Goal: Task Accomplishment & Management: Complete application form

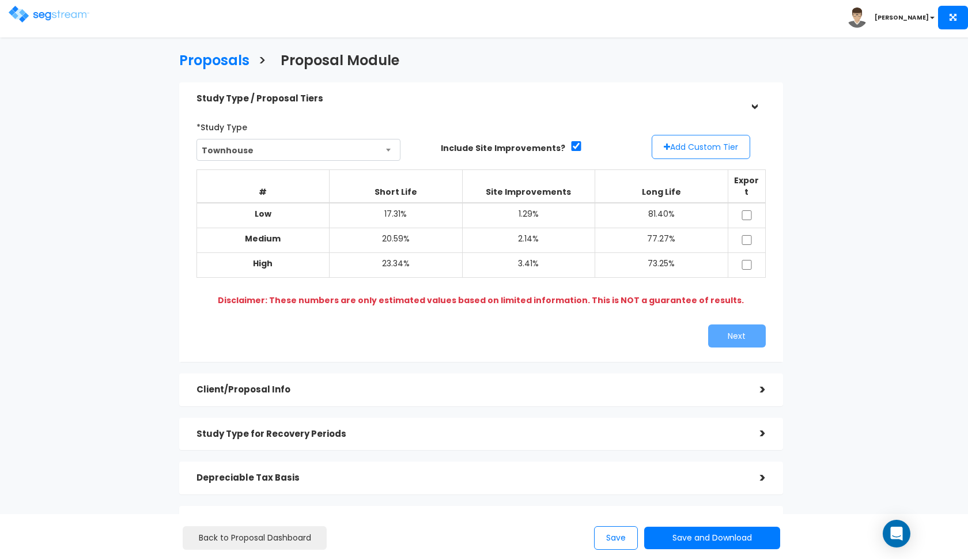
click at [689, 156] on button "Add Custom Tier" at bounding box center [701, 147] width 99 height 24
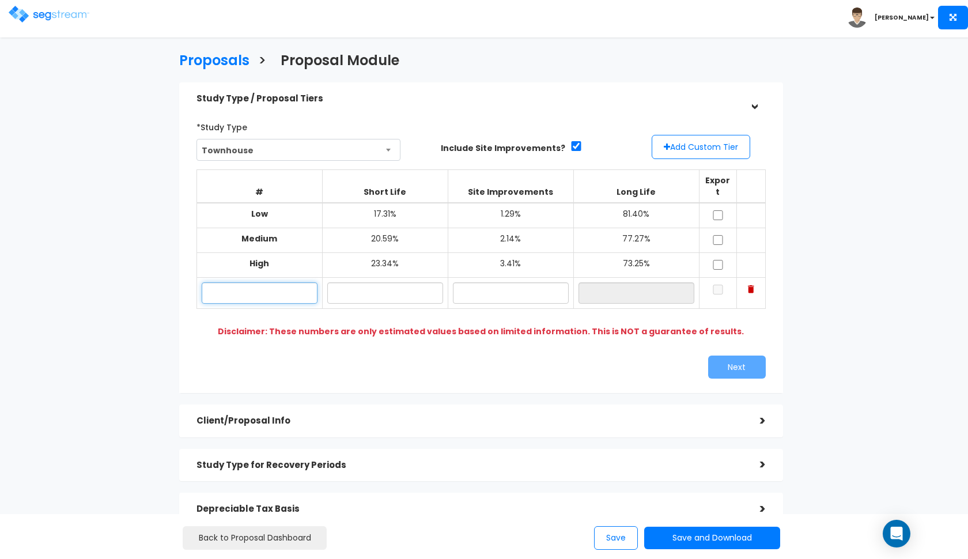
click at [240, 282] on input "text" at bounding box center [260, 292] width 116 height 21
paste input "1121 W 2050 N Syracuse, UT 84075"
type input "1121 W 2050 S"
click at [358, 282] on input "text" at bounding box center [385, 292] width 116 height 21
type input "19.80%"
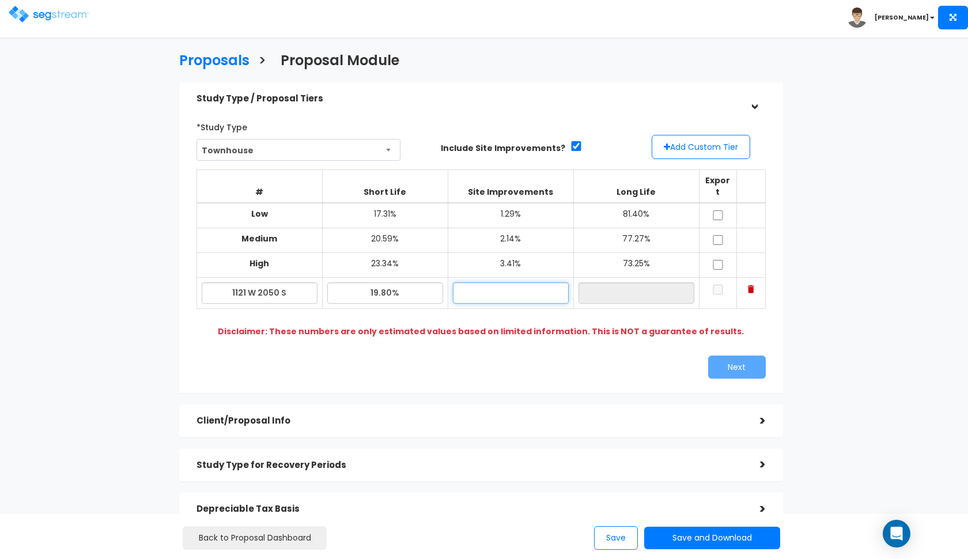
click at [479, 283] on input "text" at bounding box center [511, 292] width 116 height 21
type input "1.40%"
type input "78.80%"
click at [550, 356] on div "Next" at bounding box center [627, 367] width 293 height 23
click at [721, 210] on input "checkbox" at bounding box center [718, 215] width 12 height 10
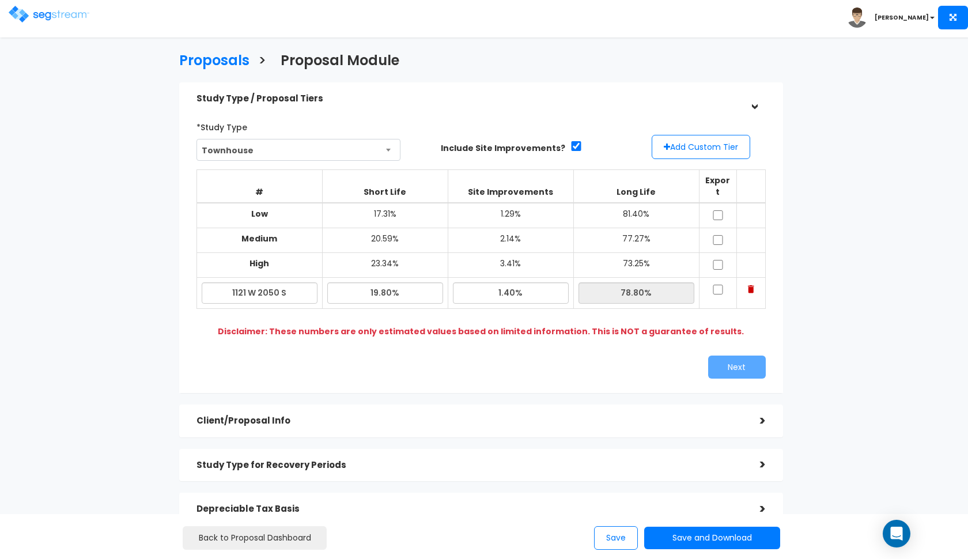
checkbox input "true"
click at [717, 235] on input "checkbox" at bounding box center [718, 240] width 12 height 10
checkbox input "true"
click at [719, 260] on input "checkbox" at bounding box center [718, 265] width 12 height 10
checkbox input "true"
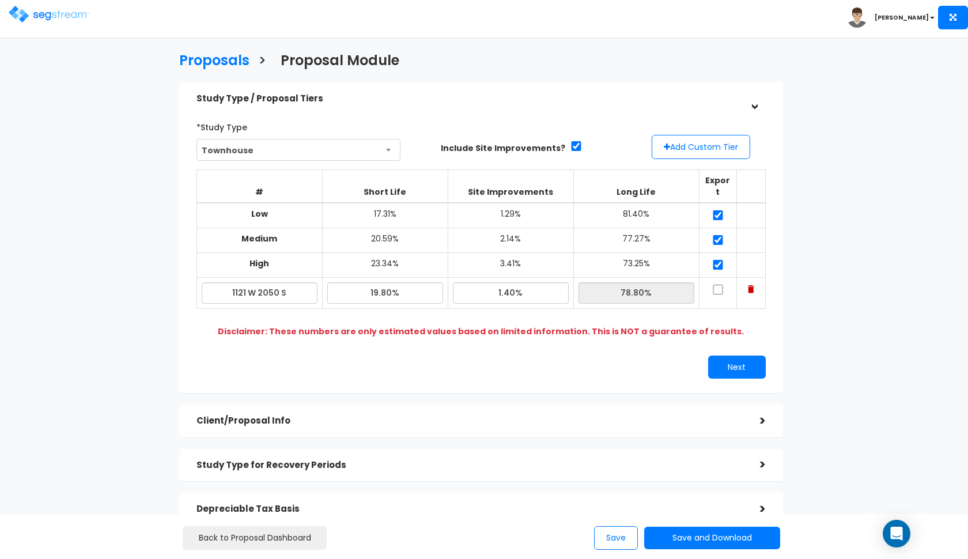
click at [718, 285] on input "checkbox" at bounding box center [718, 290] width 12 height 10
checkbox input "true"
click at [379, 282] on input "19.80%" at bounding box center [385, 292] width 116 height 21
type input "20.30%"
type input "78.30%"
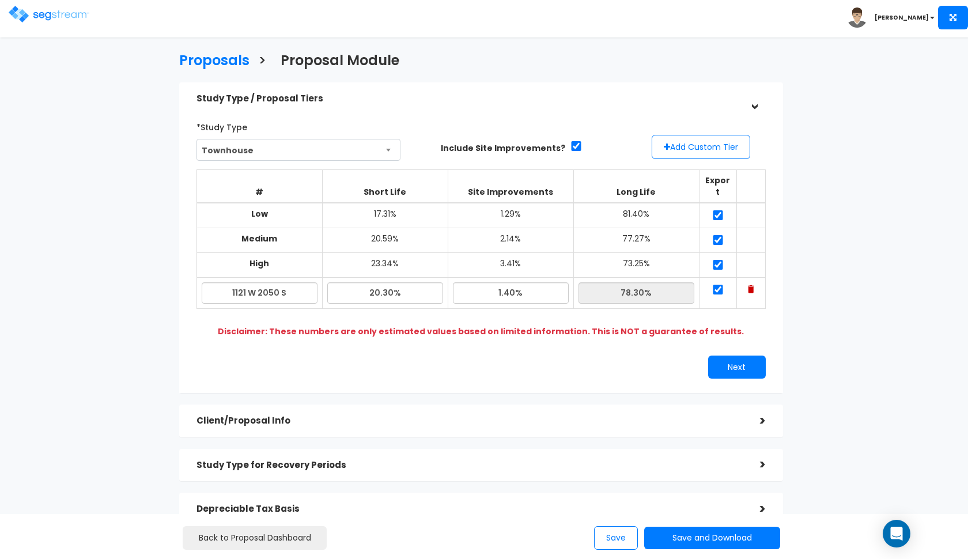
click at [495, 356] on div "Next" at bounding box center [627, 367] width 293 height 23
click at [719, 356] on button "Next" at bounding box center [737, 367] width 58 height 23
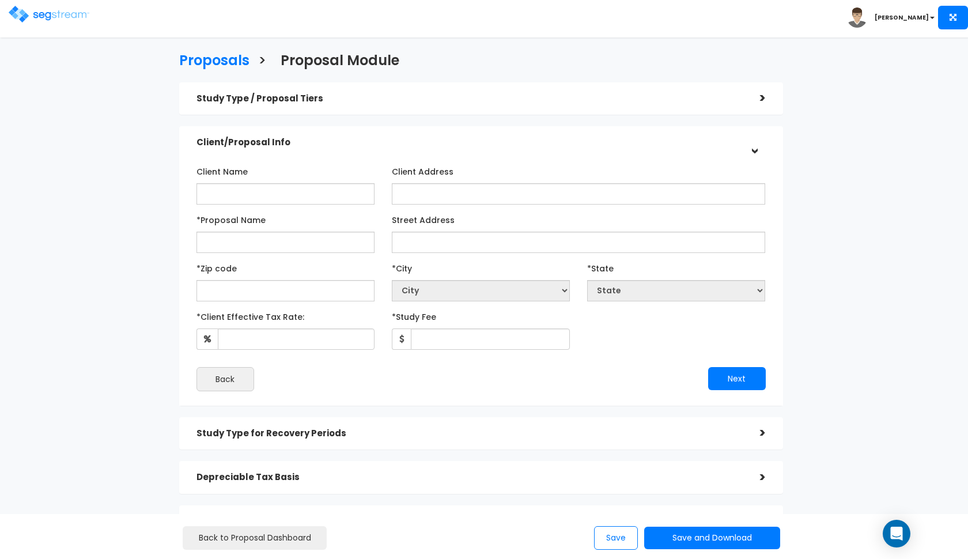
click at [288, 170] on div "Client Name" at bounding box center [286, 183] width 178 height 43
type input "Palm Tree Partners LLC"
paste input "1121 W 2050 N Syracuse, UT 84075"
type input "Palm Tree Partners LLC - 1121 W 2050 S"
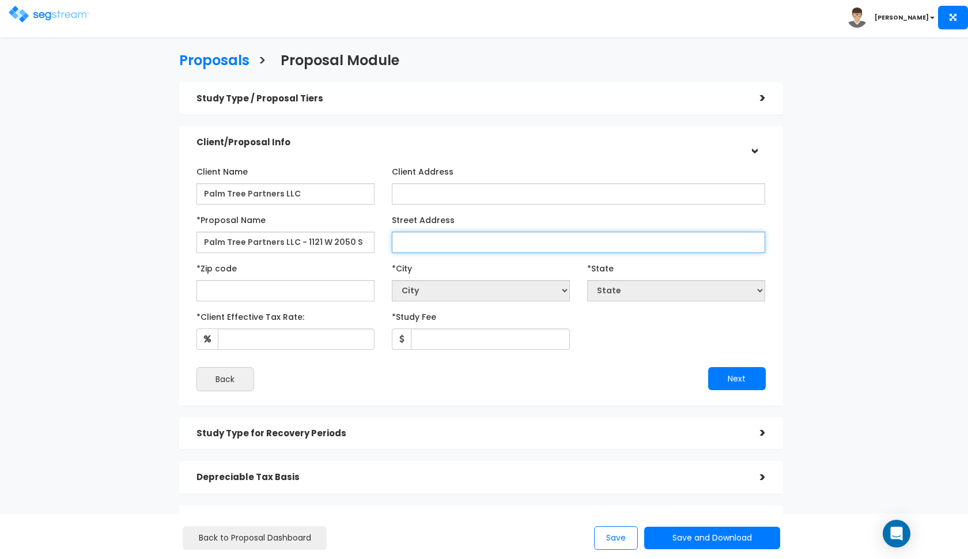
paste input "1121 W 2050 N Syracuse, UT 84075"
type input "1121 W 2050 N Syracuse, UT 84075"
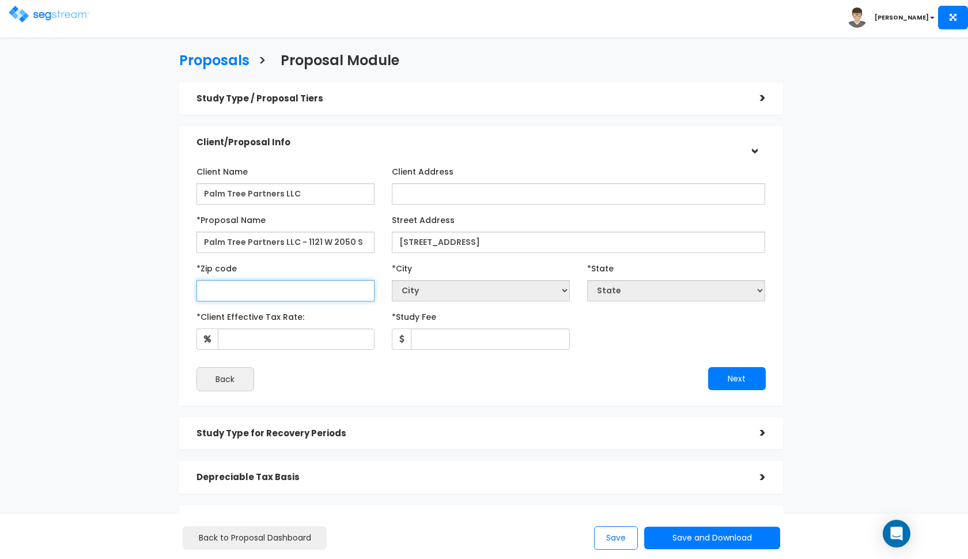
paste input "84075"
type input "84075"
select select "UT"
type input "84075"
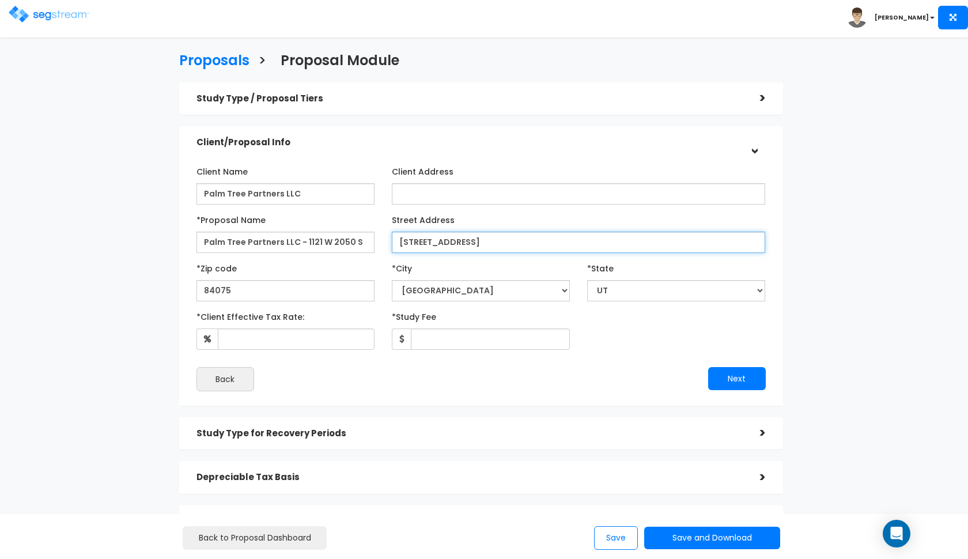
click at [545, 246] on input "1121 W 2050 N Syracuse, UT 84075" at bounding box center [579, 242] width 374 height 21
type input "1121 W 2050 S"
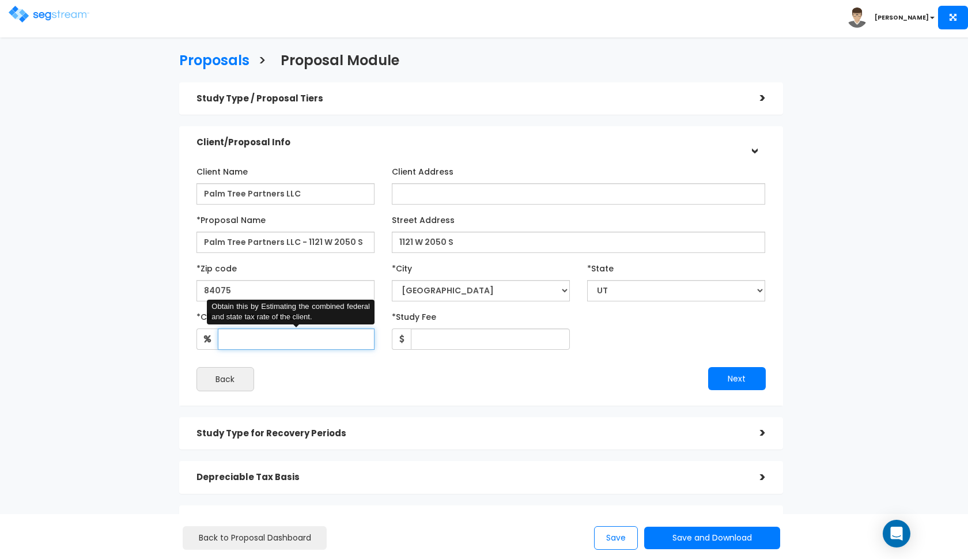
click at [292, 339] on input "*Client Effective Tax Rate:" at bounding box center [296, 339] width 157 height 21
type input "32"
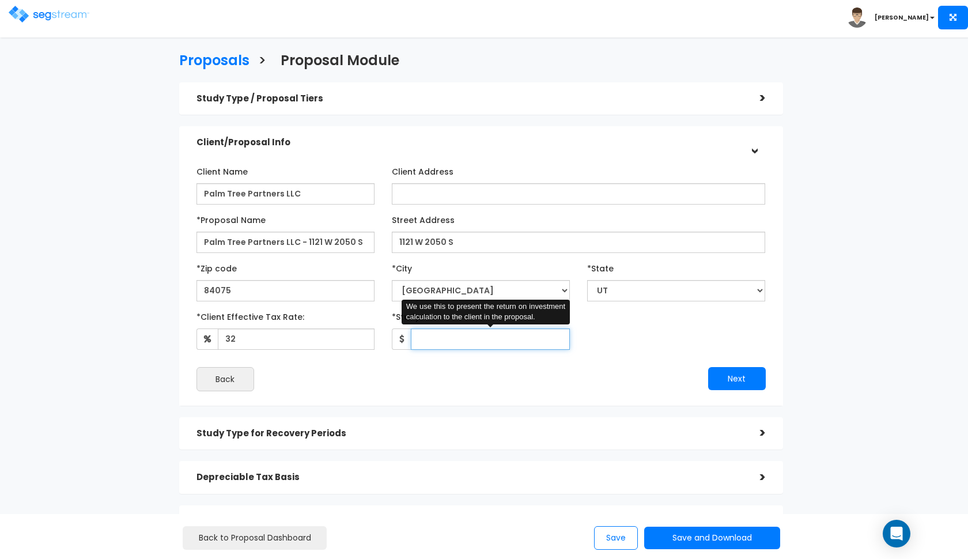
click at [487, 337] on input "*Study Fee" at bounding box center [490, 339] width 159 height 21
type input "2,850"
click at [726, 375] on button "Next" at bounding box center [737, 378] width 58 height 23
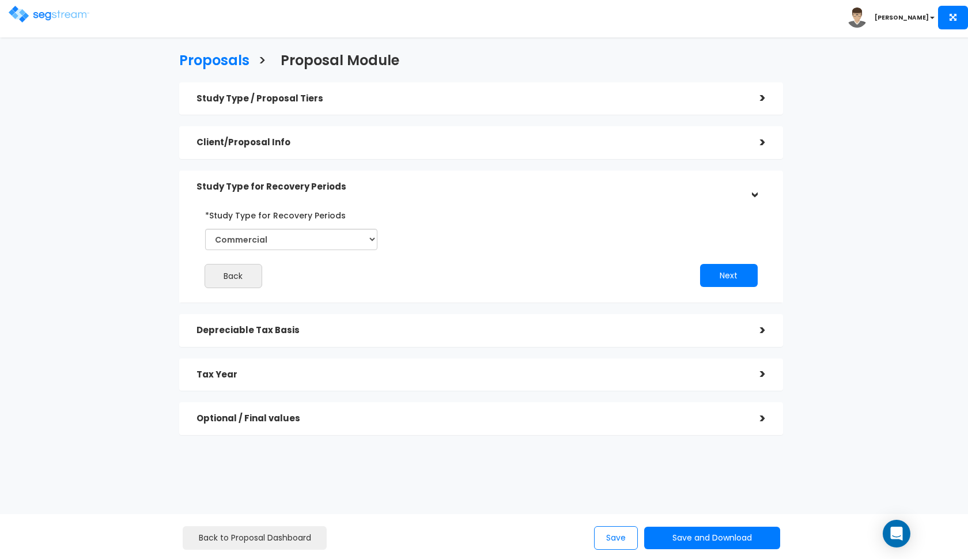
click at [332, 256] on div "*Study Type for Recovery Periods Commercial Residential" at bounding box center [292, 232] width 190 height 53
click at [333, 250] on div "*Study Type for Recovery Periods Commercial Residential" at bounding box center [292, 232] width 190 height 53
select select "Residential"
click at [747, 144] on div ">" at bounding box center [754, 143] width 23 height 18
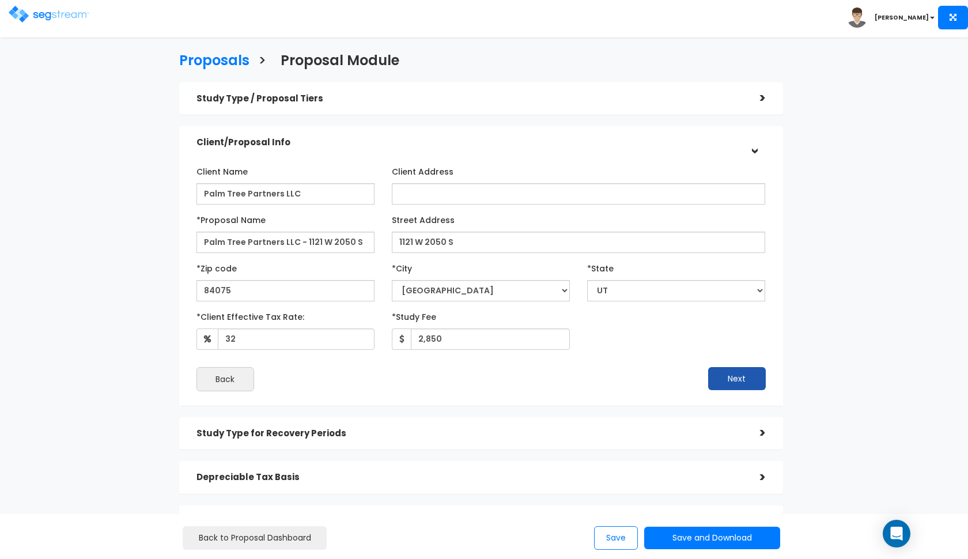
click at [738, 369] on button "Next" at bounding box center [737, 378] width 58 height 23
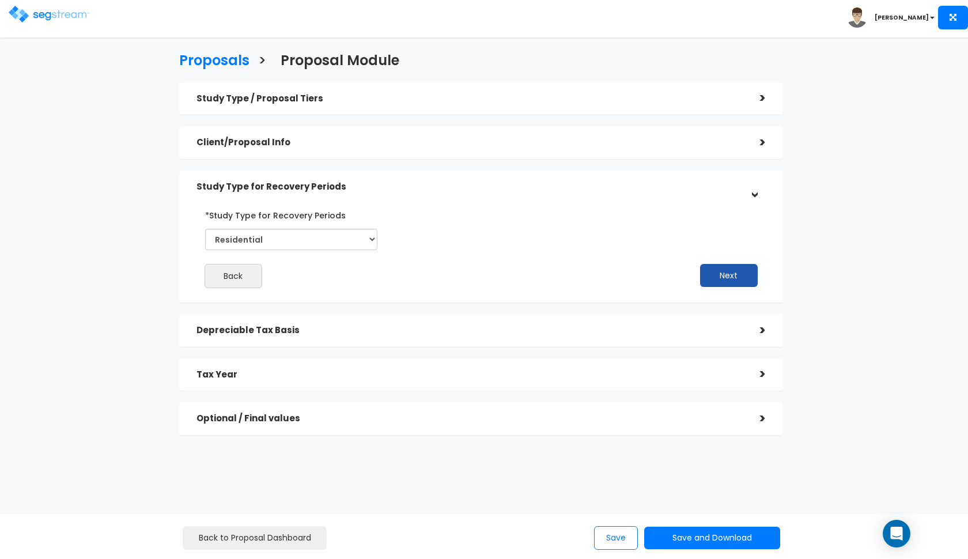
click at [734, 273] on button "Next" at bounding box center [729, 275] width 58 height 23
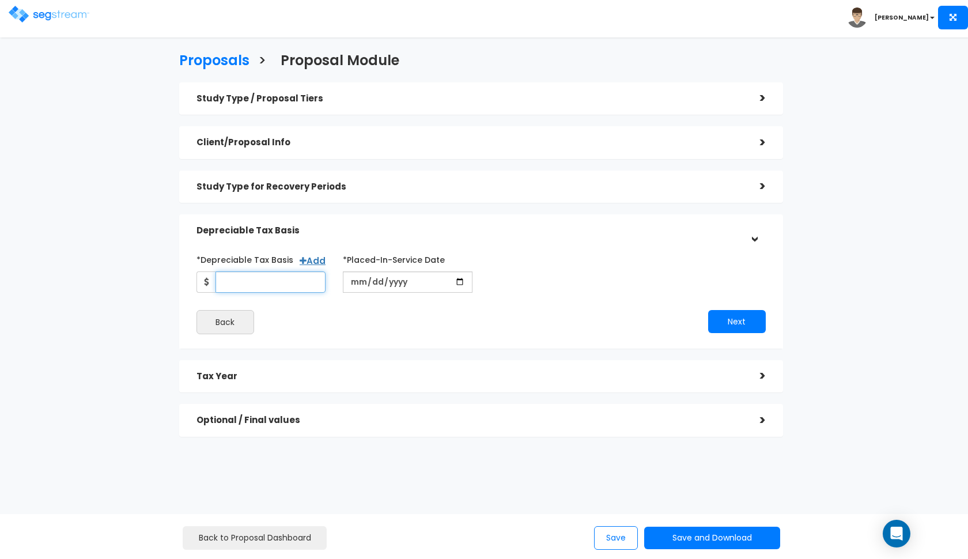
click at [244, 280] on input "*Depreciable Tax Basis" at bounding box center [271, 281] width 111 height 21
type input "1"
type input "161,604"
click at [354, 288] on input "date" at bounding box center [408, 281] width 130 height 21
type input "0021-04-05"
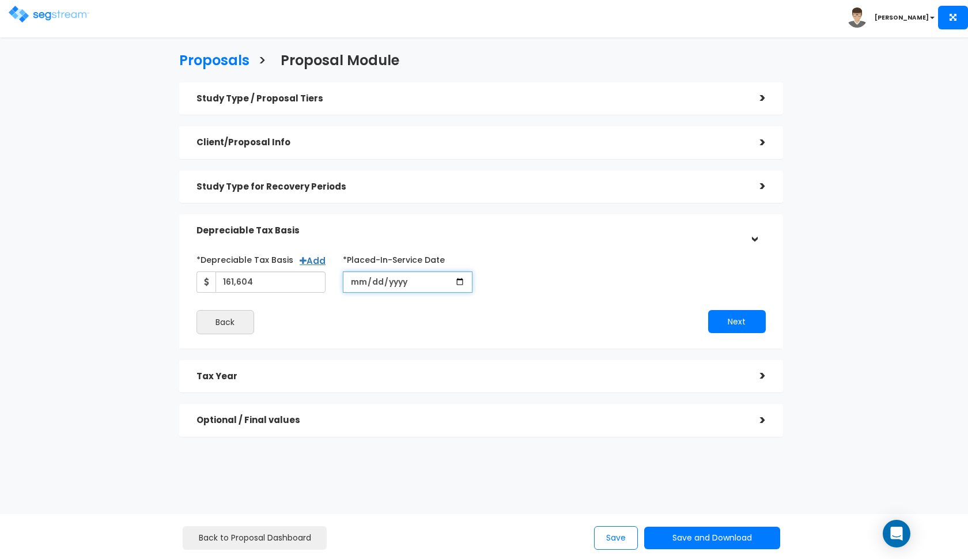
type input "0001-04-05"
click at [372, 282] on input "2015-04-05" at bounding box center [408, 281] width 130 height 21
type input "[DATE]"
click at [730, 322] on button "Next" at bounding box center [737, 321] width 58 height 23
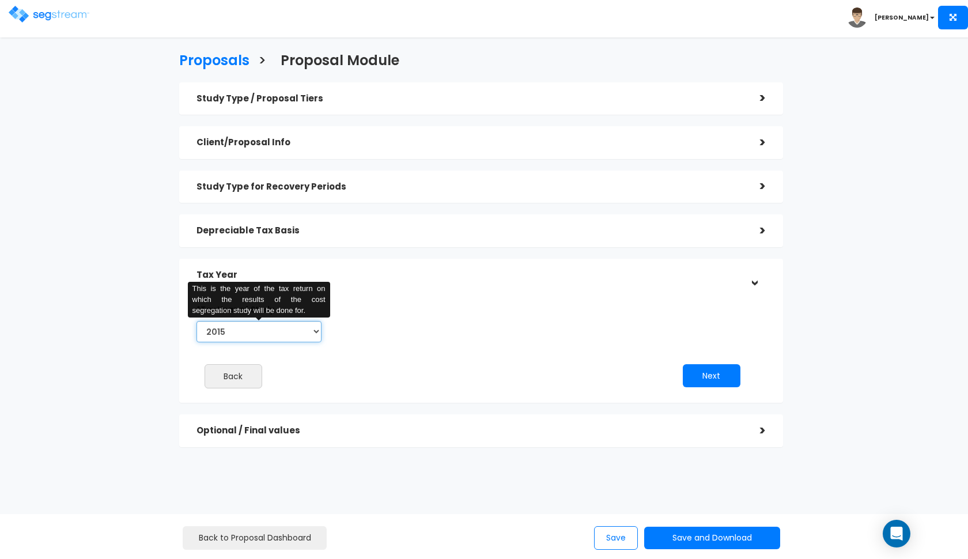
select select "2025"
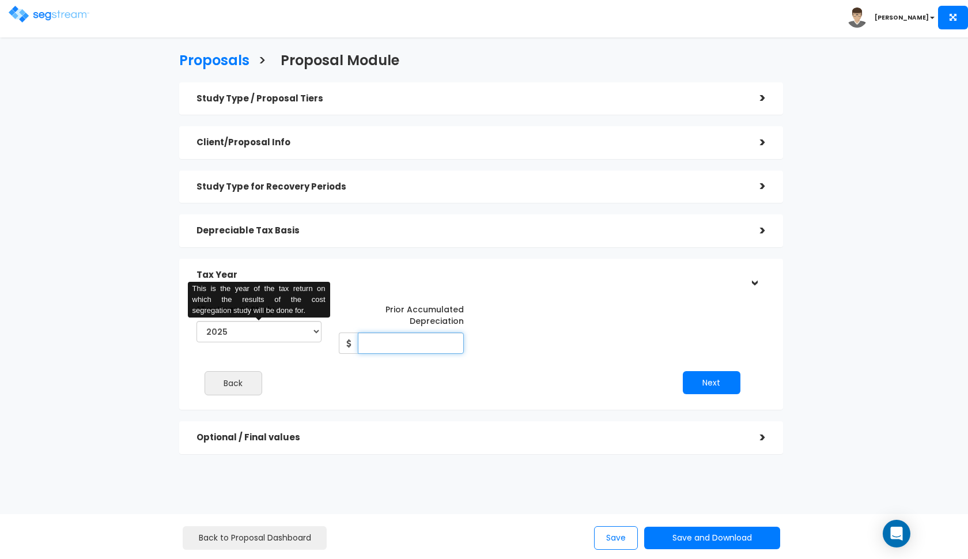
click at [435, 345] on input "Prior Accumulated Depreciation" at bounding box center [411, 343] width 106 height 21
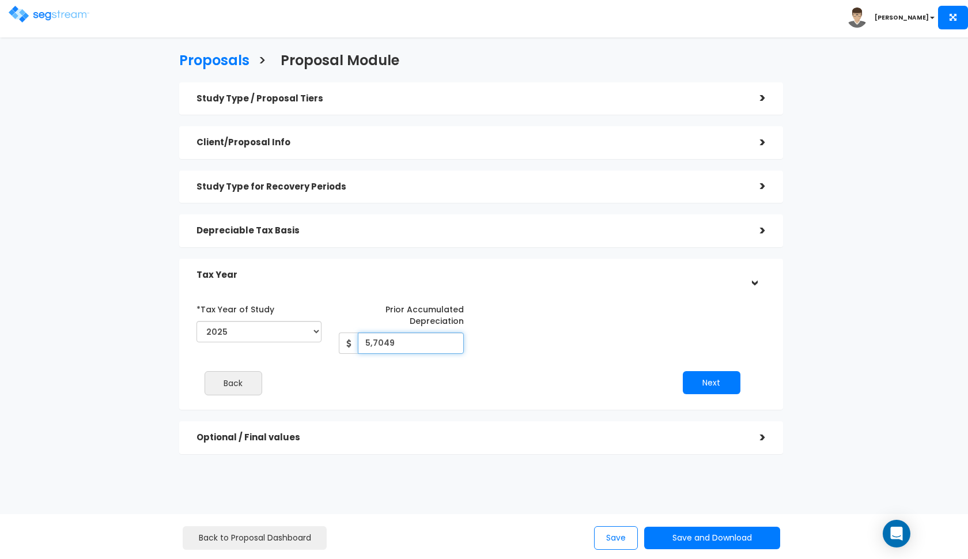
type input "57,049"
click at [719, 387] on button "Next" at bounding box center [712, 382] width 58 height 23
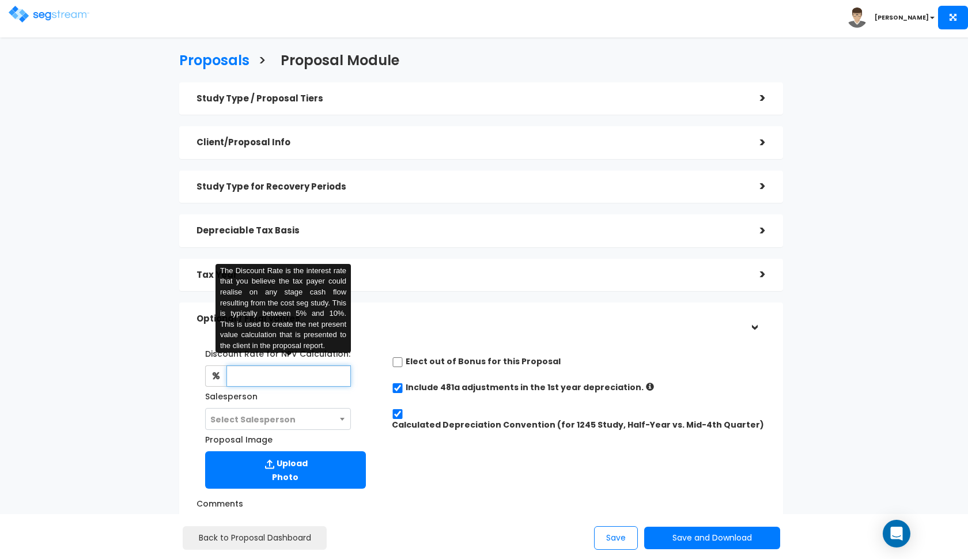
click at [275, 375] on input "text" at bounding box center [289, 375] width 125 height 21
type input "8"
click at [263, 414] on span "Select Salesperson" at bounding box center [252, 420] width 85 height 12
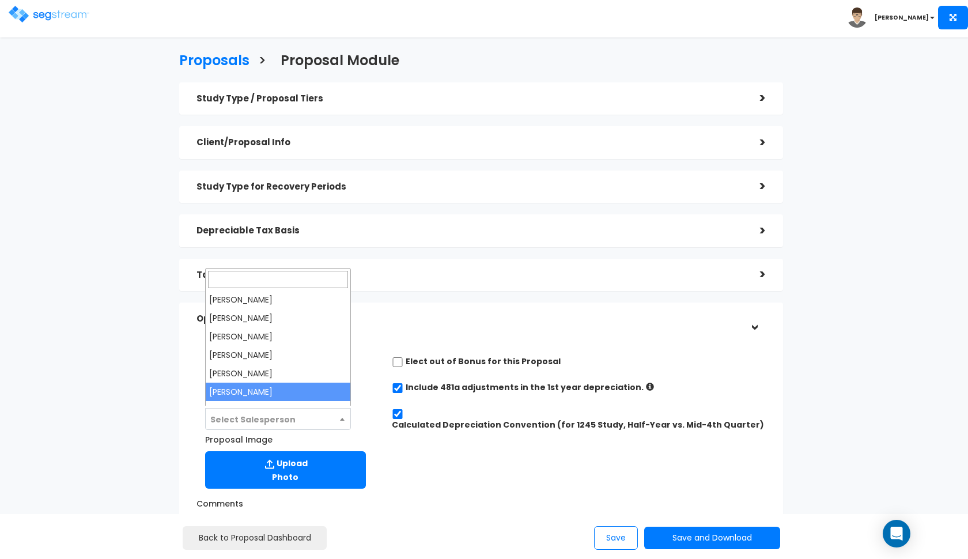
select select "190"
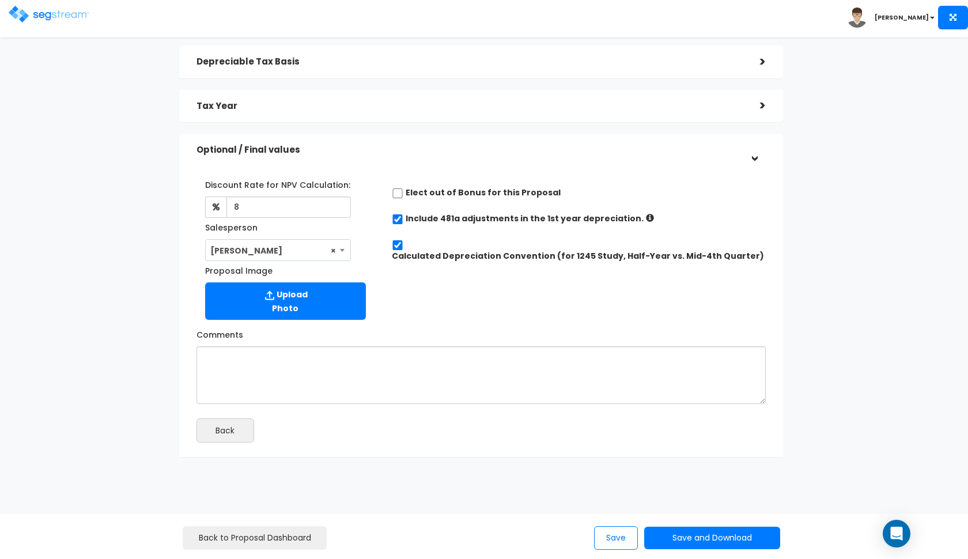
scroll to position [168, 0]
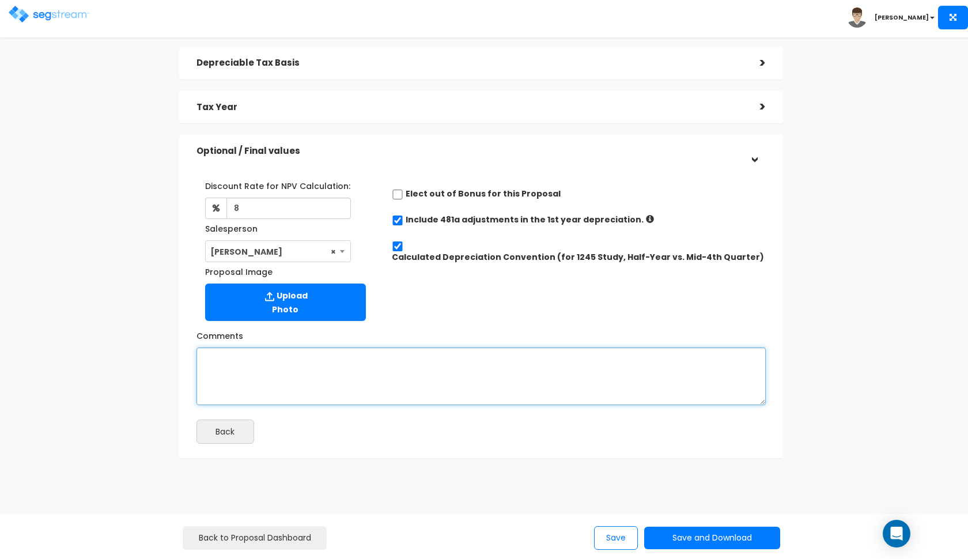
click at [404, 390] on textarea "Comments" at bounding box center [481, 377] width 569 height 58
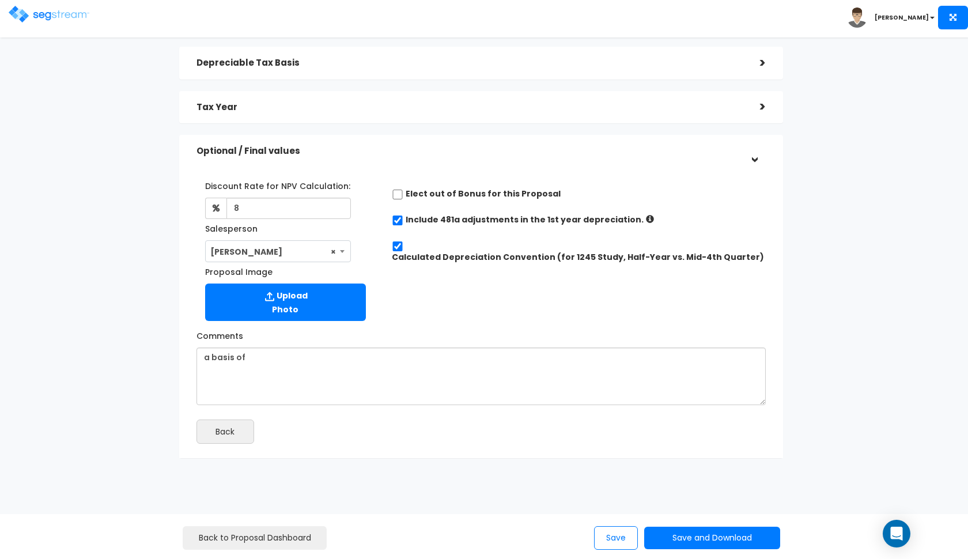
click at [523, 67] on div "Depreciable Tax Basis" at bounding box center [470, 62] width 546 height 21
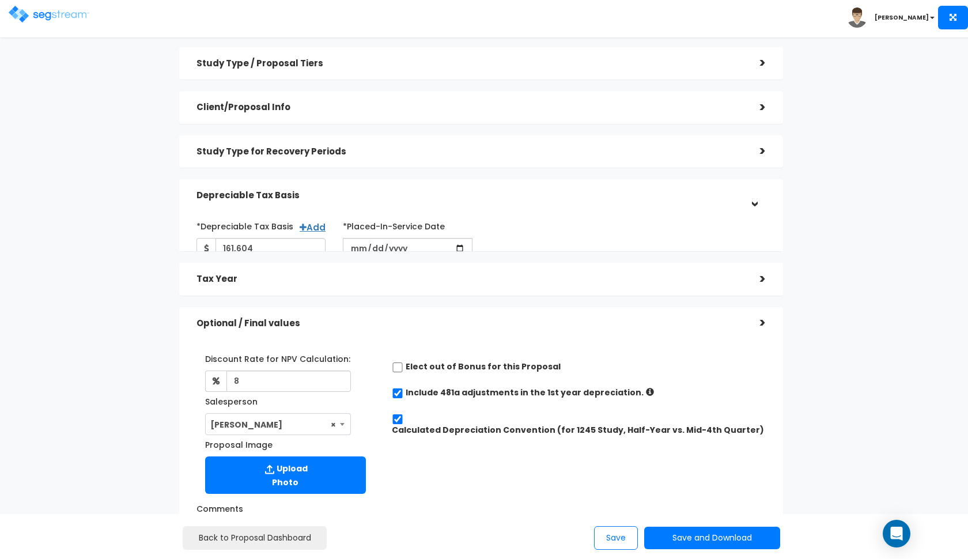
scroll to position [0, 0]
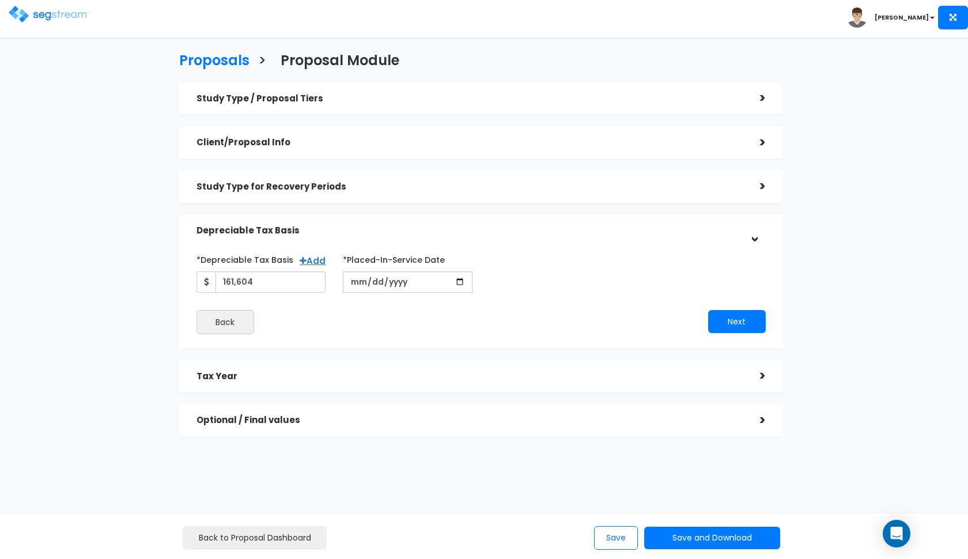
click at [518, 227] on h5 "Depreciable Tax Basis" at bounding box center [470, 231] width 546 height 10
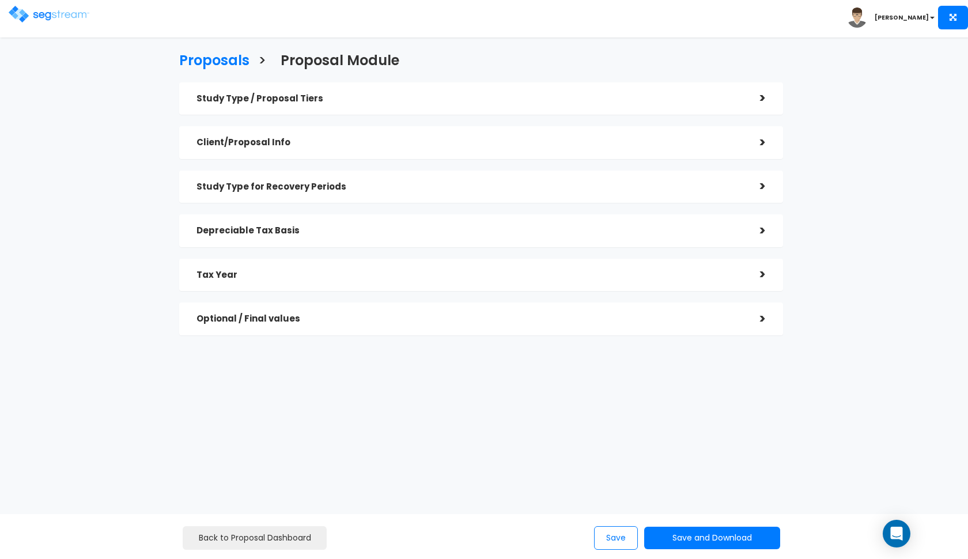
click at [351, 334] on div "Study Type / Proposal Tiers > *Study Type Townhouse Assisted/Senior Living" at bounding box center [481, 215] width 621 height 276
click at [334, 327] on div "Optional / Final values" at bounding box center [470, 318] width 546 height 21
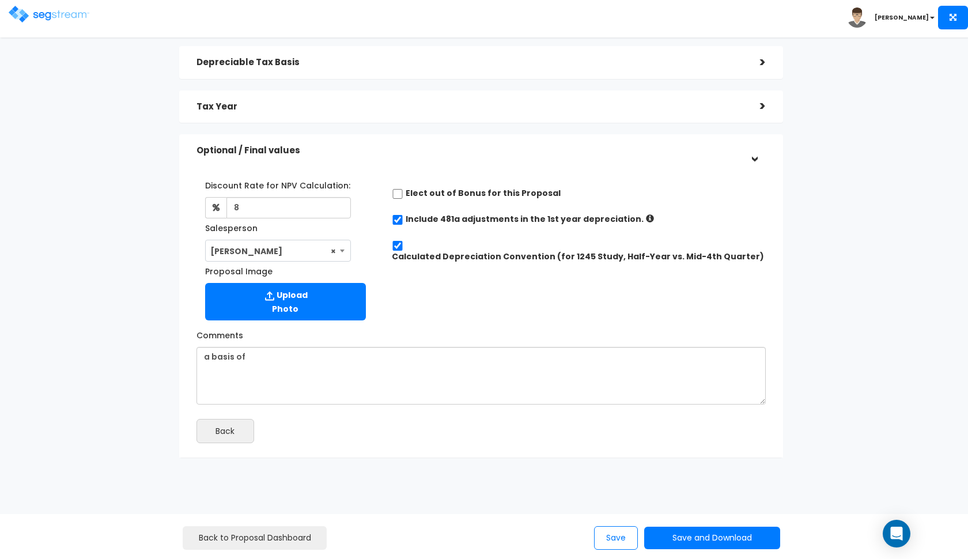
scroll to position [168, 0]
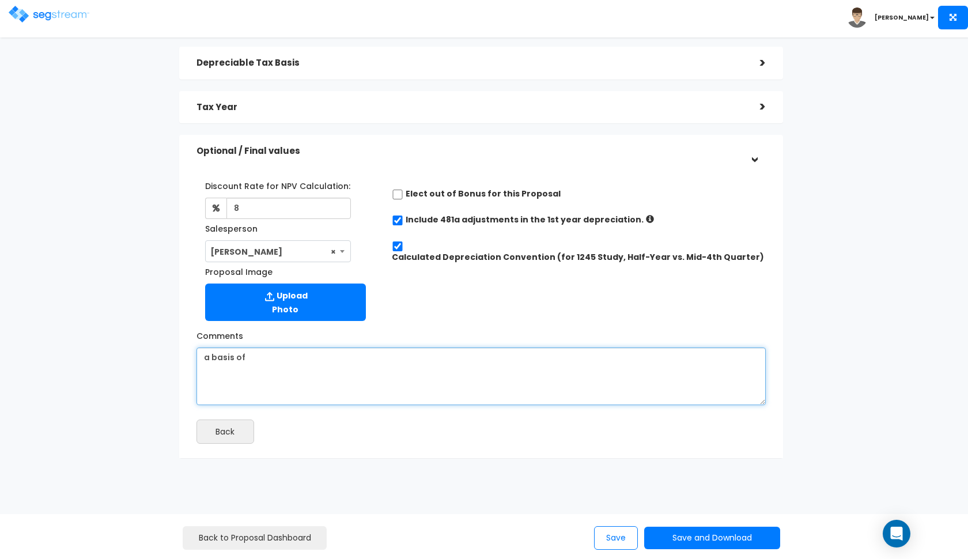
click at [286, 363] on textarea "a basis of" at bounding box center [481, 377] width 569 height 58
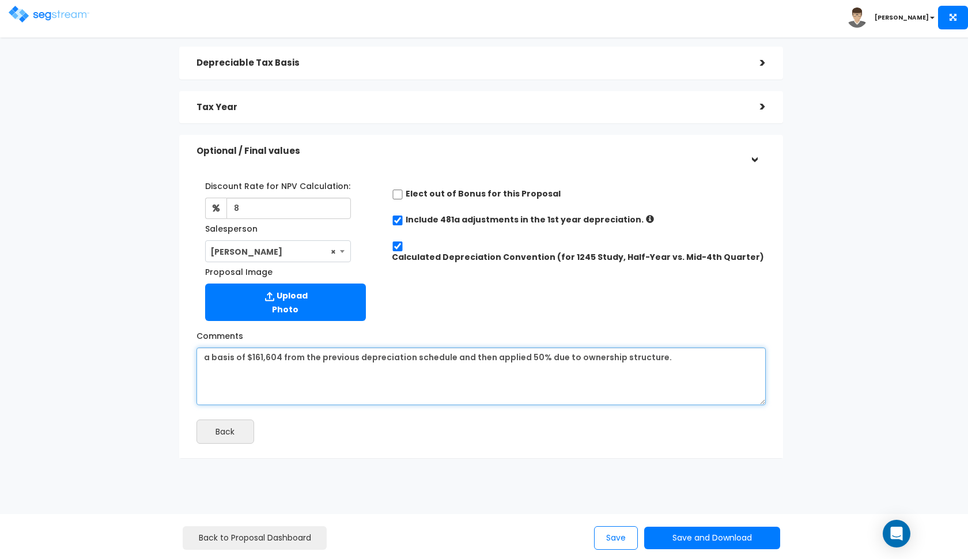
type textarea "a basis of $161,604 from the previous depreciation schedule and then applied 50…"
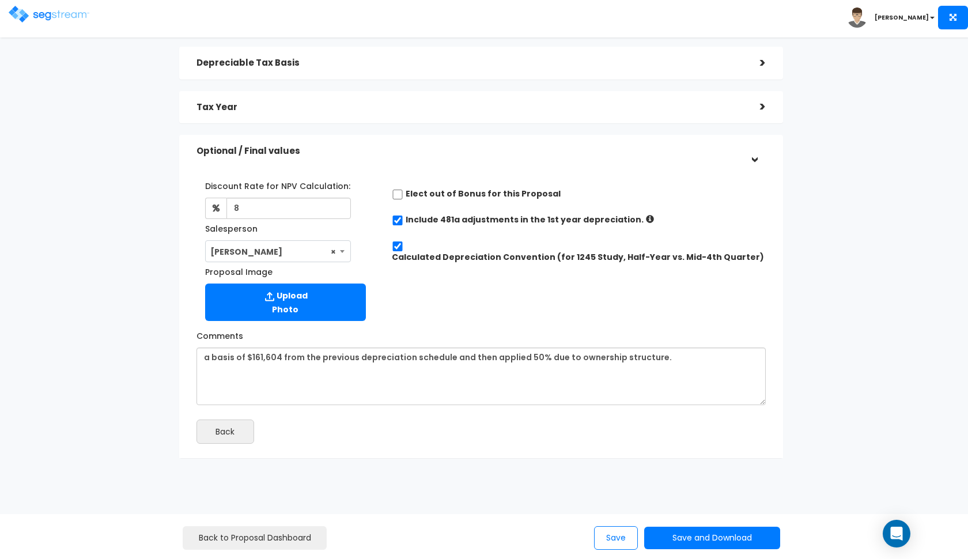
click at [377, 113] on div "Tax Year" at bounding box center [470, 107] width 546 height 21
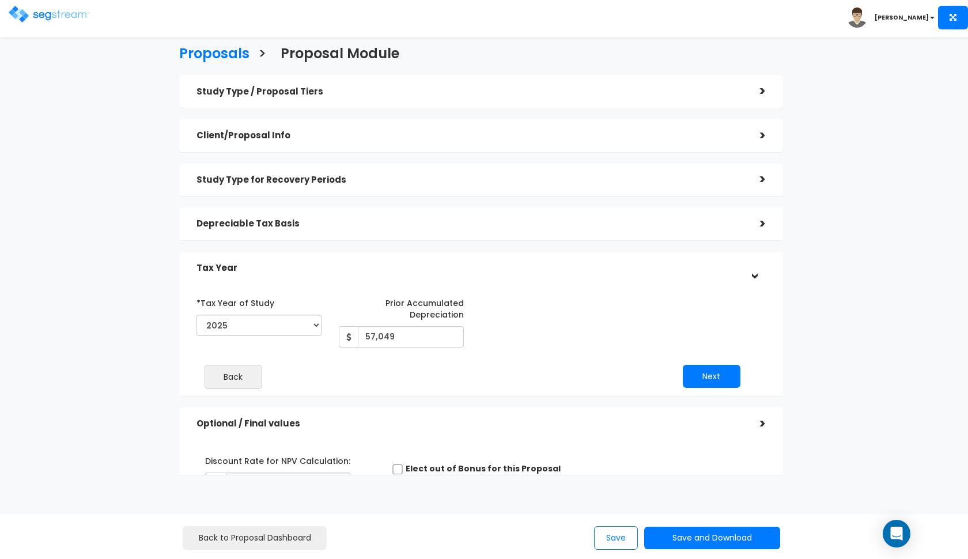
scroll to position [0, 0]
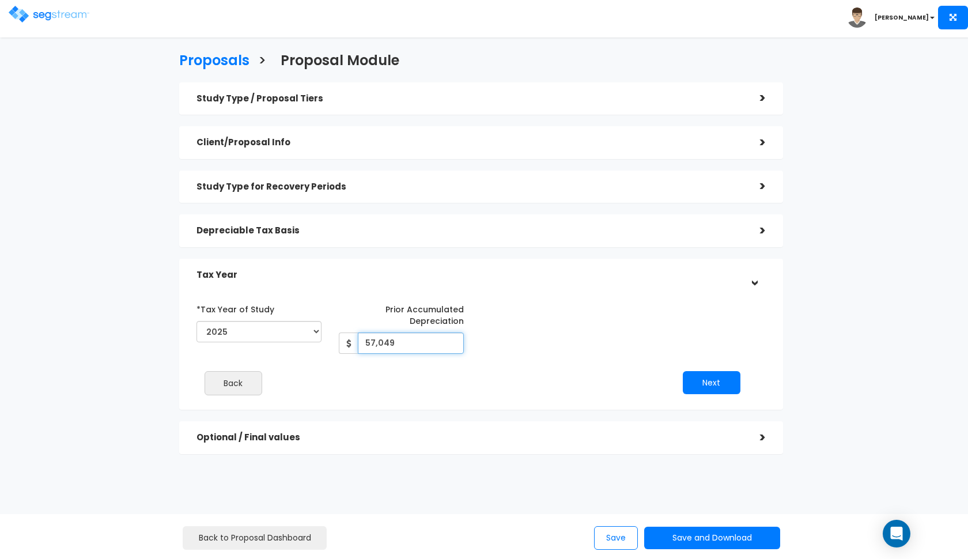
click at [402, 344] on input "57,049" at bounding box center [411, 343] width 106 height 21
type input "28,524"
click at [439, 207] on div "Study Type / Proposal Tiers > *Study Type Townhouse Assisted/Senior Living Auto…" at bounding box center [481, 268] width 604 height 372
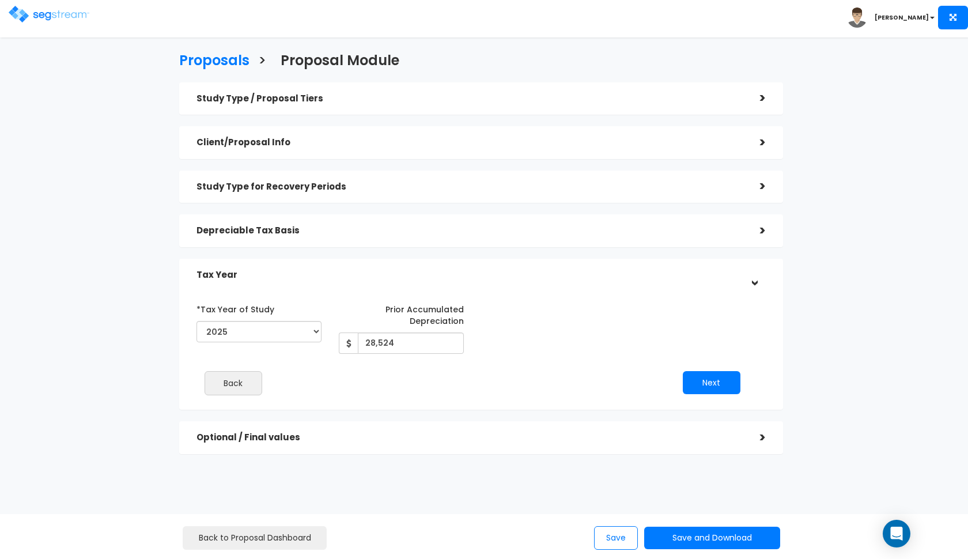
click at [439, 213] on div "Study Type / Proposal Tiers > *Study Type Townhouse Assisted/Senior Living Auto…" at bounding box center [481, 268] width 604 height 372
click at [407, 238] on div "Depreciable Tax Basis" at bounding box center [470, 230] width 546 height 21
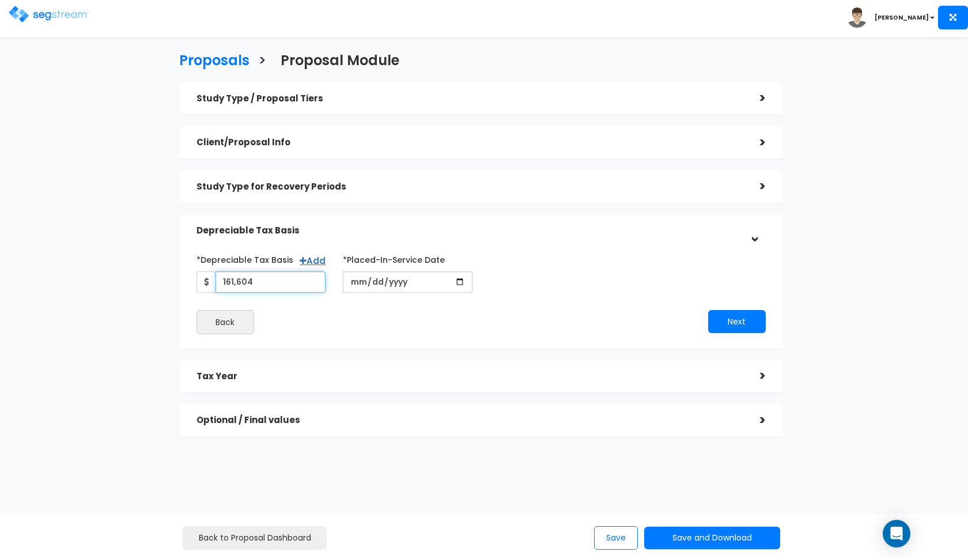
click at [293, 282] on input "161,604" at bounding box center [271, 281] width 111 height 21
type input "80,802"
click at [734, 323] on button "Next" at bounding box center [737, 321] width 58 height 23
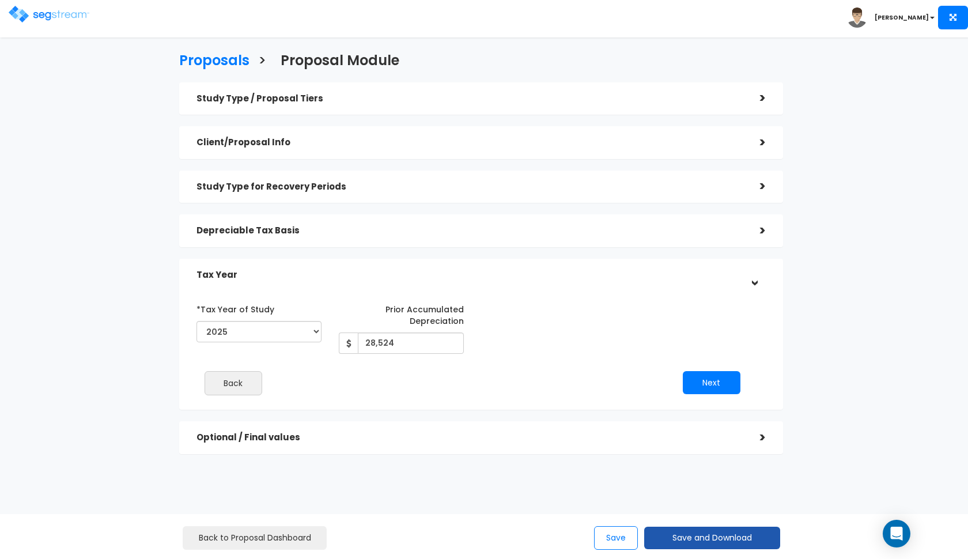
click at [678, 531] on button "Save and Download" at bounding box center [712, 538] width 136 height 22
click at [691, 480] on link "Custom Proposal" at bounding box center [741, 479] width 180 height 27
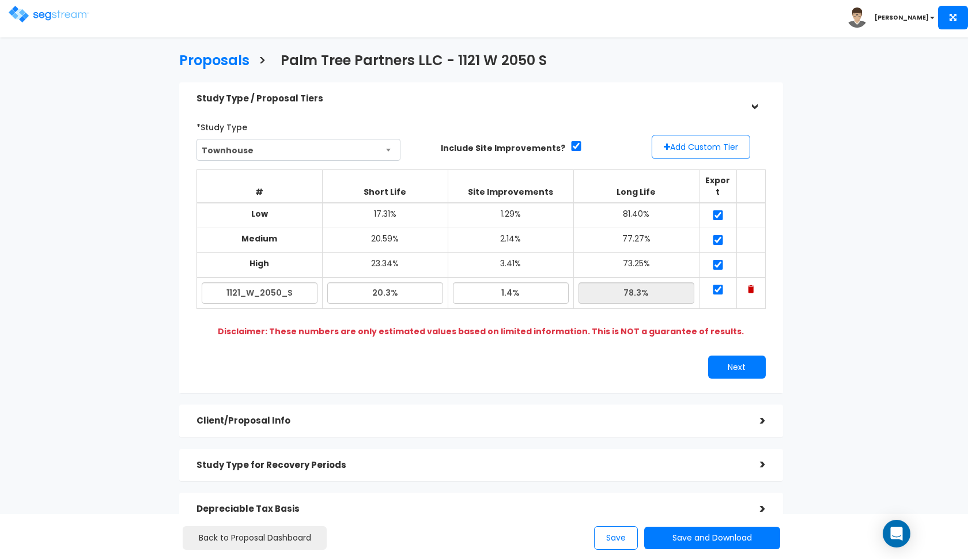
click at [43, 18] on img at bounding box center [49, 14] width 81 height 17
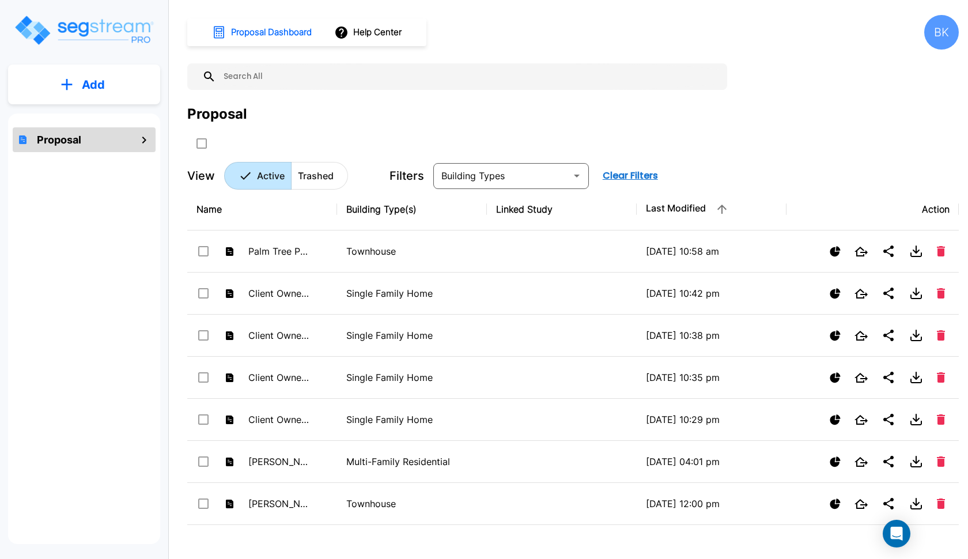
click at [76, 73] on button "Add" at bounding box center [84, 84] width 152 height 33
click at [80, 121] on p "Add Proposal" at bounding box center [91, 117] width 59 height 14
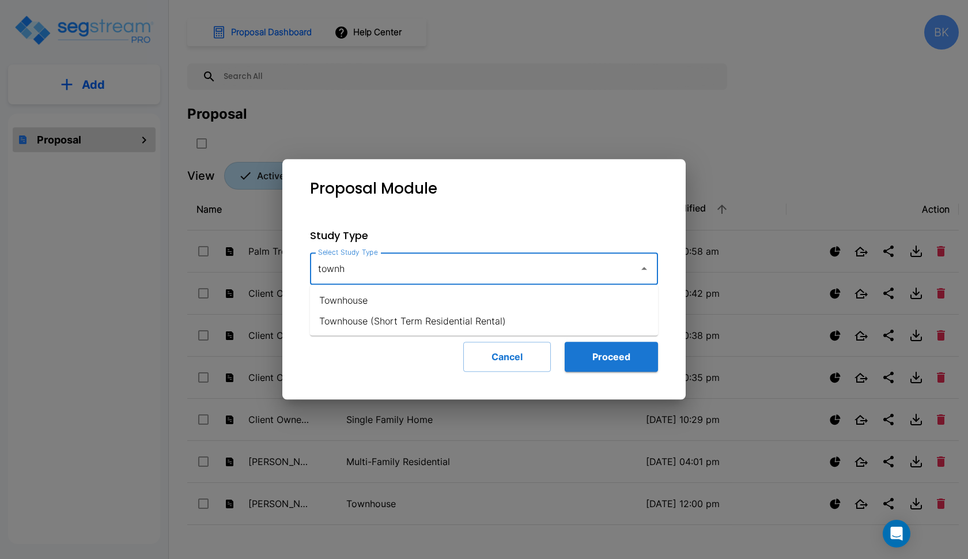
click at [352, 307] on li "Townhouse" at bounding box center [484, 300] width 348 height 21
type input "Townhouse"
click at [623, 357] on button "Proceed" at bounding box center [611, 357] width 93 height 30
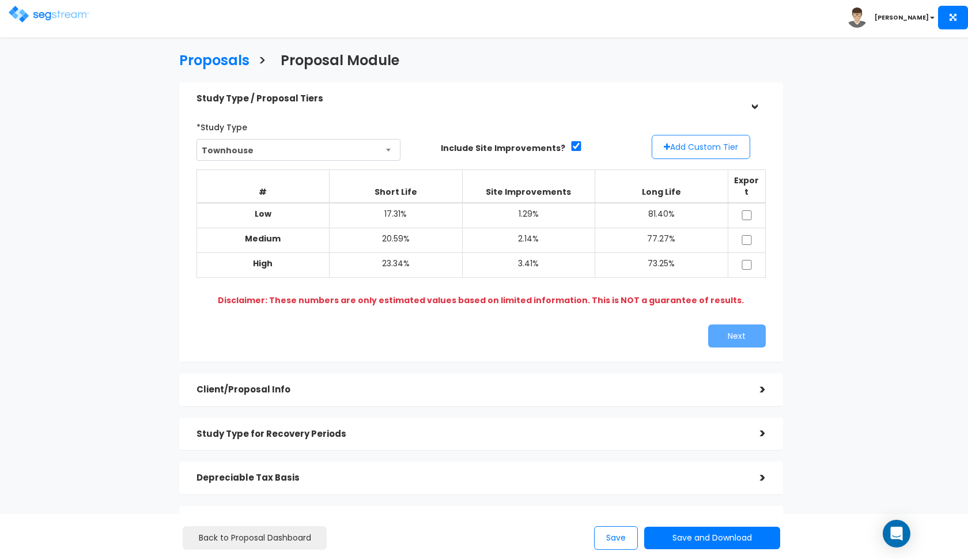
click at [684, 149] on button "Add Custom Tier" at bounding box center [701, 147] width 99 height 24
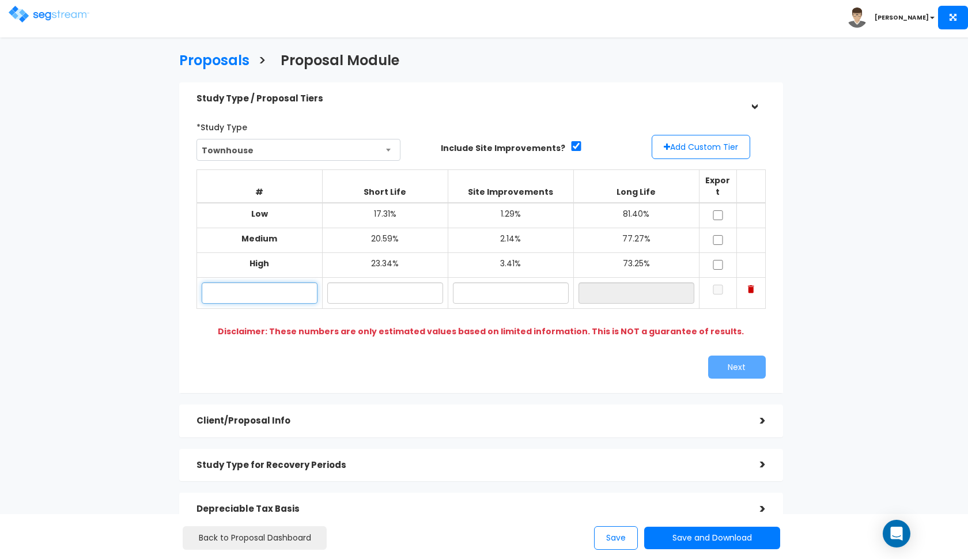
click at [239, 282] on input "text" at bounding box center [260, 292] width 116 height 21
paste input "1097 W 2050 N Syracuse, UT 84075"
type input "1097 W 2050 S"
click at [374, 284] on input "text" at bounding box center [385, 292] width 116 height 21
type input "3"
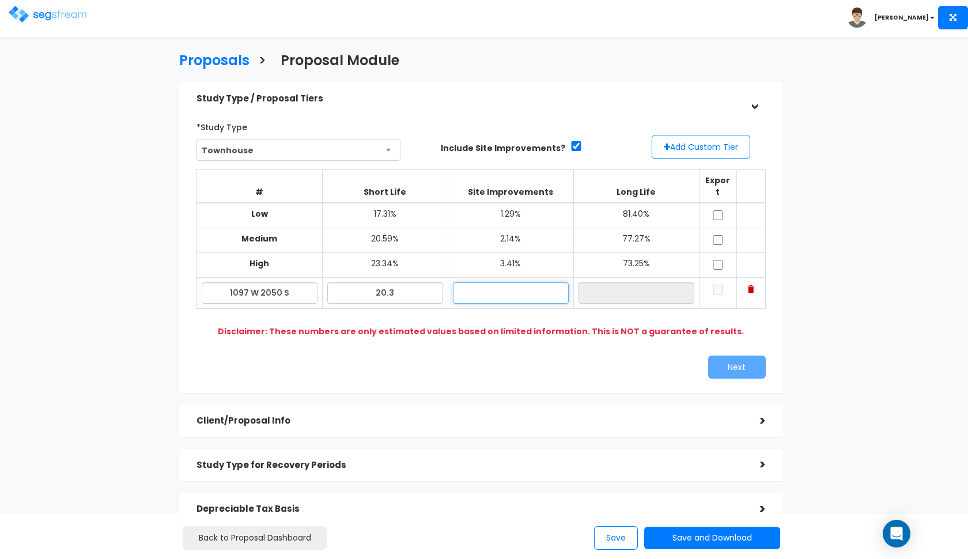
type input "20.30%"
type input "1.40%"
type input "78.30%"
click at [718, 210] on input "checkbox" at bounding box center [718, 215] width 12 height 10
checkbox input "true"
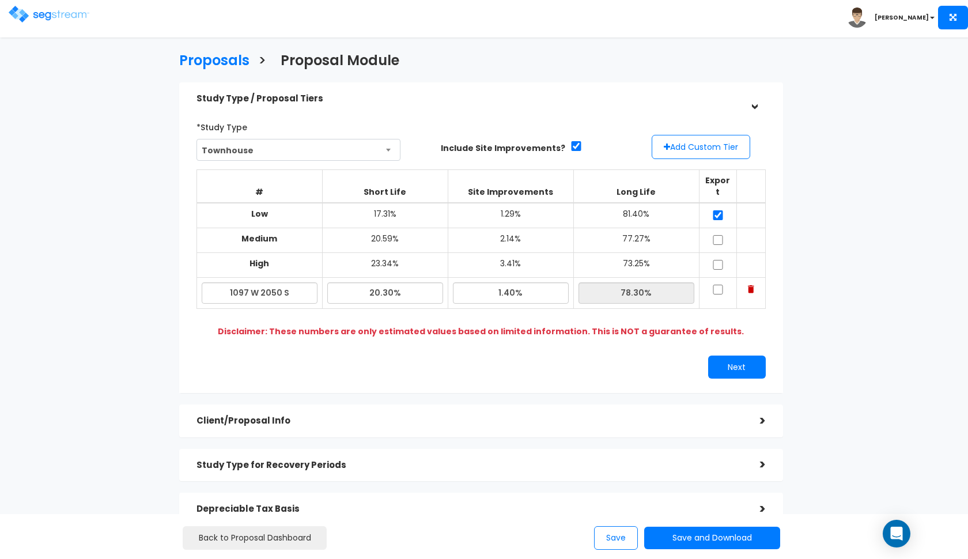
click at [718, 235] on input "checkbox" at bounding box center [718, 240] width 12 height 10
checkbox input "true"
click at [718, 260] on input "checkbox" at bounding box center [718, 265] width 12 height 10
checkbox input "true"
click at [715, 285] on input "checkbox" at bounding box center [718, 290] width 12 height 10
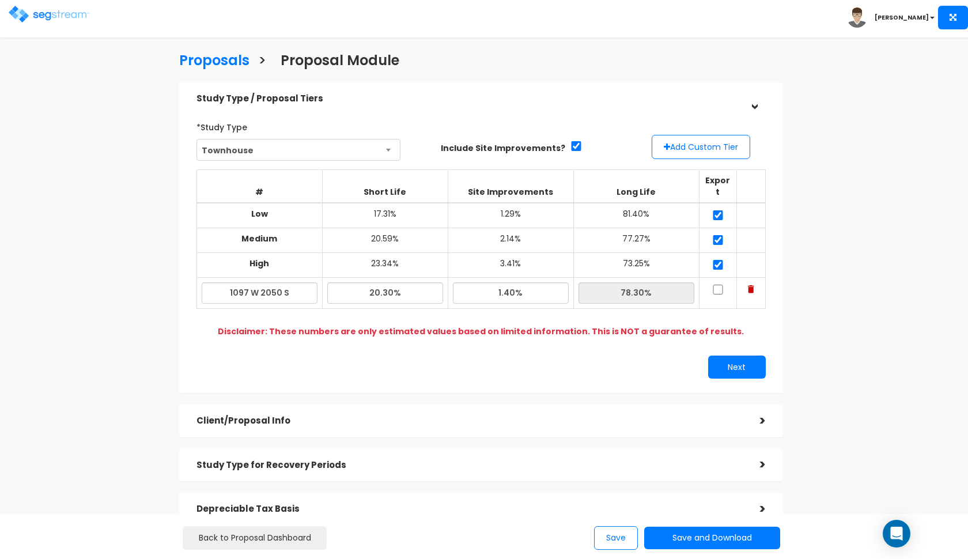
checkbox input "true"
click at [724, 356] on button "Next" at bounding box center [737, 367] width 58 height 23
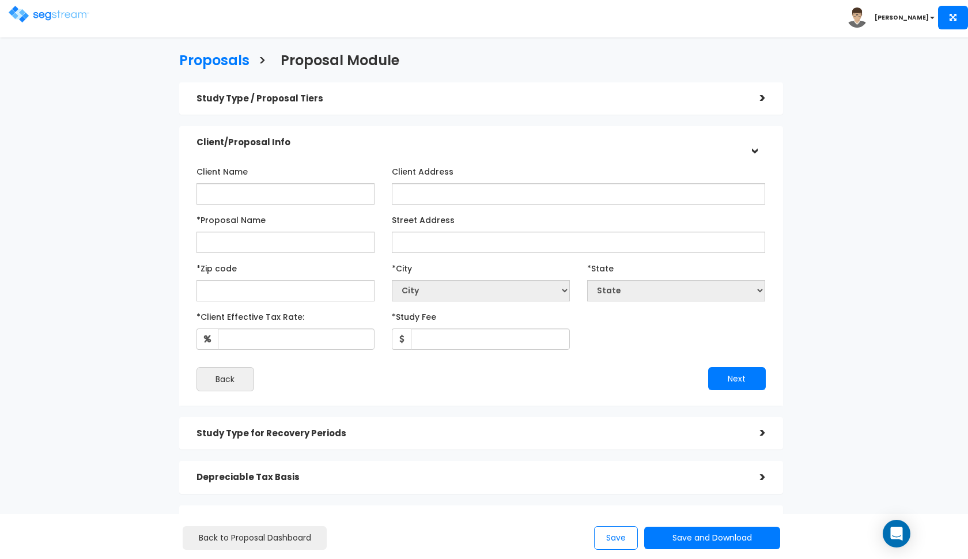
click at [240, 205] on div "Client Name Client Address *Proposal Name Street Address" at bounding box center [481, 276] width 569 height 229
type input "Palm Tree Partners LLC"
paste input "1097 W 2050 N Syracuse, UT 84075"
type input "Palm Tree Partners LLC - 1097 W 2050 S"
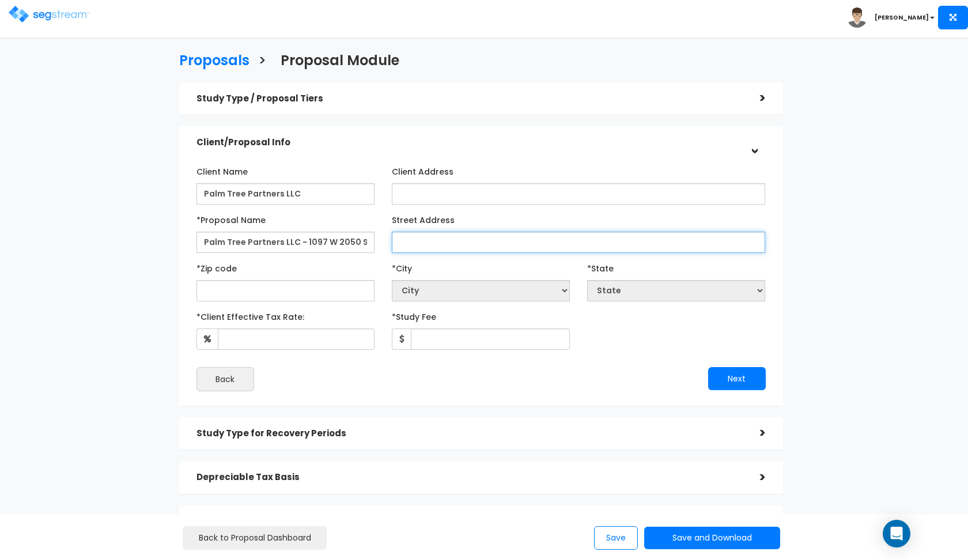
paste input "1097 W 2050 N Syracuse, UT 84075"
type input "1097 W 2050 S"
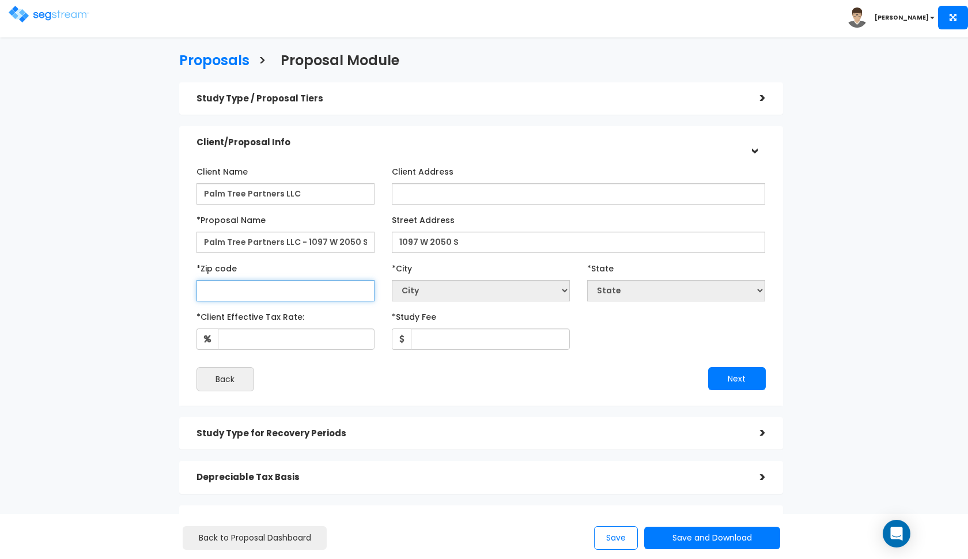
select select "National Average"
paste input "84075"
type input "84075"
select select "UT"
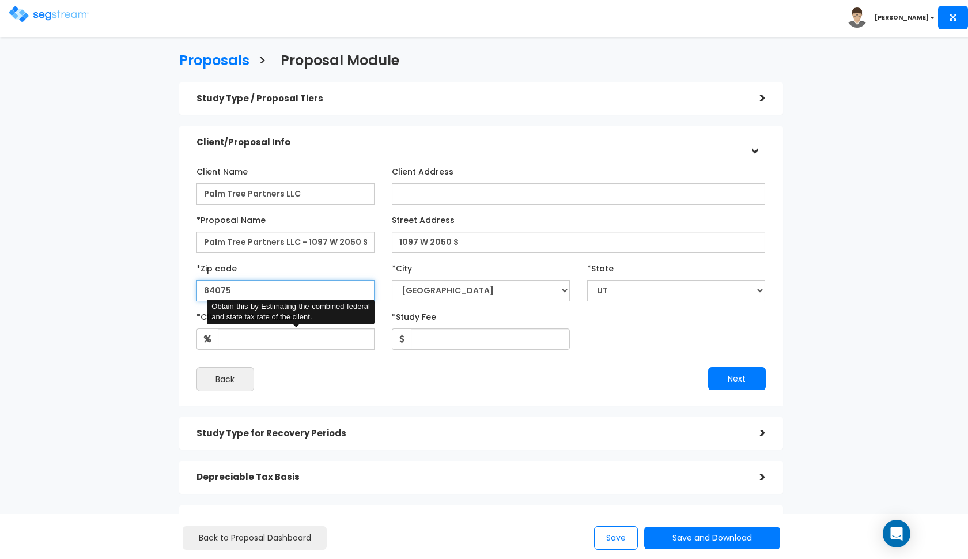
type input "84075"
click at [312, 333] on input "*Client Effective Tax Rate:" at bounding box center [296, 339] width 157 height 21
type input "2"
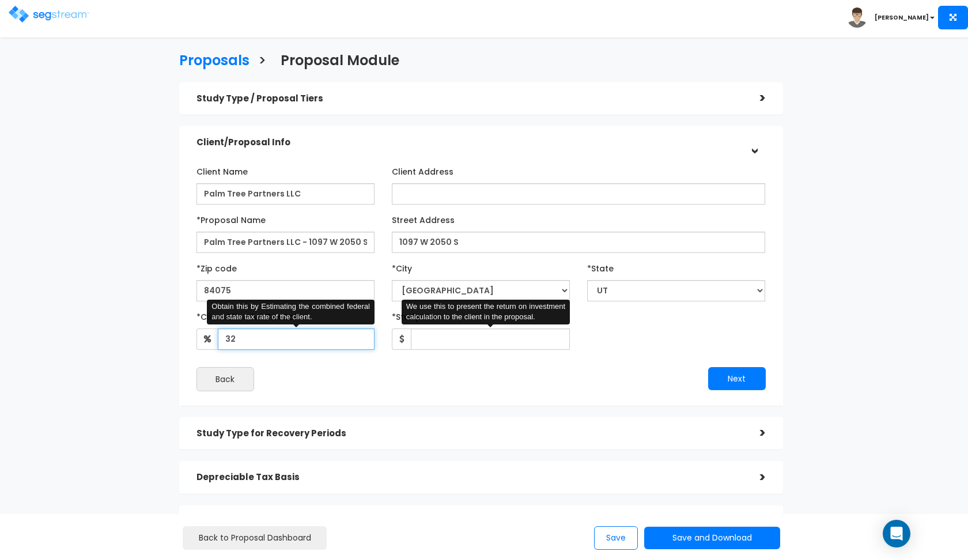
type input "32"
click at [456, 329] on input "*Study Fee" at bounding box center [490, 339] width 159 height 21
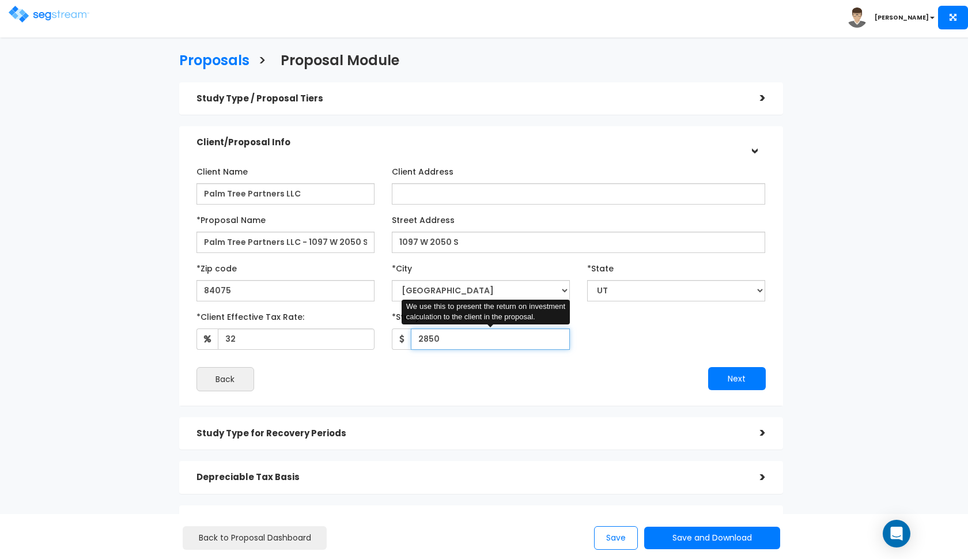
type input "2,850"
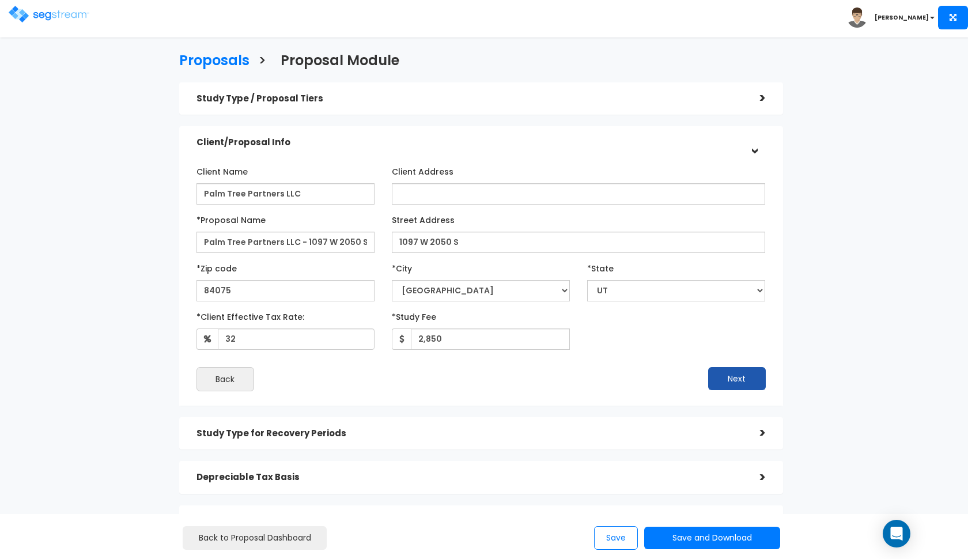
click at [727, 373] on button "Next" at bounding box center [737, 378] width 58 height 23
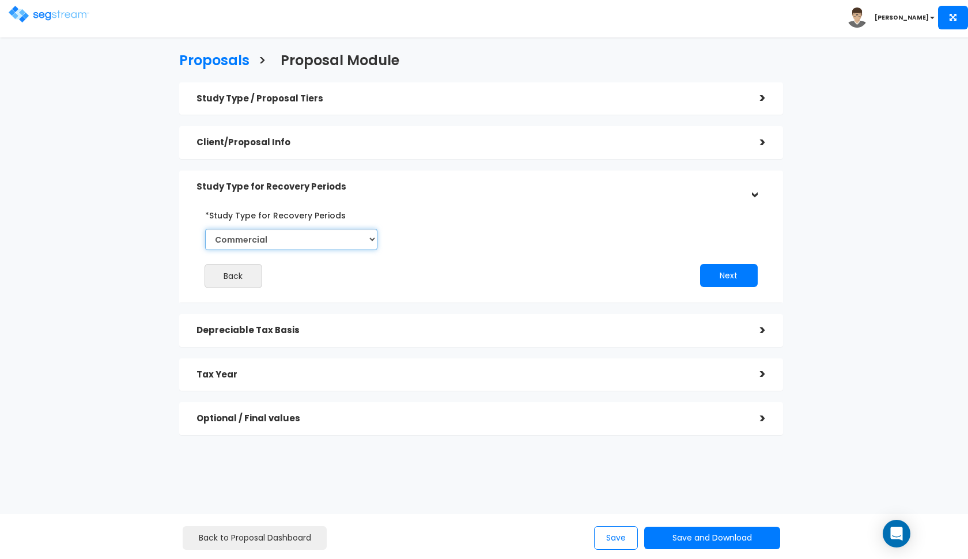
select select "Residential"
click at [730, 264] on button "Next" at bounding box center [729, 275] width 58 height 23
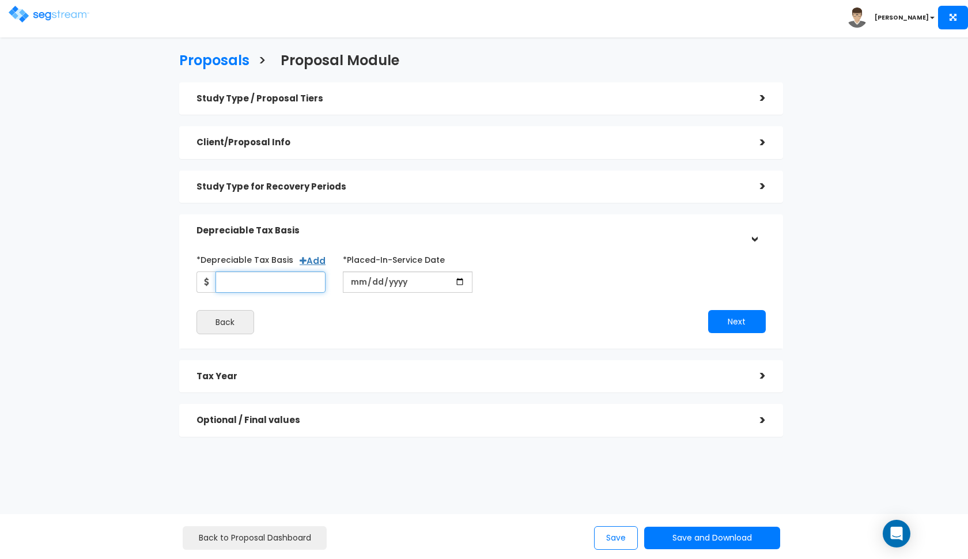
click at [246, 282] on input "*Depreciable Tax Basis" at bounding box center [271, 281] width 111 height 21
click at [252, 184] on h5 "Study Type for Recovery Periods" at bounding box center [470, 187] width 546 height 10
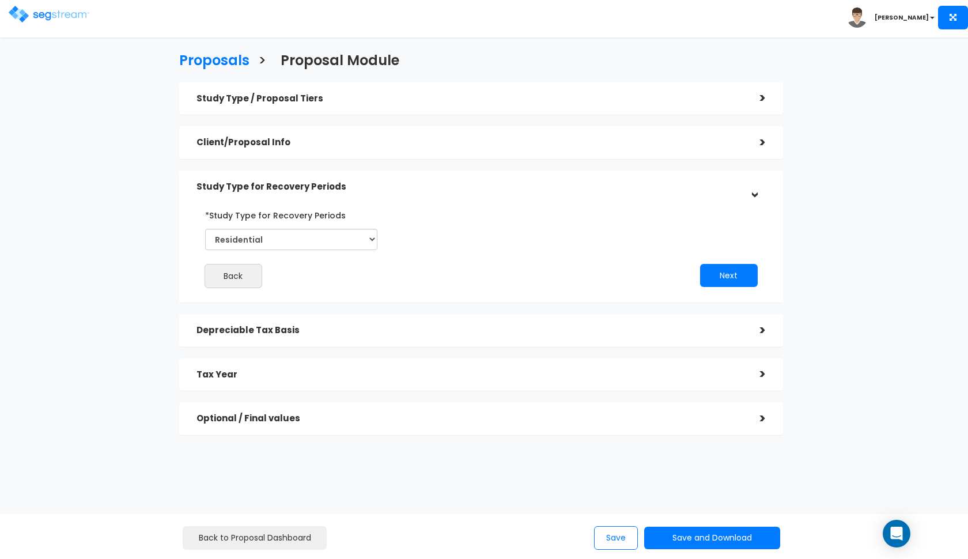
click at [270, 186] on h5 "Study Type for Recovery Periods" at bounding box center [470, 187] width 546 height 10
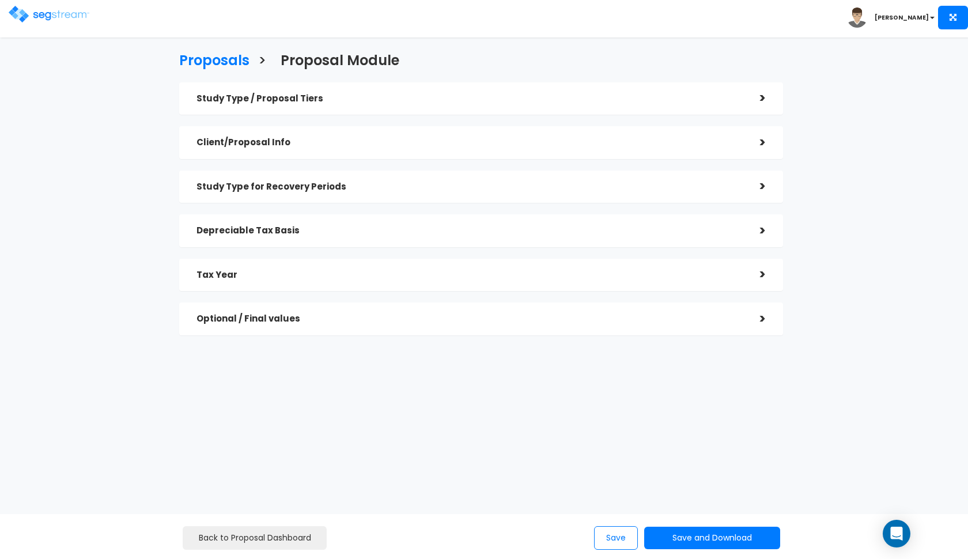
click at [258, 229] on h5 "Depreciable Tax Basis" at bounding box center [470, 231] width 546 height 10
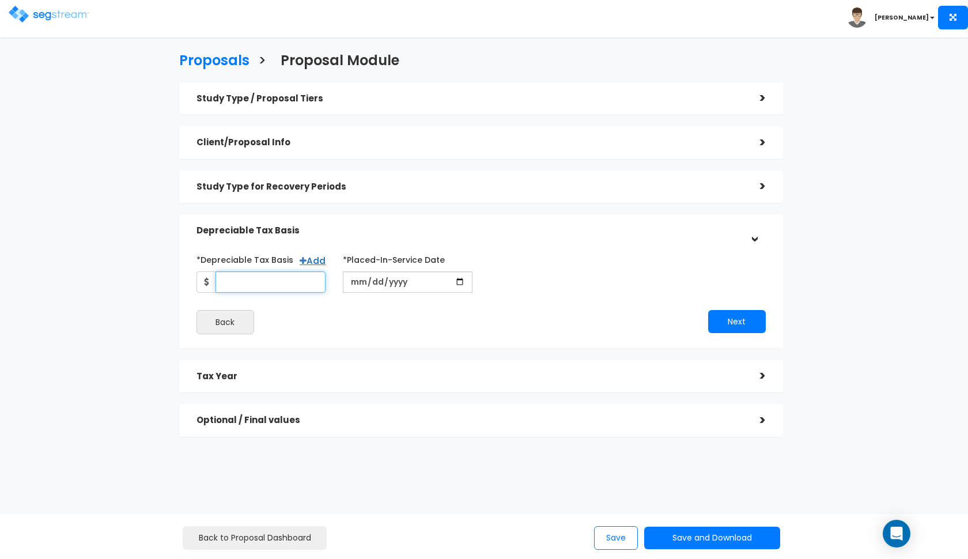
click at [236, 278] on input "*Depreciable Tax Basis" at bounding box center [271, 281] width 111 height 21
type input "81,372"
click at [353, 285] on input "date" at bounding box center [408, 281] width 130 height 21
type input "2015-08-01"
click at [734, 319] on button "Next" at bounding box center [737, 321] width 58 height 23
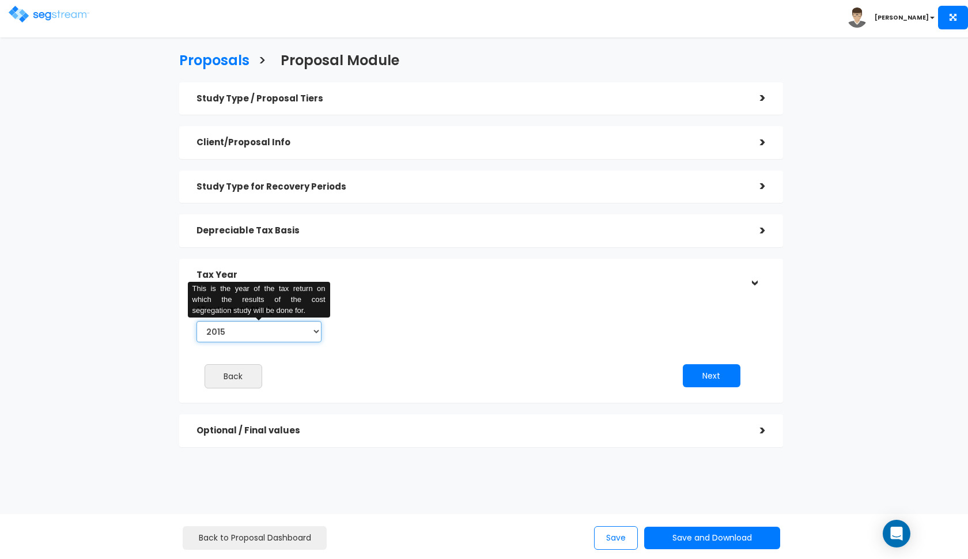
select select "2025"
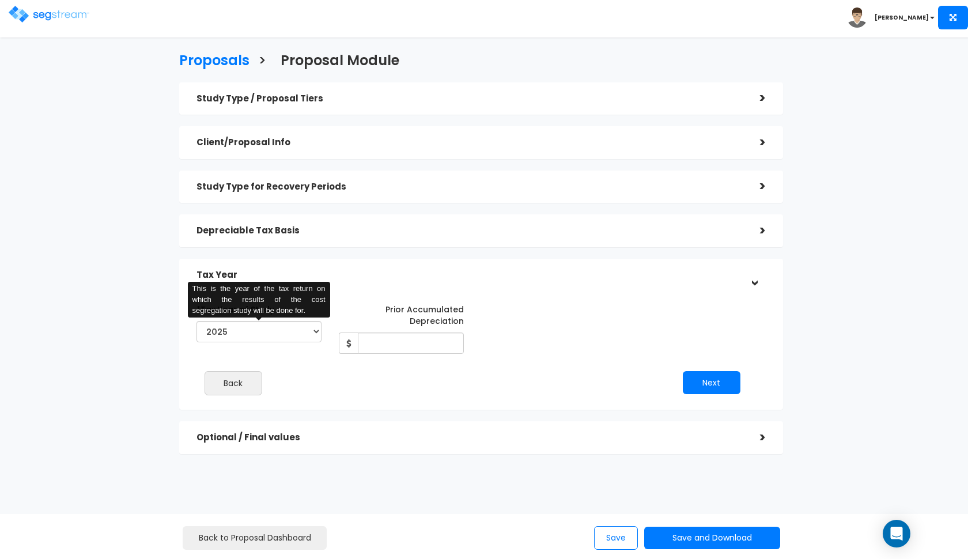
click at [386, 328] on div "Prior Accumulated Depreciation" at bounding box center [401, 327] width 125 height 54
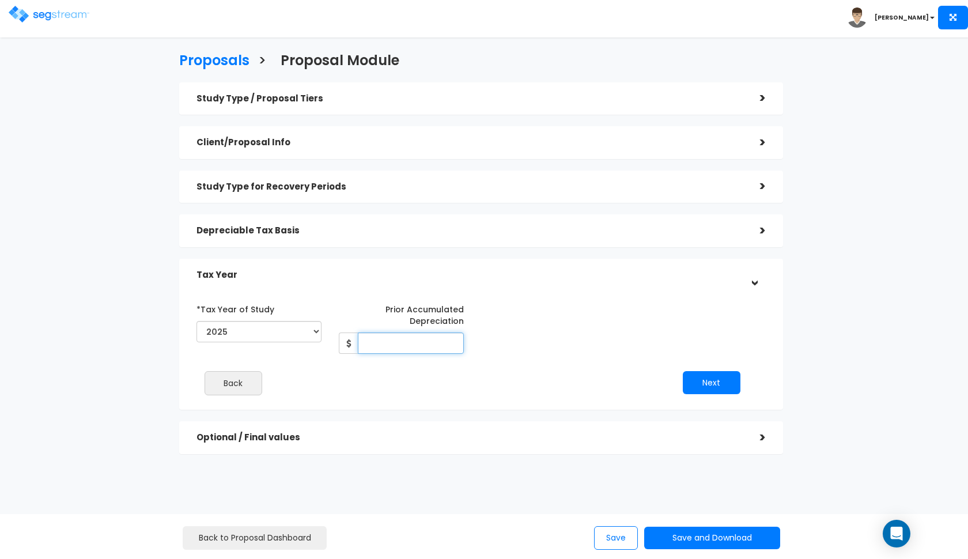
click at [378, 338] on input "Prior Accumulated Depreciation" at bounding box center [411, 343] width 106 height 21
type input "27,738"
click at [714, 366] on div "*Tax Year of Study 2015 2016 2017 2018 2019 2020 2021 2022 2023 2024 2025 2026 …" at bounding box center [472, 352] width 569 height 116
click at [708, 373] on button "Next" at bounding box center [712, 382] width 58 height 23
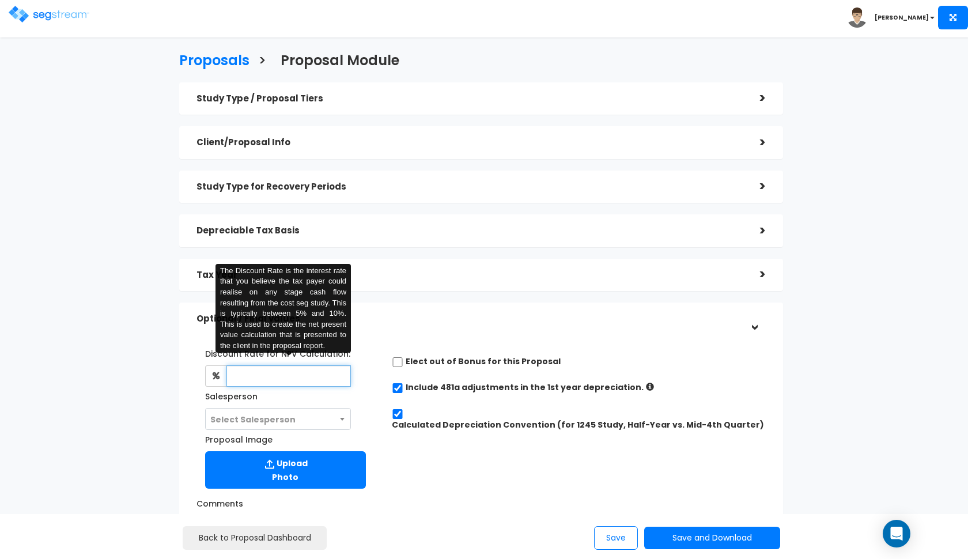
click at [308, 367] on input "text" at bounding box center [289, 375] width 125 height 21
type input "8"
click at [252, 410] on span "Select Salesperson" at bounding box center [278, 420] width 145 height 22
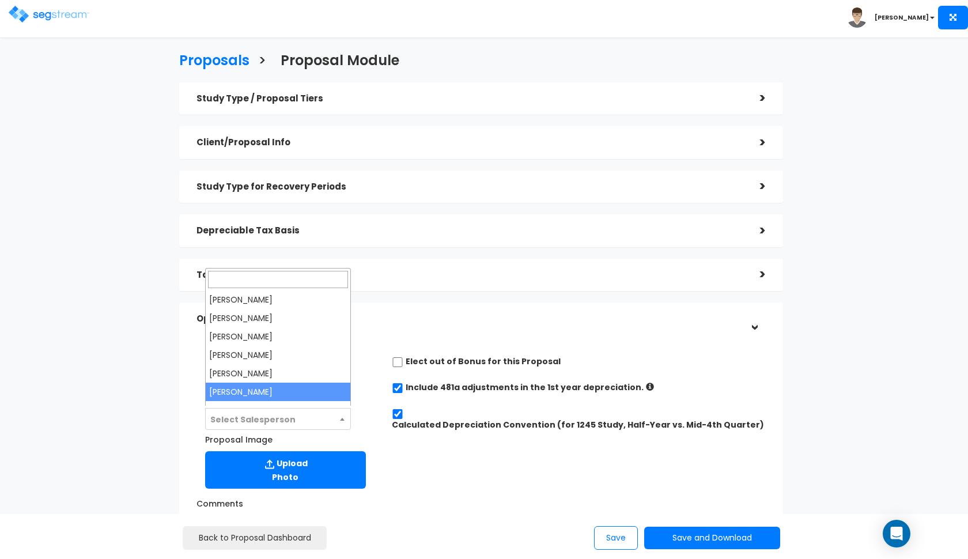
select select "190"
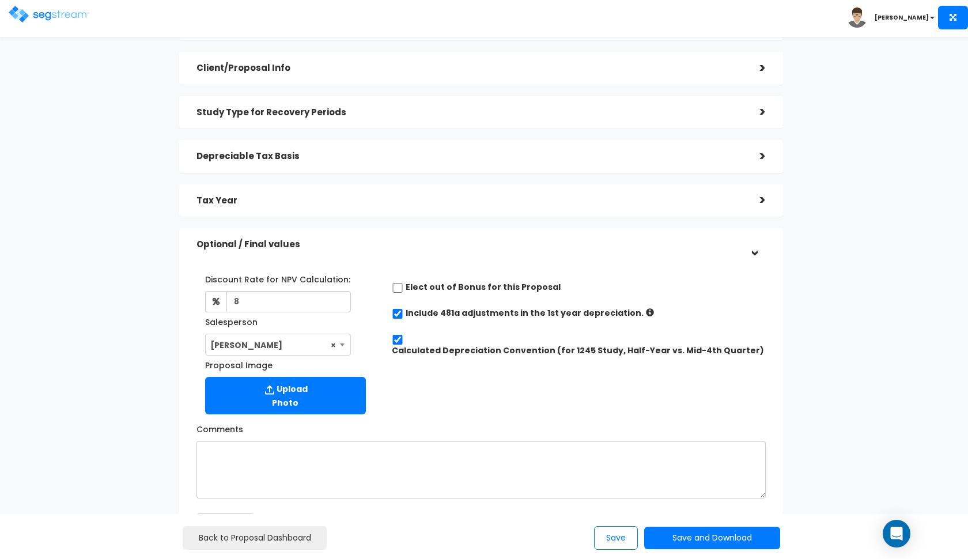
scroll to position [144, 0]
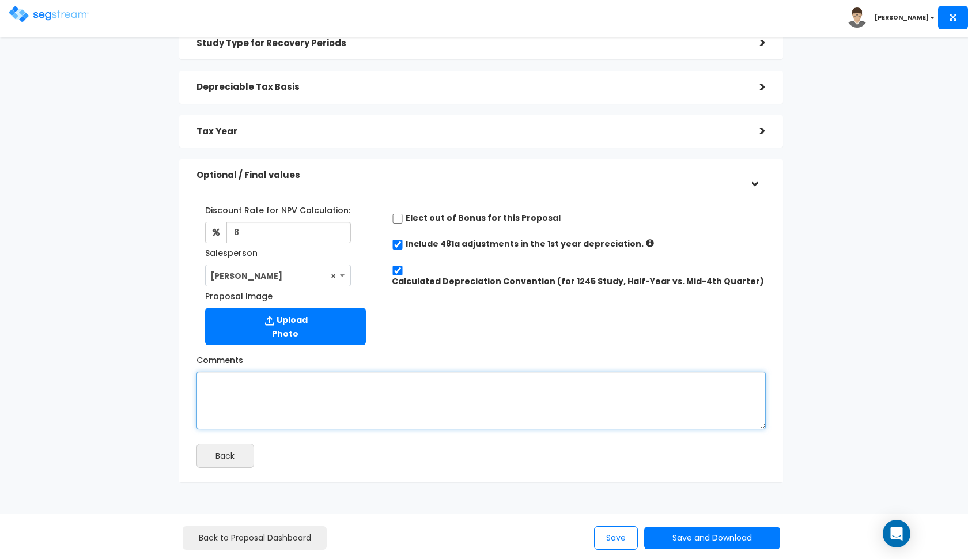
click at [265, 413] on textarea "Comments" at bounding box center [481, 401] width 569 height 58
click at [290, 380] on textarea "a basis of $162,745 split in half ($81,372) due to LLC structure." at bounding box center [481, 401] width 569 height 58
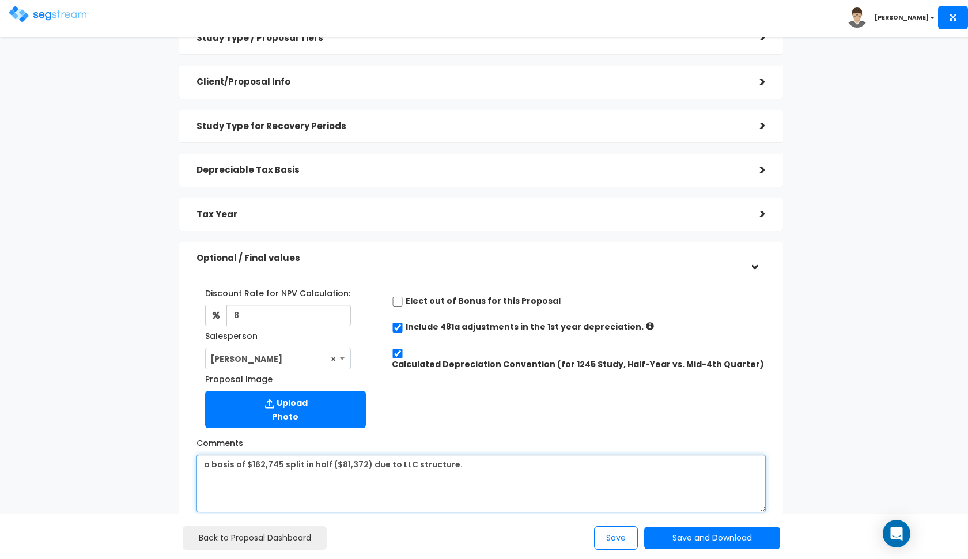
scroll to position [55, 0]
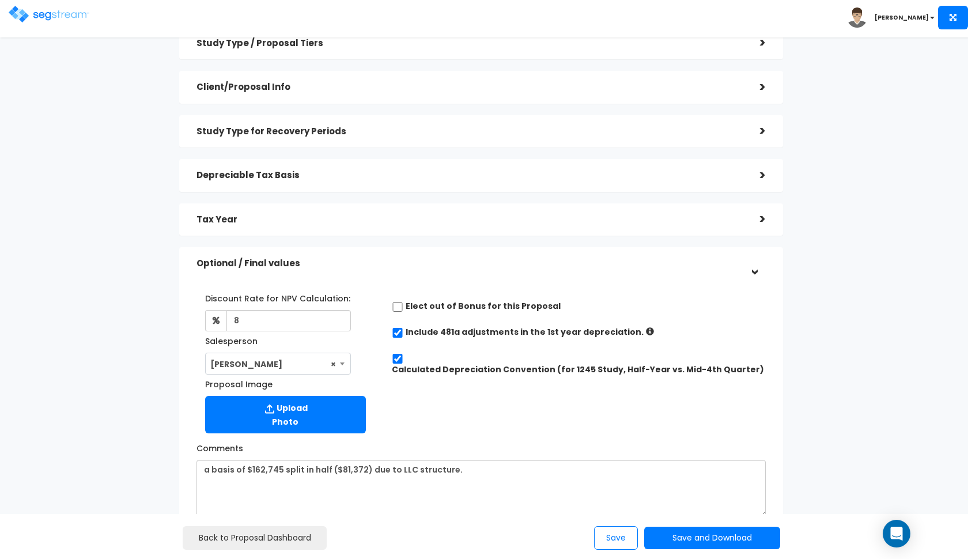
click at [530, 248] on div "Optional / Final values >" at bounding box center [481, 263] width 604 height 33
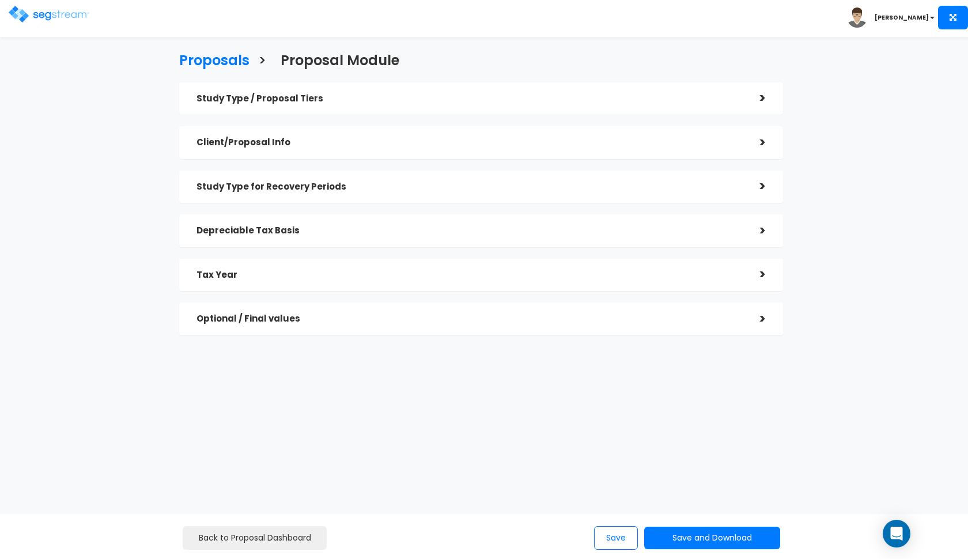
scroll to position [0, 0]
click at [509, 144] on h5 "Client/Proposal Info" at bounding box center [470, 143] width 546 height 10
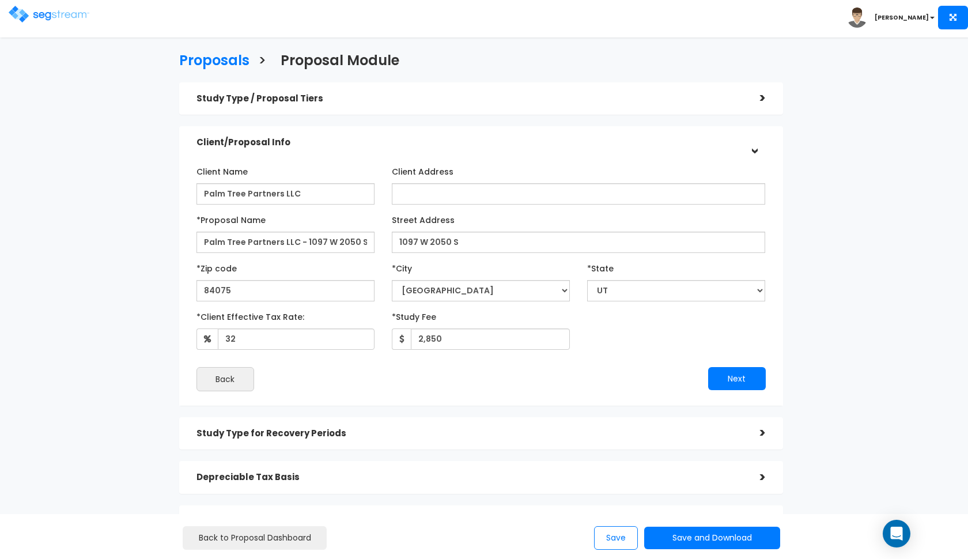
click at [509, 144] on h5 "Client/Proposal Info" at bounding box center [470, 143] width 546 height 10
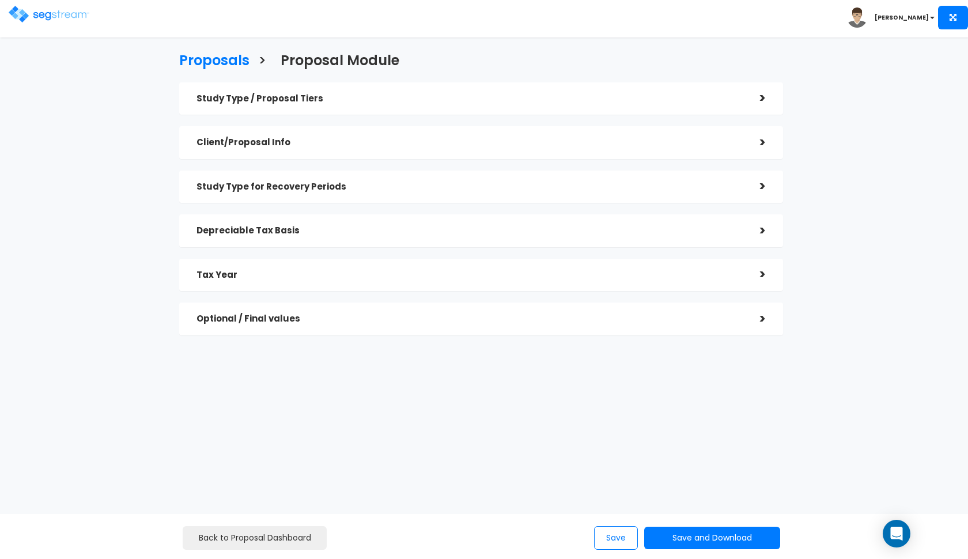
click at [430, 312] on div "Optional / Final values" at bounding box center [470, 318] width 546 height 21
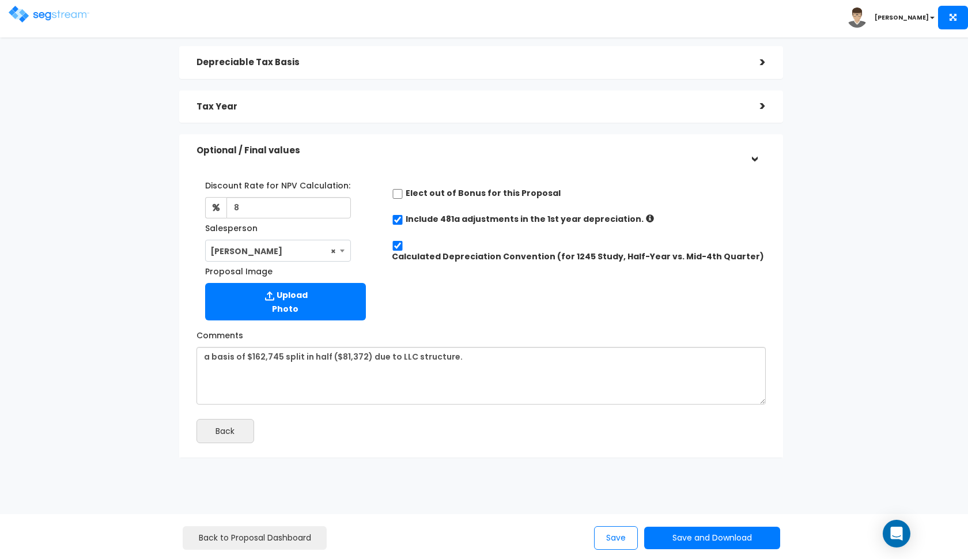
scroll to position [168, 0]
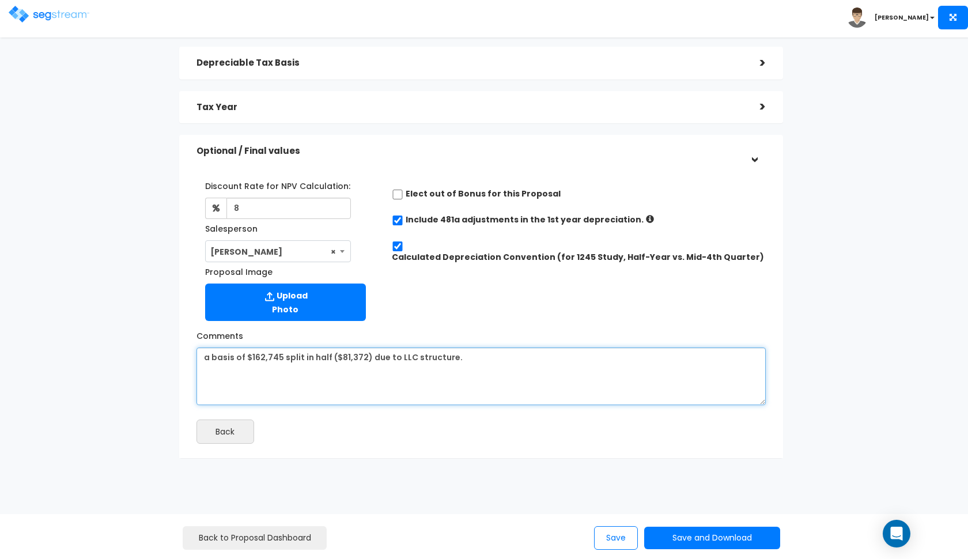
click at [492, 350] on textarea "a basis of $162,745 split in half ($81,372) due to LLC structure." at bounding box center [481, 377] width 569 height 58
click at [590, 353] on textarea "a basis of $162,745 split in half ($81,372) due to LLC structure. Corresponds t…" at bounding box center [481, 377] width 569 height 58
click at [552, 354] on textarea "a basis of $162,745 split in half ($81,372) due to LLC structure. Corresponds t…" at bounding box center [481, 377] width 569 height 58
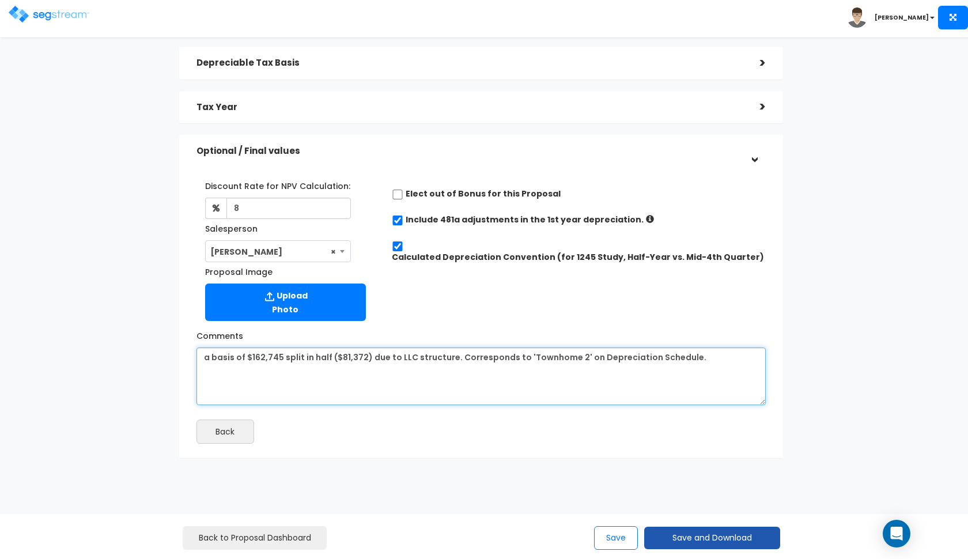
type textarea "a basis of $162,745 split in half ($81,372) due to LLC structure. Corresponds t…"
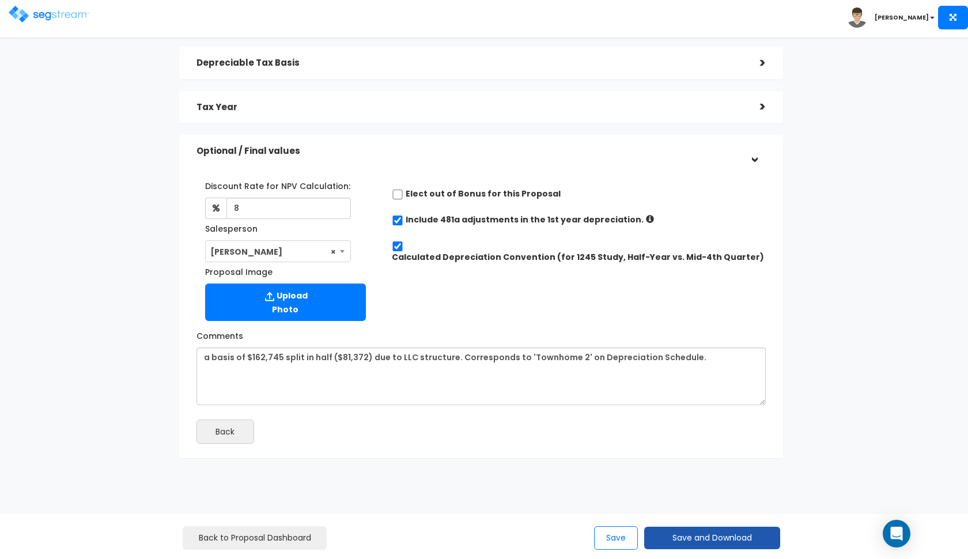
click at [673, 531] on button "Save and Download" at bounding box center [712, 538] width 136 height 22
click at [669, 479] on link "Custom Proposal" at bounding box center [741, 479] width 180 height 27
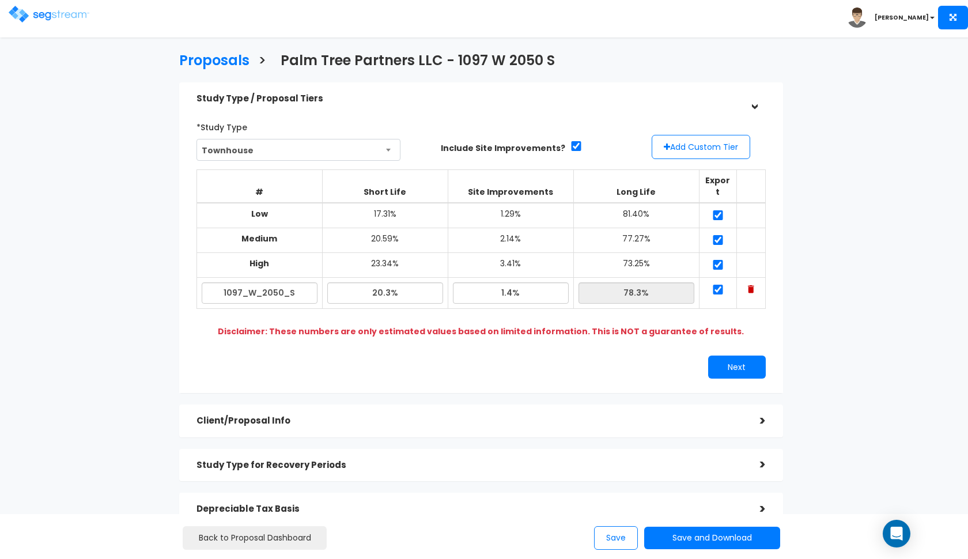
click at [367, 89] on div "Study Type / Proposal Tiers" at bounding box center [470, 98] width 546 height 21
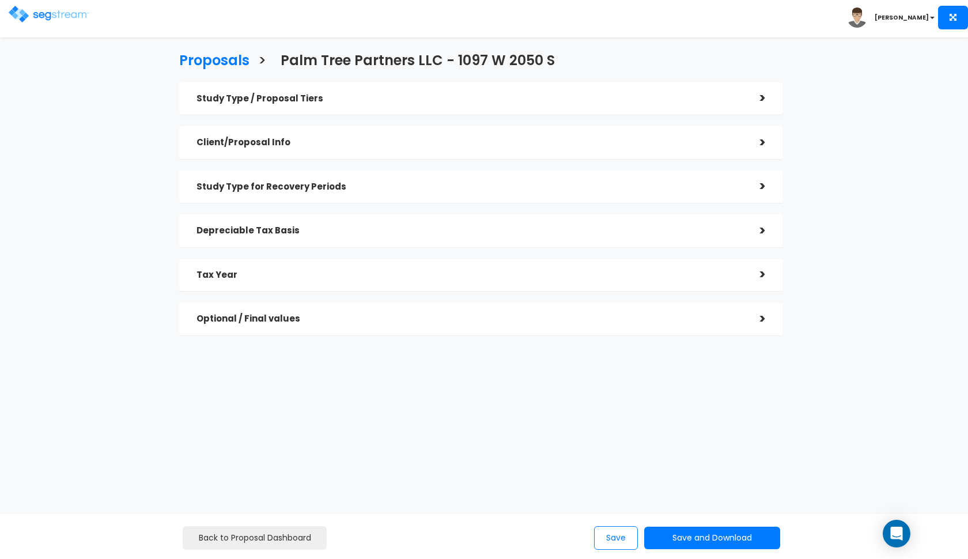
click at [31, 15] on img at bounding box center [49, 14] width 81 height 17
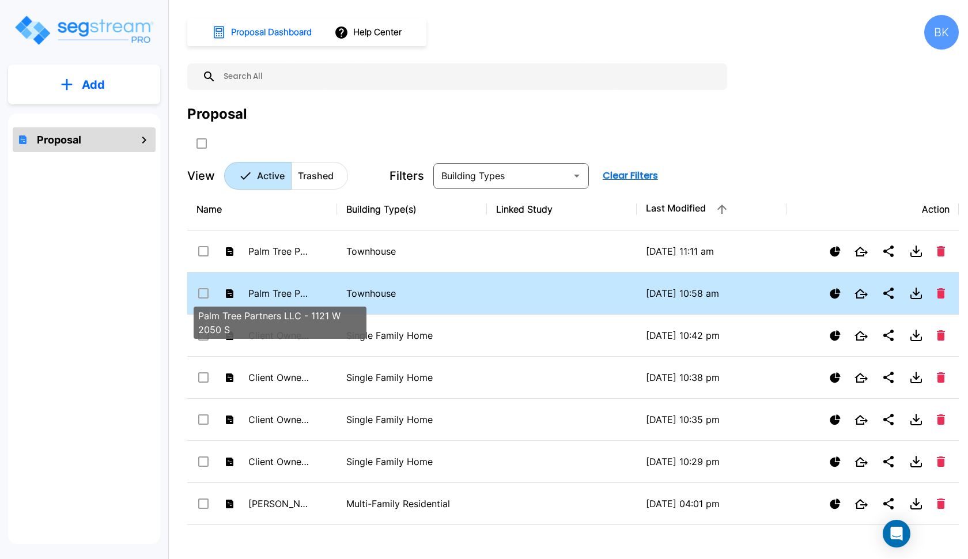
click at [311, 289] on p "Palm Tree Partners LLC - 1121 W 2050 S" at bounding box center [279, 293] width 63 height 14
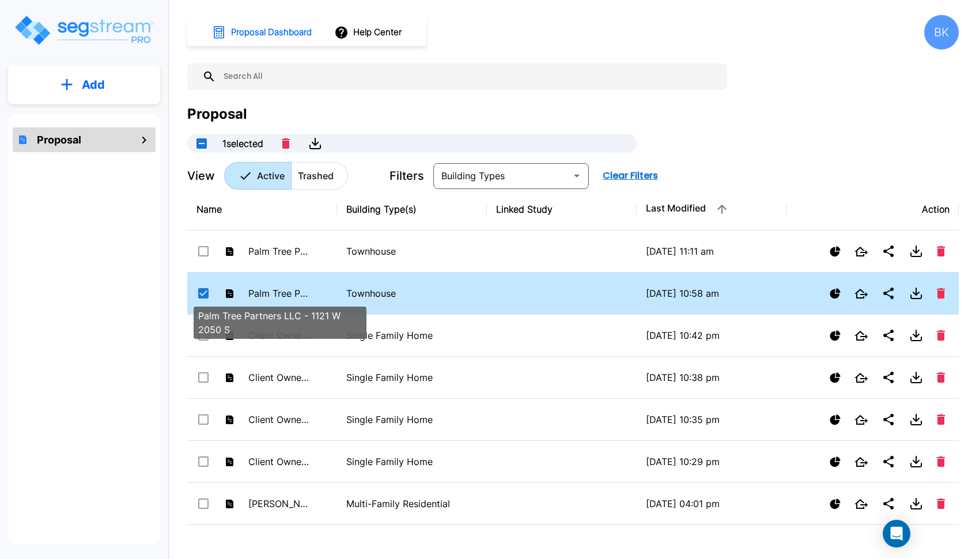
click at [311, 289] on p "Palm Tree Partners LLC - 1121 W 2050 S" at bounding box center [279, 293] width 63 height 14
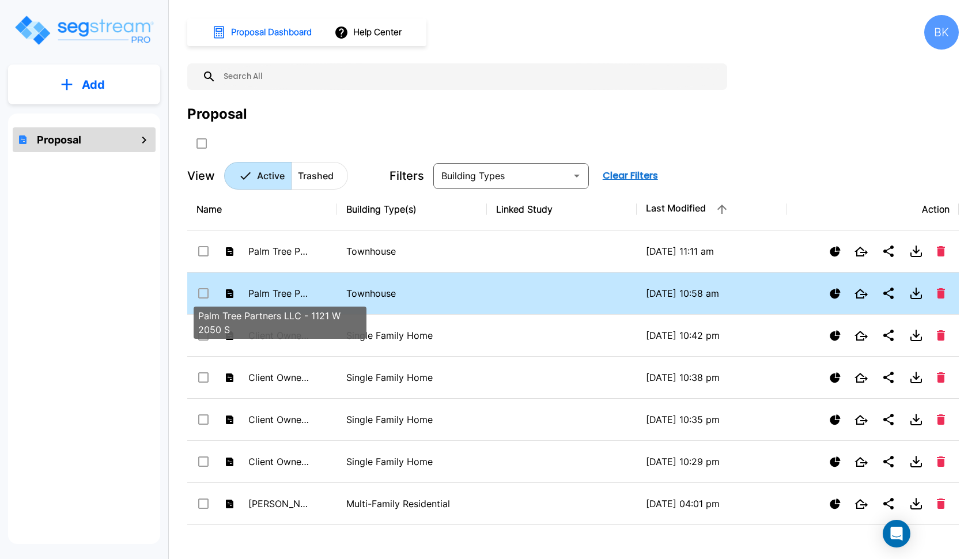
checkbox input "false"
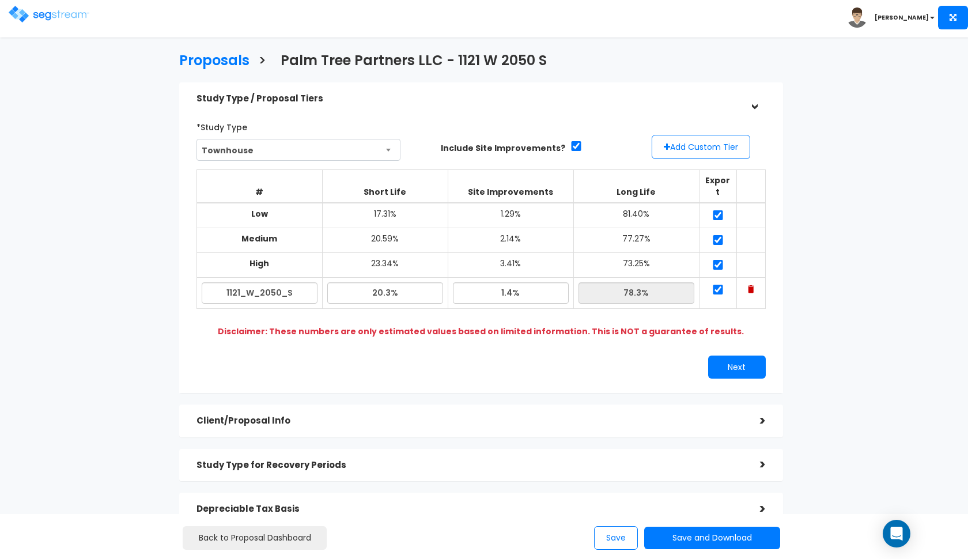
click at [482, 104] on div "Study Type / Proposal Tiers" at bounding box center [470, 98] width 546 height 21
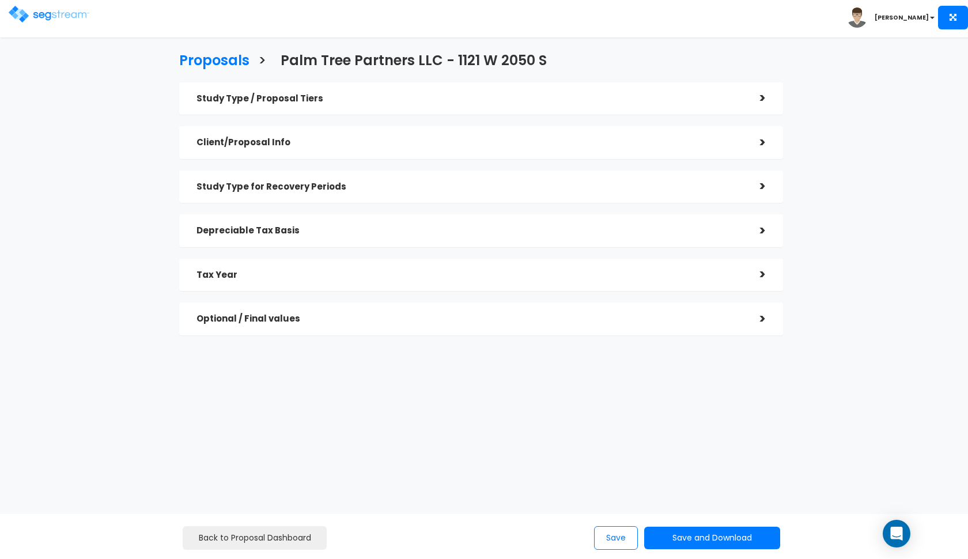
click at [410, 152] on div "Client/Proposal Info" at bounding box center [470, 142] width 546 height 21
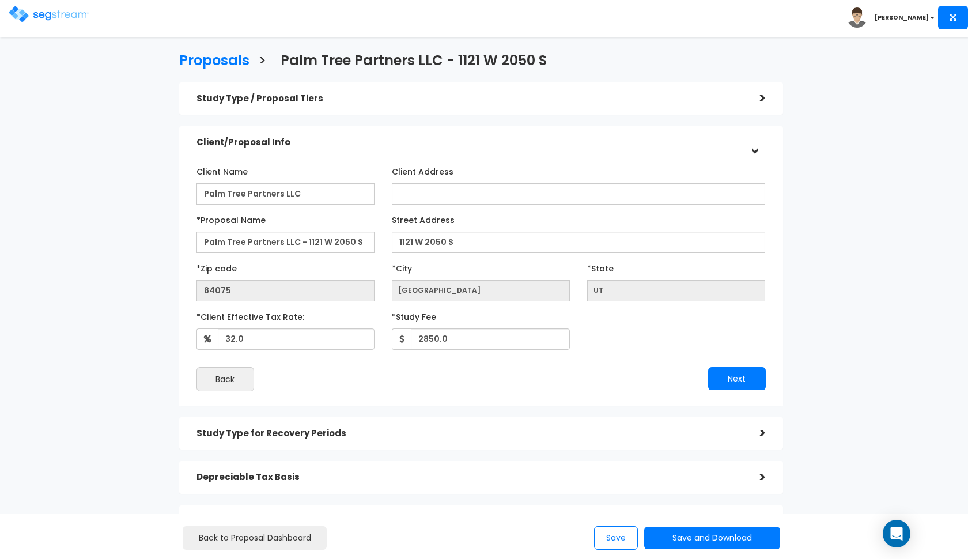
click at [387, 107] on div "Study Type / Proposal Tiers" at bounding box center [470, 98] width 546 height 21
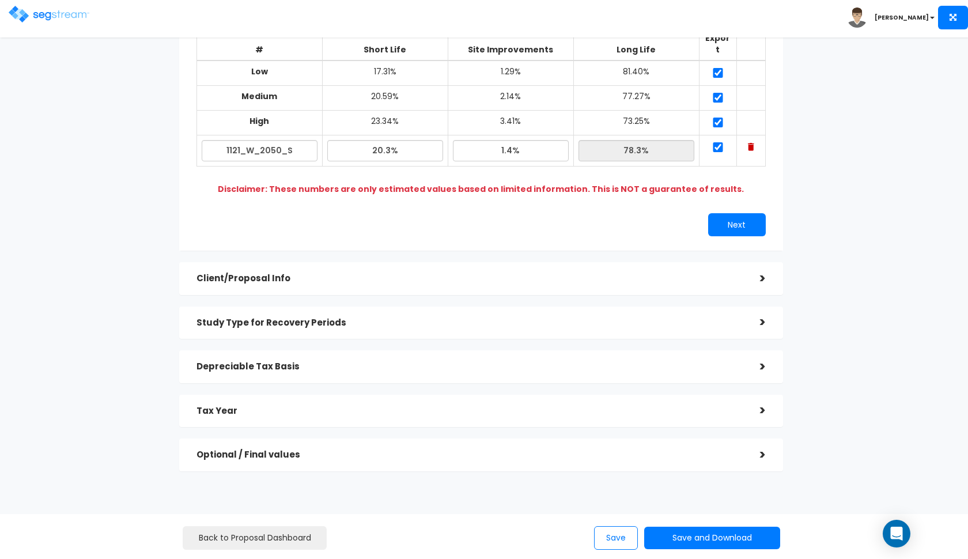
scroll to position [141, 0]
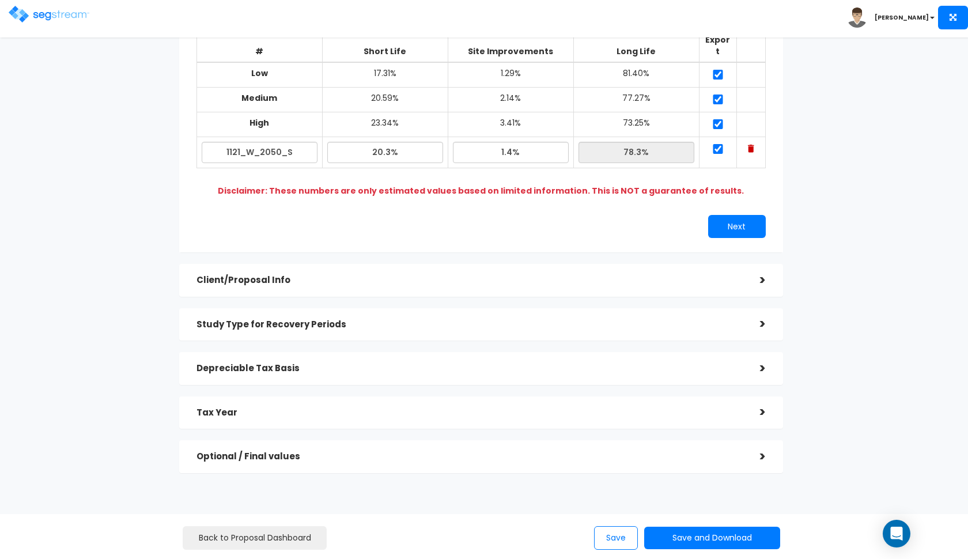
click at [311, 452] on h5 "Optional / Final values" at bounding box center [470, 457] width 546 height 10
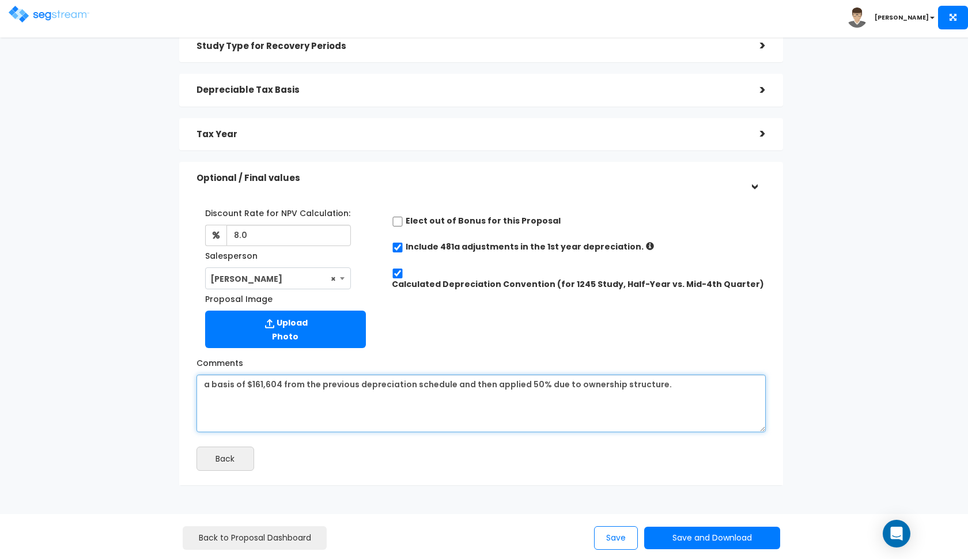
click at [389, 403] on textarea "a basis of $161,604 from the previous depreciation schedule and then applied 50…" at bounding box center [481, 404] width 569 height 58
paste textarea "nd a basis of $162,745 split in half ($81,372) due to LLC structure. Correspond…"
type textarea "and a basis of $162,745 split in half ($81,372) due to LLC structure. Correspon…"
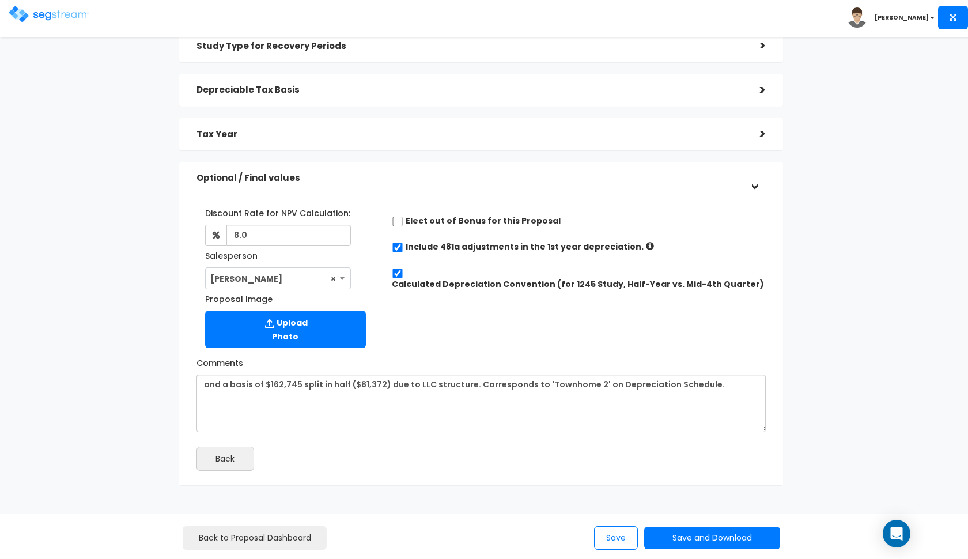
click at [300, 180] on h5 "Optional / Final values" at bounding box center [470, 178] width 546 height 10
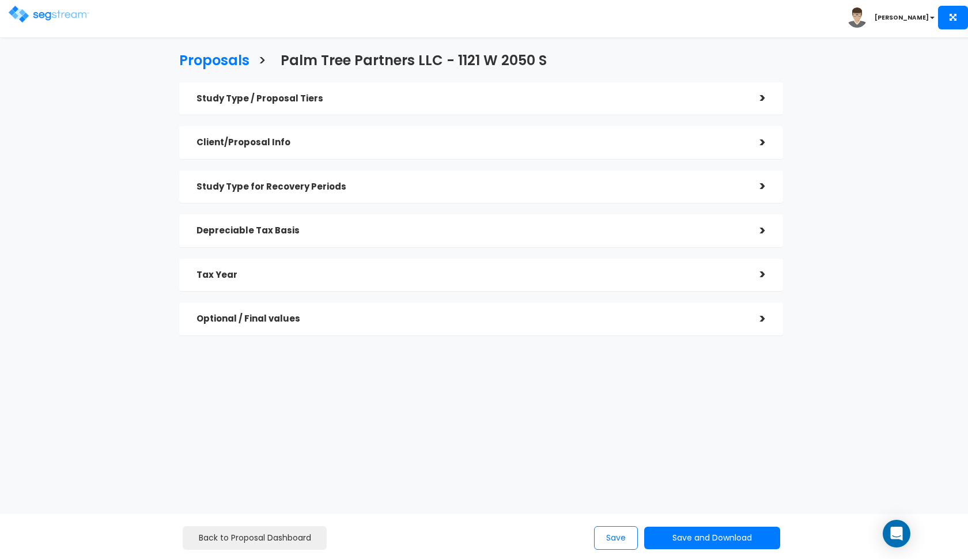
scroll to position [0, 0]
click at [261, 94] on h5 "Study Type / Proposal Tiers" at bounding box center [470, 99] width 546 height 10
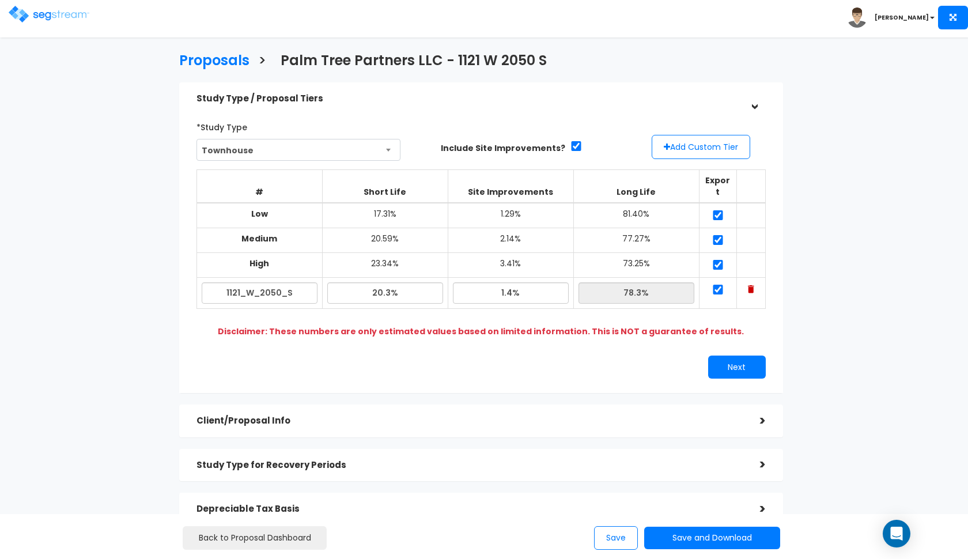
click at [261, 94] on h5 "Study Type / Proposal Tiers" at bounding box center [470, 99] width 546 height 10
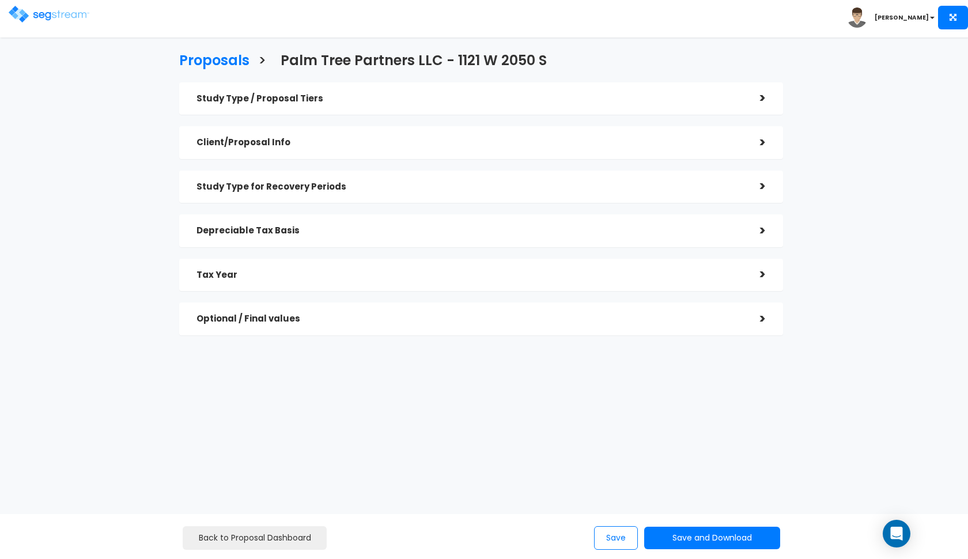
click at [248, 91] on div "Study Type / Proposal Tiers" at bounding box center [470, 98] width 546 height 21
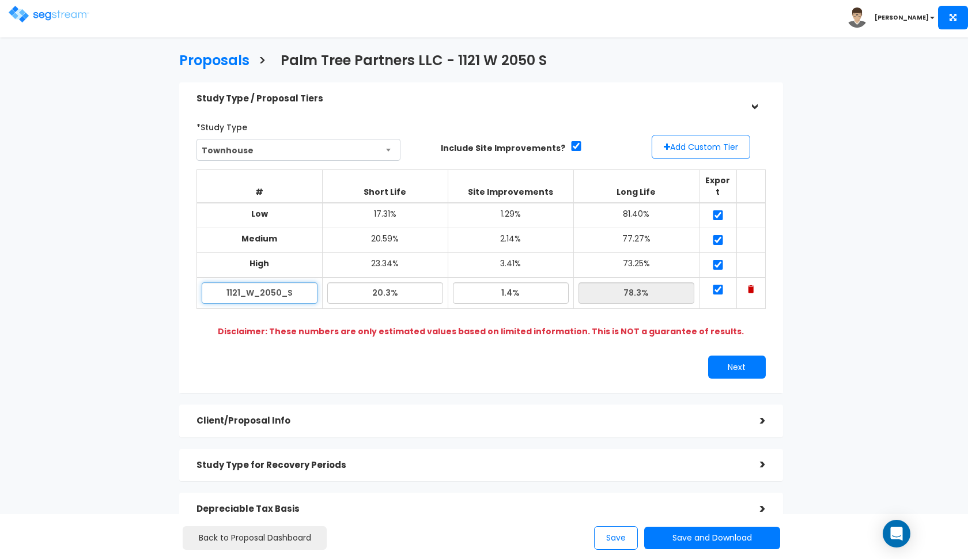
click at [305, 282] on input "1121_W_2050_S" at bounding box center [260, 292] width 116 height 21
paste input "097 W 2050 N Syracuse, UT 84075"
type input "1097 W 2050 S"
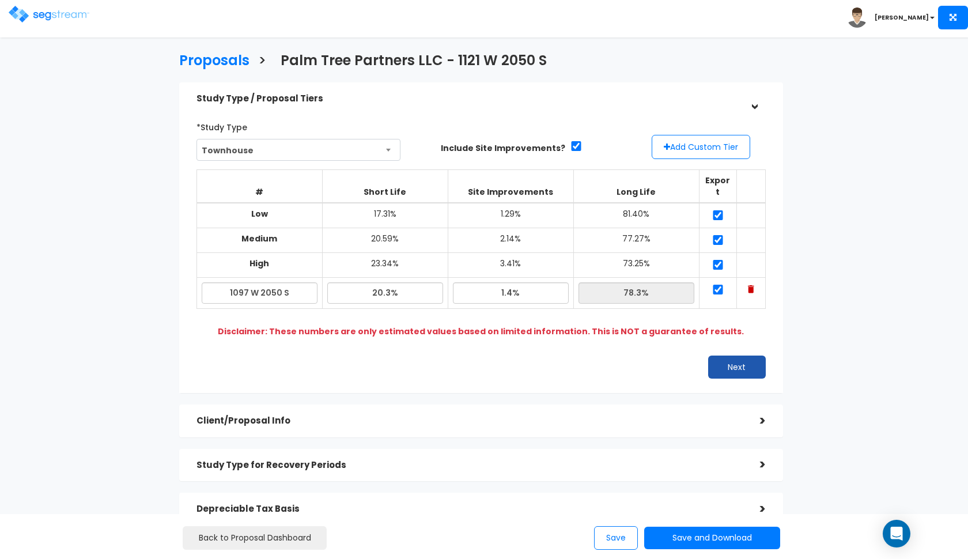
click at [716, 356] on button "Next" at bounding box center [737, 367] width 58 height 23
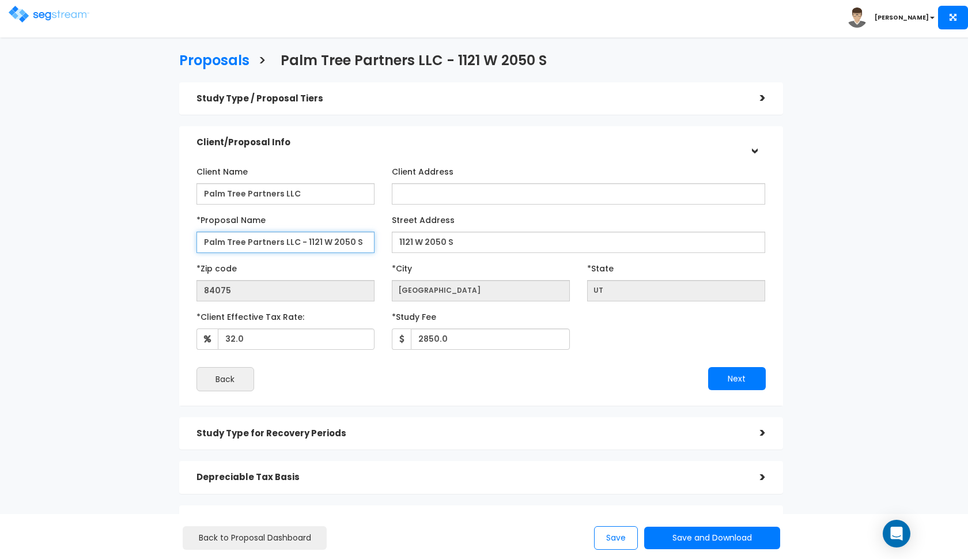
drag, startPoint x: 358, startPoint y: 240, endPoint x: 298, endPoint y: 242, distance: 60.0
paste input "1097 W 2050 N Syracuse, UT 84075"
type input "Palm Tree Partners LLC - 1097 W 2050 S"
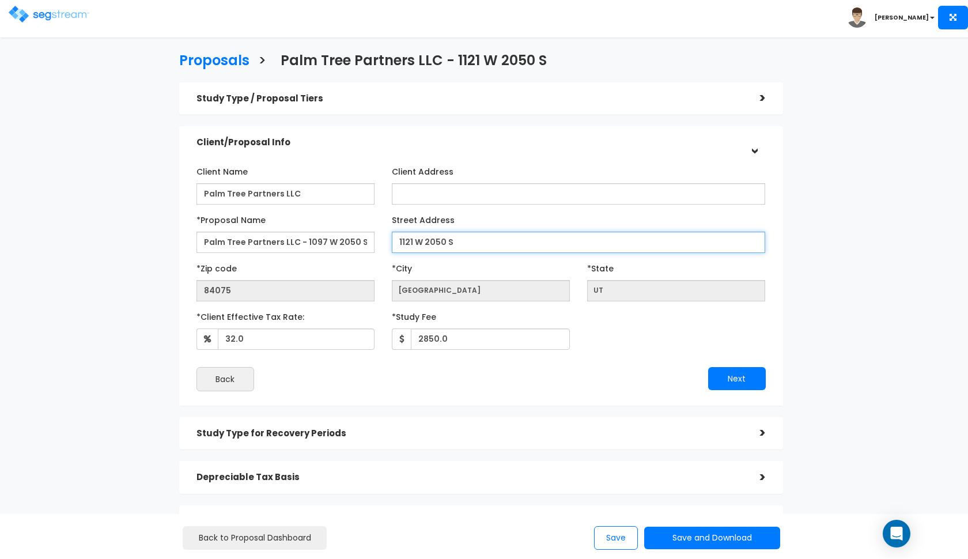
click at [456, 243] on input "1121 W 2050 S" at bounding box center [579, 242] width 374 height 21
paste input "097 W 2050 N Syracuse, UT 84075"
type input "1097 W 2050 S"
click at [385, 371] on div "Back" at bounding box center [334, 379] width 293 height 24
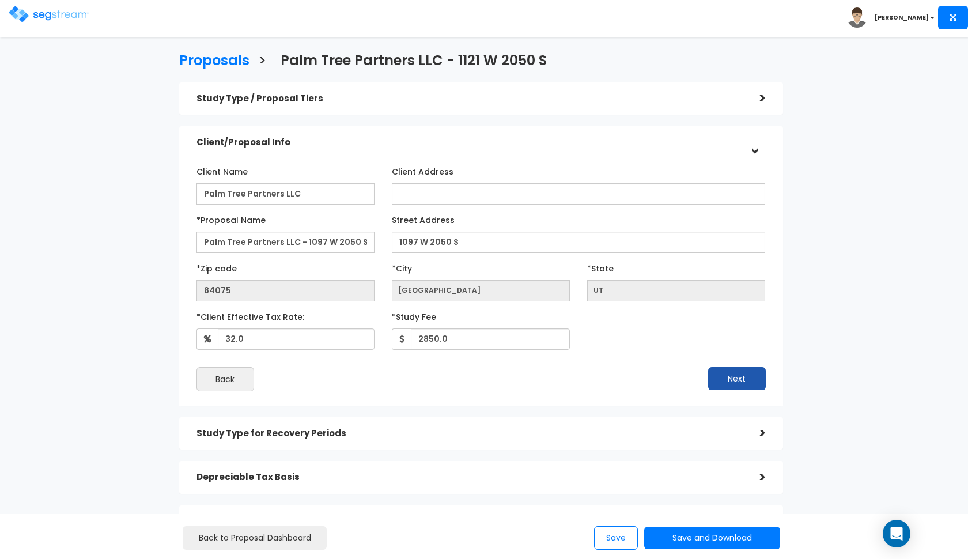
click at [718, 372] on button "Next" at bounding box center [737, 378] width 58 height 23
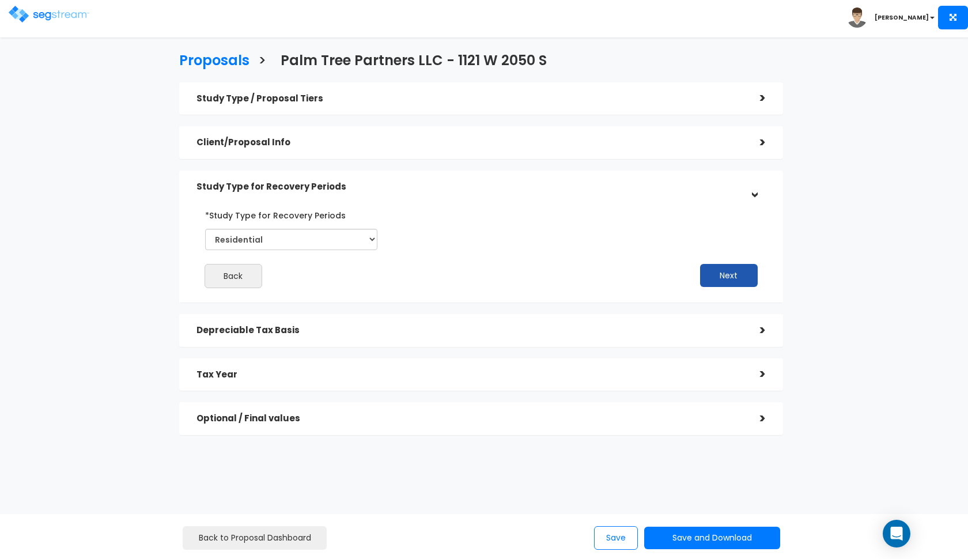
click at [727, 274] on button "Next" at bounding box center [729, 275] width 58 height 23
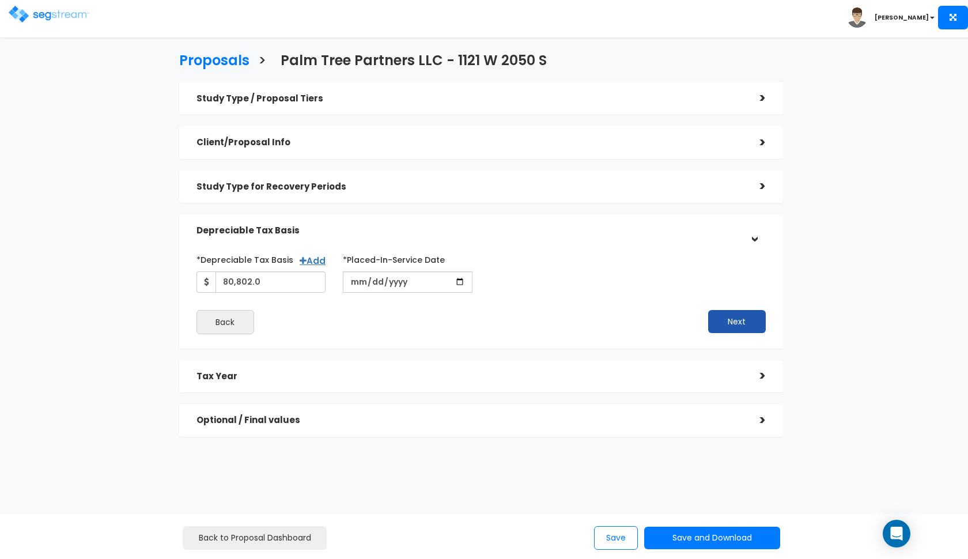
click at [741, 325] on button "Next" at bounding box center [737, 321] width 58 height 23
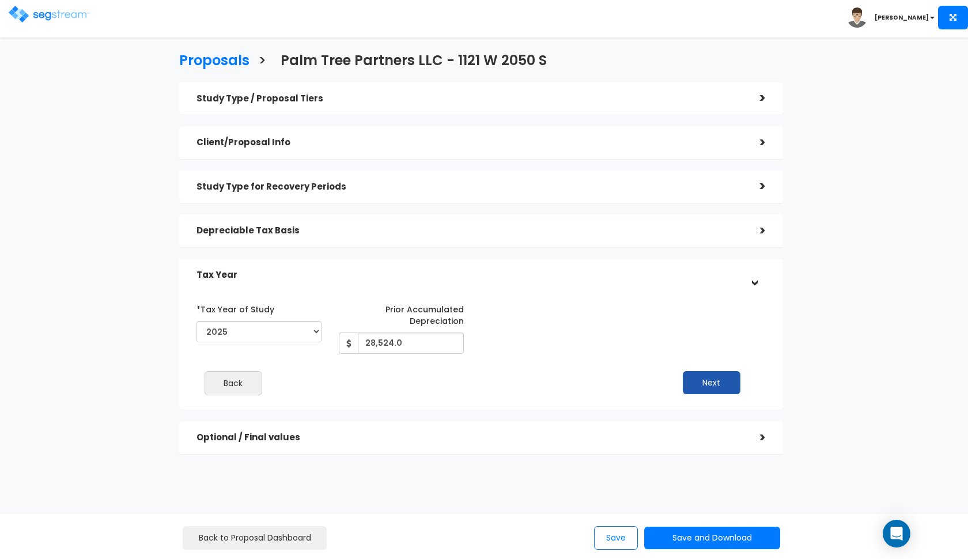
click at [707, 390] on button "Next" at bounding box center [712, 382] width 58 height 23
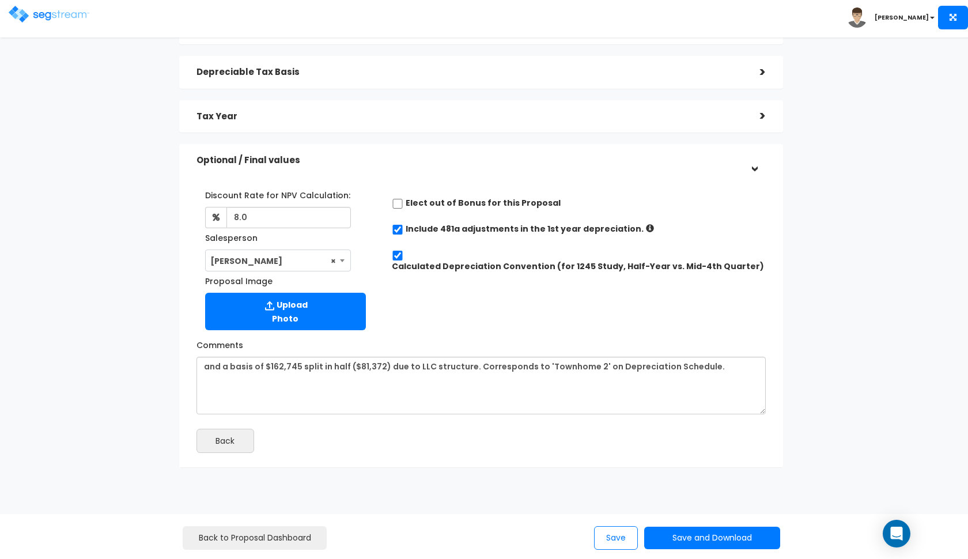
scroll to position [165, 0]
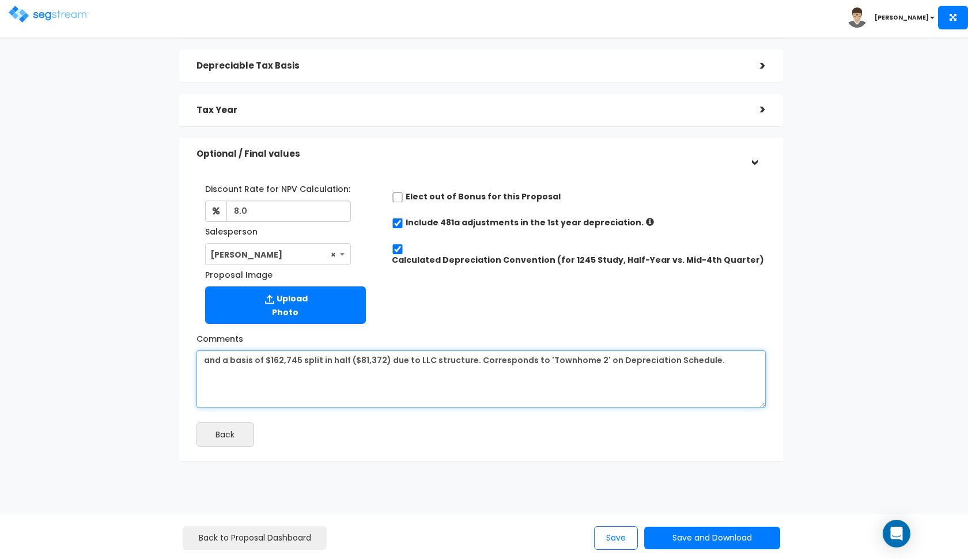
click at [281, 360] on textarea "a basis of $161,604 from the previous depreciation schedule and then applied 50…" at bounding box center [481, 379] width 569 height 58
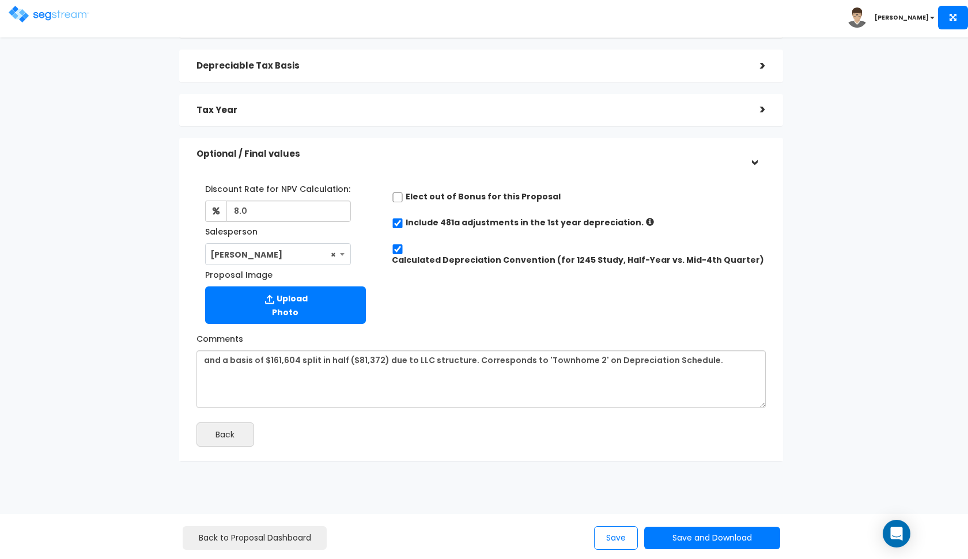
click at [383, 115] on div "Tax Year" at bounding box center [470, 110] width 546 height 21
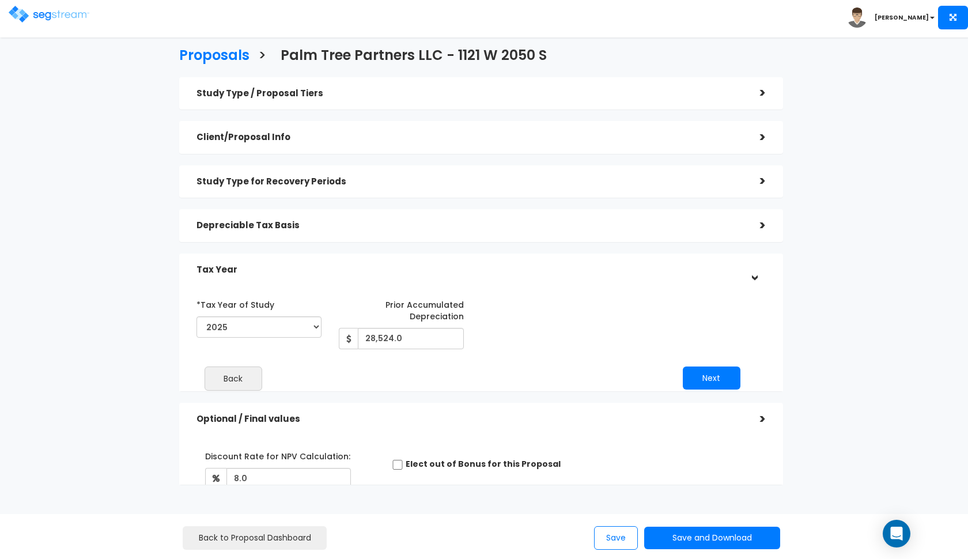
scroll to position [0, 0]
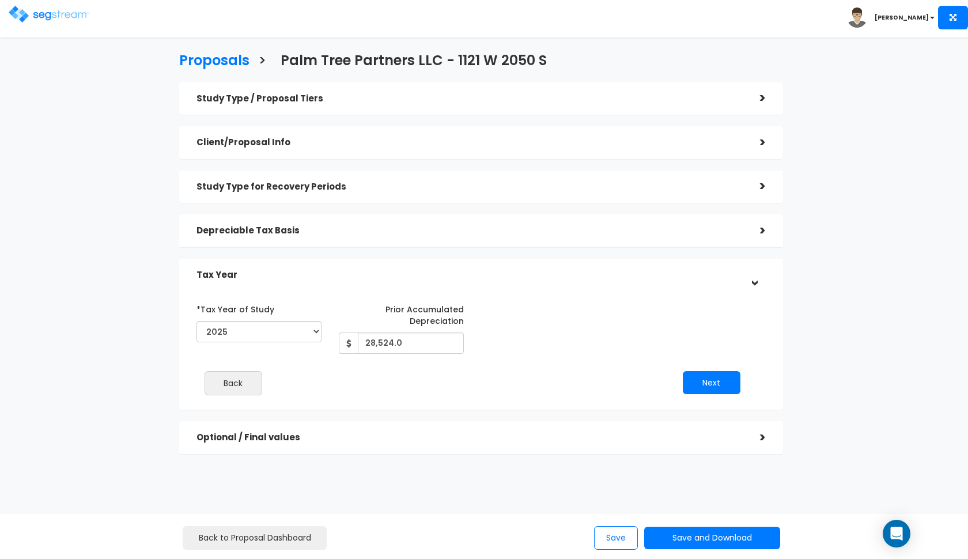
click at [406, 235] on div "Depreciable Tax Basis" at bounding box center [470, 230] width 546 height 21
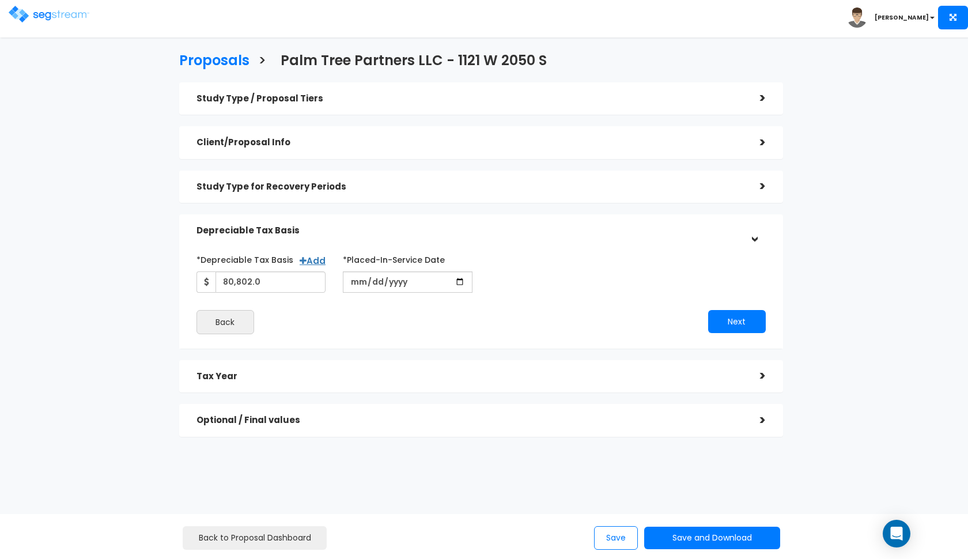
click at [299, 413] on div "Optional / Final values" at bounding box center [470, 420] width 546 height 21
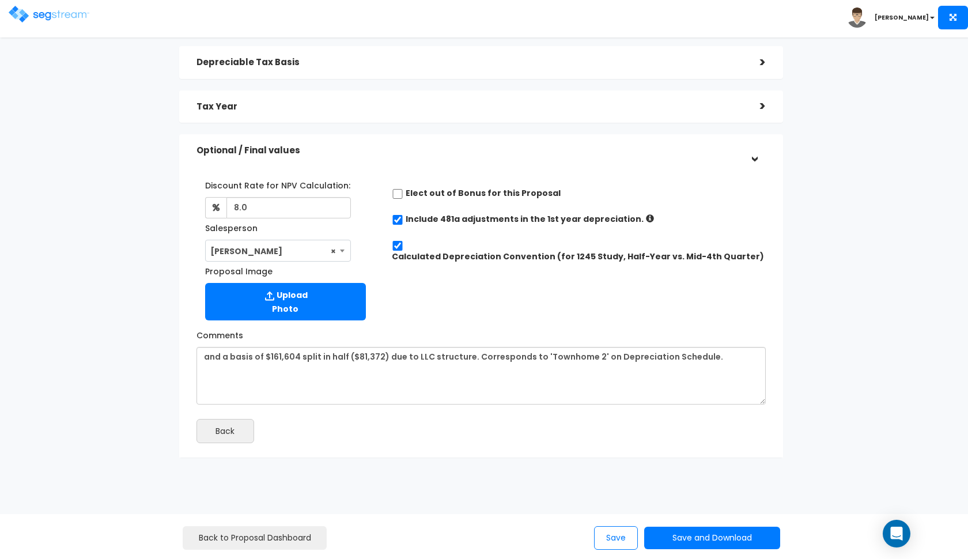
scroll to position [168, 0]
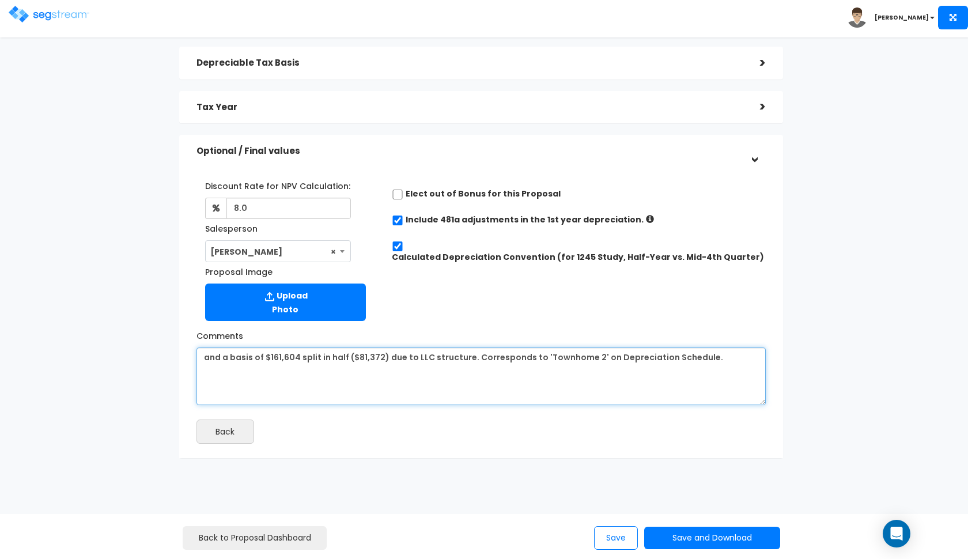
click at [361, 357] on textarea "a basis of $161,604 from the previous depreciation schedule and then applied 50…" at bounding box center [481, 377] width 569 height 58
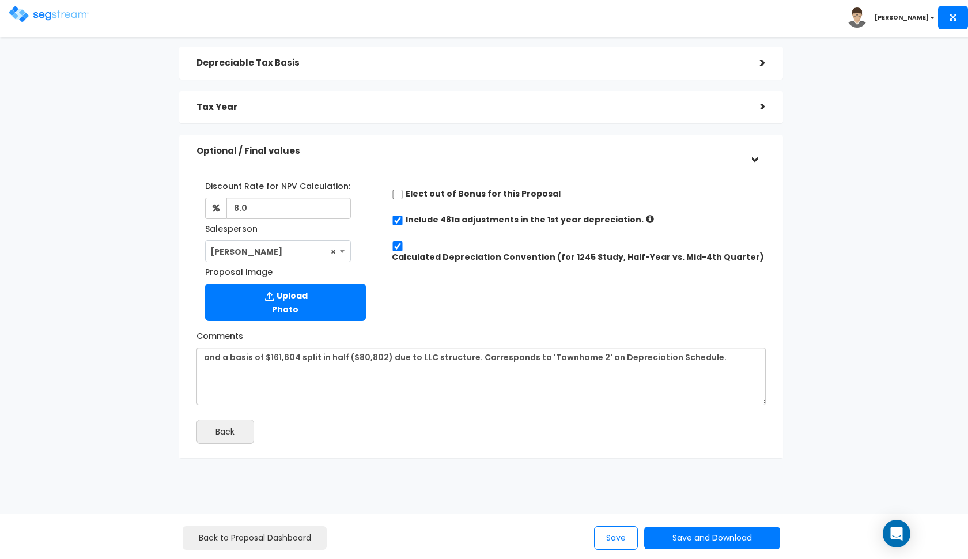
click at [371, 151] on h5 "Optional / Final values" at bounding box center [470, 151] width 546 height 10
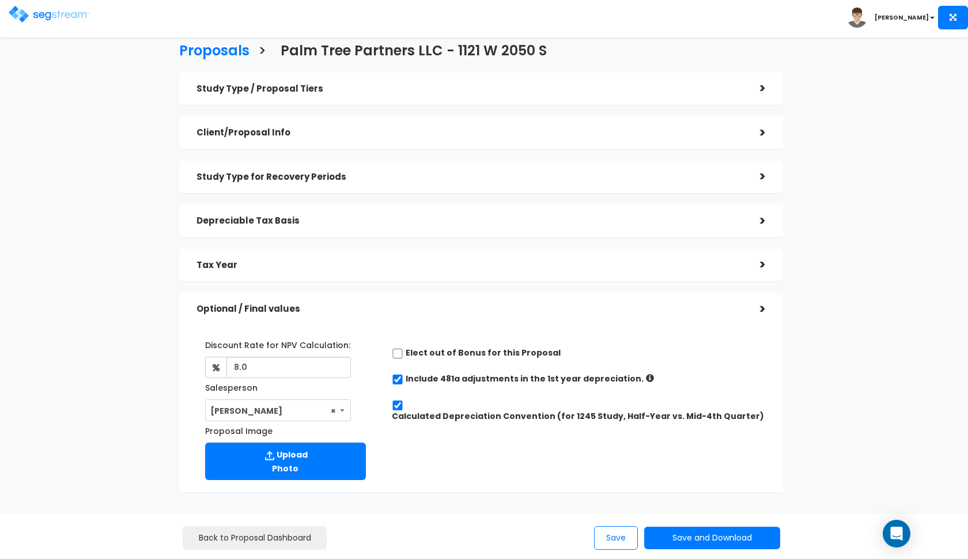
scroll to position [0, 0]
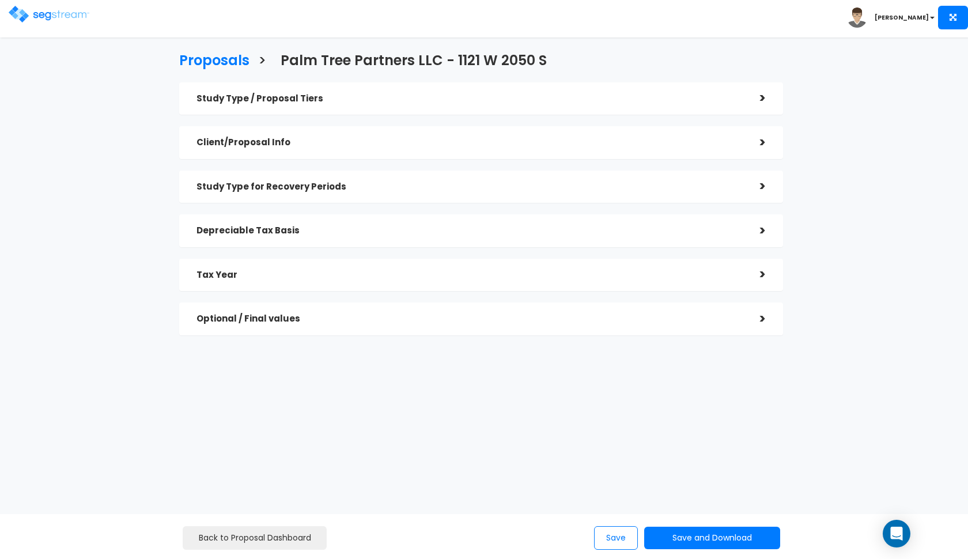
click at [332, 279] on div "Tax Year" at bounding box center [470, 275] width 546 height 21
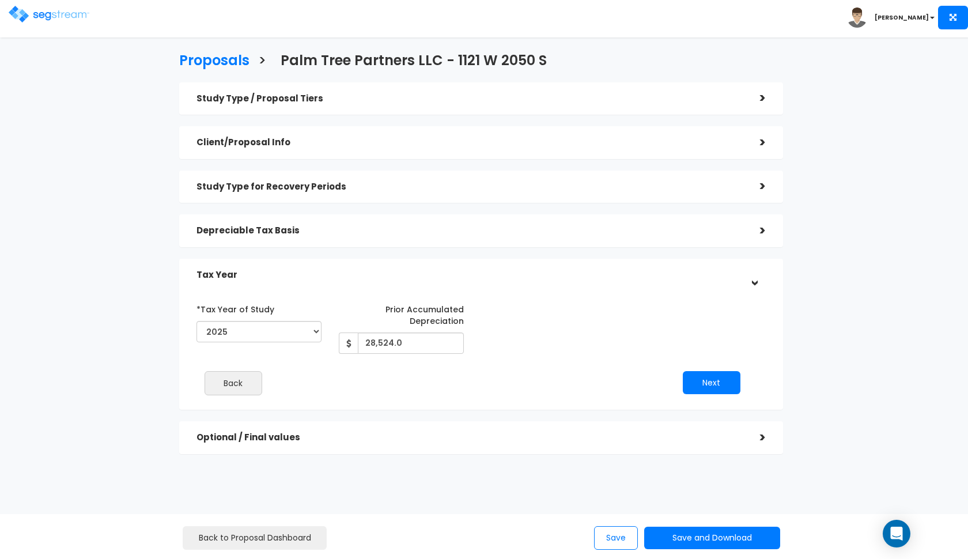
click at [342, 274] on h5 "Tax Year" at bounding box center [470, 275] width 546 height 10
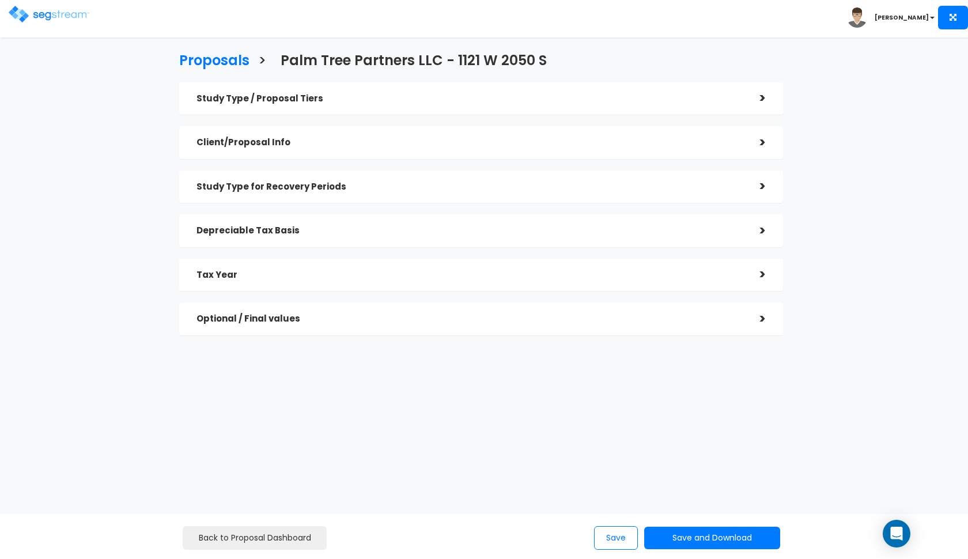
click at [367, 245] on div "Depreciable Tax Basis >" at bounding box center [481, 230] width 604 height 33
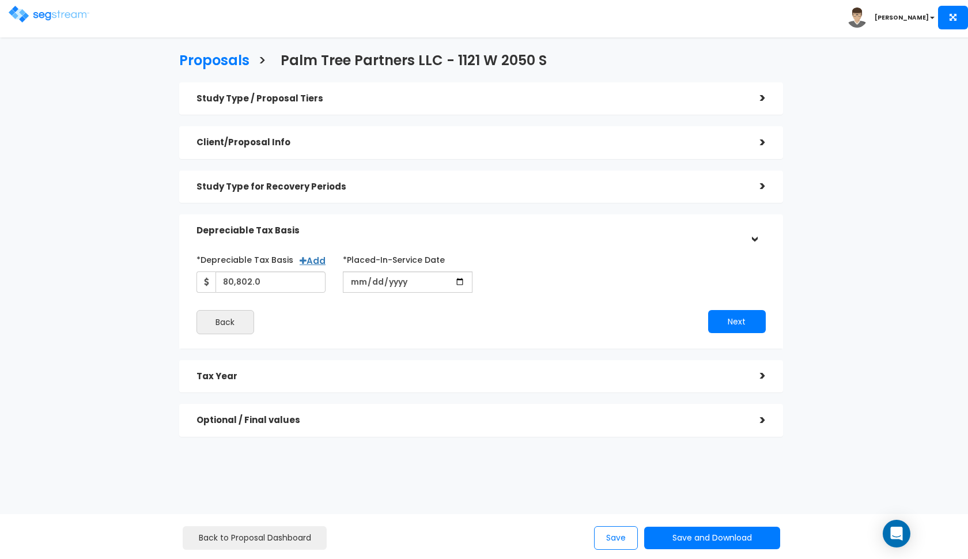
click at [379, 230] on h5 "Depreciable Tax Basis" at bounding box center [470, 231] width 546 height 10
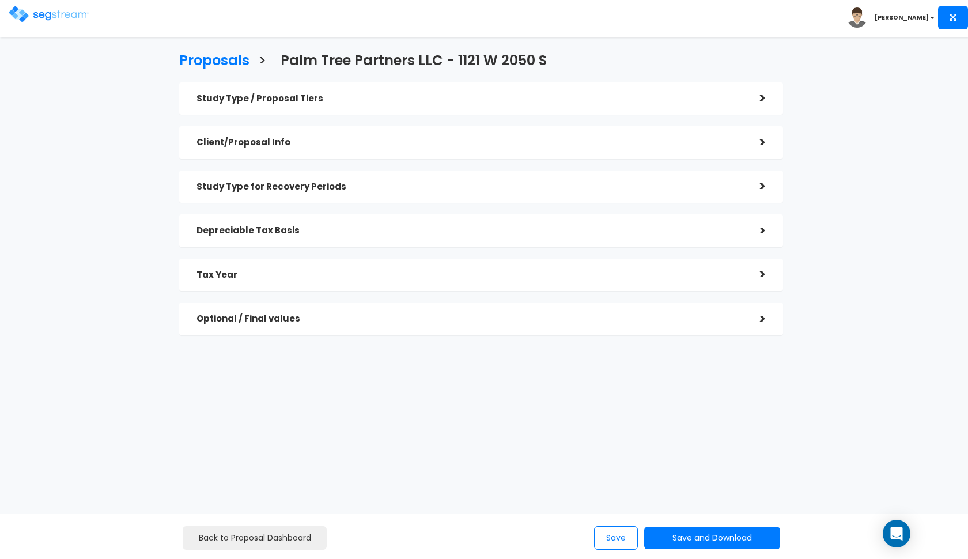
click at [384, 186] on h5 "Study Type for Recovery Periods" at bounding box center [470, 187] width 546 height 10
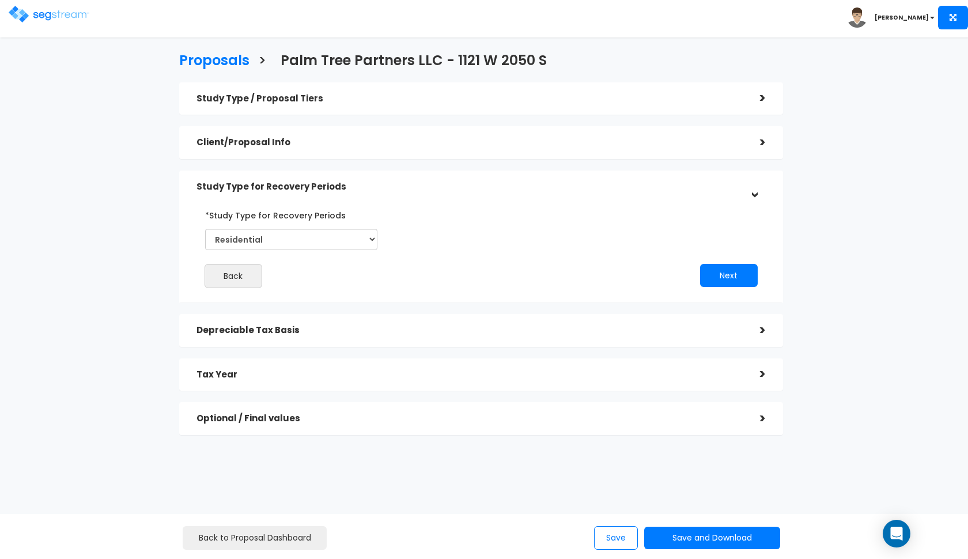
click at [384, 186] on h5 "Study Type for Recovery Periods" at bounding box center [470, 187] width 546 height 10
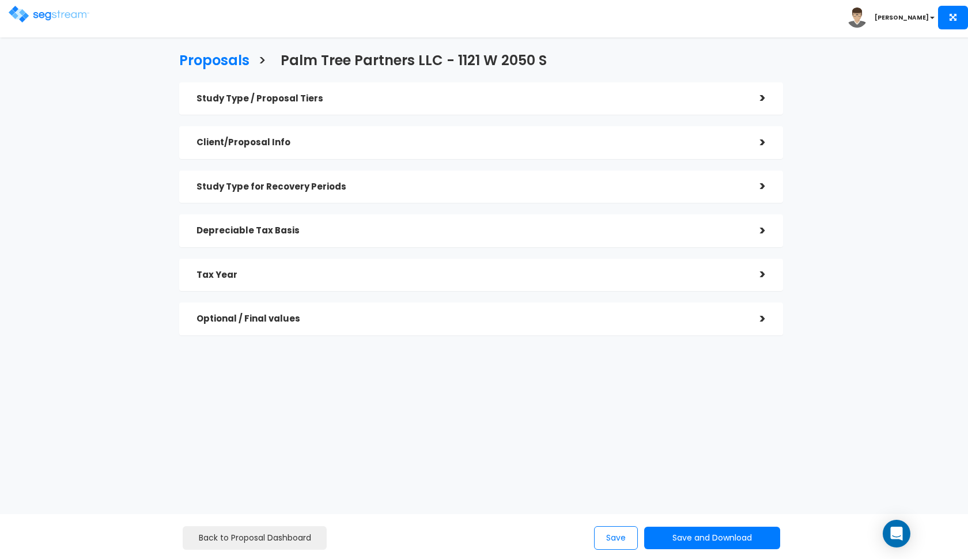
click at [407, 148] on div "Client/Proposal Info" at bounding box center [470, 142] width 546 height 21
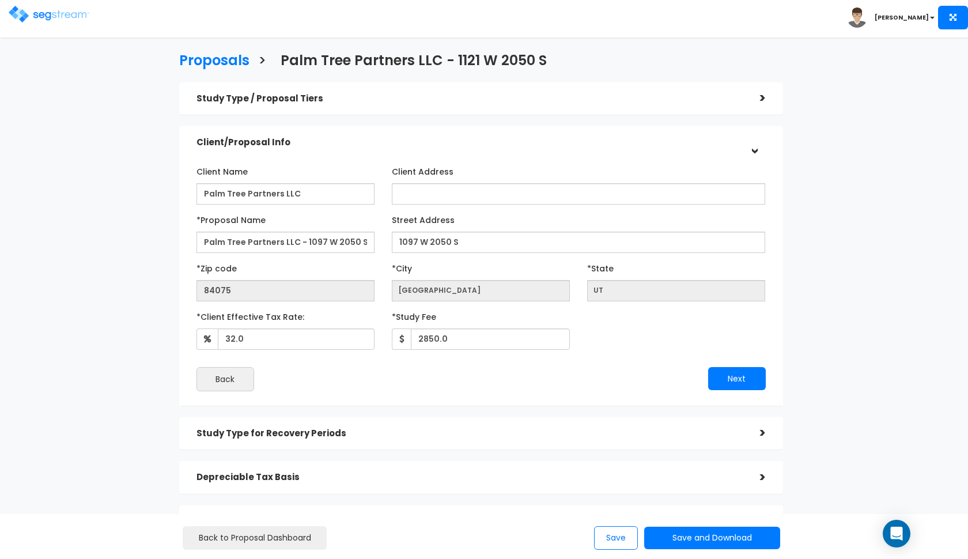
click at [407, 148] on div "Client/Proposal Info" at bounding box center [470, 142] width 546 height 21
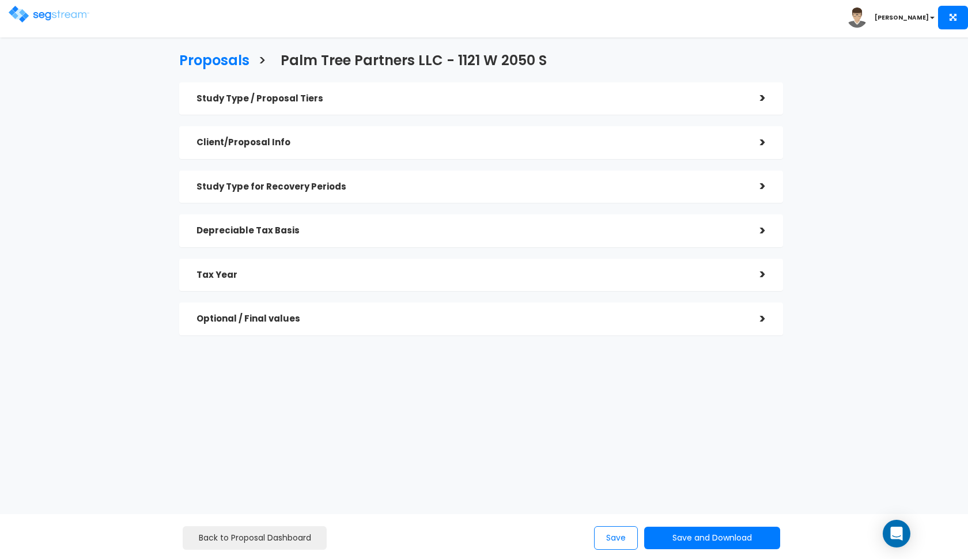
click at [389, 104] on div "Study Type / Proposal Tiers" at bounding box center [470, 98] width 546 height 21
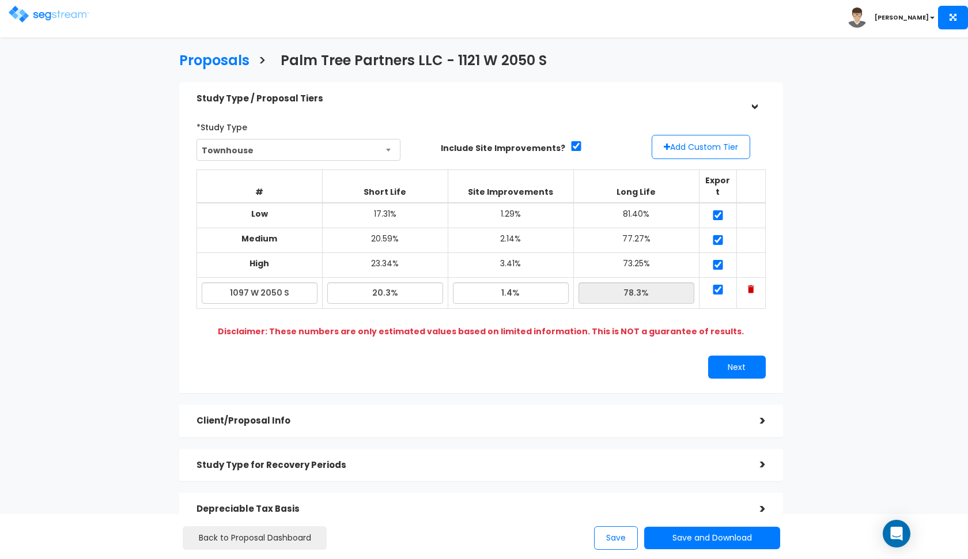
click at [448, 99] on h5 "Study Type / Proposal Tiers" at bounding box center [470, 99] width 546 height 10
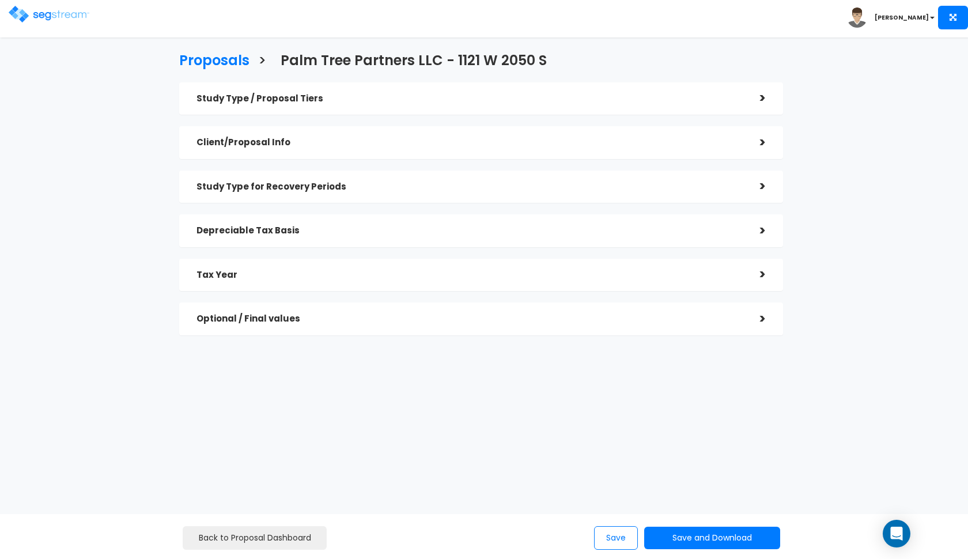
click at [380, 151] on div "Client/Proposal Info" at bounding box center [470, 142] width 546 height 21
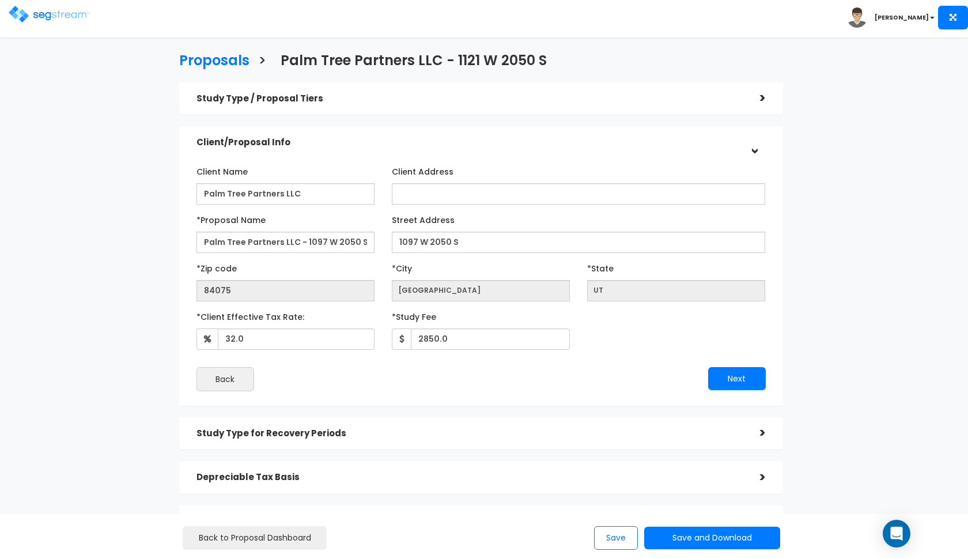
click at [381, 150] on div "Client/Proposal Info" at bounding box center [470, 142] width 546 height 21
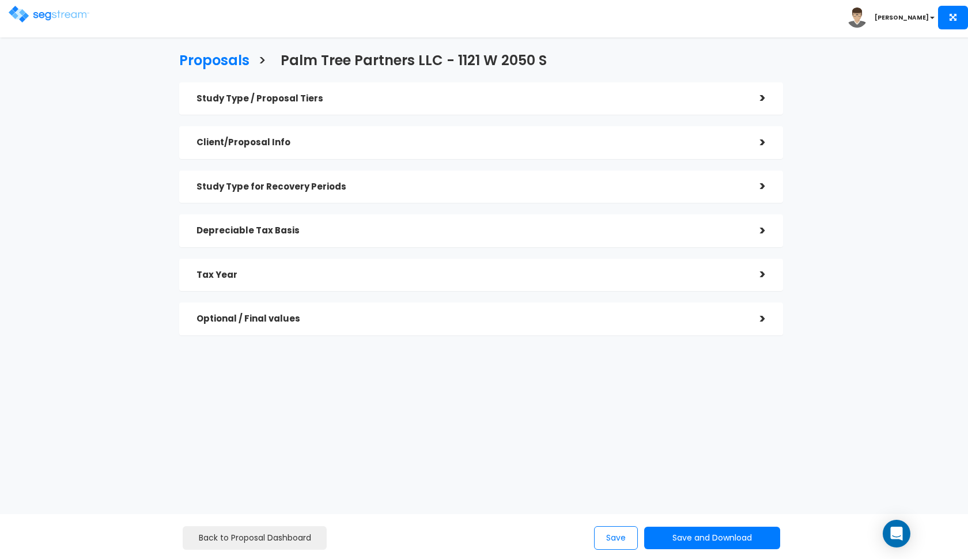
click at [388, 184] on h5 "Study Type for Recovery Periods" at bounding box center [470, 187] width 546 height 10
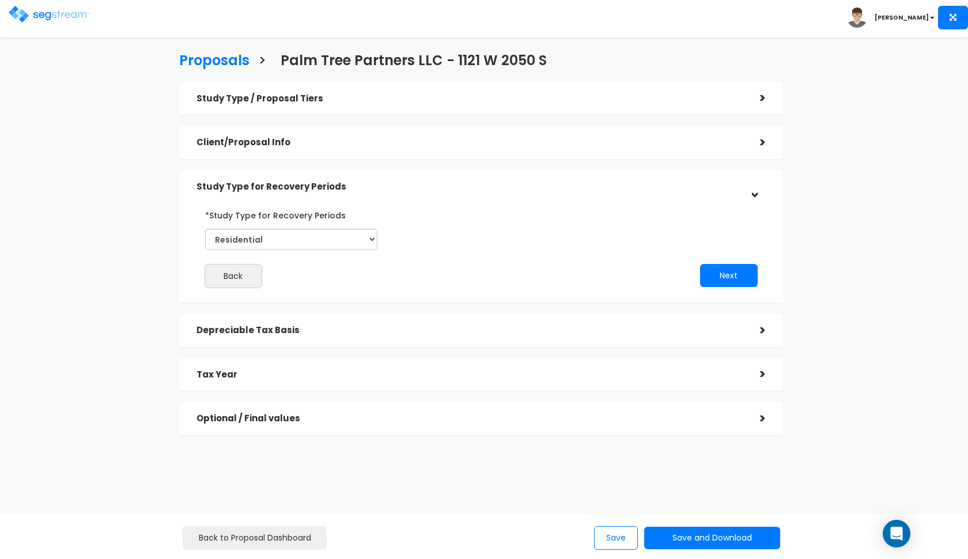
click at [388, 184] on h5 "Study Type for Recovery Periods" at bounding box center [470, 187] width 546 height 10
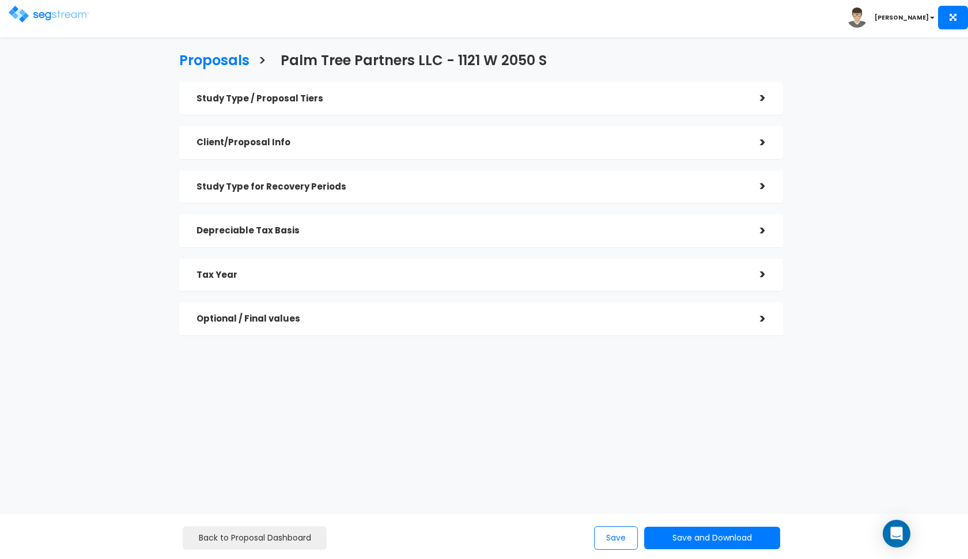
click at [384, 234] on h5 "Depreciable Tax Basis" at bounding box center [470, 231] width 546 height 10
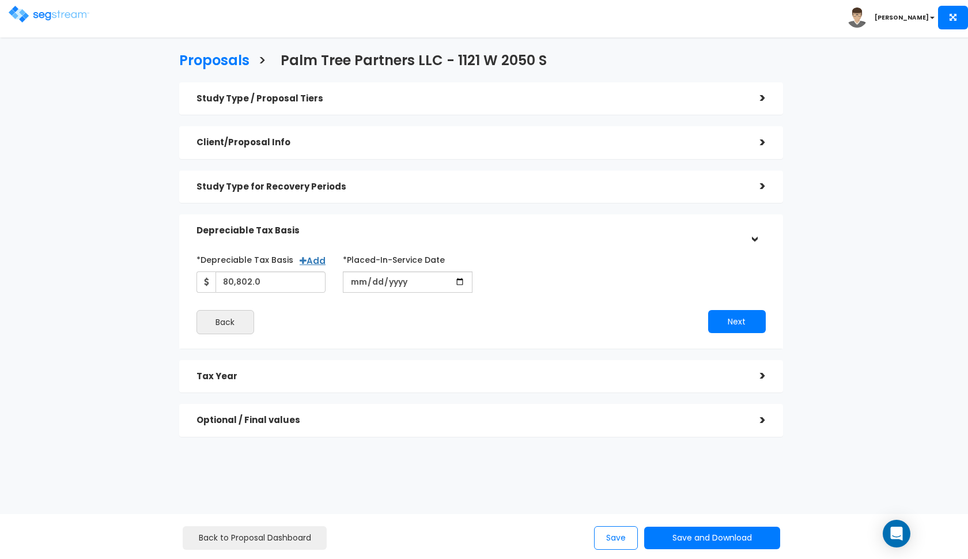
click at [390, 233] on h5 "Depreciable Tax Basis" at bounding box center [470, 231] width 546 height 10
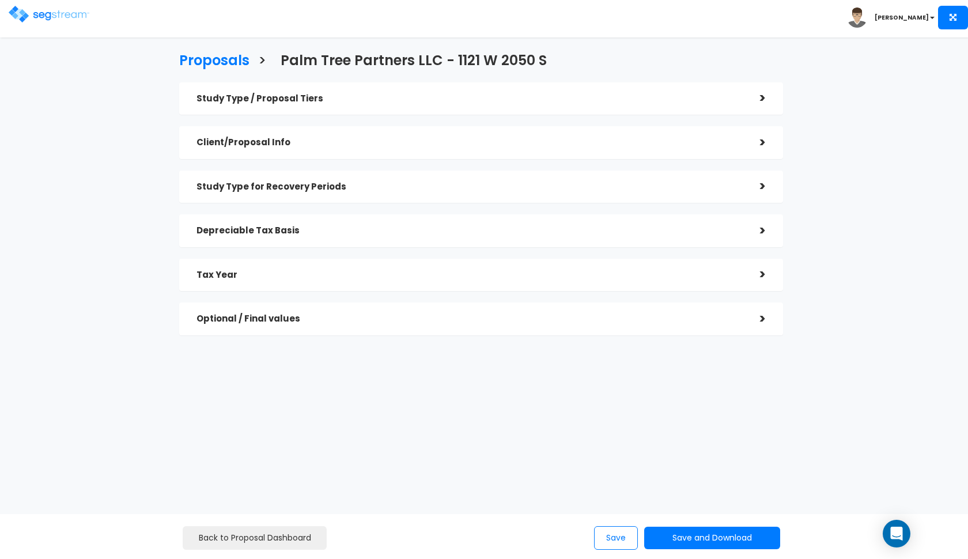
click at [405, 233] on h5 "Depreciable Tax Basis" at bounding box center [470, 231] width 546 height 10
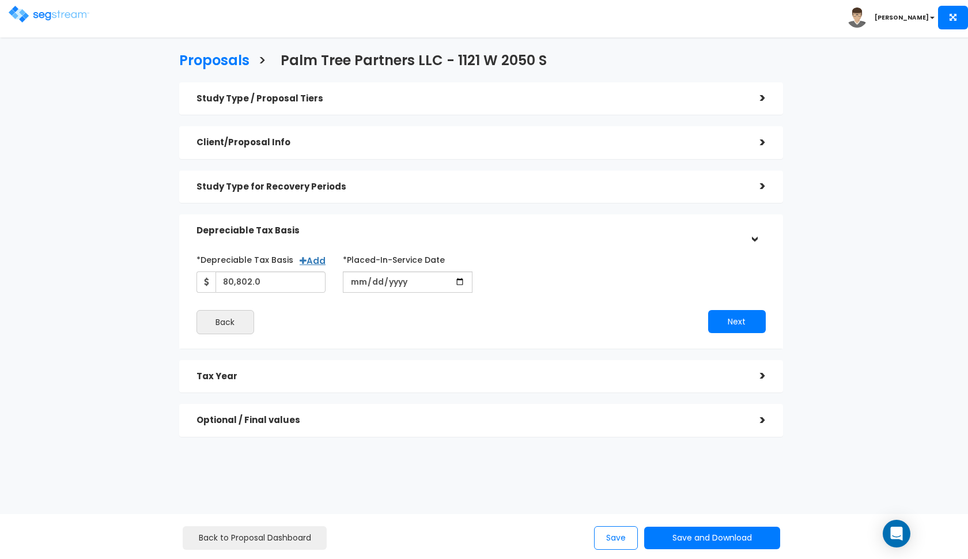
click at [314, 372] on h5 "Tax Year" at bounding box center [470, 377] width 546 height 10
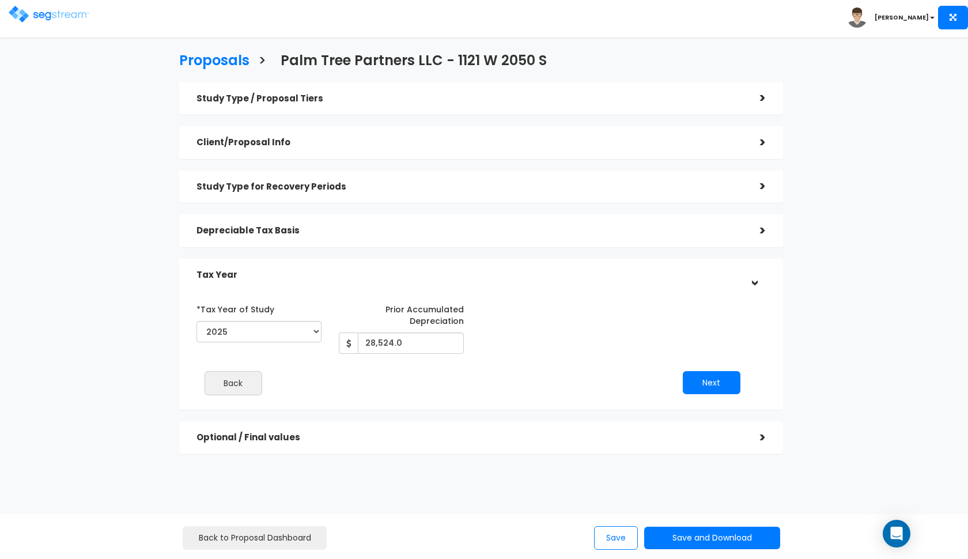
click at [366, 271] on h5 "Tax Year" at bounding box center [470, 275] width 546 height 10
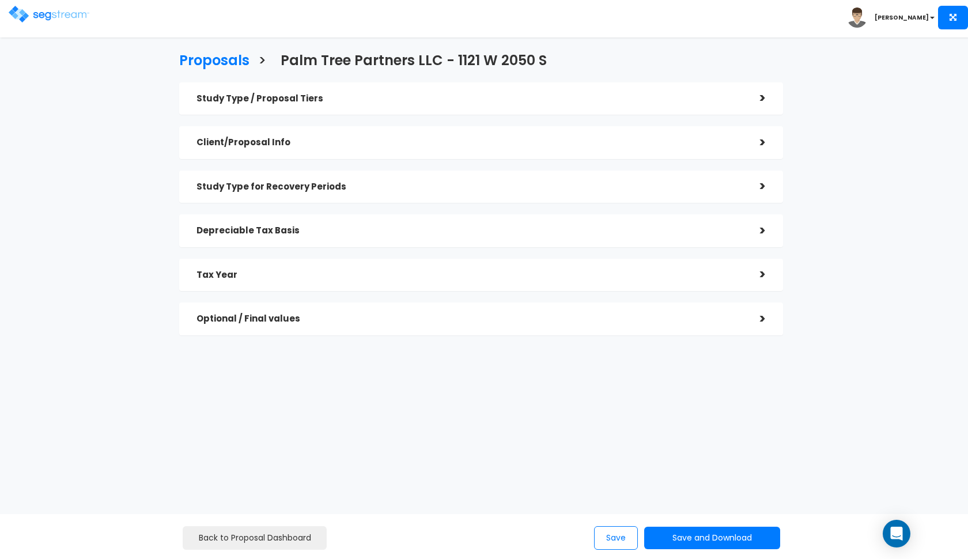
click at [345, 318] on h5 "Optional / Final values" at bounding box center [470, 319] width 546 height 10
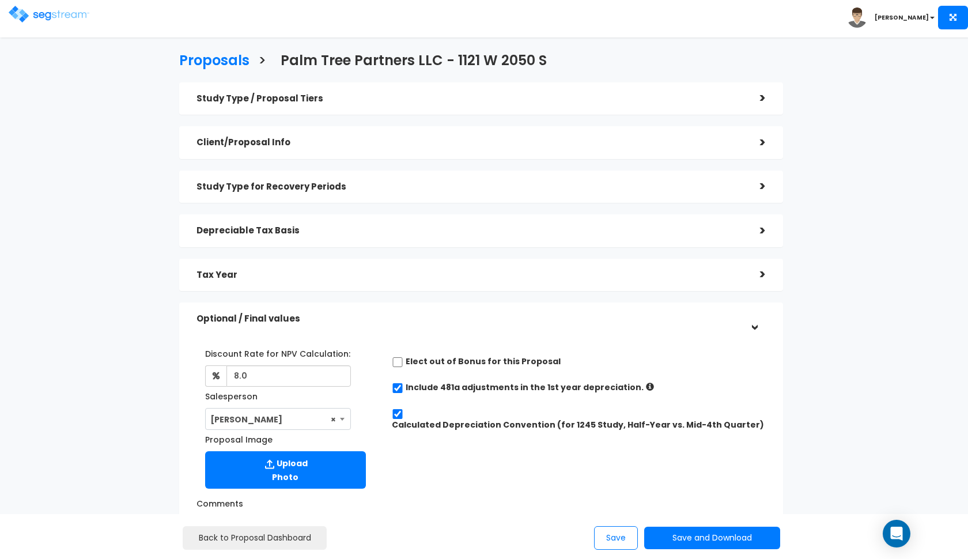
click at [312, 318] on h5 "Optional / Final values" at bounding box center [470, 319] width 546 height 10
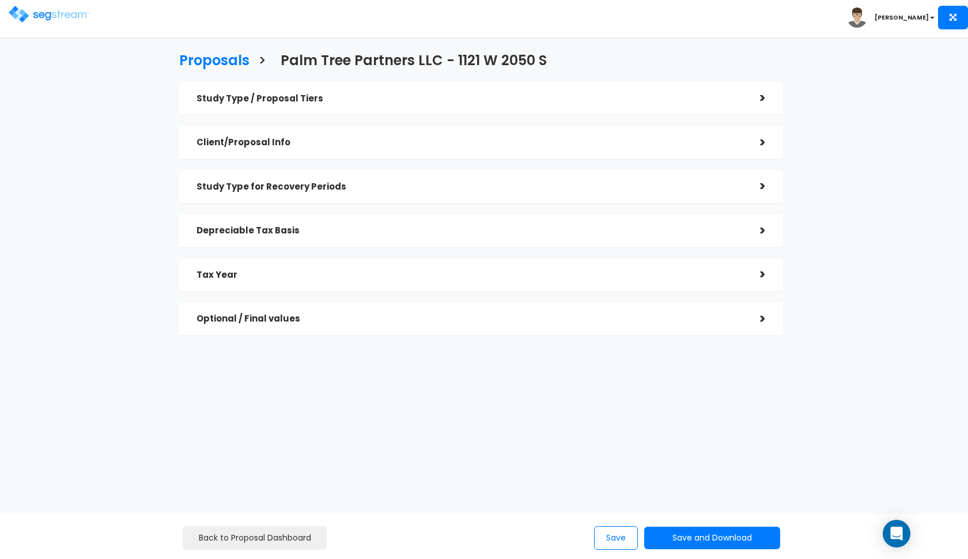
click at [303, 282] on div "Tax Year" at bounding box center [470, 275] width 546 height 21
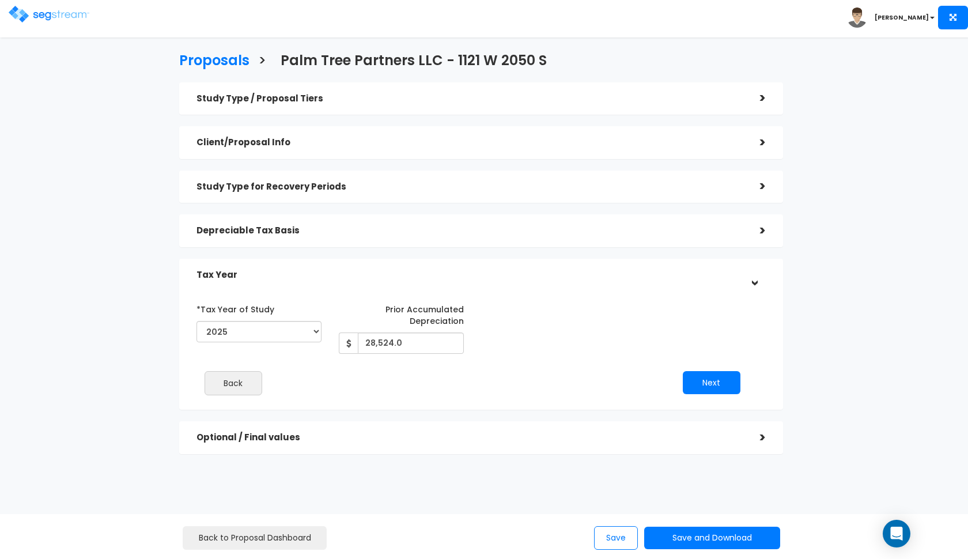
click at [305, 281] on div "Tax Year" at bounding box center [470, 275] width 546 height 21
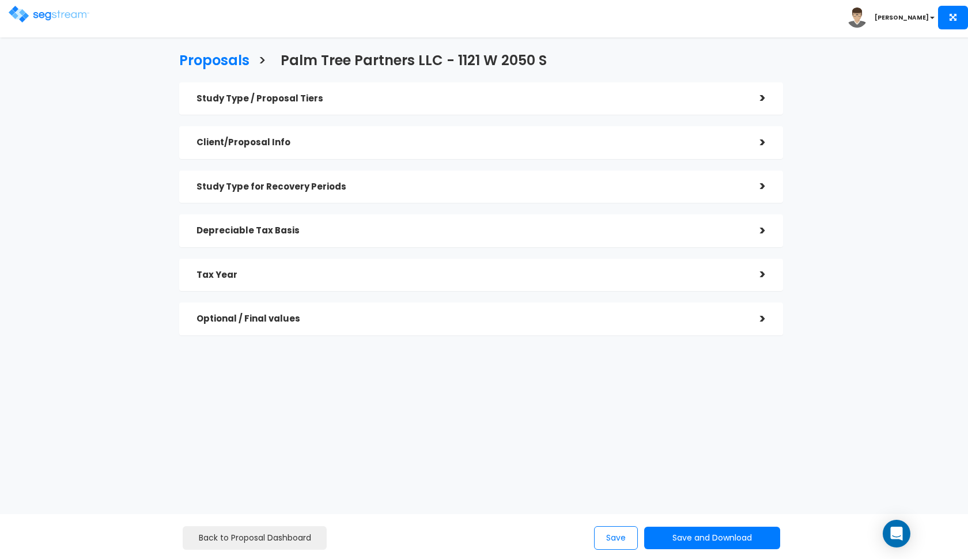
click at [303, 227] on h5 "Depreciable Tax Basis" at bounding box center [470, 231] width 546 height 10
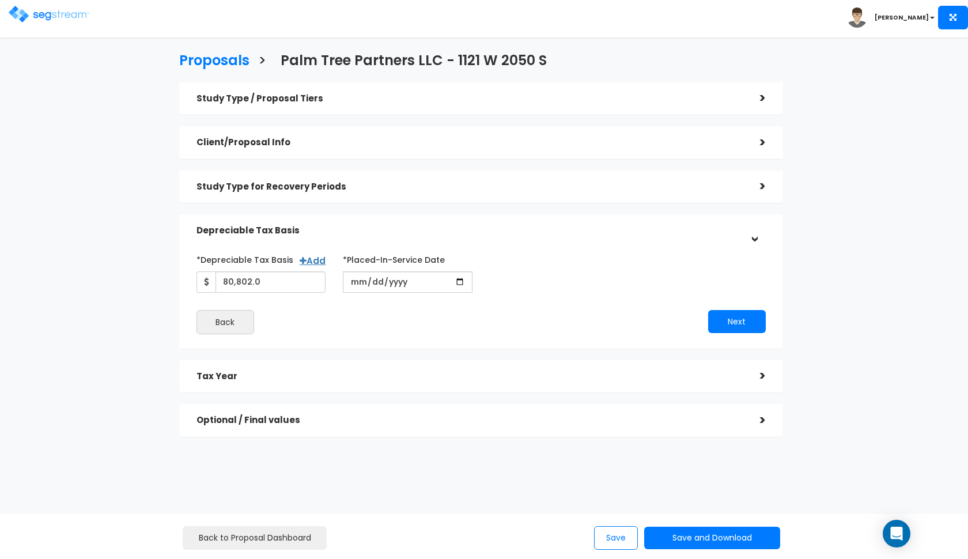
click at [303, 227] on h5 "Depreciable Tax Basis" at bounding box center [470, 231] width 546 height 10
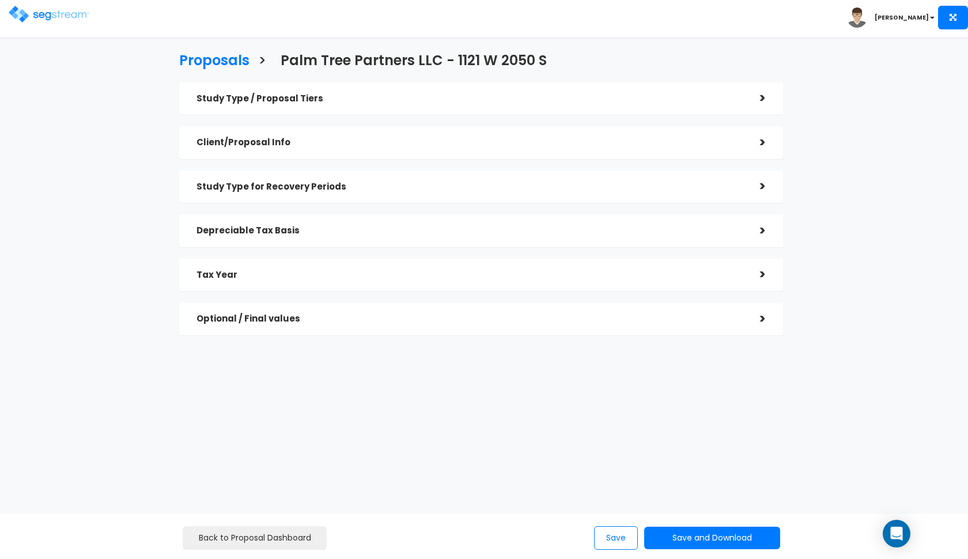
click at [309, 190] on h5 "Study Type for Recovery Periods" at bounding box center [470, 187] width 546 height 10
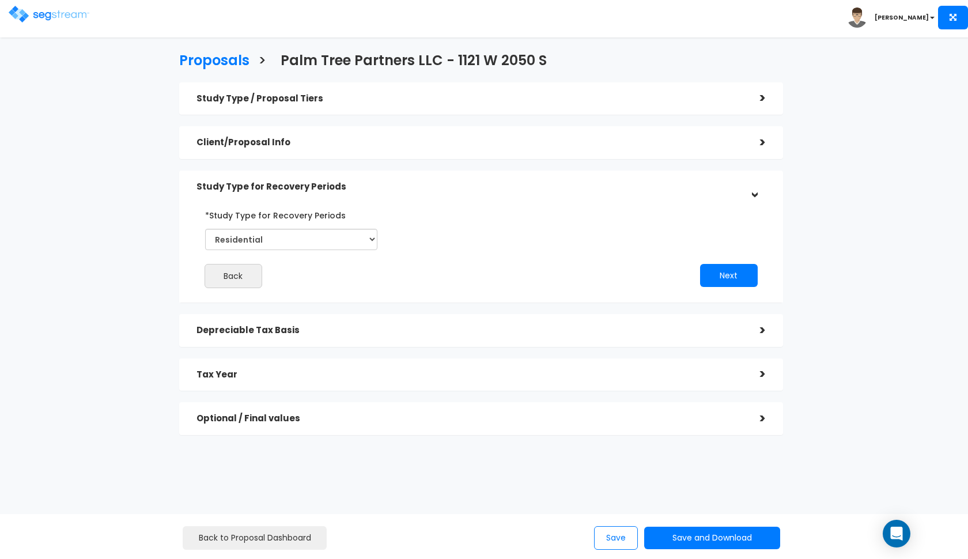
click at [309, 190] on h5 "Study Type for Recovery Periods" at bounding box center [470, 187] width 546 height 10
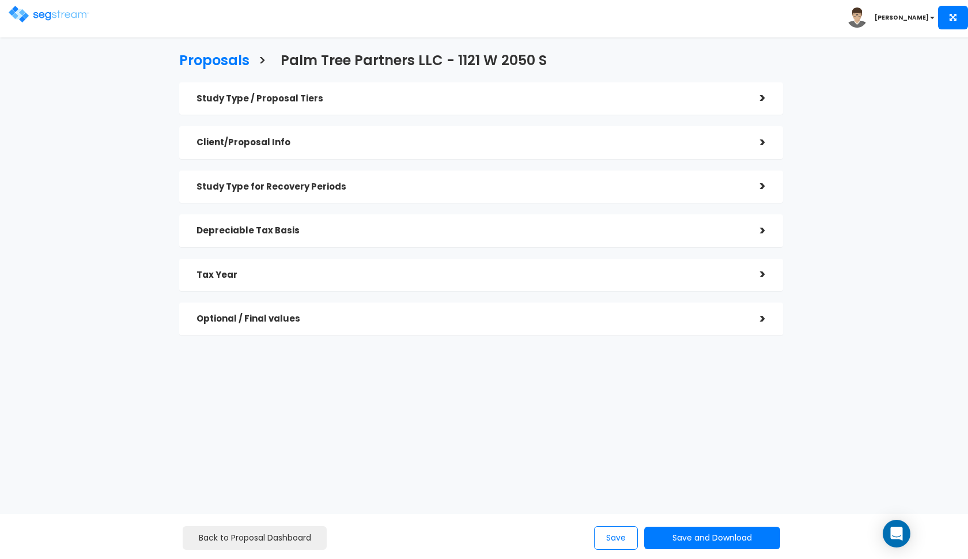
click at [306, 145] on h5 "Client/Proposal Info" at bounding box center [470, 143] width 546 height 10
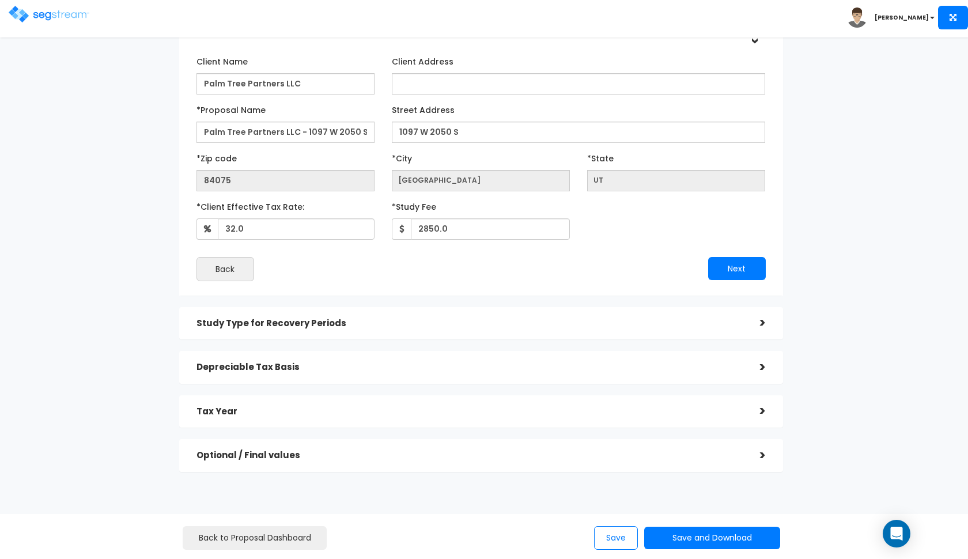
click at [427, 323] on h5 "Study Type for Recovery Periods" at bounding box center [470, 324] width 546 height 10
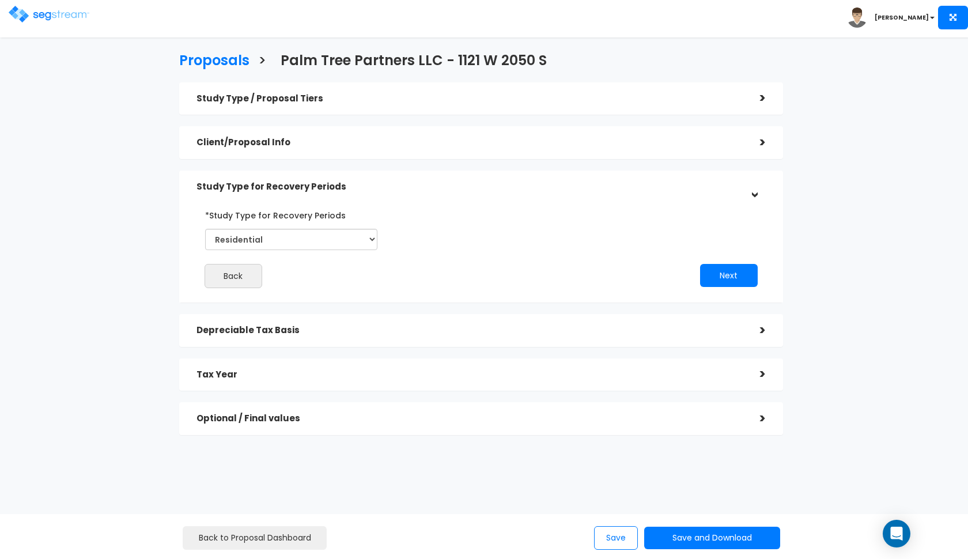
click at [448, 200] on div "*Study Type for Recovery Periods Commercial Residential Back Next" at bounding box center [481, 247] width 587 height 94
click at [463, 187] on h5 "Study Type for Recovery Periods" at bounding box center [470, 187] width 546 height 10
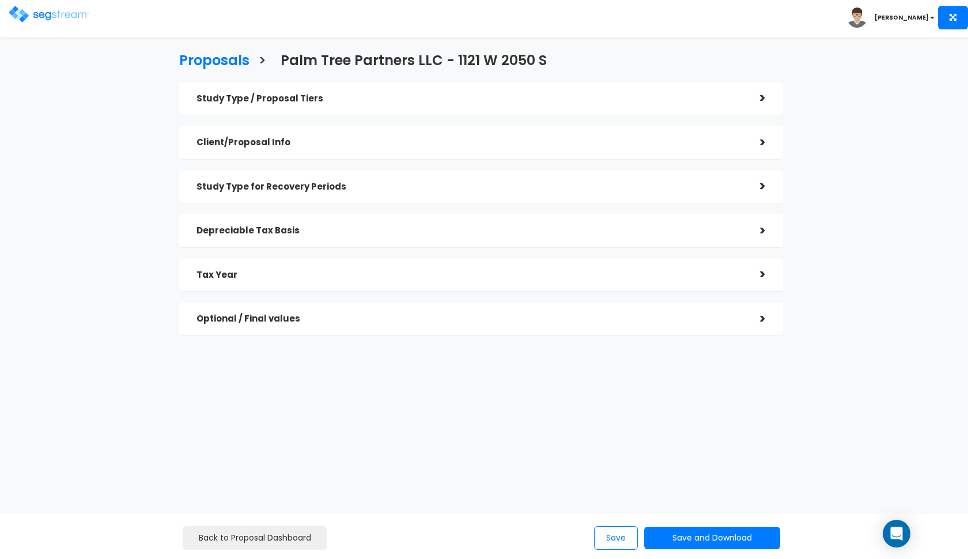
click at [433, 322] on div "Optional / Final values" at bounding box center [470, 318] width 546 height 21
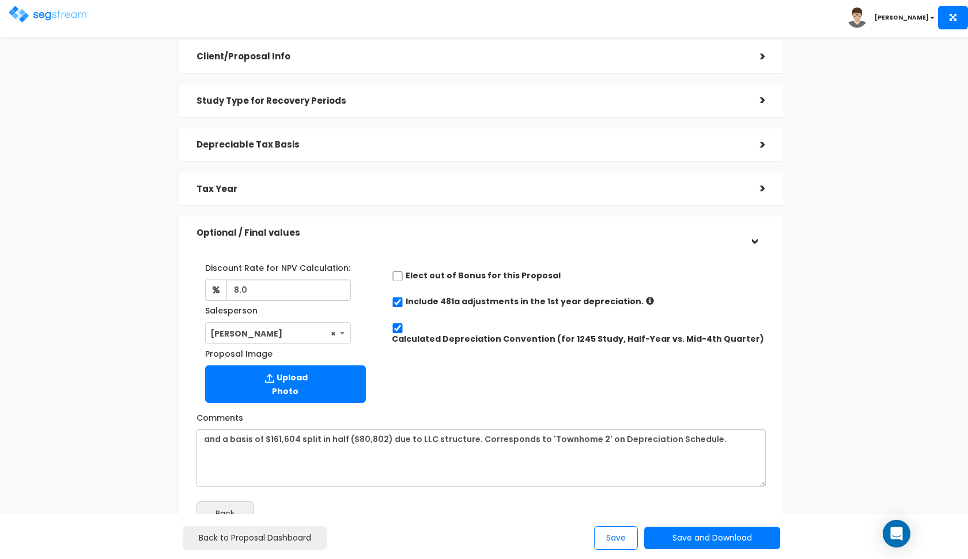
scroll to position [107, 0]
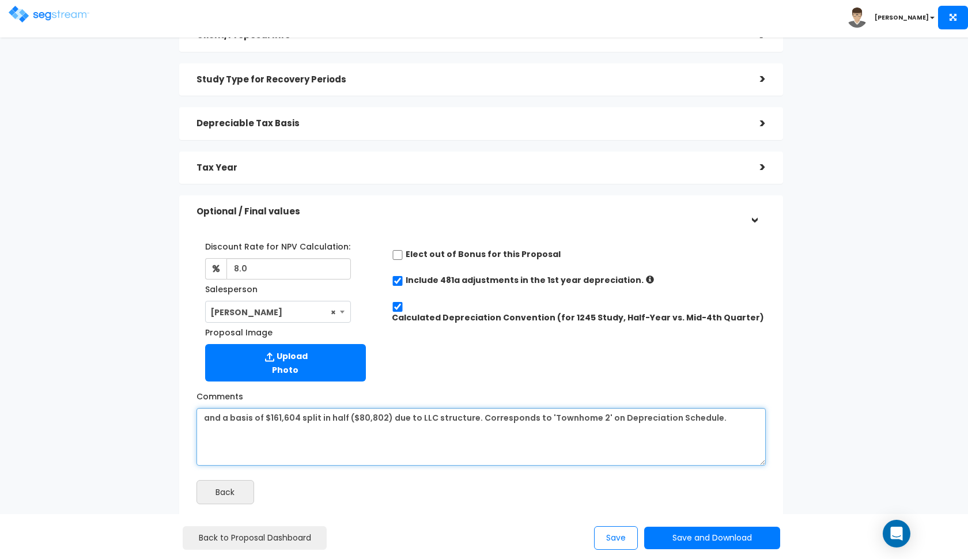
click at [590, 416] on textarea "a basis of $161,604 from the previous depreciation schedule and then applied 50…" at bounding box center [481, 437] width 569 height 58
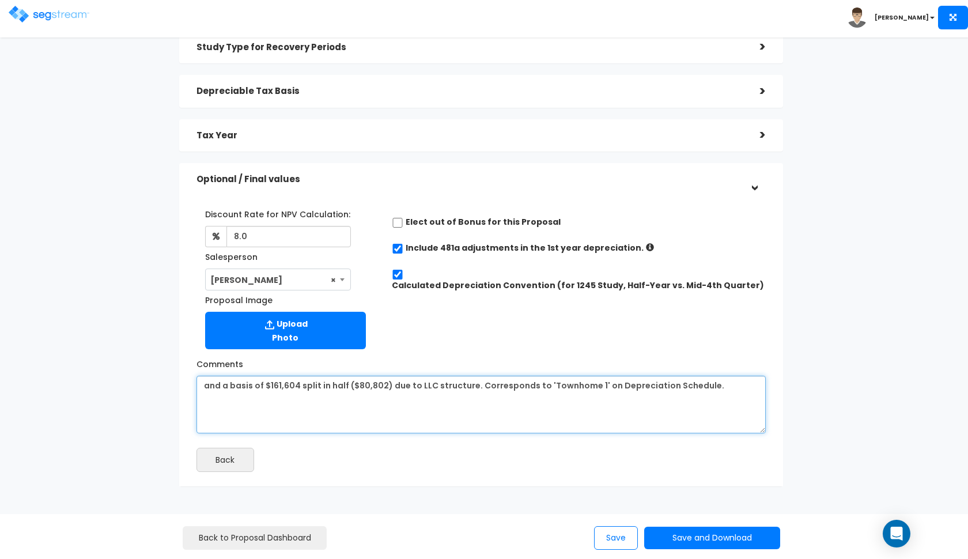
scroll to position [146, 0]
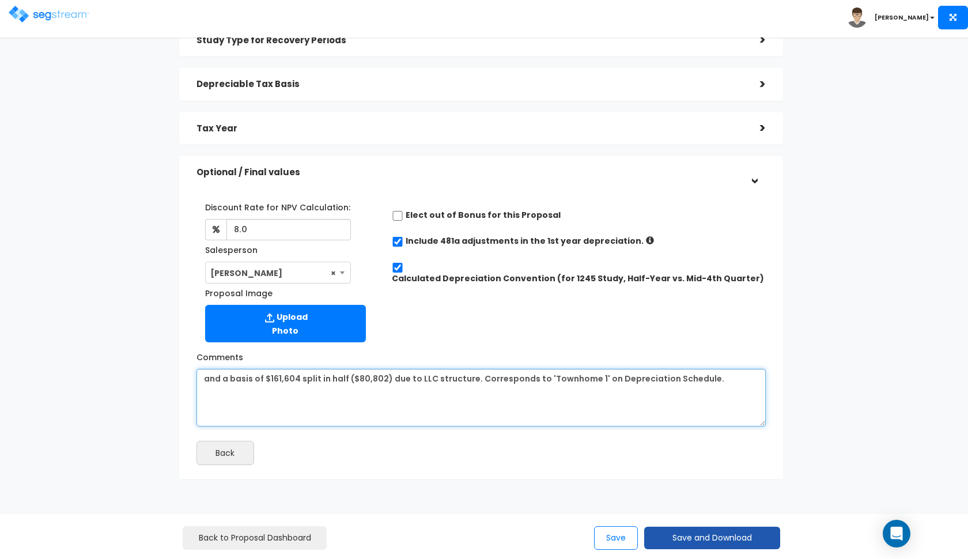
type textarea "and a basis of $161,604 split in half ($80,802) due to LLC structure. Correspon…"
click at [672, 538] on button "Save and Download" at bounding box center [712, 538] width 136 height 22
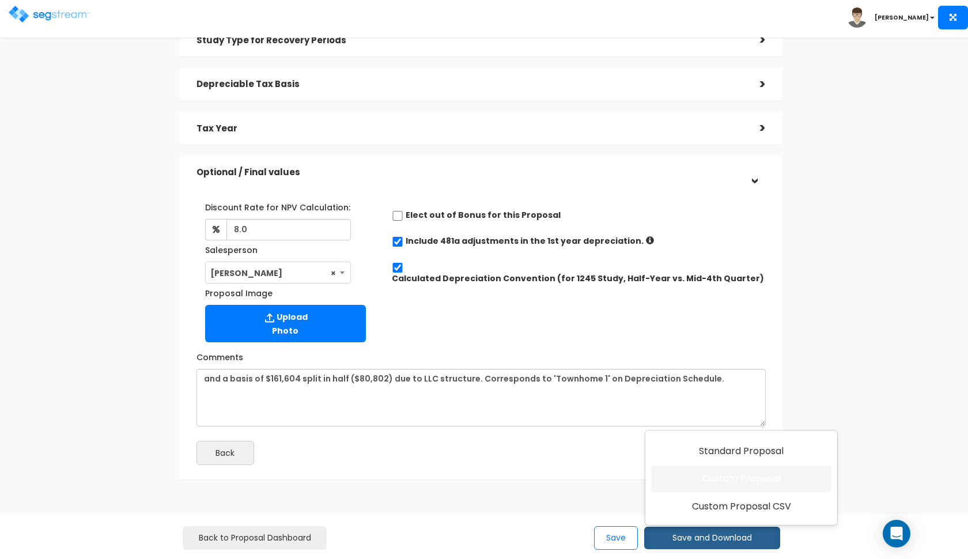
click at [695, 480] on link "Custom Proposal" at bounding box center [741, 479] width 180 height 27
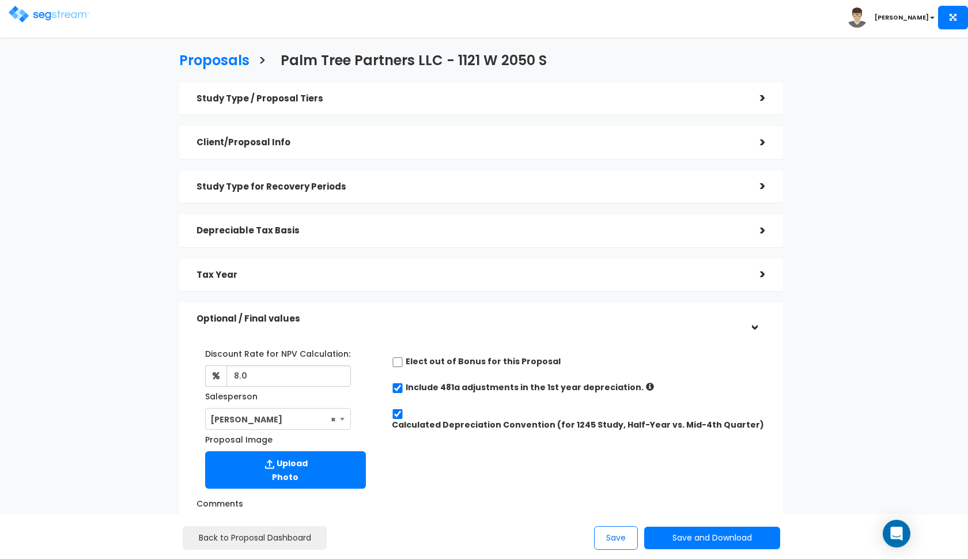
click at [308, 99] on h5 "Study Type / Proposal Tiers" at bounding box center [470, 99] width 546 height 10
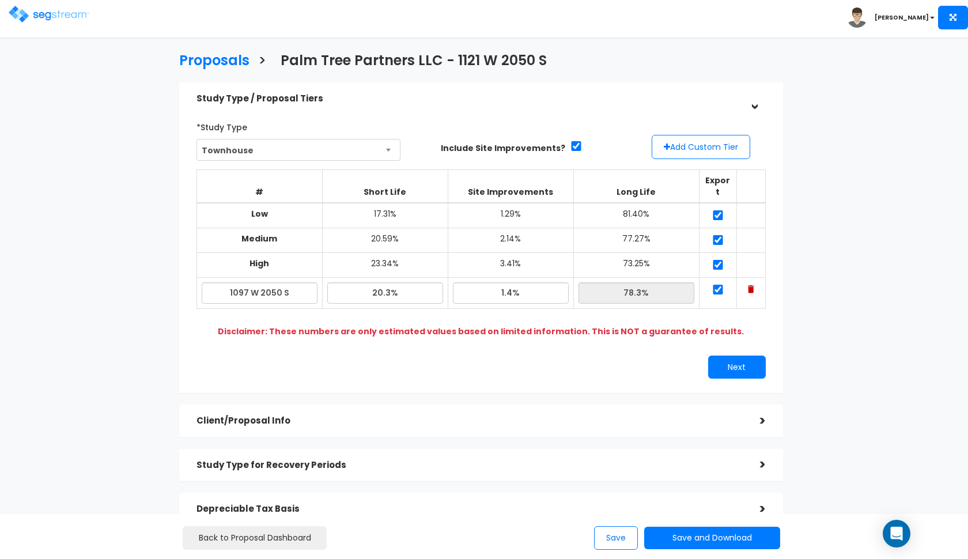
click at [321, 95] on h5 "Study Type / Proposal Tiers" at bounding box center [470, 99] width 546 height 10
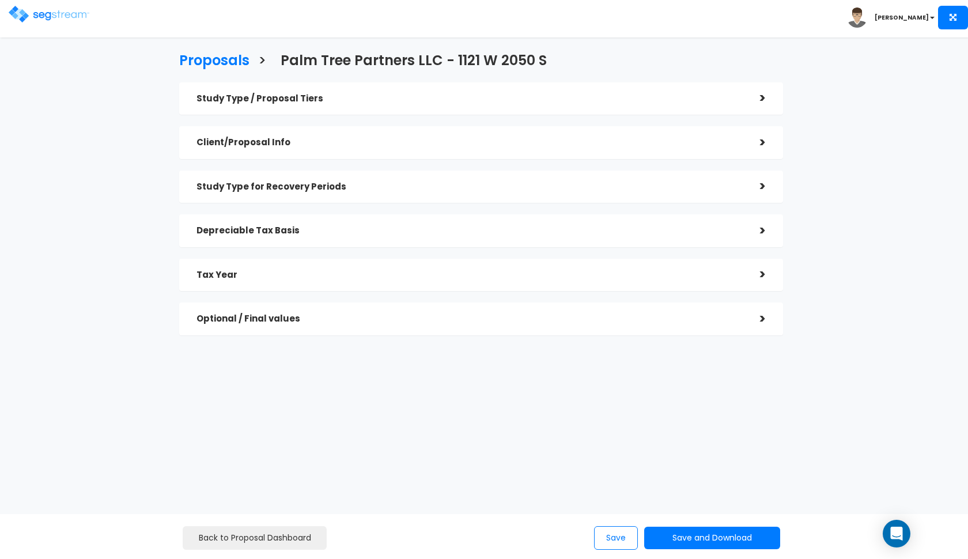
click at [311, 143] on h5 "Client/Proposal Info" at bounding box center [470, 143] width 546 height 10
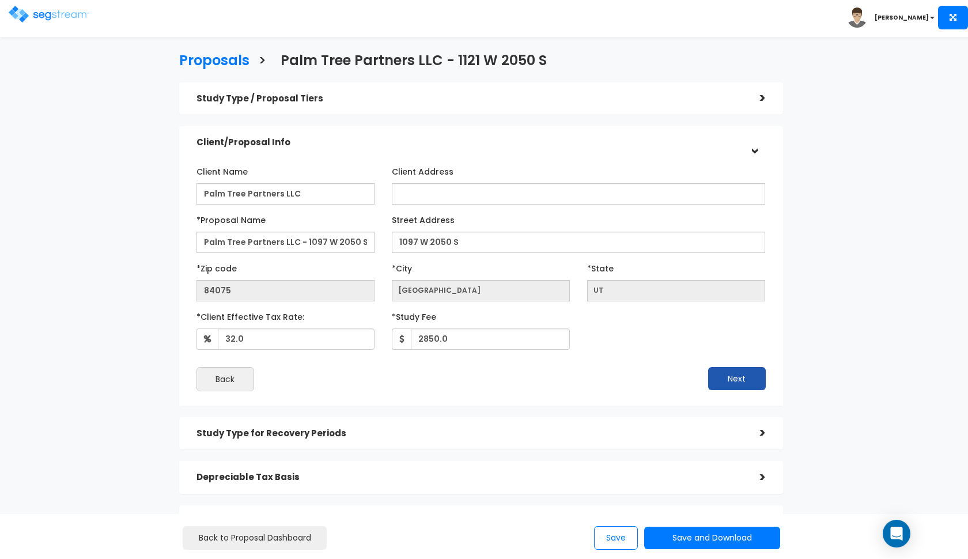
click at [731, 376] on button "Next" at bounding box center [737, 378] width 58 height 23
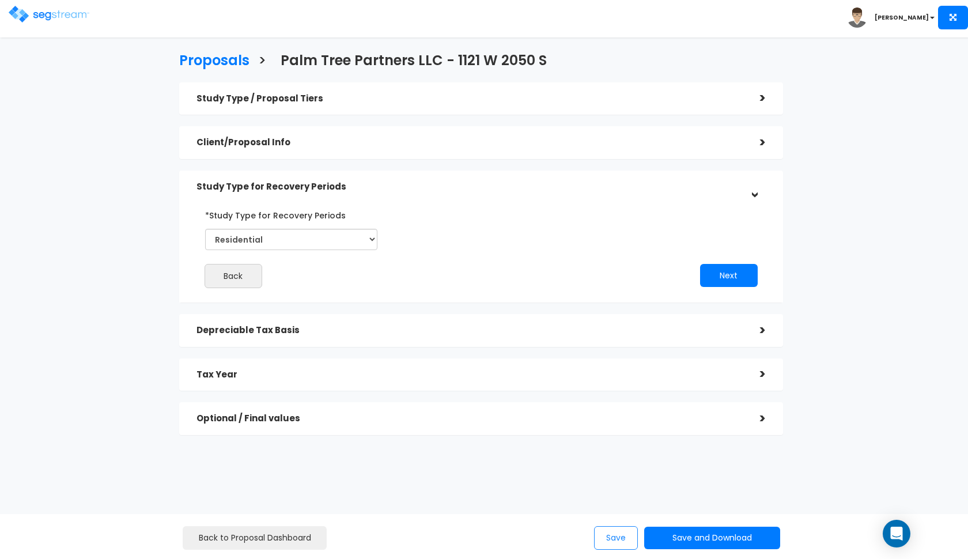
click at [617, 538] on button "Save" at bounding box center [616, 538] width 44 height 24
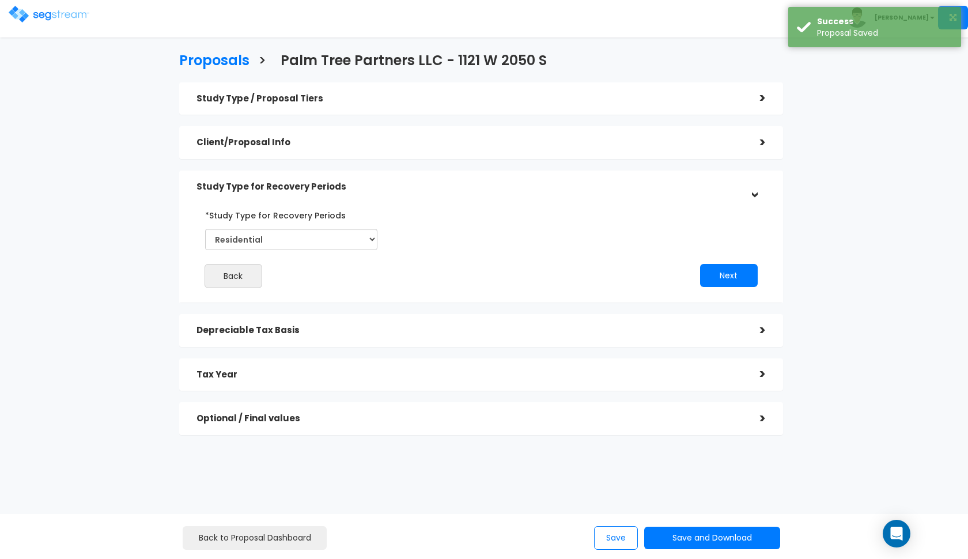
click at [19, 17] on img at bounding box center [49, 14] width 81 height 17
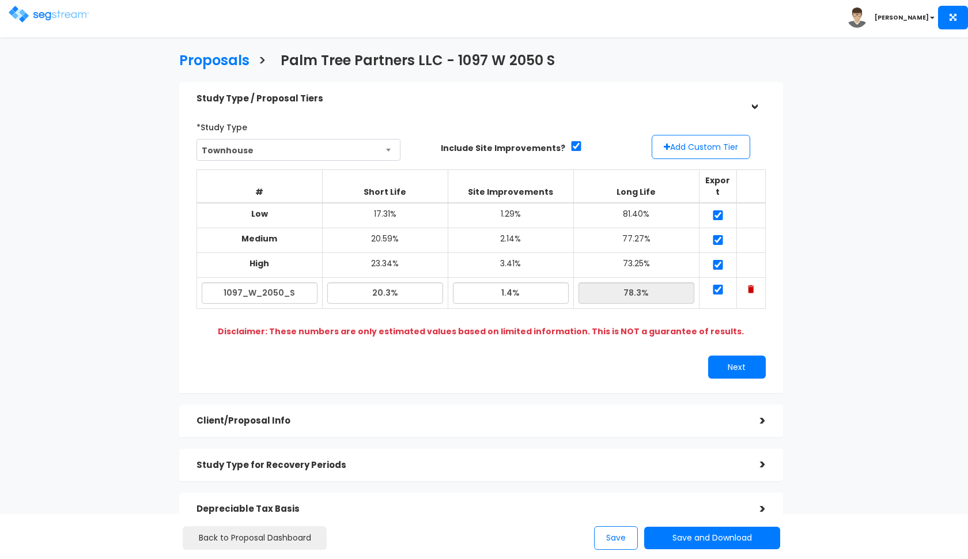
click at [39, 8] on img at bounding box center [49, 14] width 81 height 17
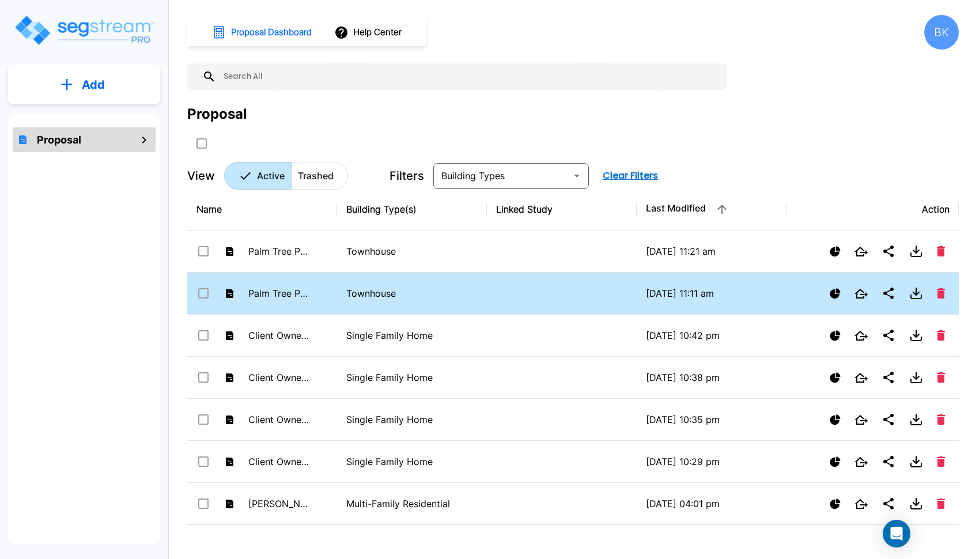
click at [270, 288] on p "Palm Tree Partners LLC - 1097 W 2050 S" at bounding box center [279, 293] width 63 height 14
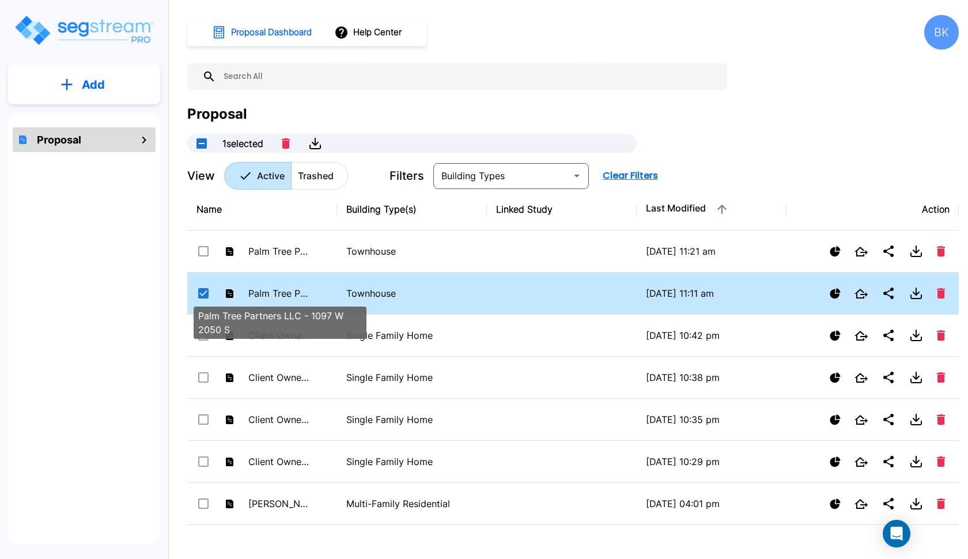
click at [270, 288] on p "Palm Tree Partners LLC - 1097 W 2050 S" at bounding box center [279, 293] width 63 height 14
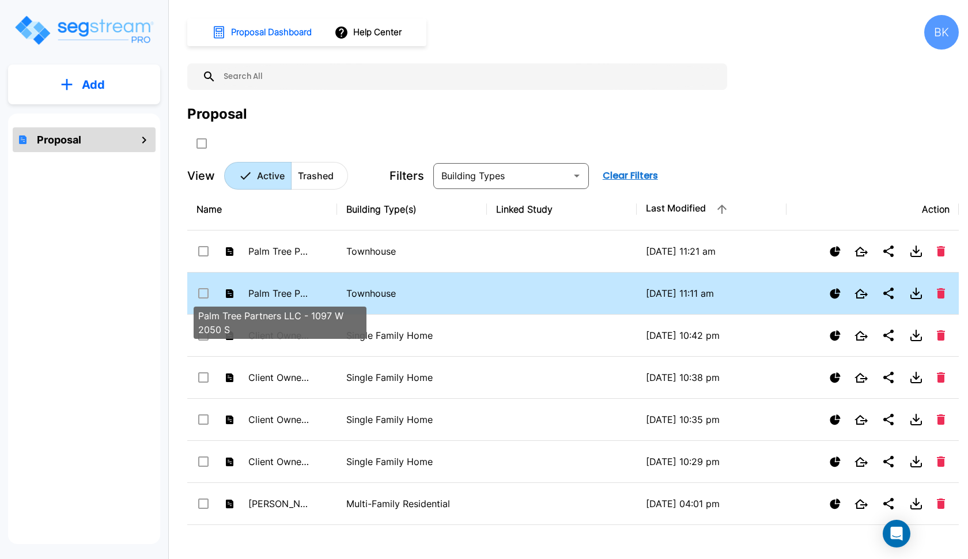
click at [286, 293] on p "Palm Tree Partners LLC - 1097 W 2050 S" at bounding box center [279, 293] width 63 height 14
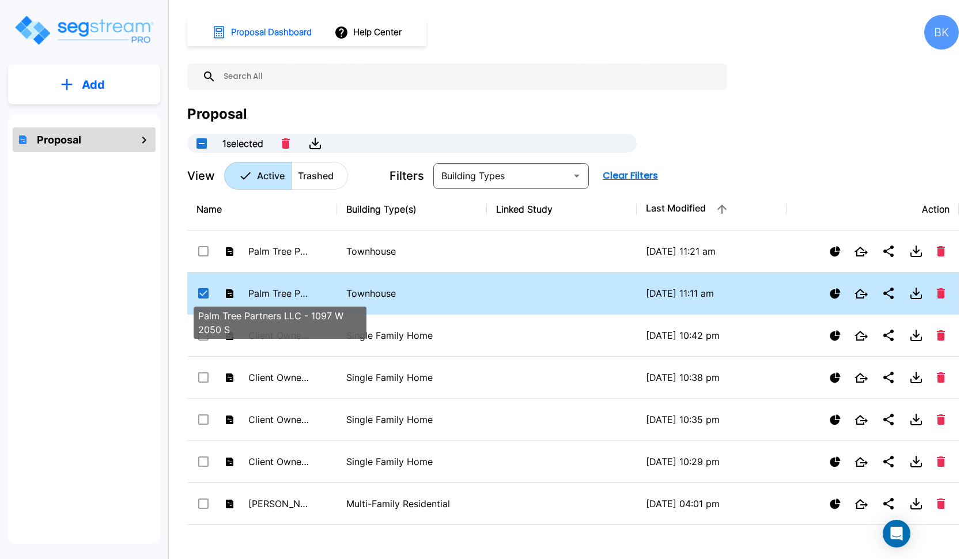
click at [286, 293] on p "Palm Tree Partners LLC - 1097 W 2050 S" at bounding box center [279, 293] width 63 height 14
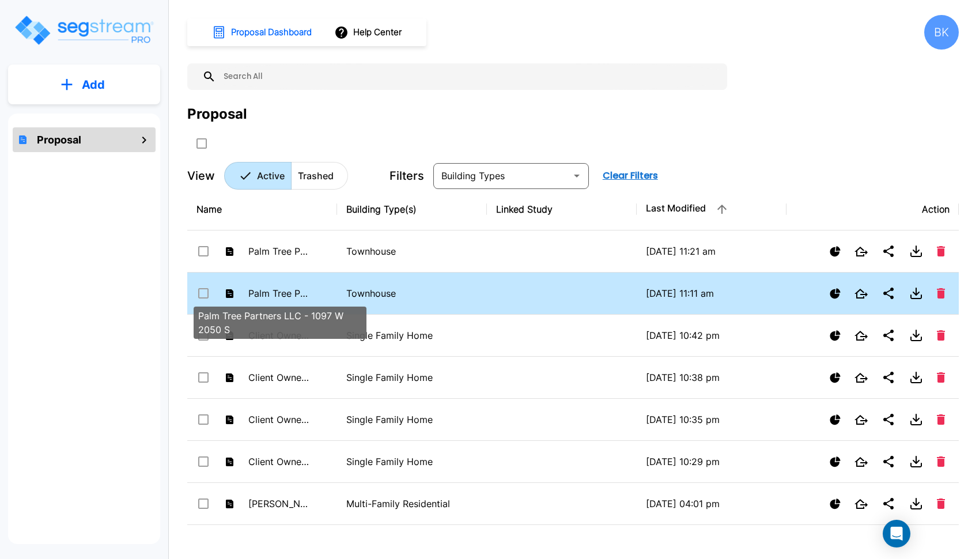
checkbox input "false"
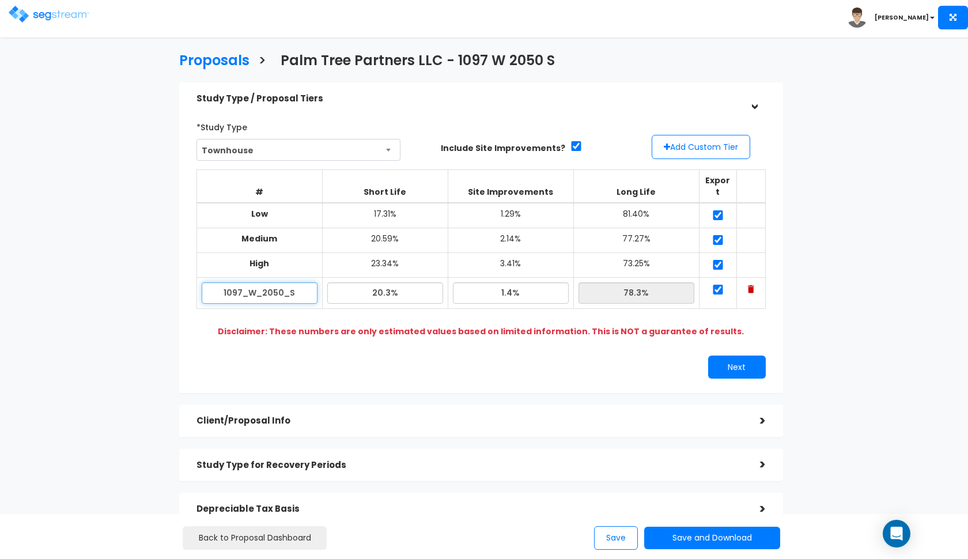
click at [268, 282] on input "1097_W_2050_S" at bounding box center [260, 292] width 116 height 21
paste input "121 W 2050 N Syracuse, UT 84075"
type input "1121 W 2050 S"
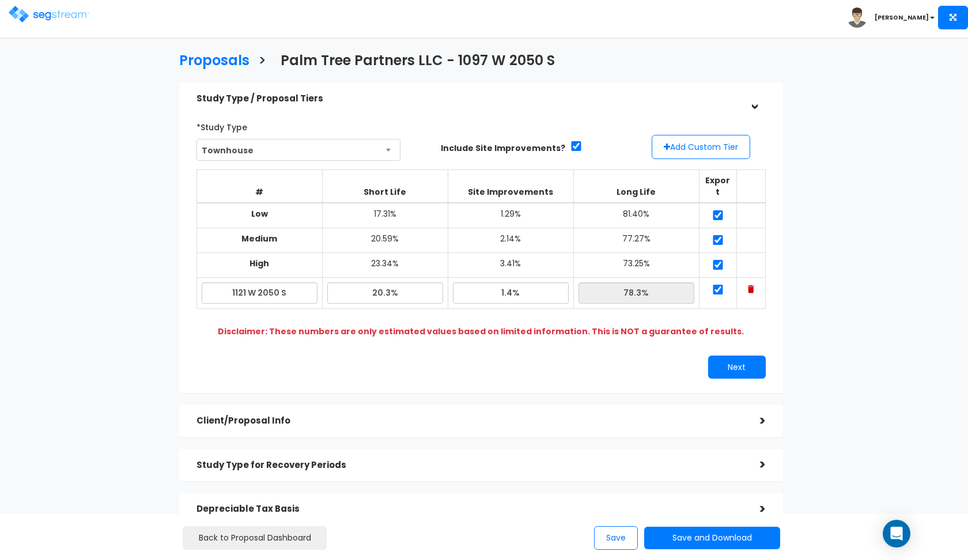
click at [409, 416] on h5 "Client/Proposal Info" at bounding box center [470, 421] width 546 height 10
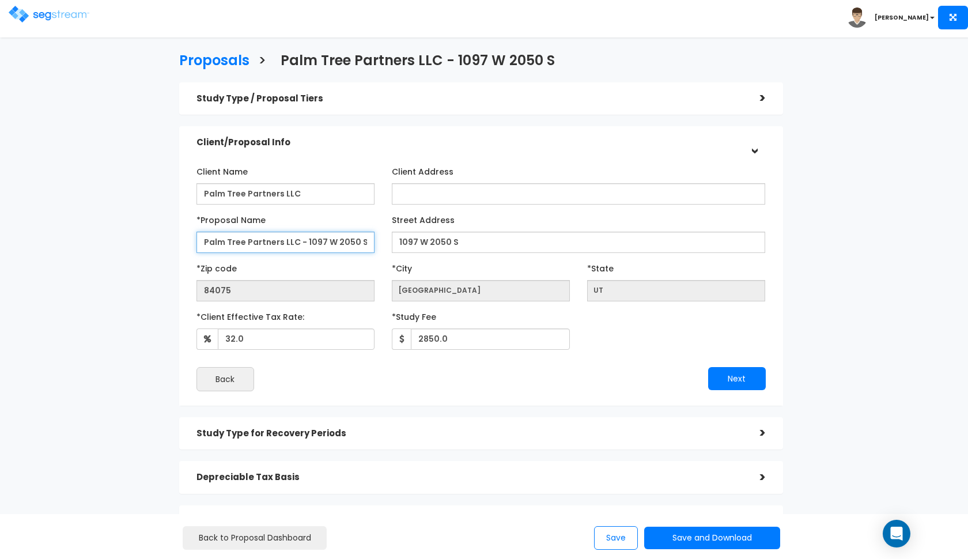
drag, startPoint x: 306, startPoint y: 241, endPoint x: 463, endPoint y: 243, distance: 156.8
paste input "121 W 2050 N Syracuse, UT 84075"
type input "Palm Tree Partners LLC - 1121 W 2050 S"
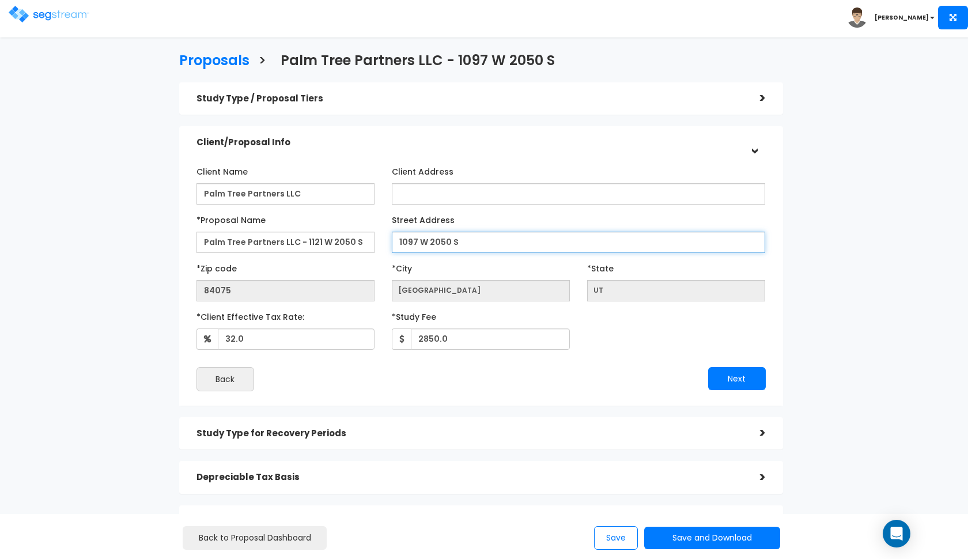
click at [516, 245] on input "1097 W 2050 S" at bounding box center [579, 242] width 374 height 21
paste input "121 W 2050 N Syracuse, UT 84075"
type input "1121 W 2050 S"
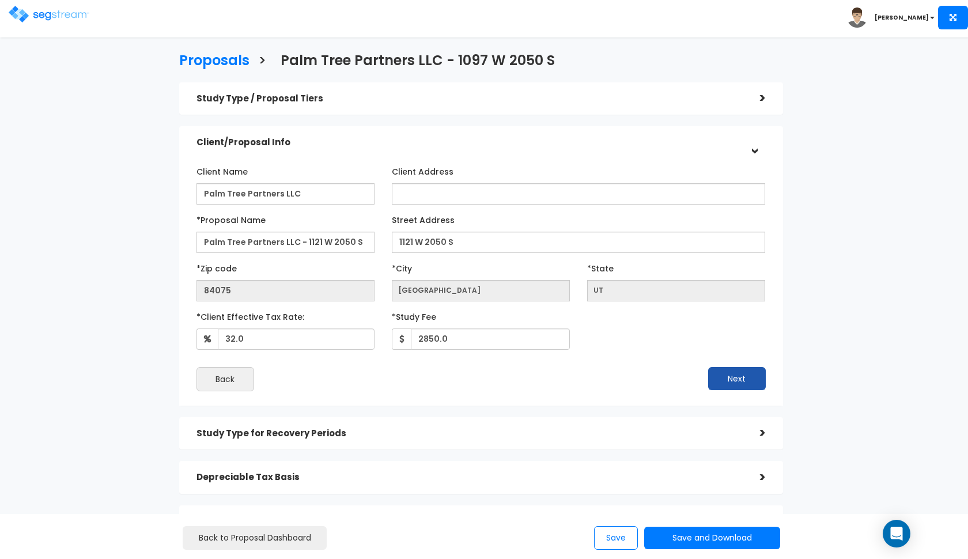
click at [724, 378] on button "Next" at bounding box center [737, 378] width 58 height 23
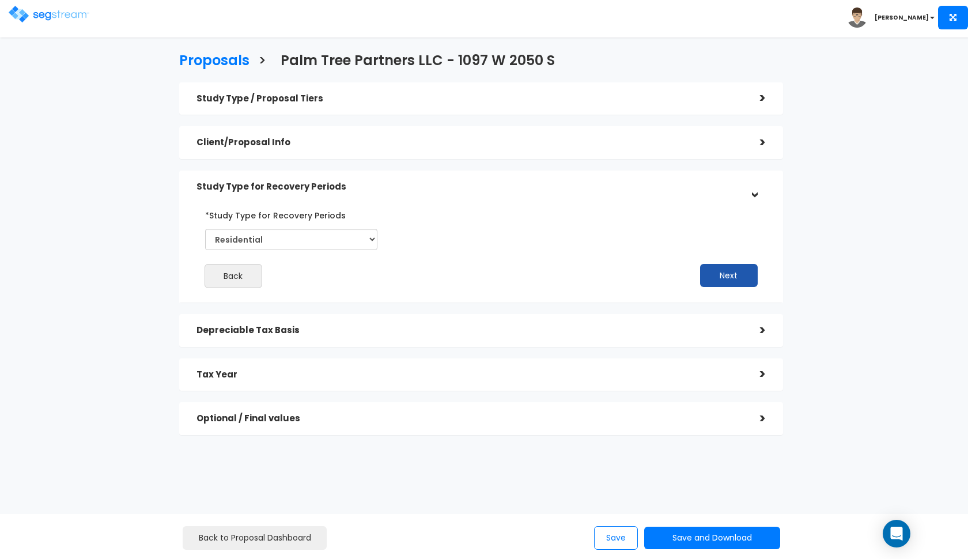
click at [700, 270] on button "Next" at bounding box center [729, 275] width 58 height 23
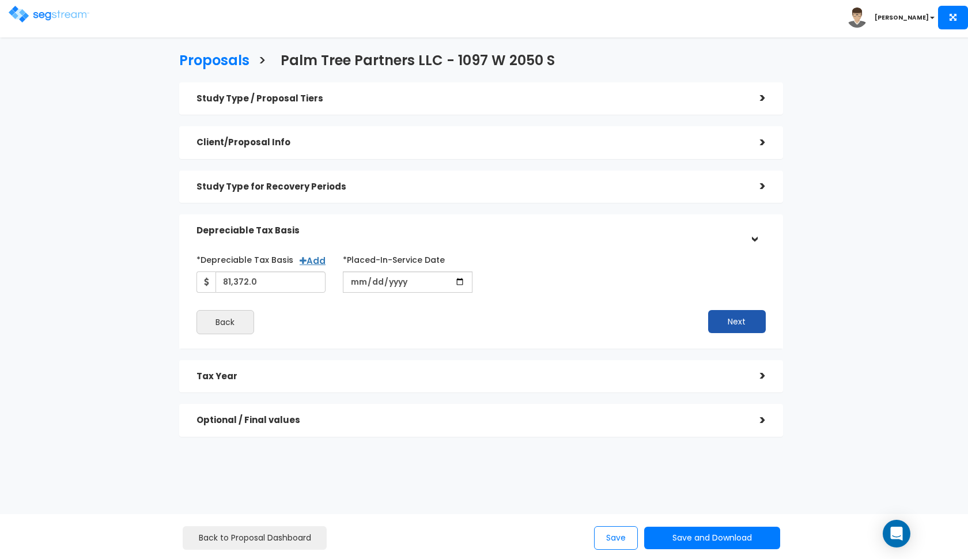
click at [725, 319] on button "Next" at bounding box center [737, 321] width 58 height 23
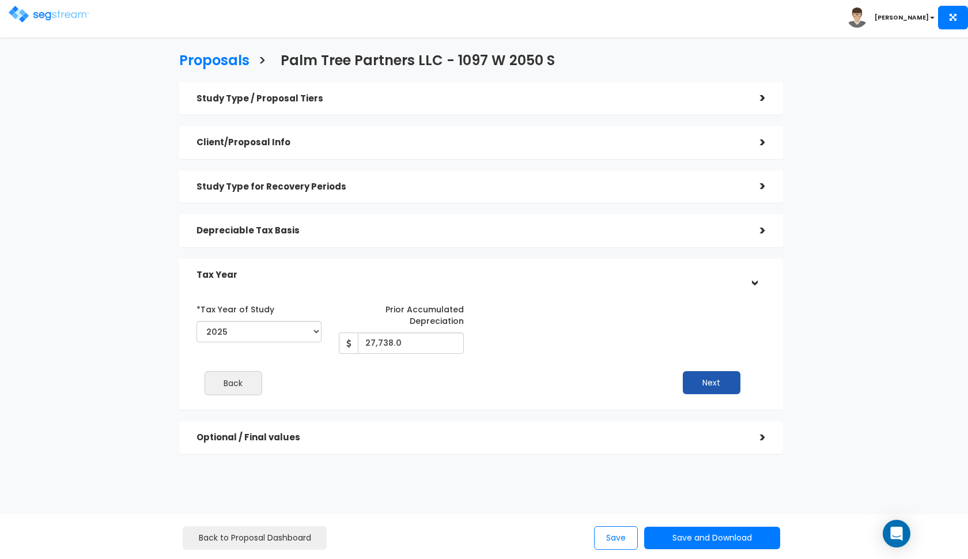
click at [699, 383] on button "Next" at bounding box center [712, 382] width 58 height 23
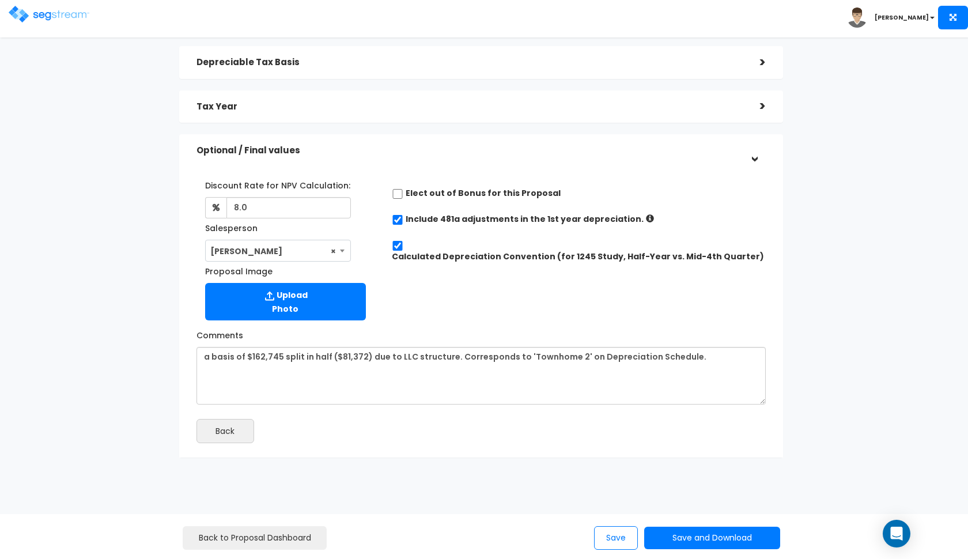
scroll to position [168, 0]
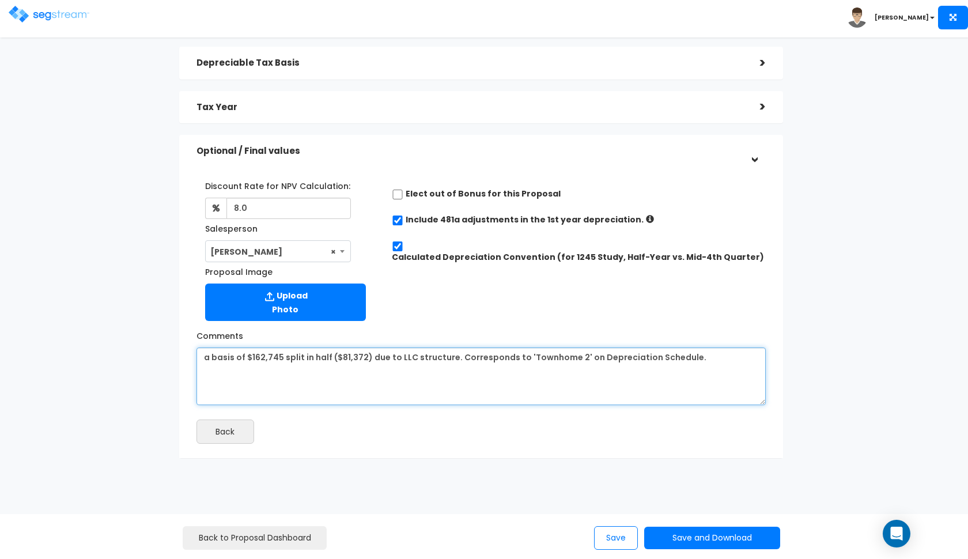
click at [360, 357] on textarea "a basis of $162,745 split in half ($81,372) due to LLC structure. Corresponds t…" at bounding box center [481, 377] width 569 height 58
click at [375, 374] on textarea "a basis of $162,745 split in half ($81,372) due to LLC structure. Corresponds t…" at bounding box center [481, 377] width 569 height 58
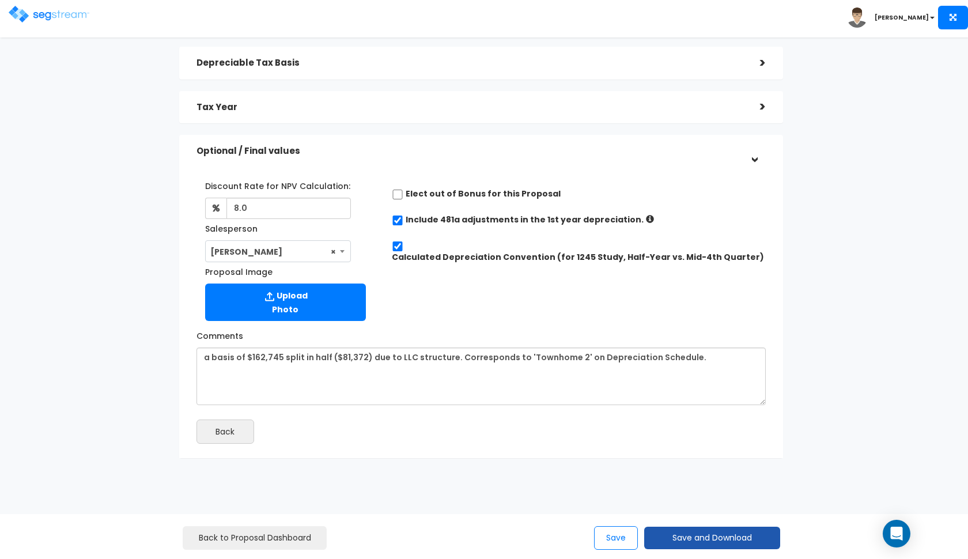
click at [674, 543] on button "Save and Download" at bounding box center [712, 538] width 136 height 22
click at [677, 474] on link "Custom Proposal" at bounding box center [741, 479] width 180 height 27
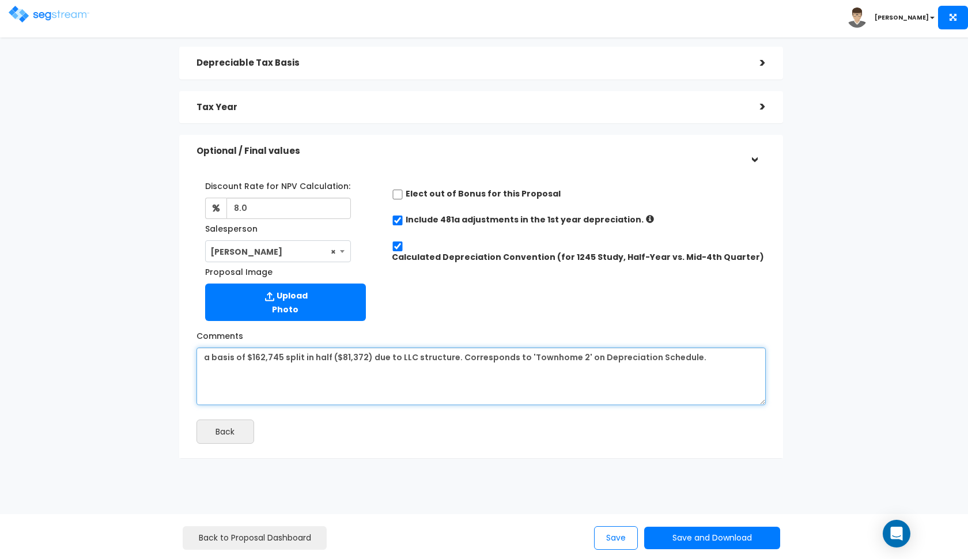
drag, startPoint x: 449, startPoint y: 355, endPoint x: 283, endPoint y: 352, distance: 166.0
click at [283, 352] on textarea "a basis of $162,745 split in half ($81,372) due to LLC structure. Corresponds t…" at bounding box center [481, 377] width 569 height 58
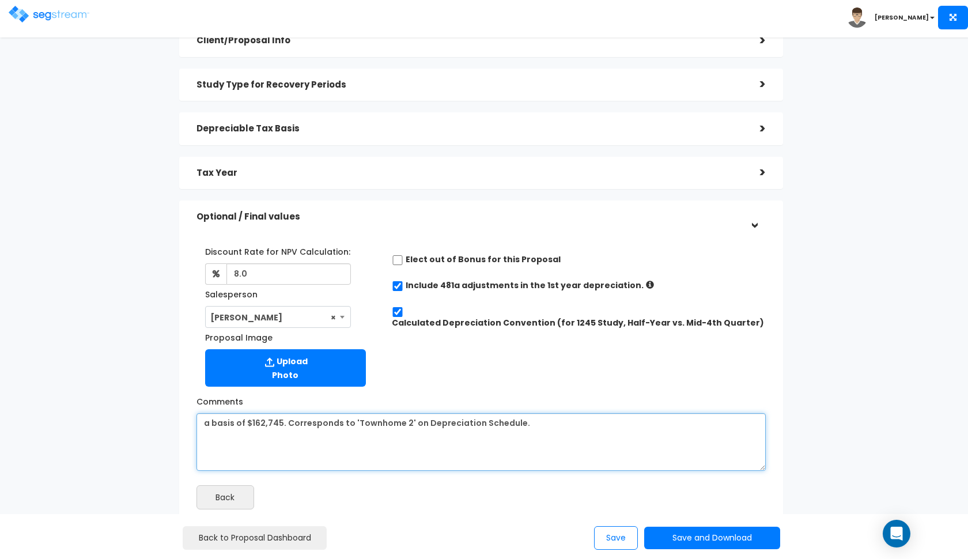
scroll to position [100, 0]
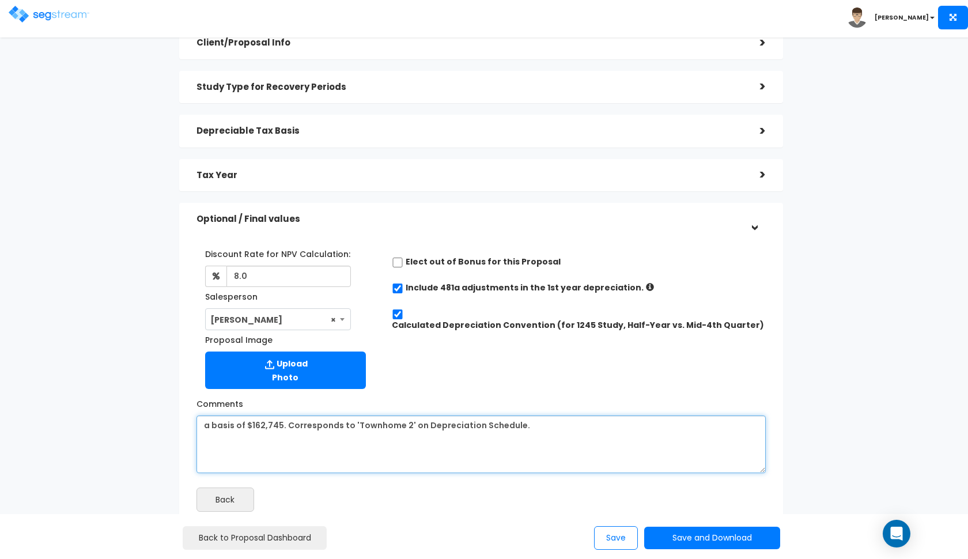
type textarea "a basis of $162,745. Corresponds to 'Townhome 2' on Depreciation Schedule."
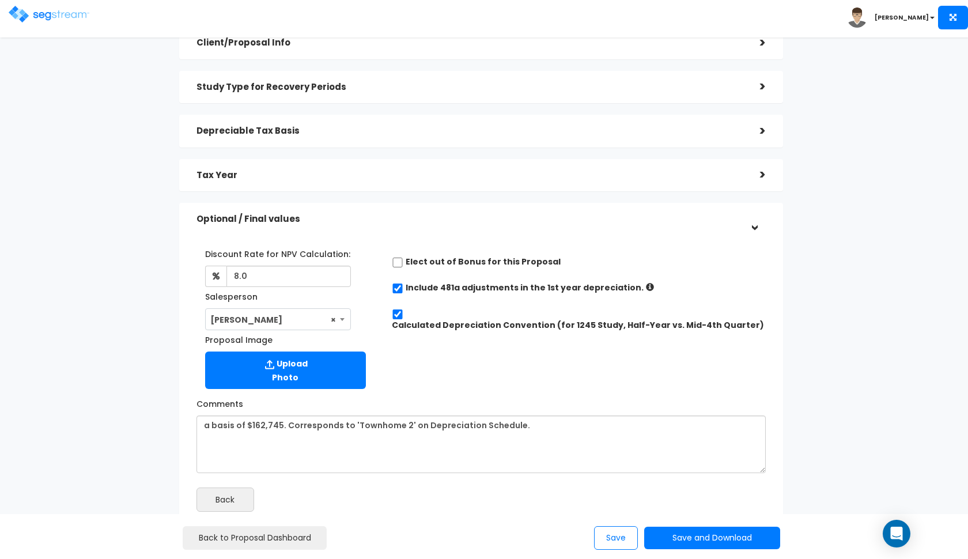
click at [393, 173] on h5 "Tax Year" at bounding box center [470, 176] width 546 height 10
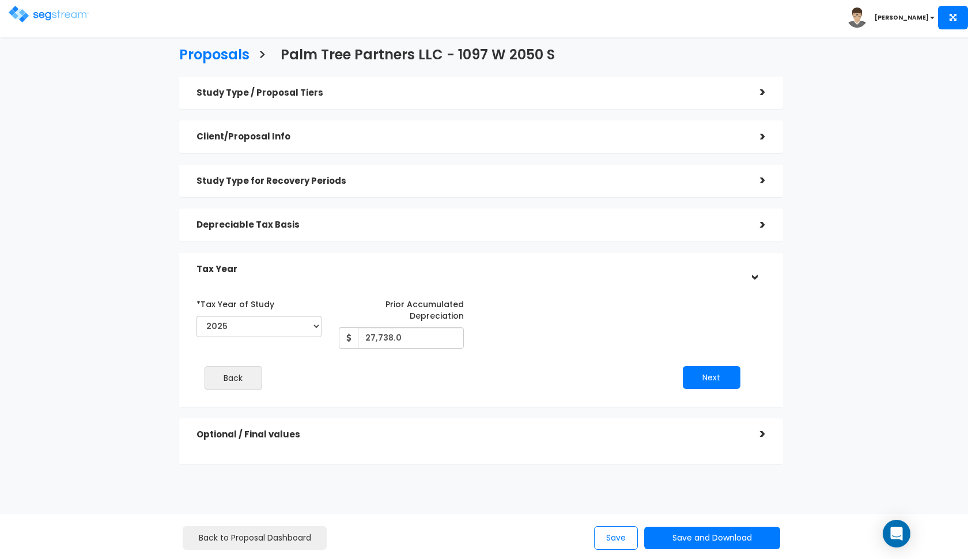
scroll to position [0, 0]
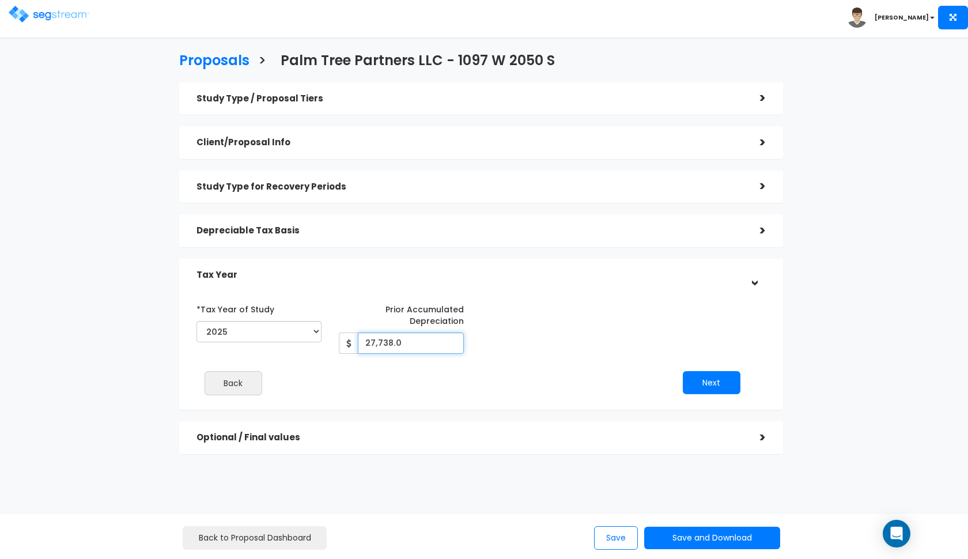
click at [408, 342] on input "27,738.0" at bounding box center [411, 343] width 106 height 21
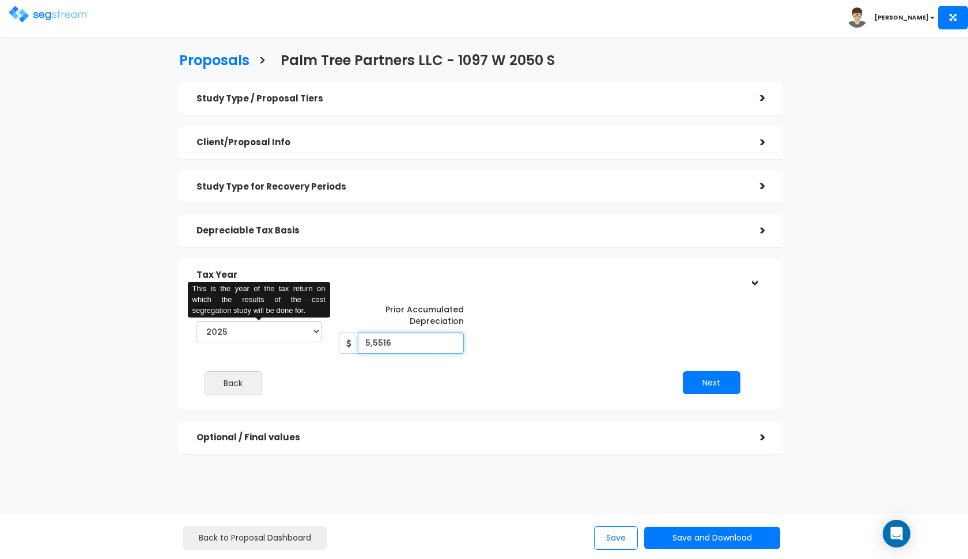
type input "55,516"
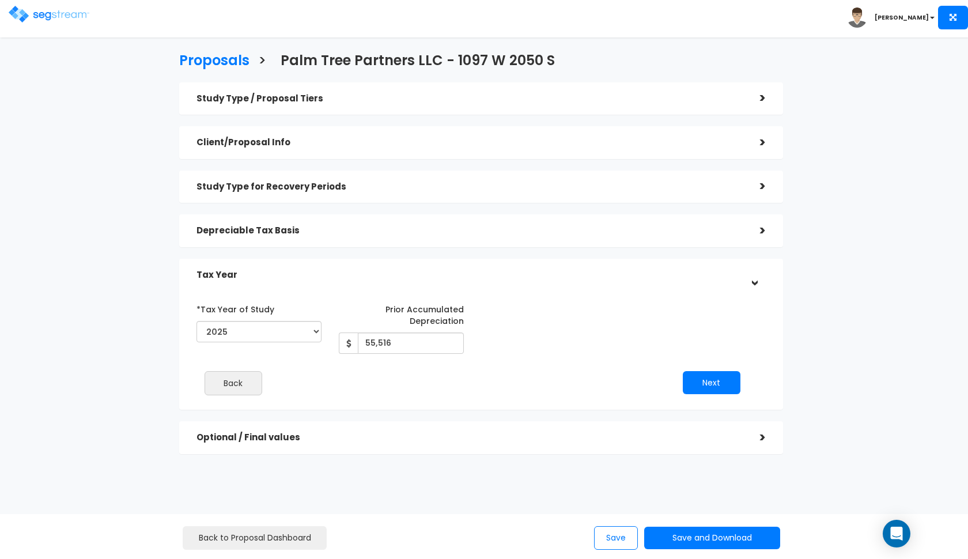
click at [513, 228] on h5 "Depreciable Tax Basis" at bounding box center [470, 231] width 546 height 10
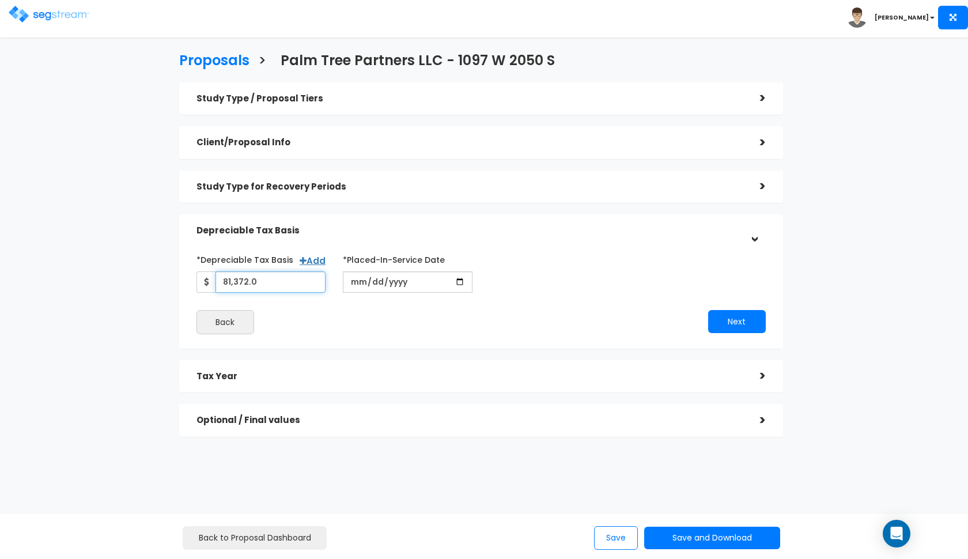
click at [261, 280] on input "81,372.0" at bounding box center [271, 281] width 111 height 21
type input "8"
type input "162,745"
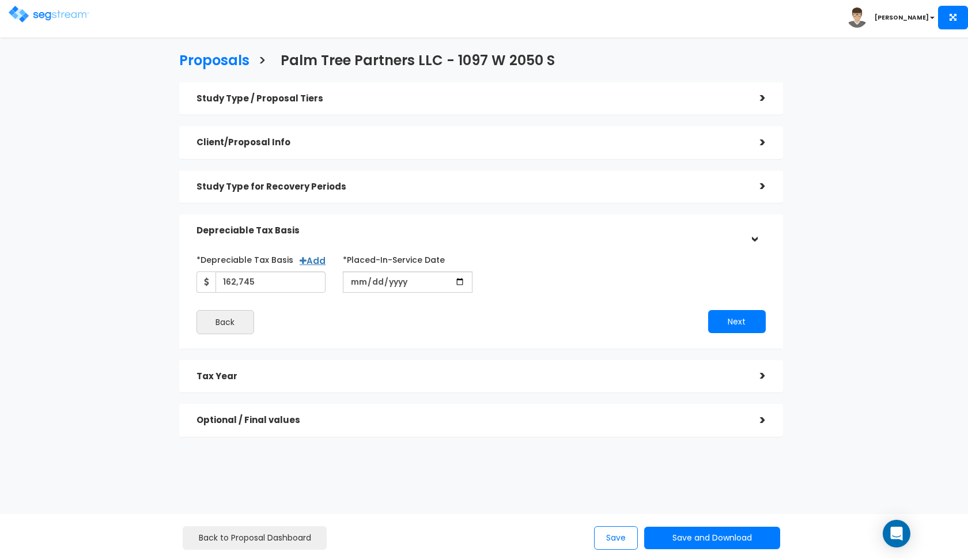
click at [297, 315] on div "Back" at bounding box center [334, 322] width 293 height 24
click at [724, 316] on button "Next" at bounding box center [737, 321] width 58 height 23
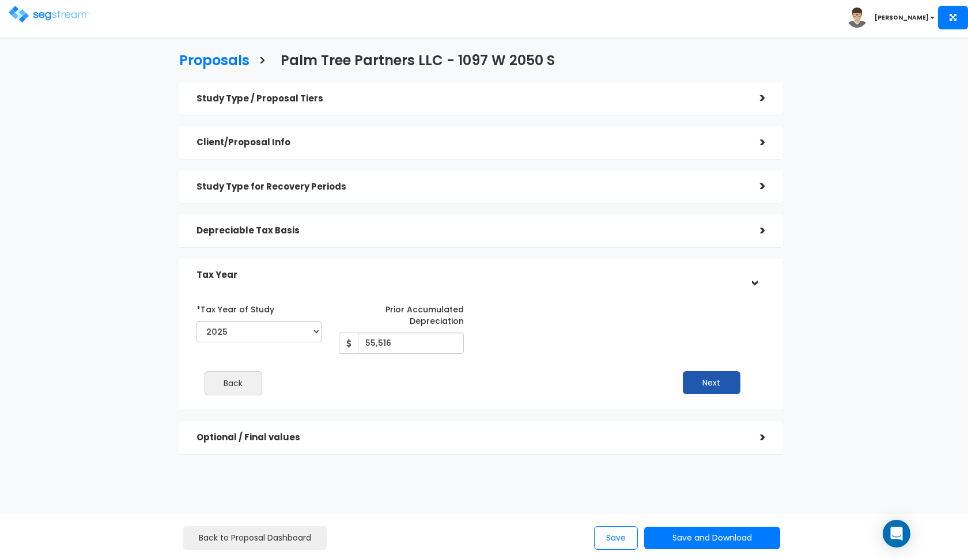
click at [724, 391] on button "Next" at bounding box center [712, 382] width 58 height 23
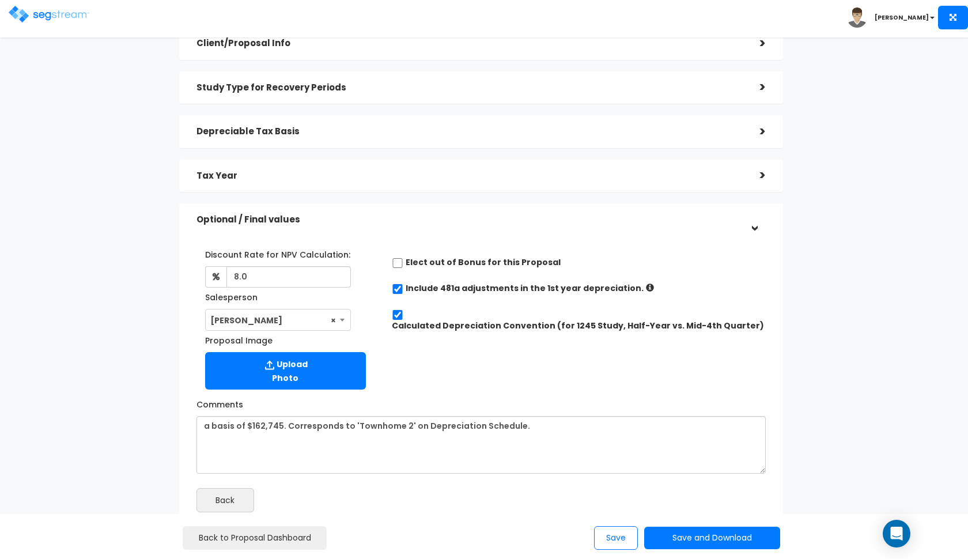
scroll to position [104, 0]
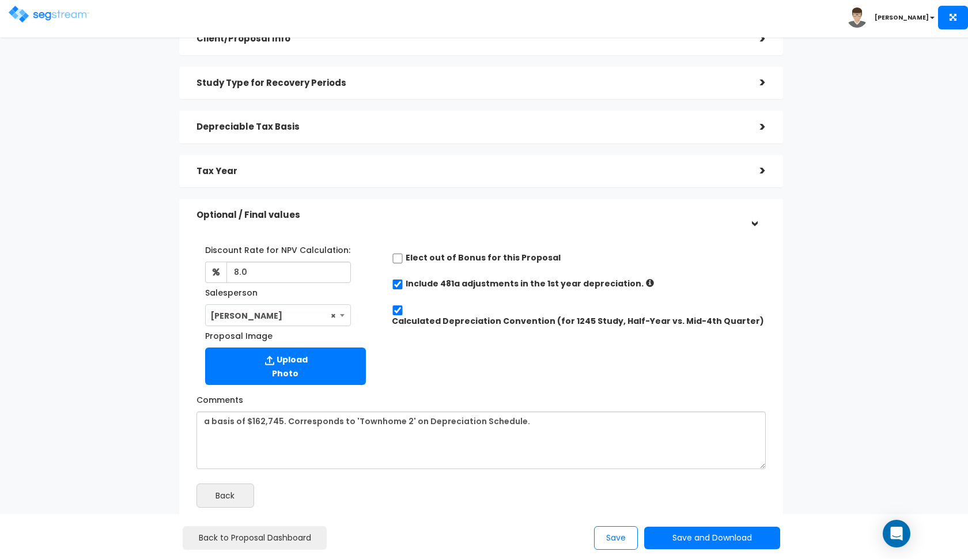
click at [497, 174] on h5 "Tax Year" at bounding box center [470, 172] width 546 height 10
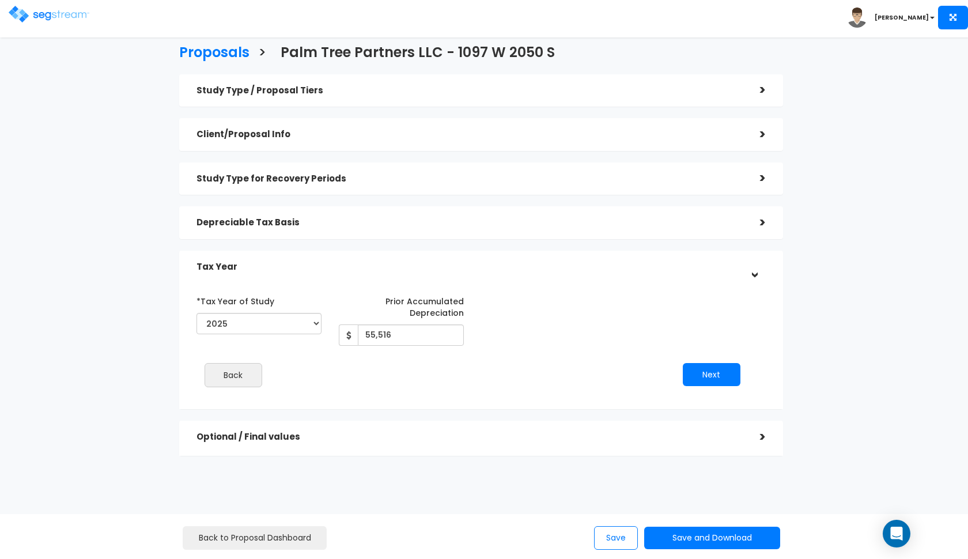
scroll to position [0, 0]
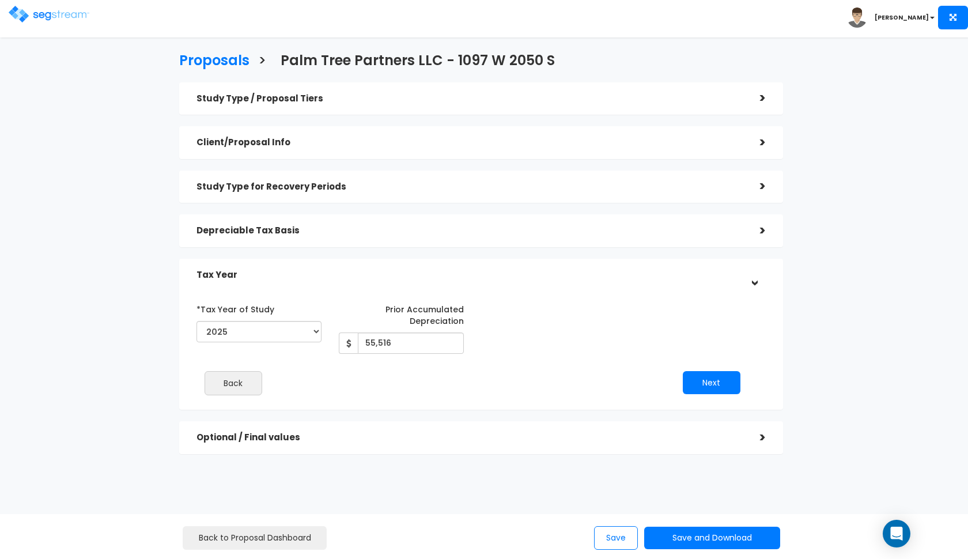
click at [448, 206] on div "Study Type / Proposal Tiers > *Study Type Townhouse Assisted/Senior Living Auto…" at bounding box center [481, 268] width 604 height 372
click at [437, 226] on h5 "Depreciable Tax Basis" at bounding box center [470, 231] width 546 height 10
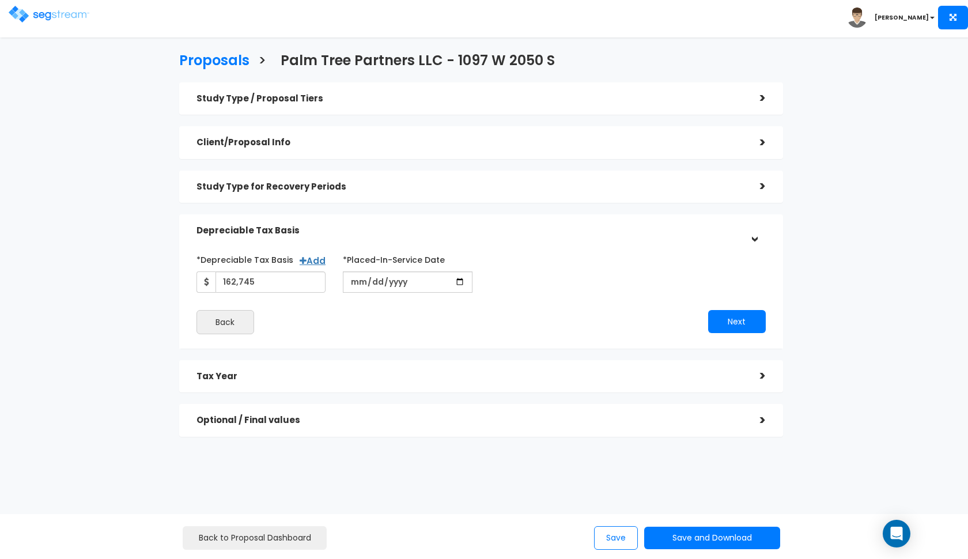
click at [405, 190] on h5 "Study Type for Recovery Periods" at bounding box center [470, 187] width 546 height 10
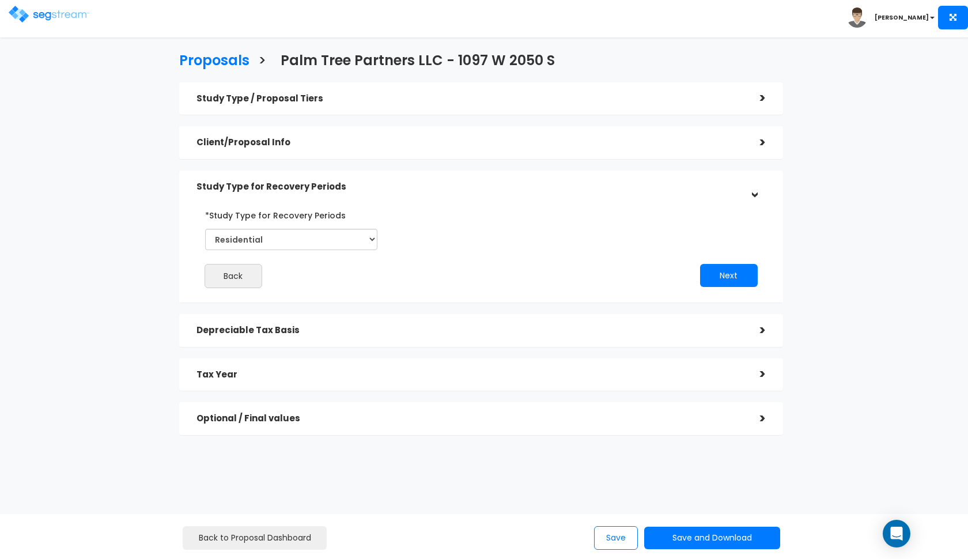
click at [385, 152] on div "Client/Proposal Info" at bounding box center [470, 142] width 546 height 21
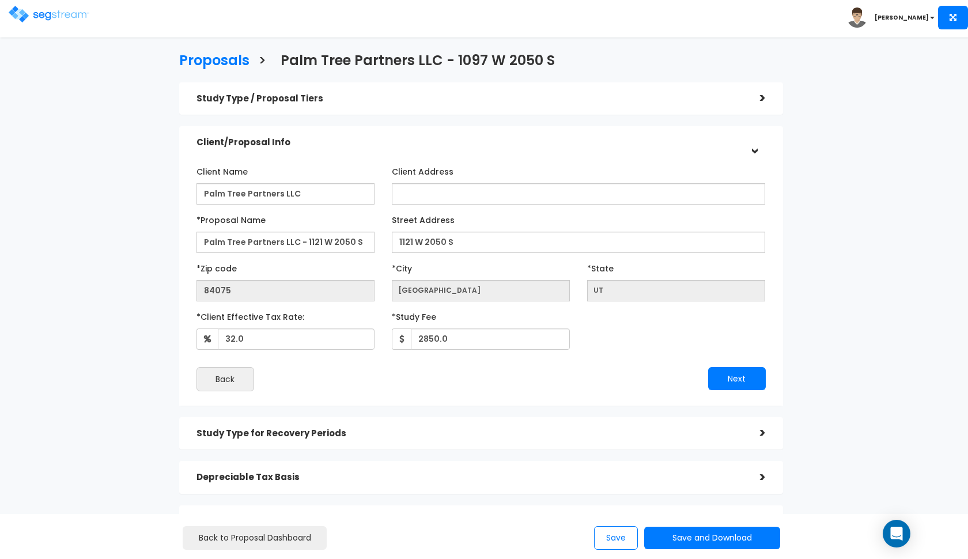
click at [386, 106] on div "Study Type / Proposal Tiers" at bounding box center [470, 98] width 546 height 21
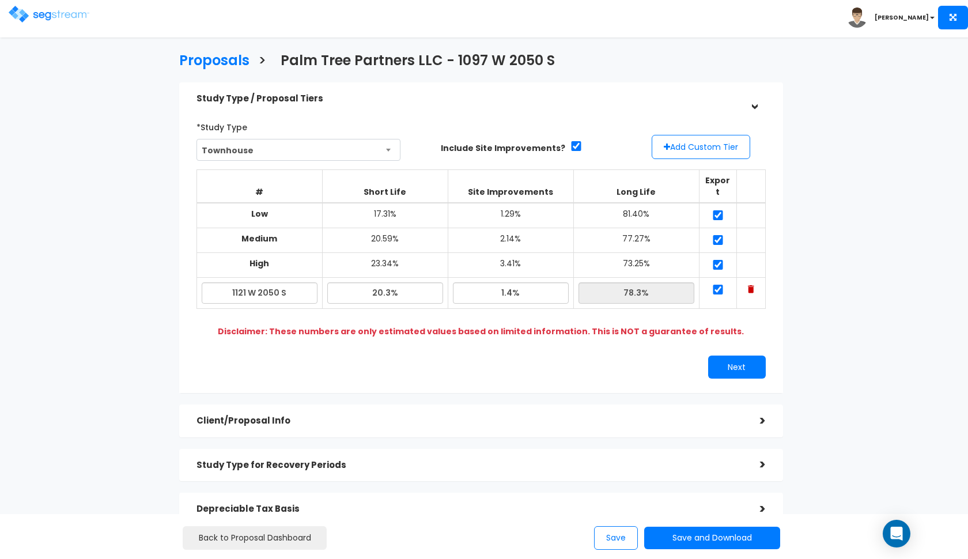
click at [386, 106] on div "Study Type / Proposal Tiers" at bounding box center [470, 98] width 546 height 21
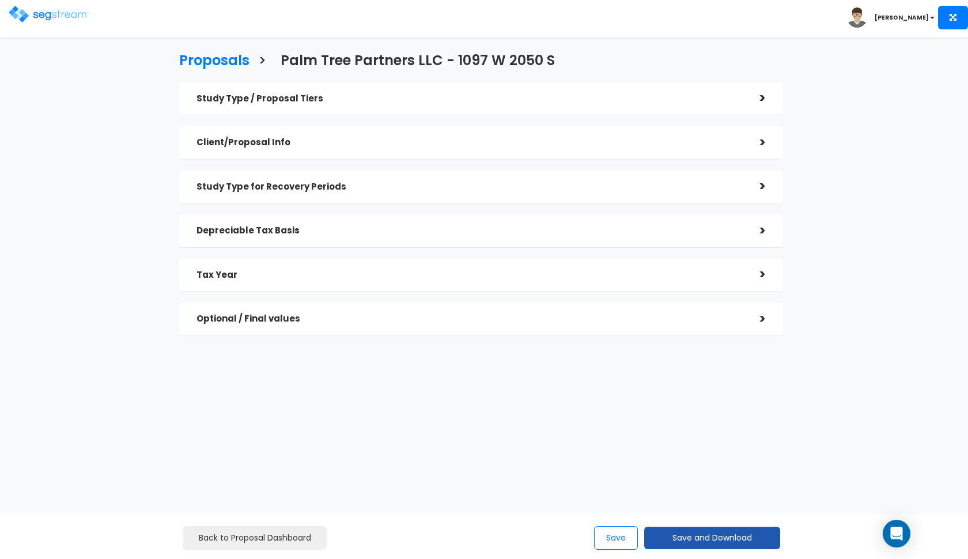
click at [661, 529] on button "Save and Download" at bounding box center [712, 538] width 136 height 22
click at [689, 480] on link "Custom Proposal" at bounding box center [741, 479] width 180 height 27
click at [61, 14] on img at bounding box center [49, 14] width 81 height 17
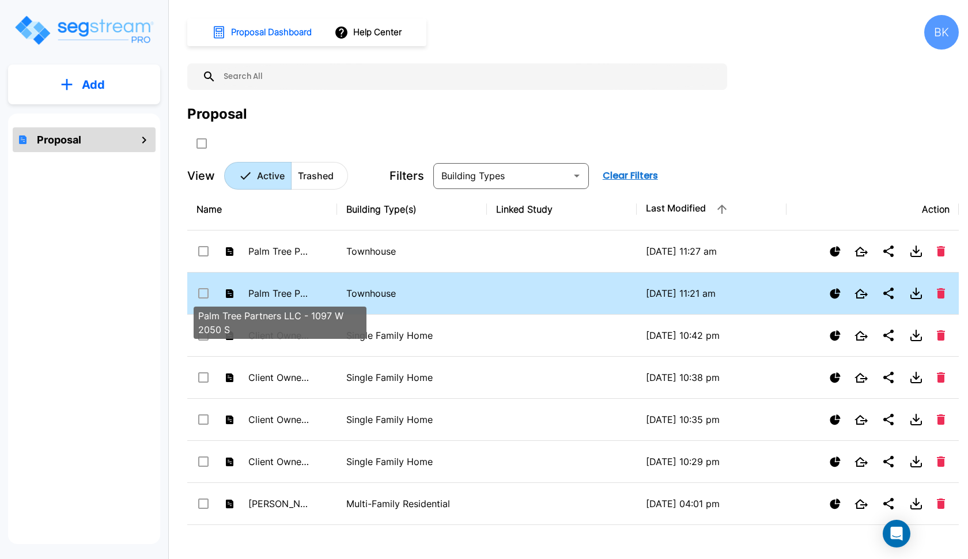
click at [281, 288] on p "Palm Tree Partners LLC - 1097 W 2050 S" at bounding box center [279, 293] width 63 height 14
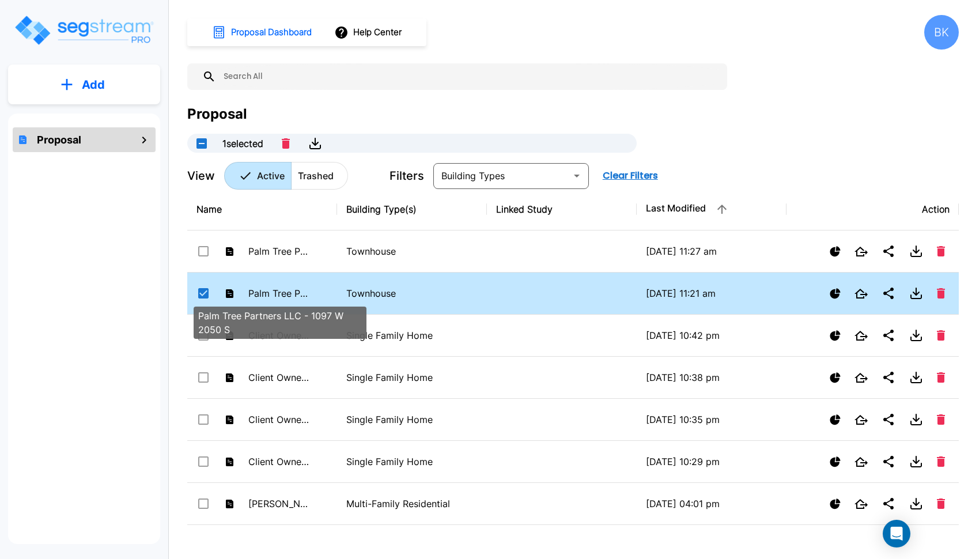
click at [281, 288] on p "Palm Tree Partners LLC - 1097 W 2050 S" at bounding box center [279, 293] width 63 height 14
checkbox input "true"
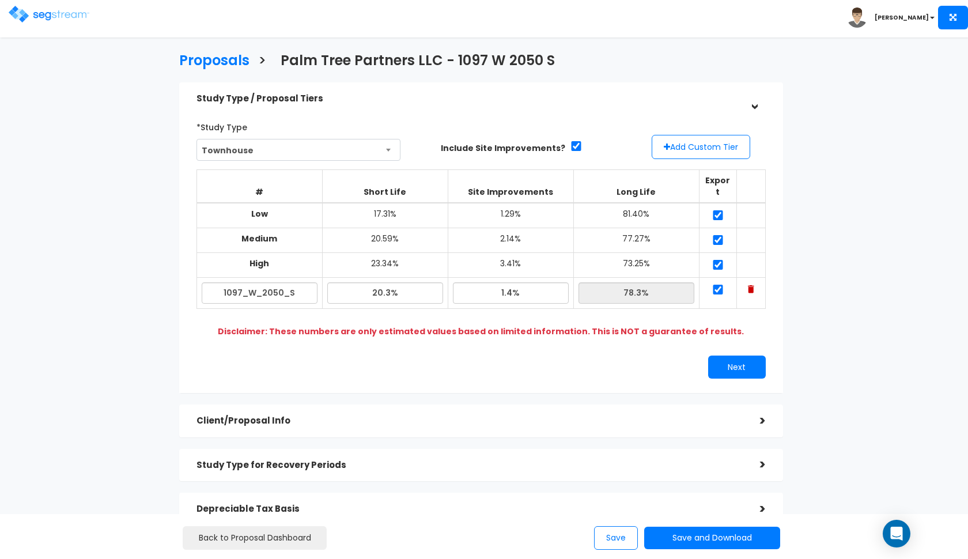
click at [352, 416] on h5 "Client/Proposal Info" at bounding box center [470, 421] width 546 height 10
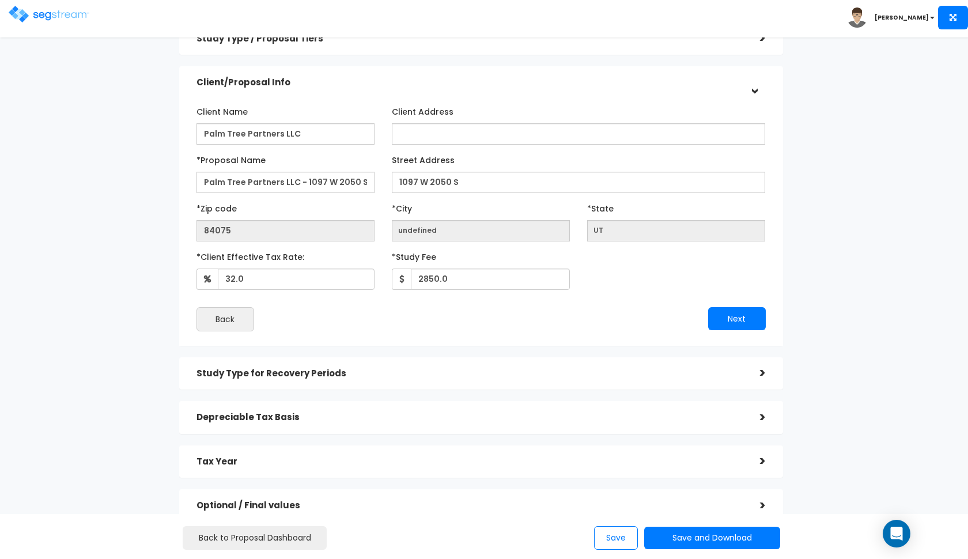
scroll to position [78, 0]
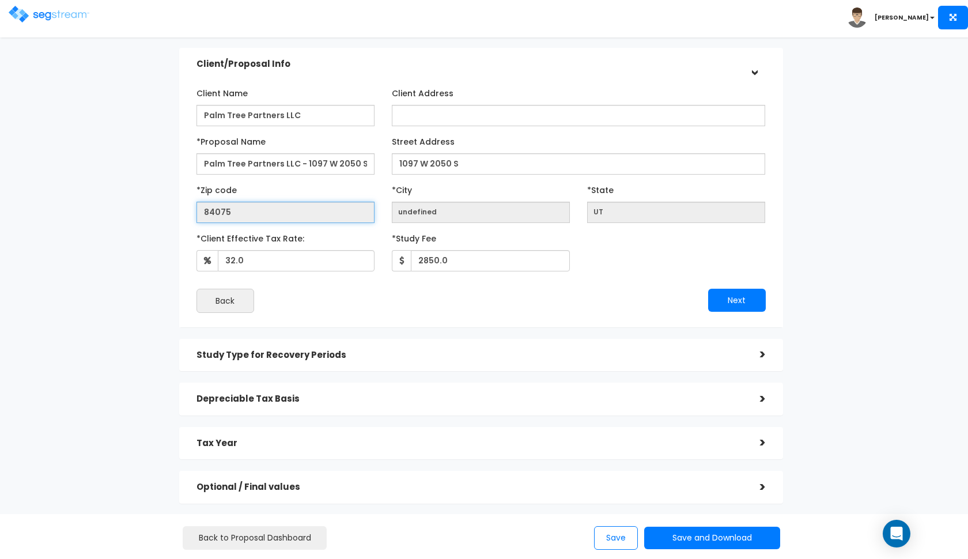
click at [329, 209] on input "84075" at bounding box center [286, 212] width 178 height 21
click at [370, 349] on div "Study Type for Recovery Periods" at bounding box center [470, 355] width 546 height 21
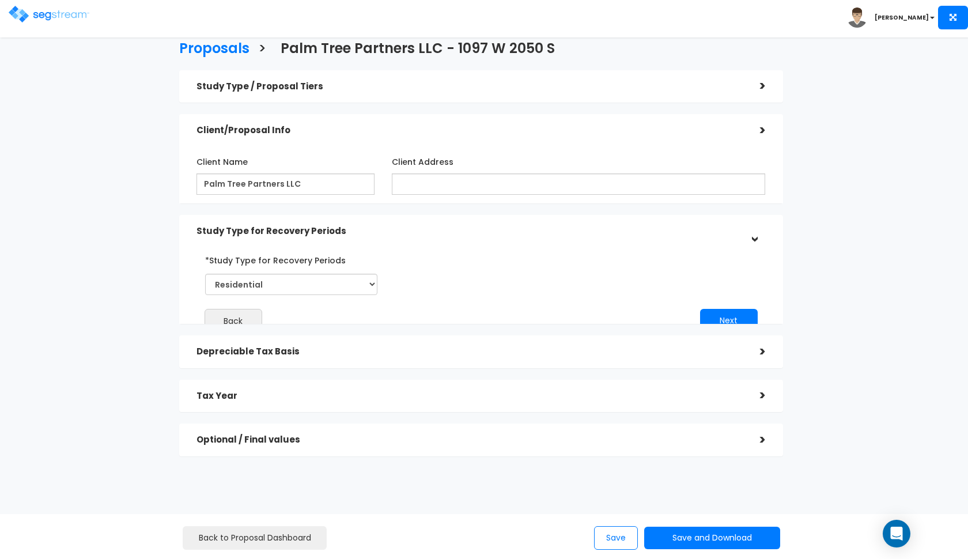
scroll to position [0, 0]
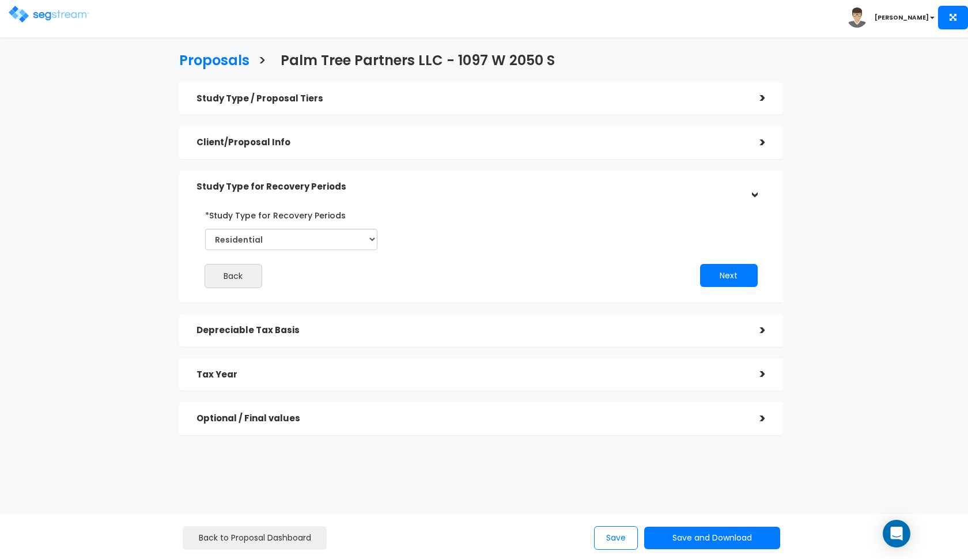
click at [318, 336] on div "Depreciable Tax Basis" at bounding box center [470, 330] width 546 height 21
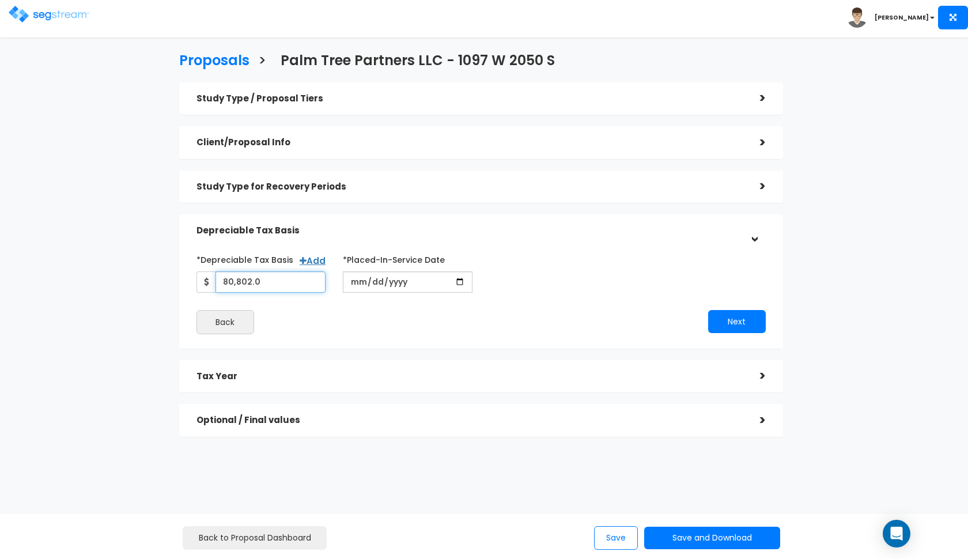
click at [276, 289] on input "80,802.0" at bounding box center [271, 281] width 111 height 21
click at [276, 286] on input "80,802.0" at bounding box center [271, 281] width 111 height 21
click at [273, 417] on h5 "Optional / Final values" at bounding box center [470, 421] width 546 height 10
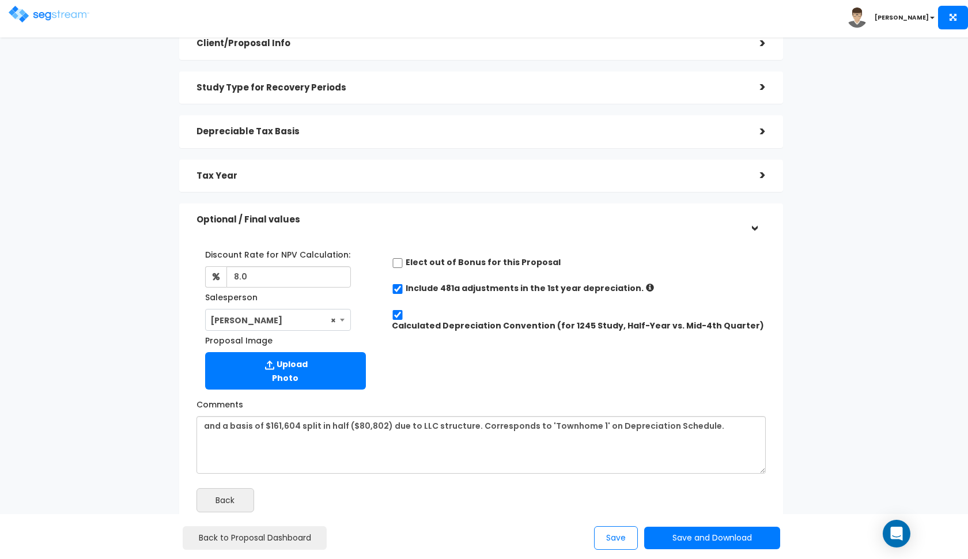
scroll to position [104, 0]
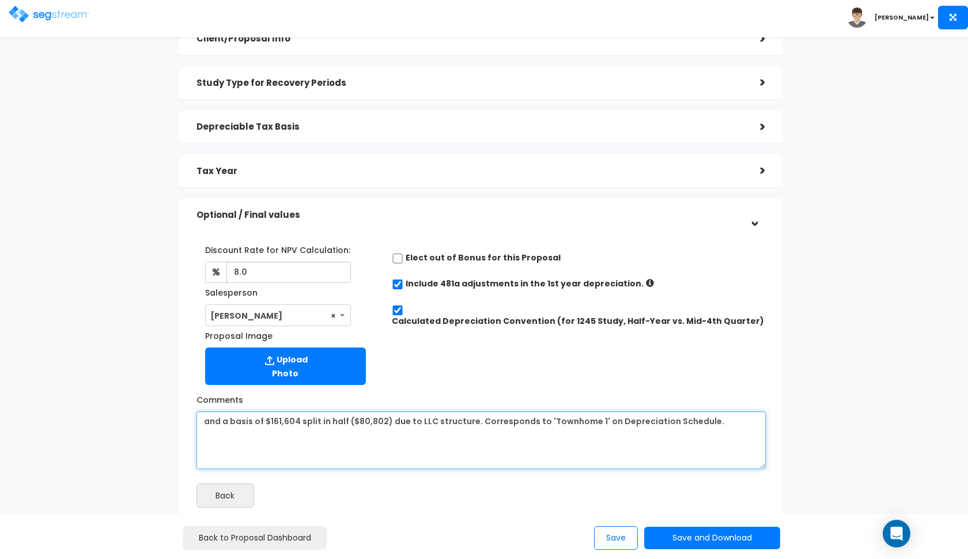
drag, startPoint x: 297, startPoint y: 420, endPoint x: 266, endPoint y: 419, distance: 30.6
click at [266, 419] on textarea "and a basis of $161,604 split in half ($80,802) due to LLC structure. Correspon…" at bounding box center [481, 441] width 569 height 58
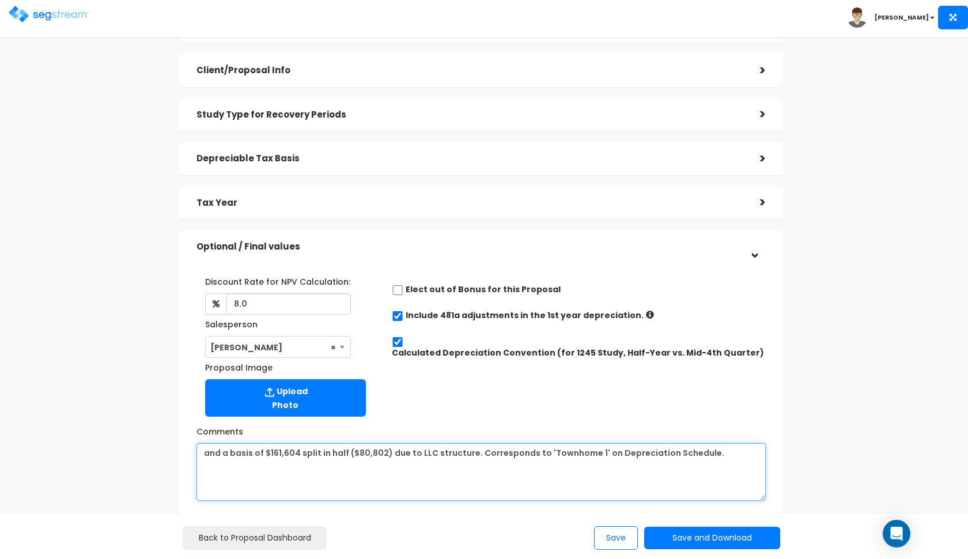
scroll to position [54, 0]
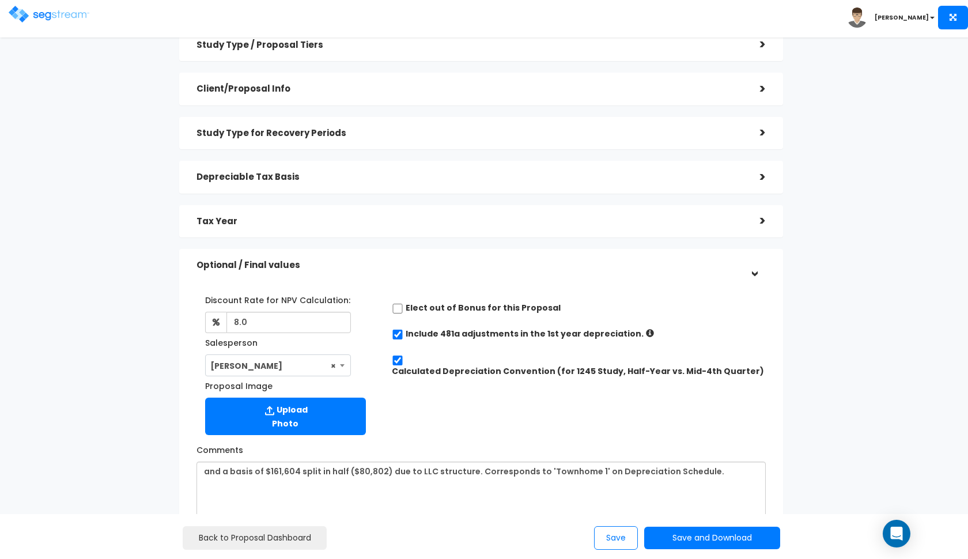
click at [262, 172] on h5 "Depreciable Tax Basis" at bounding box center [470, 177] width 546 height 10
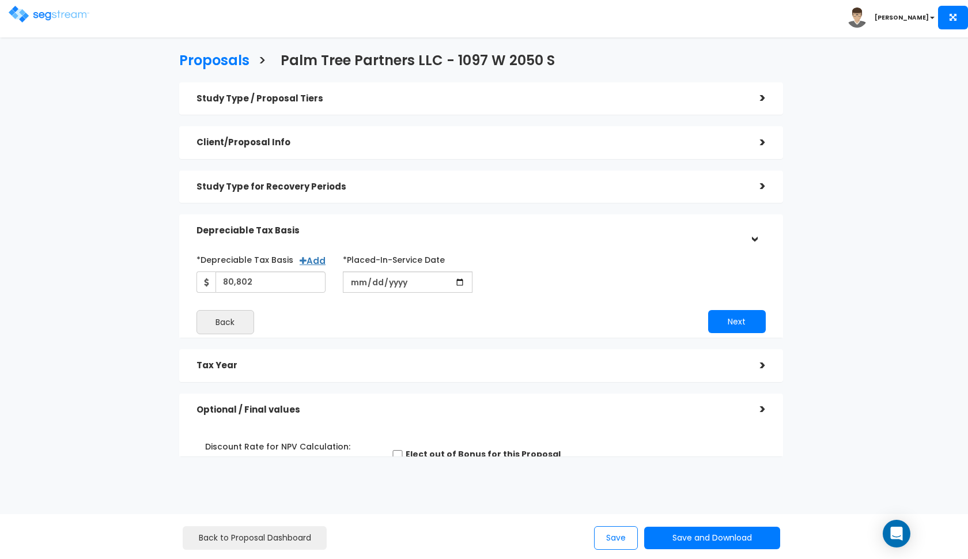
scroll to position [0, 0]
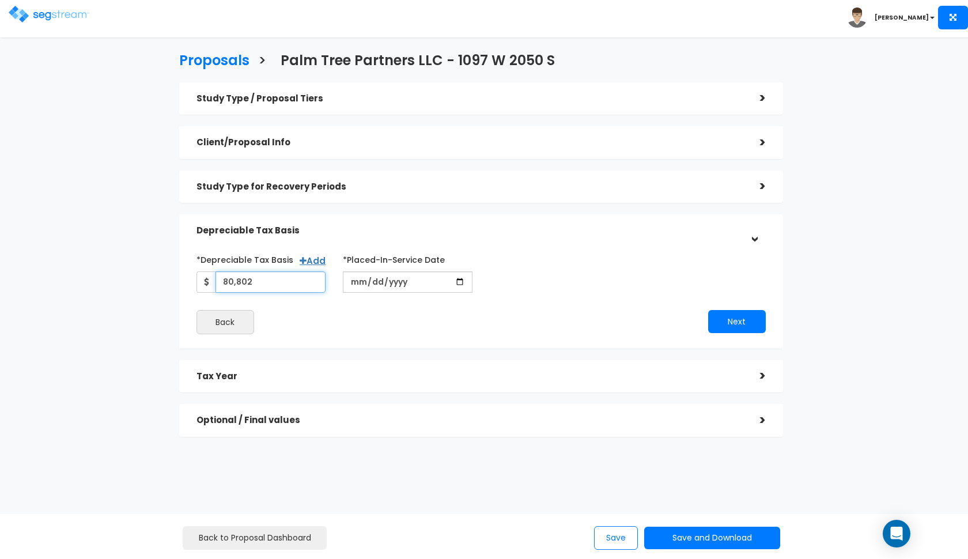
click at [258, 278] on input "80,802" at bounding box center [271, 281] width 111 height 21
paste input "161,604"
type input "161,604"
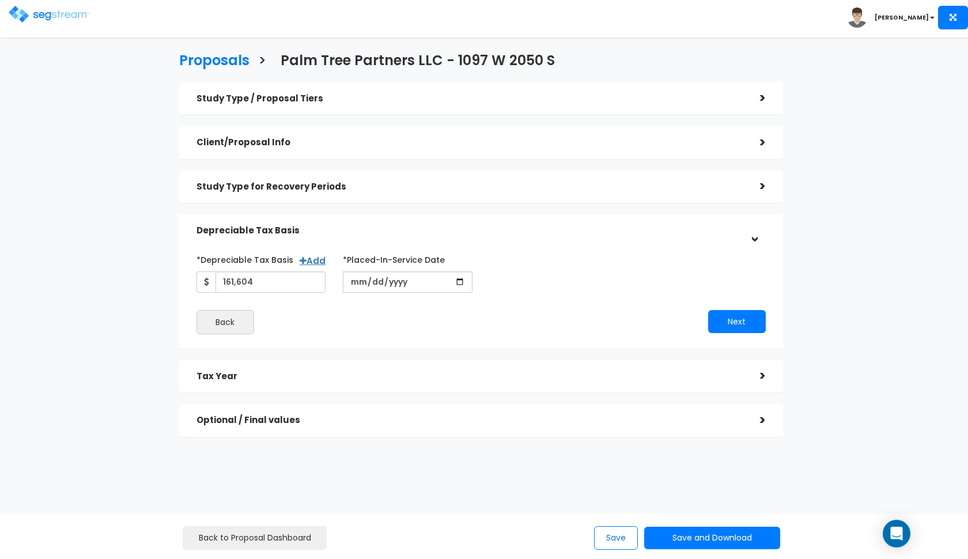
click at [413, 323] on div "Back" at bounding box center [334, 322] width 293 height 24
click at [743, 317] on button "Next" at bounding box center [737, 321] width 58 height 23
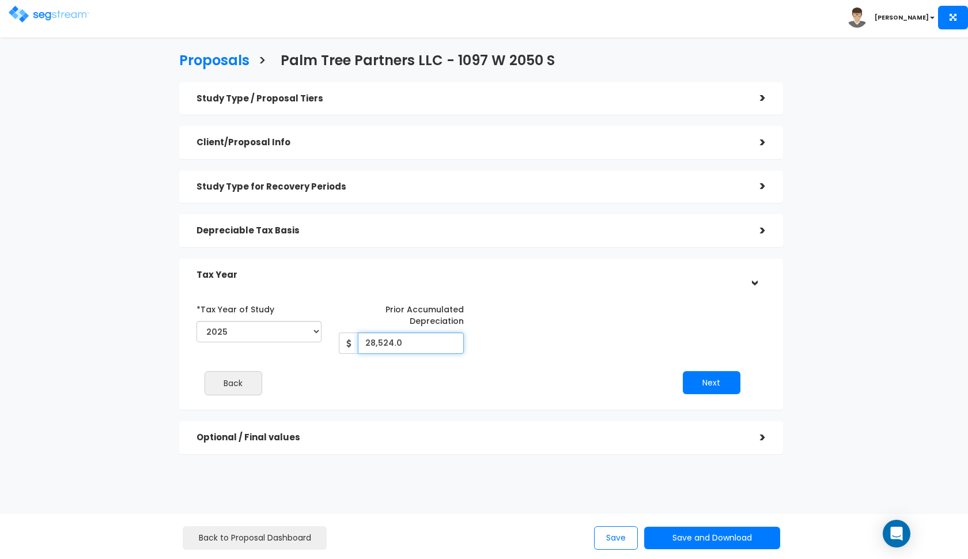
click at [429, 344] on input "28,524.0" at bounding box center [411, 343] width 106 height 21
type input "28,524"
click at [373, 441] on div "Optional / Final values" at bounding box center [470, 437] width 546 height 21
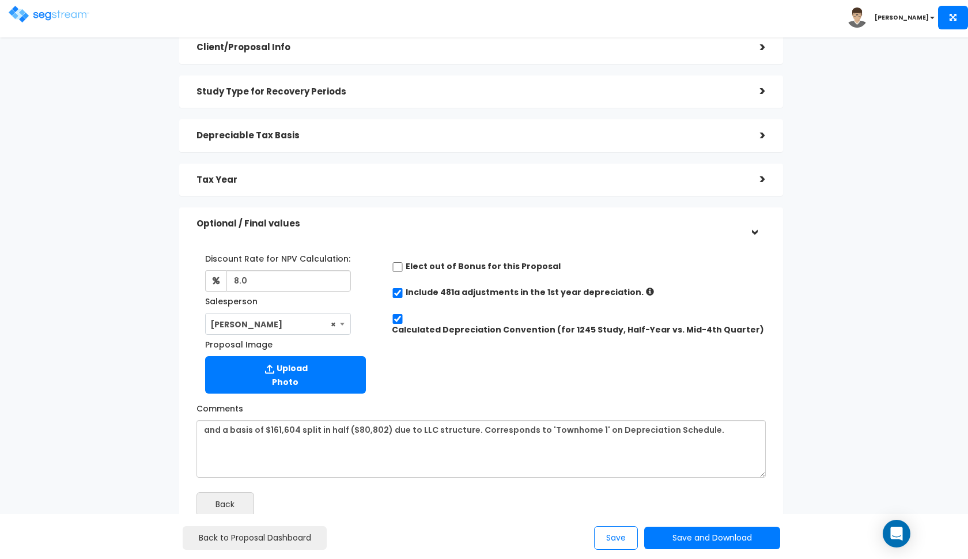
scroll to position [82, 0]
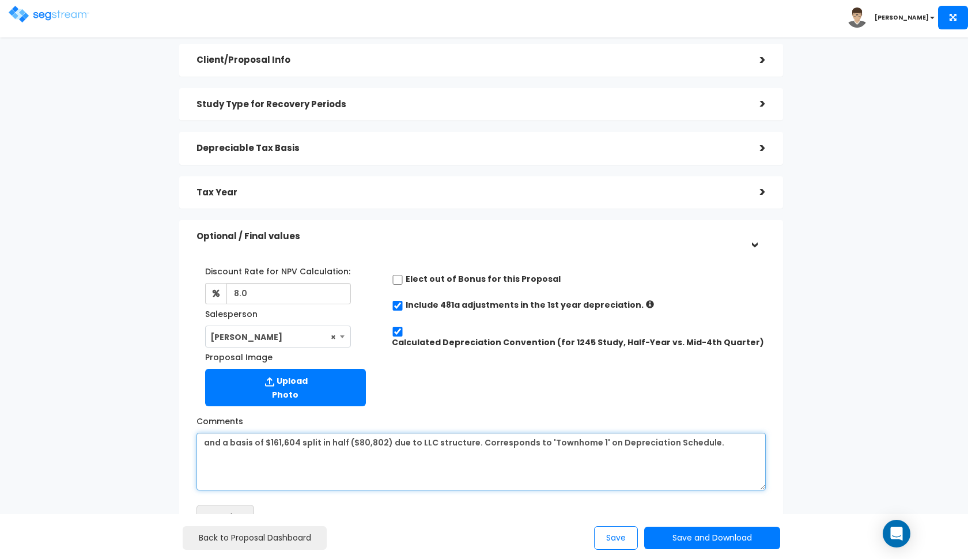
drag, startPoint x: 469, startPoint y: 441, endPoint x: 300, endPoint y: 437, distance: 168.9
click at [300, 437] on textarea "and a basis of $161,604 split in half ($80,802) due to LLC structure. Correspon…" at bounding box center [481, 462] width 569 height 58
type textarea "and a basis of $161,604. Corresponds to 'Townhome 1' on Depreciation Schedule."
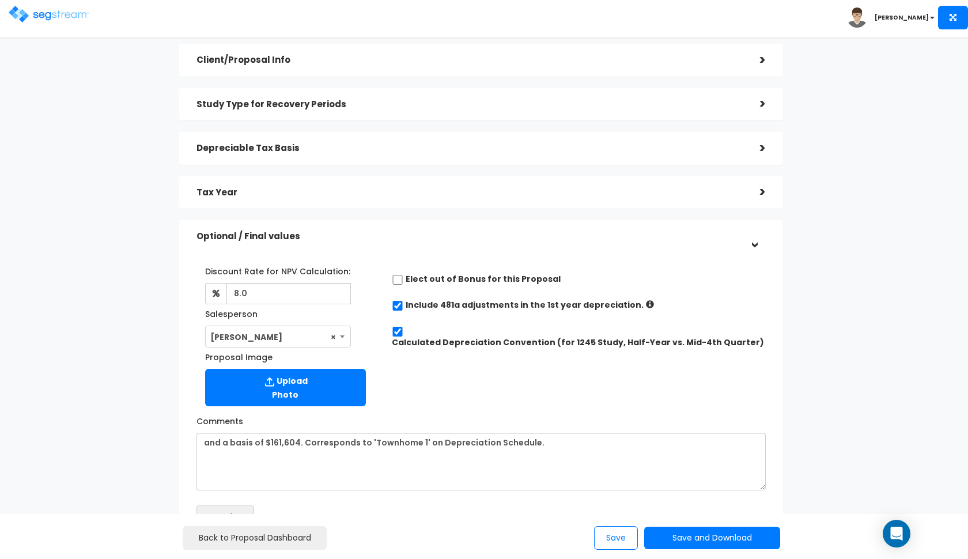
click at [131, 267] on div "Proposals > Palm Tree Partners LLC - 1097 W 2050 S Study Type / Proposal Tiers …" at bounding box center [481, 259] width 792 height 773
click at [363, 194] on h5 "Tax Year" at bounding box center [470, 193] width 546 height 10
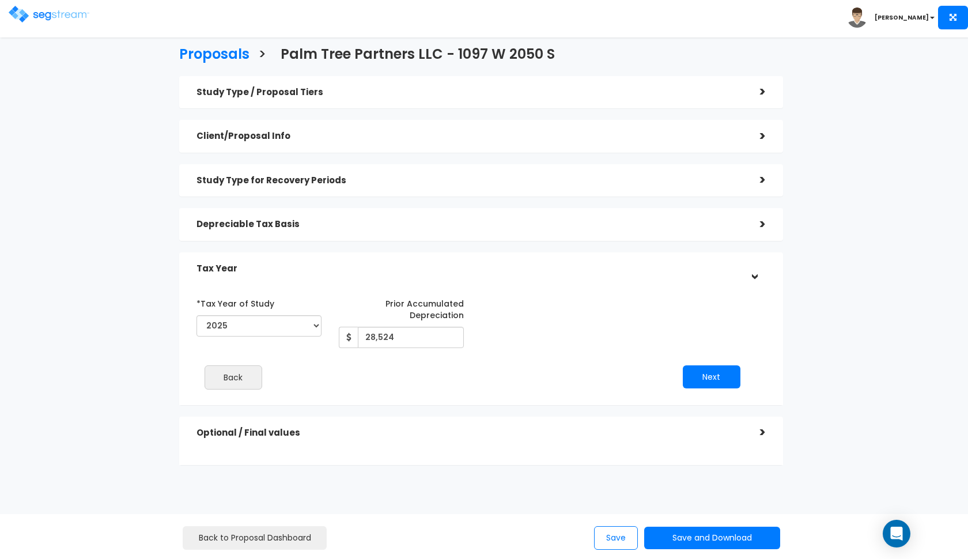
scroll to position [0, 0]
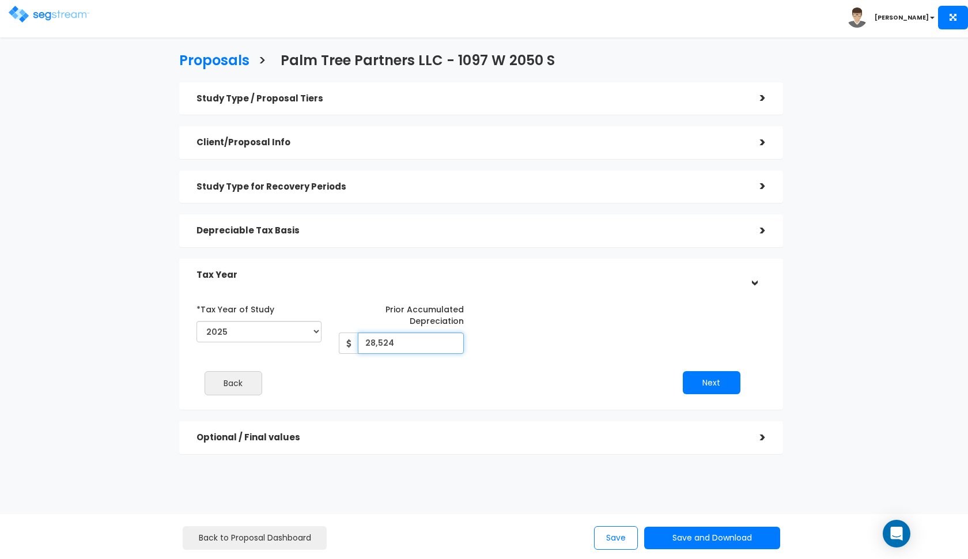
click at [399, 339] on input "28,524" at bounding box center [411, 343] width 106 height 21
type input "57,049"
click at [710, 377] on button "Next" at bounding box center [712, 382] width 58 height 23
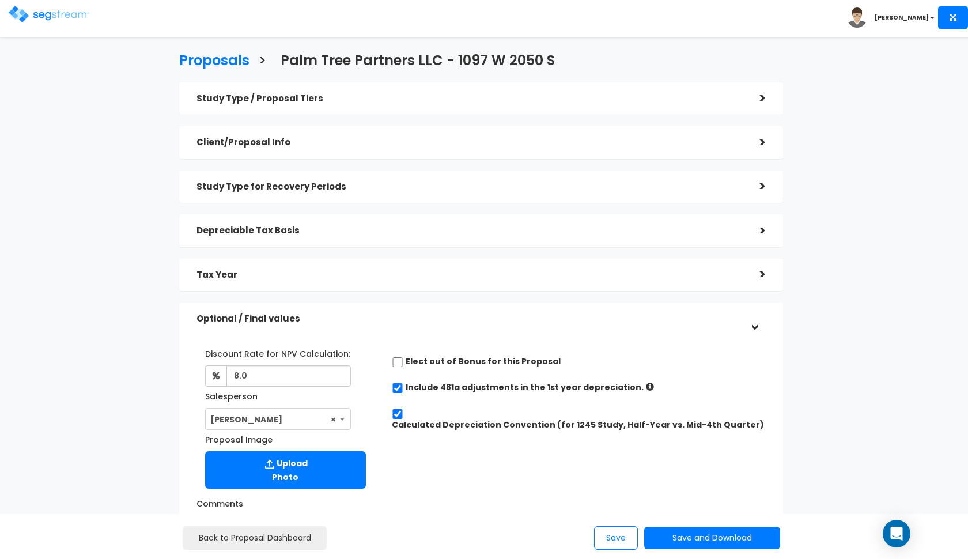
click at [624, 329] on div "Discount Rate for NPV Calculation: 8.0 Salesperson Select Salesperson × Proposa…" at bounding box center [481, 475] width 604 height 302
click at [634, 314] on h5 "Optional / Final values" at bounding box center [470, 319] width 546 height 10
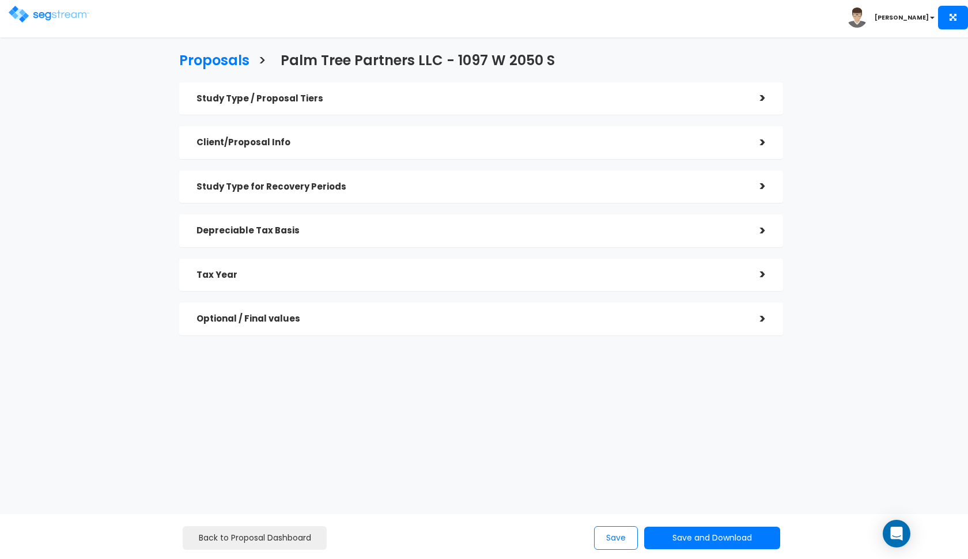
click at [634, 314] on h5 "Optional / Final values" at bounding box center [470, 319] width 546 height 10
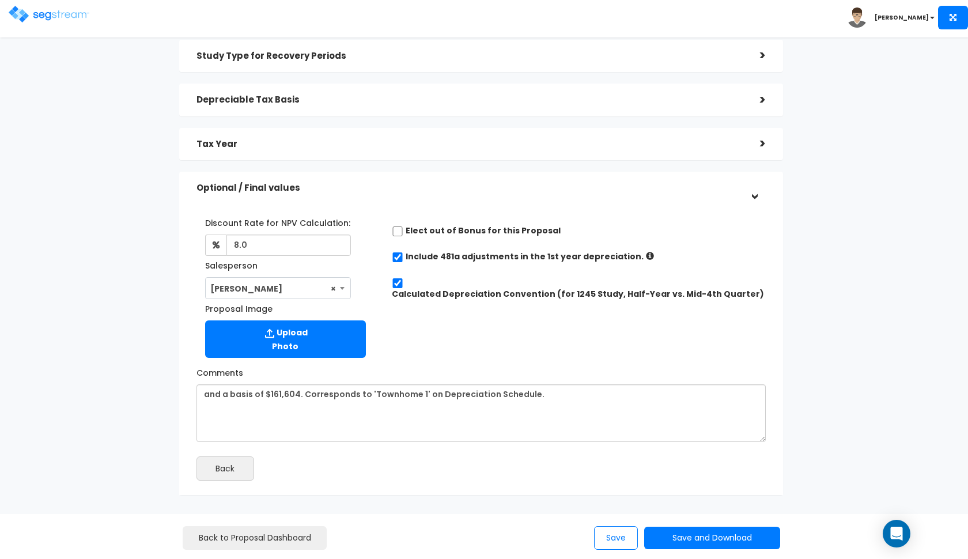
scroll to position [133, 0]
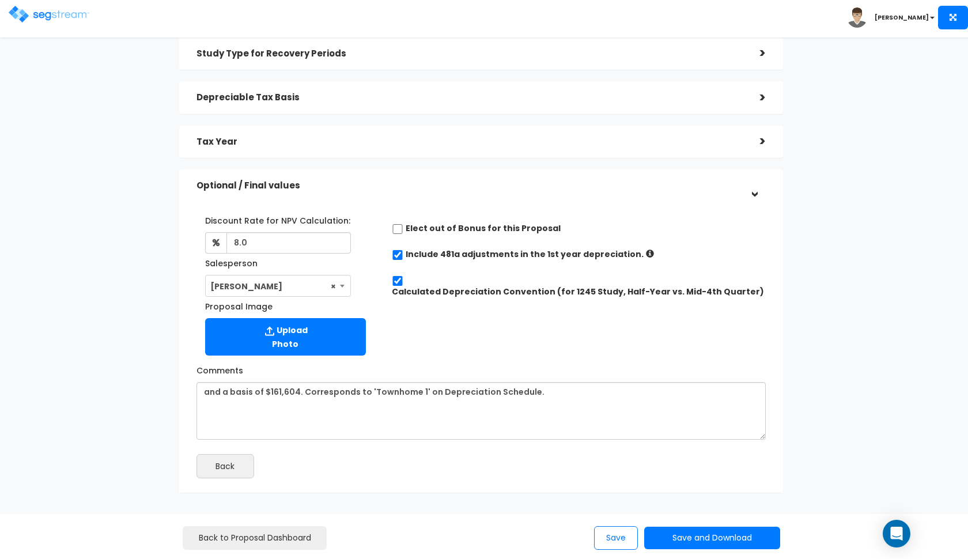
click at [697, 194] on div "Optional / Final values" at bounding box center [470, 185] width 546 height 21
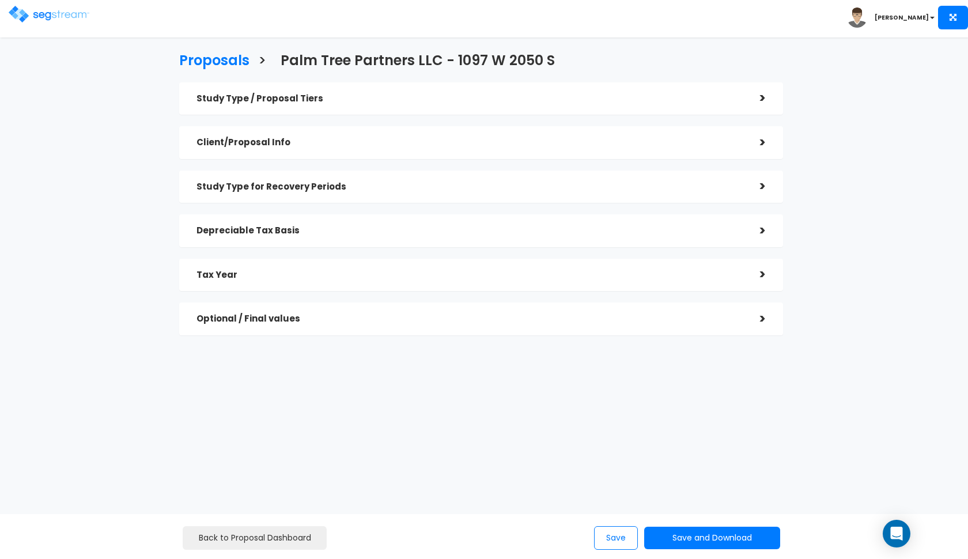
click at [567, 273] on h5 "Tax Year" at bounding box center [470, 275] width 546 height 10
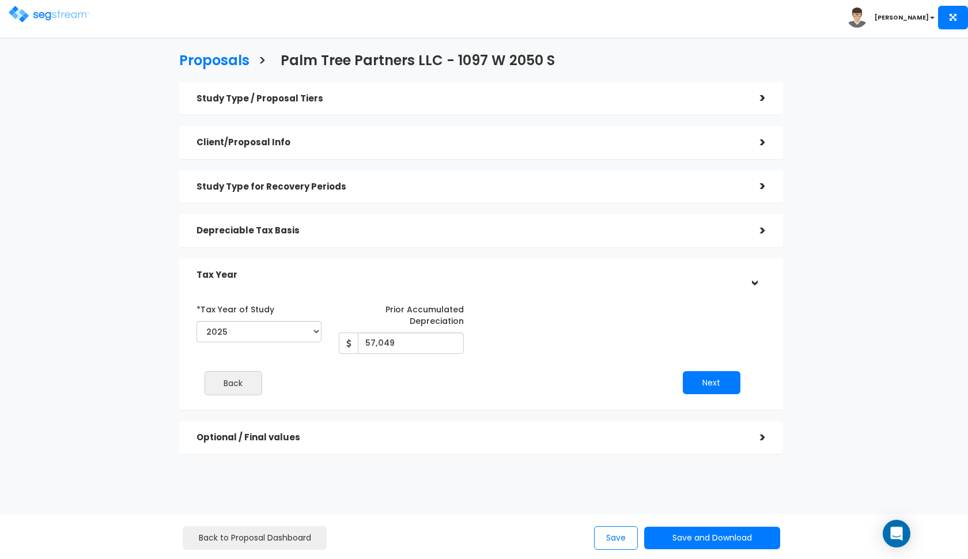
click at [567, 273] on h5 "Tax Year" at bounding box center [470, 275] width 546 height 10
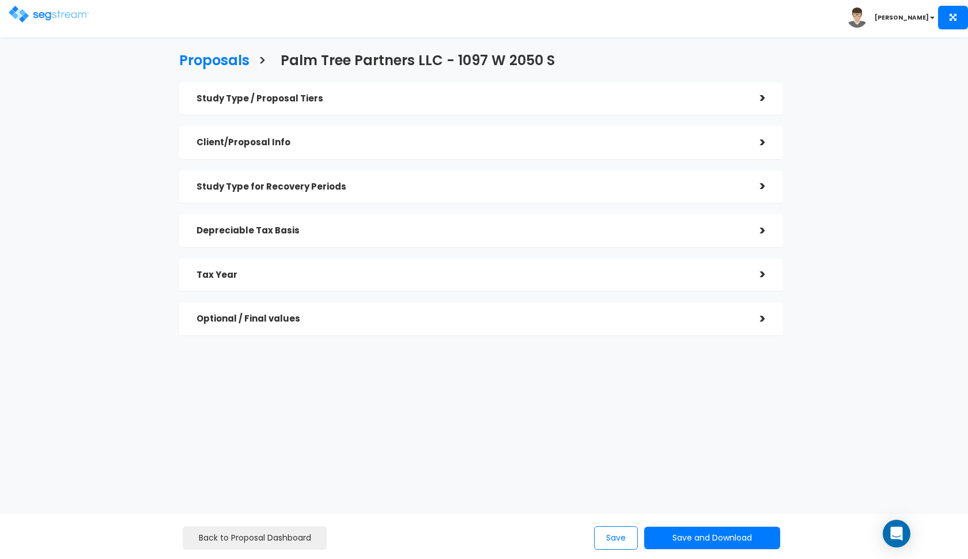
click at [598, 230] on h5 "Depreciable Tax Basis" at bounding box center [470, 231] width 546 height 10
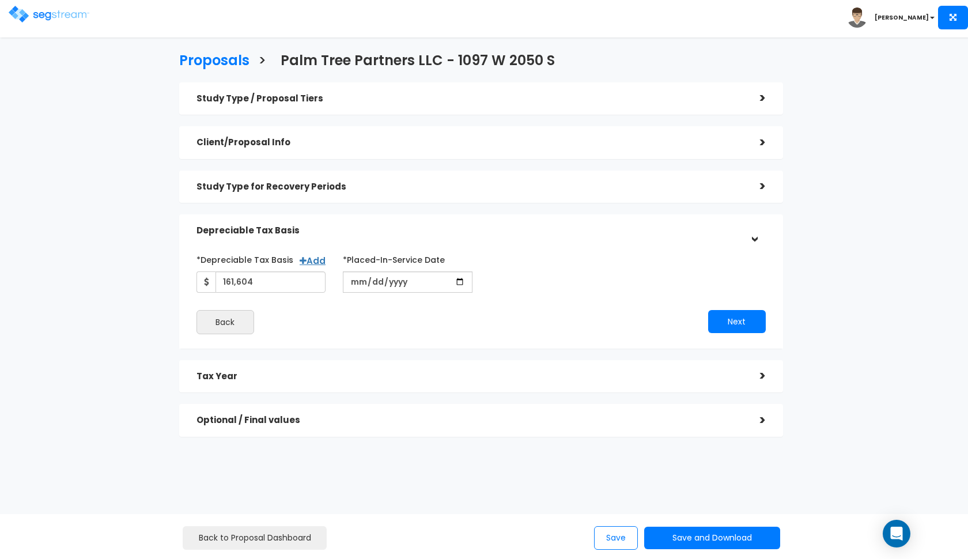
click at [597, 230] on h5 "Depreciable Tax Basis" at bounding box center [470, 231] width 546 height 10
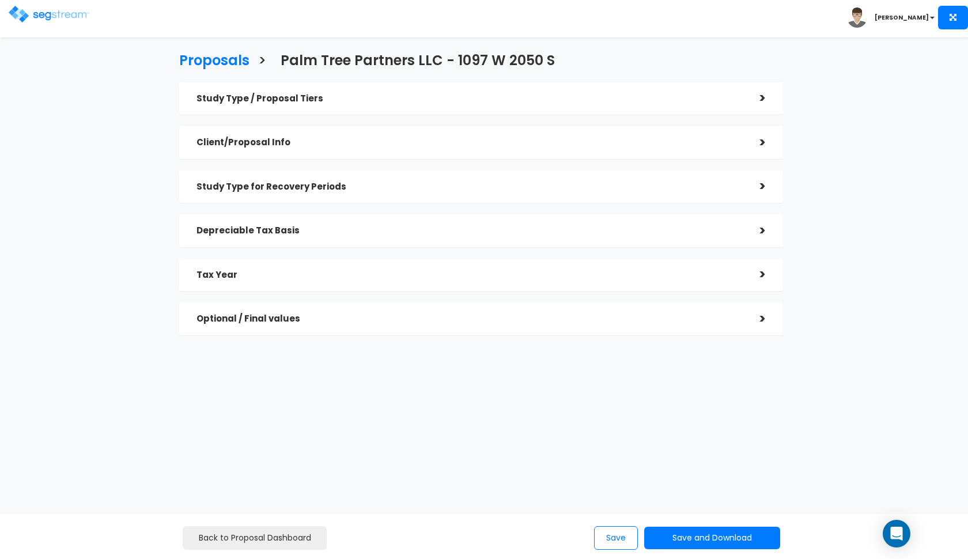
click at [587, 190] on h5 "Study Type for Recovery Periods" at bounding box center [470, 187] width 546 height 10
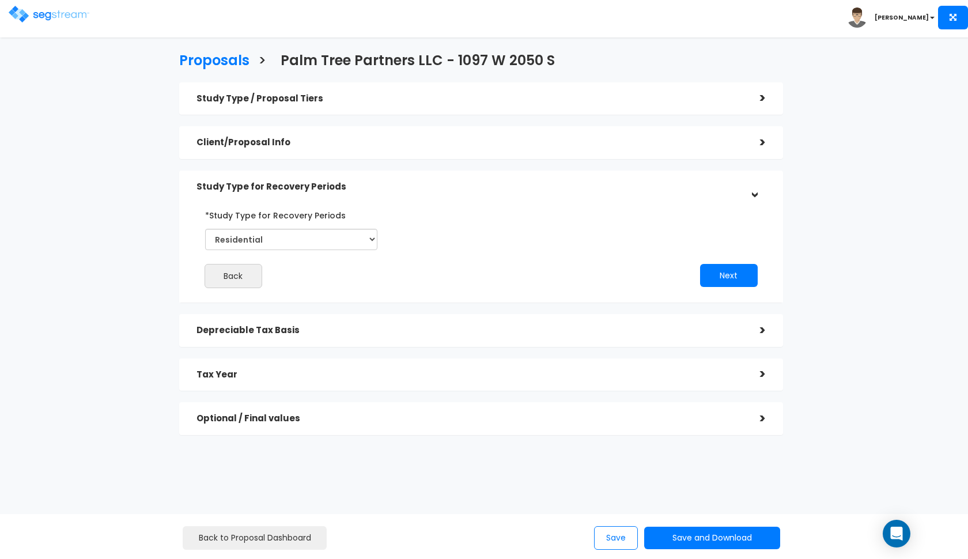
click at [587, 190] on h5 "Study Type for Recovery Periods" at bounding box center [470, 187] width 546 height 10
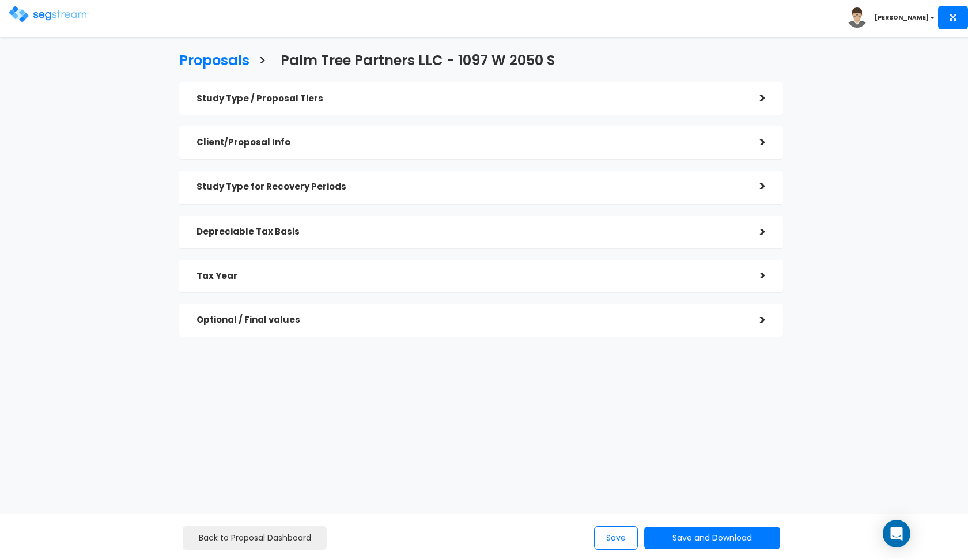
click at [573, 152] on div "Client/Proposal Info" at bounding box center [470, 142] width 546 height 21
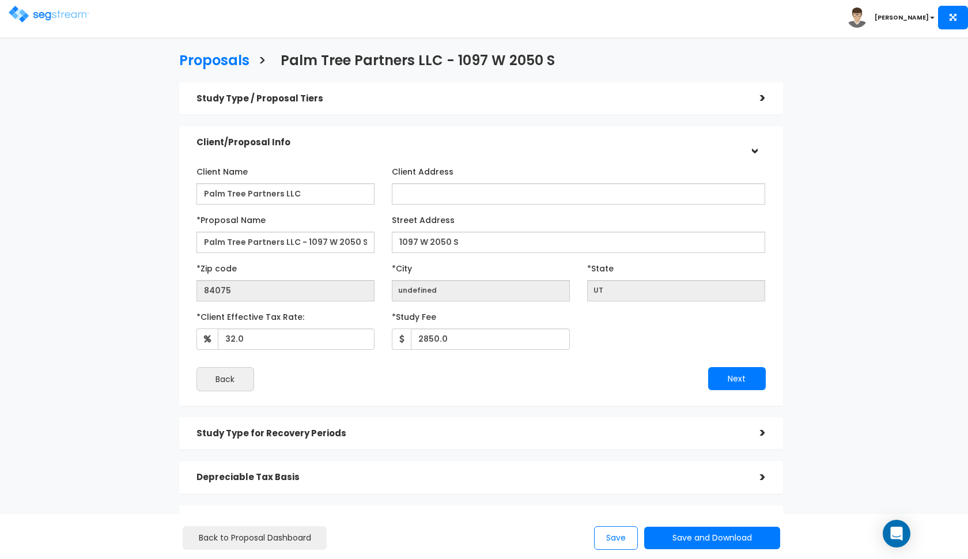
click at [570, 147] on div "Client/Proposal Info" at bounding box center [470, 142] width 546 height 21
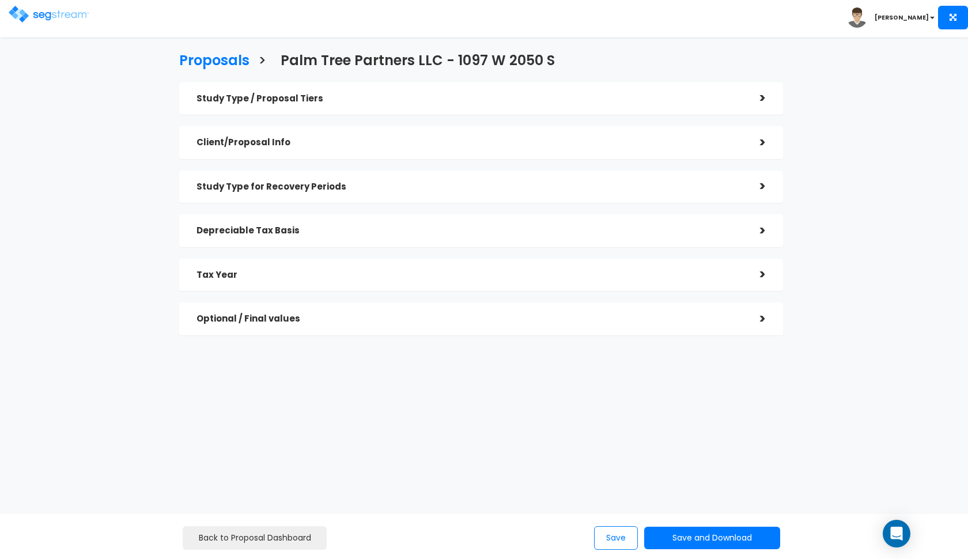
click at [542, 113] on div "Study Type / Proposal Tiers >" at bounding box center [481, 98] width 604 height 33
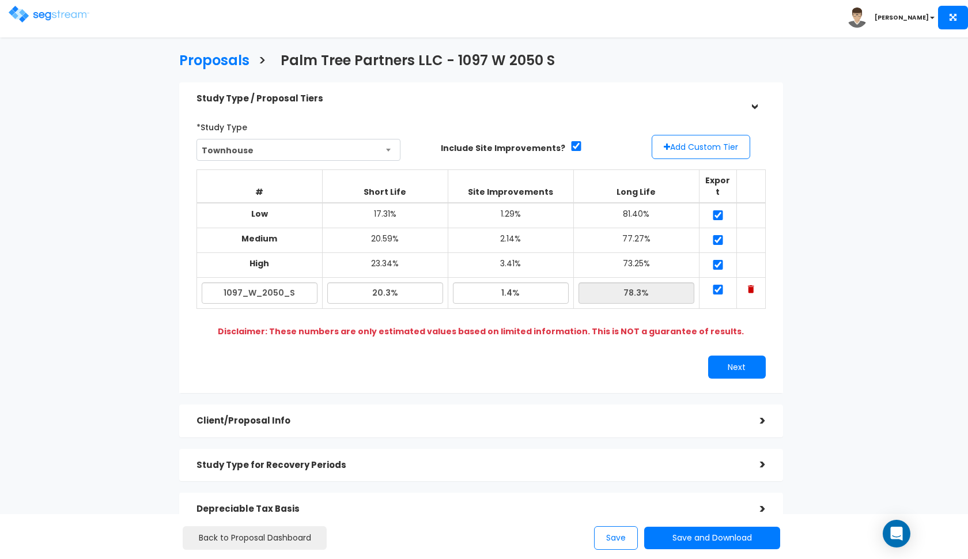
click at [548, 107] on div "Study Type / Proposal Tiers" at bounding box center [470, 98] width 546 height 21
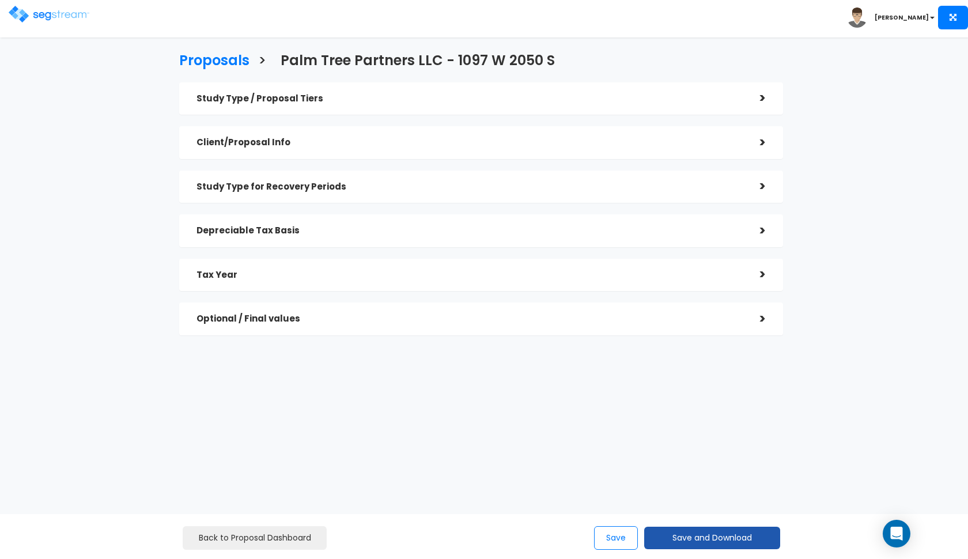
click at [695, 530] on button "Save and Download" at bounding box center [712, 538] width 136 height 22
click at [711, 476] on link "Custom Proposal" at bounding box center [741, 479] width 180 height 27
click at [17, 17] on img at bounding box center [49, 14] width 81 height 17
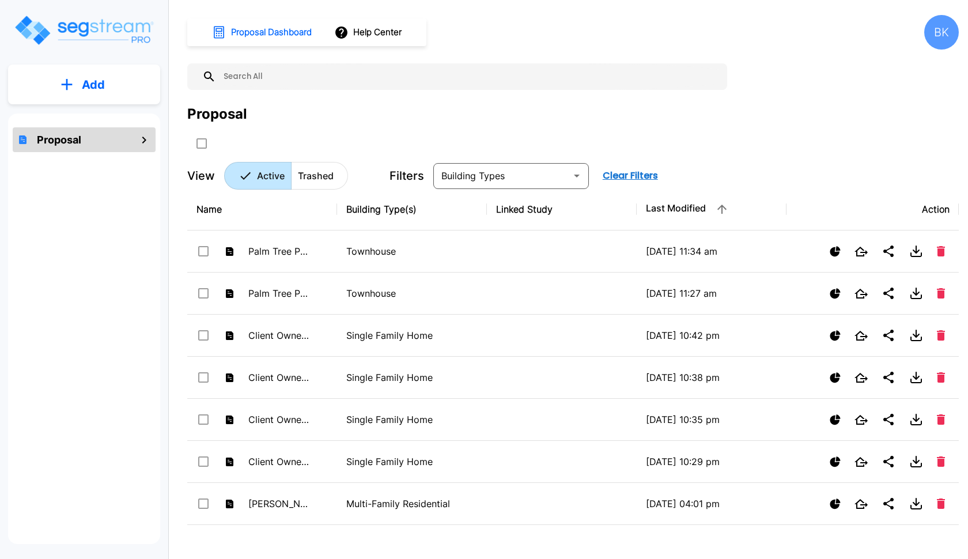
click at [95, 86] on p "Add" at bounding box center [93, 84] width 23 height 17
click at [93, 112] on p "Add Proposal" at bounding box center [91, 117] width 59 height 14
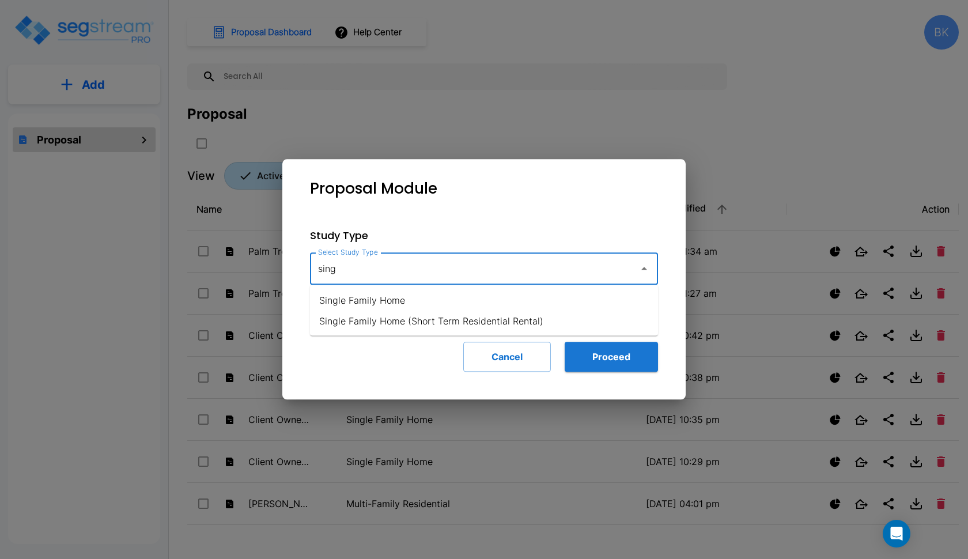
click at [407, 292] on li "Single Family Home" at bounding box center [484, 300] width 348 height 21
type input "Single Family Home"
click at [609, 361] on button "Proceed" at bounding box center [611, 357] width 93 height 30
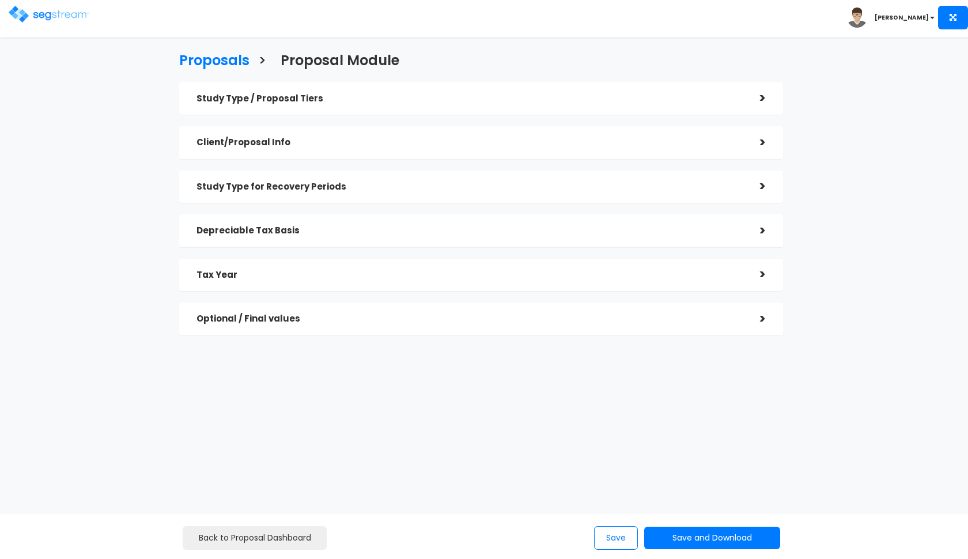
checkbox input "true"
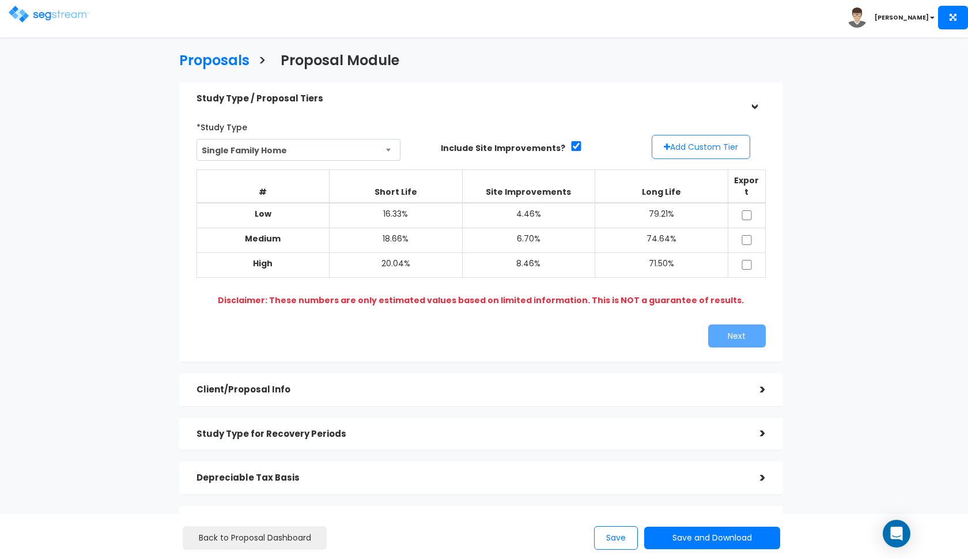
click at [666, 146] on icon "button" at bounding box center [667, 147] width 6 height 8
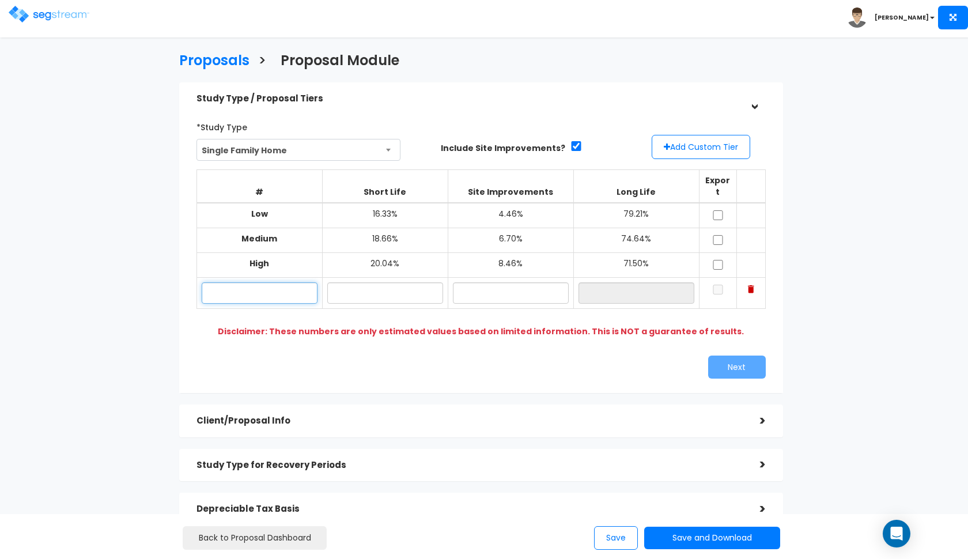
click at [228, 282] on input "text" at bounding box center [260, 292] width 116 height 21
paste input "[STREET_ADDRESS][PERSON_NAME][PERSON_NAME]"
type input "5038 N Escapes Dr"
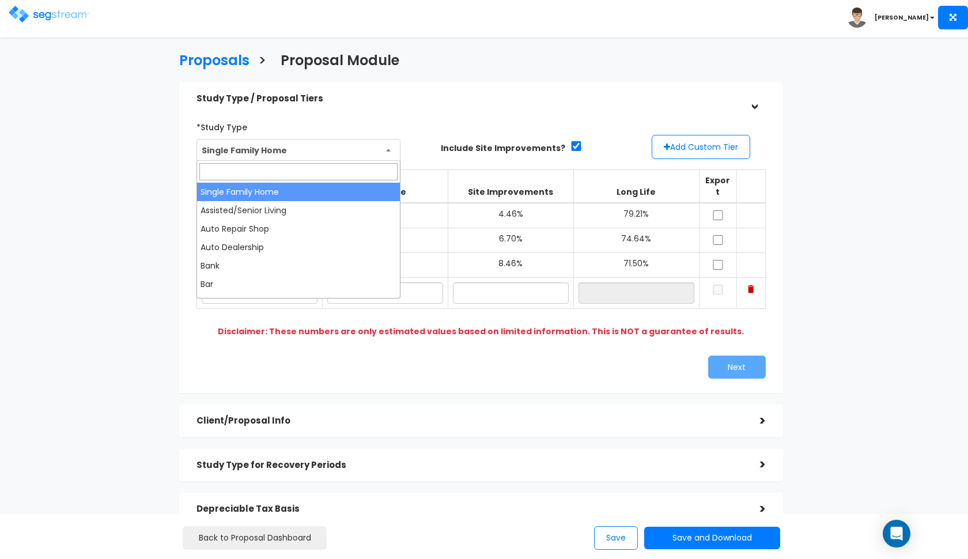
click at [301, 154] on span "Single Family Home" at bounding box center [298, 150] width 203 height 22
type input "town"
select select "144"
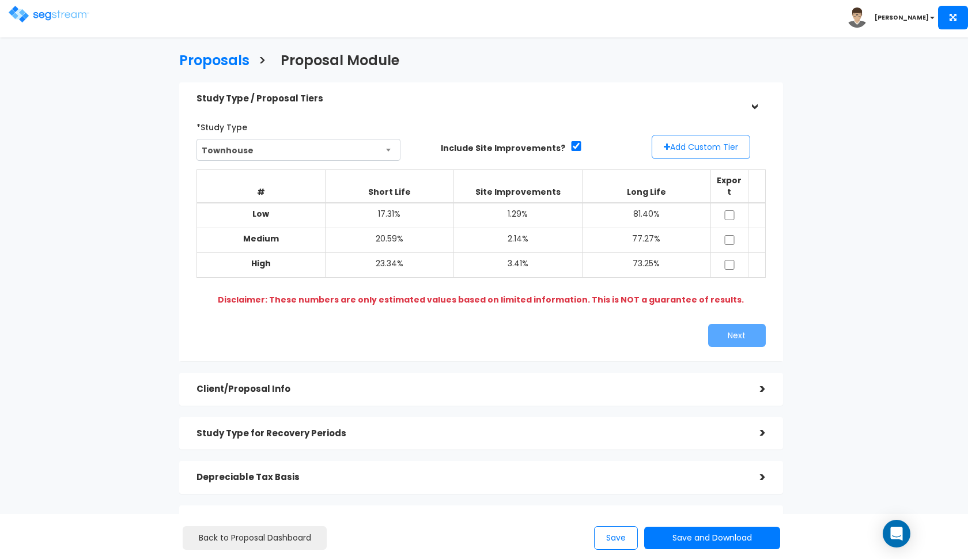
click at [677, 141] on button "Add Custom Tier" at bounding box center [701, 147] width 99 height 24
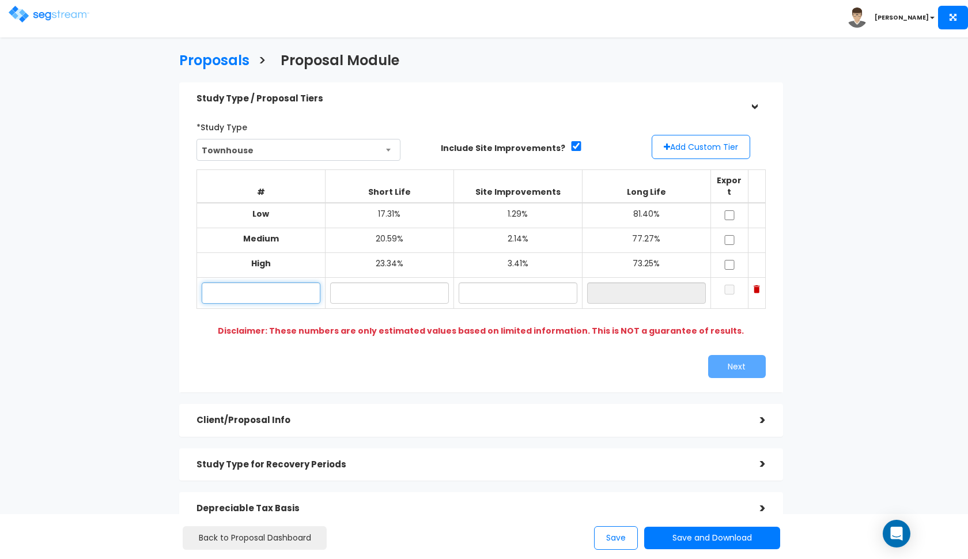
click at [312, 282] on input "text" at bounding box center [261, 292] width 119 height 21
paste input "[STREET_ADDRESS][PERSON_NAME][PERSON_NAME]"
type input "5038 N Escapes Dr"
type input "1"
type input "20.10%"
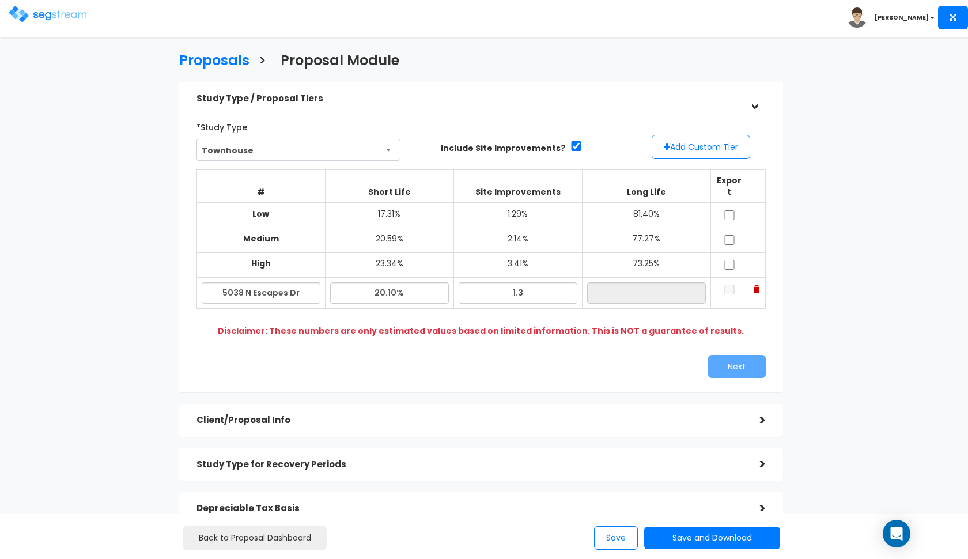
type input "1.30%"
type input "78.60%"
click at [644, 323] on div "# Short Life Site Improvements Long Life Export Low 17.31% 1.29% 81.40% Medium …" at bounding box center [481, 251] width 569 height 180
click at [730, 210] on input "checkbox" at bounding box center [730, 215] width 12 height 10
checkbox input "true"
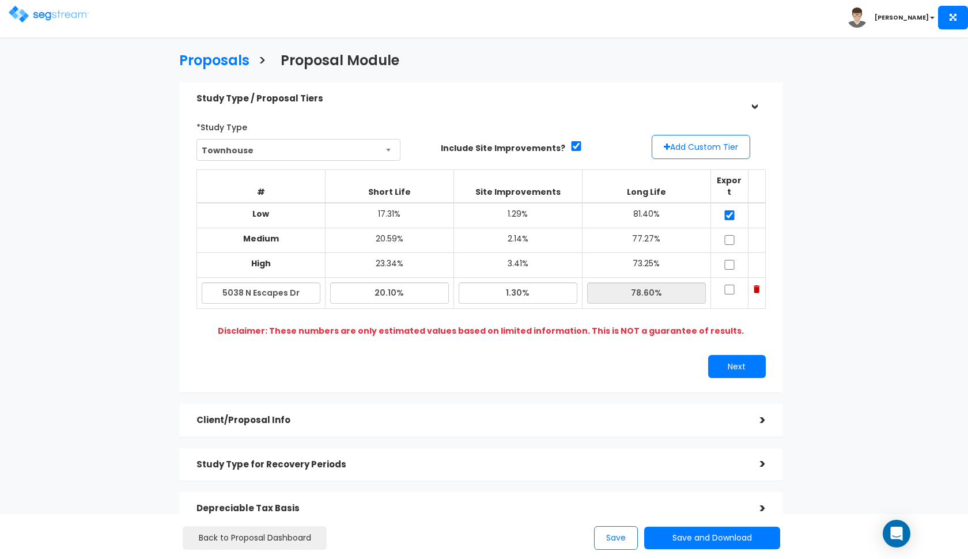
click at [728, 235] on input "checkbox" at bounding box center [730, 240] width 12 height 10
checkbox input "true"
click at [728, 260] on input "checkbox" at bounding box center [730, 265] width 12 height 10
checkbox input "true"
click at [728, 285] on input "checkbox" at bounding box center [730, 290] width 12 height 10
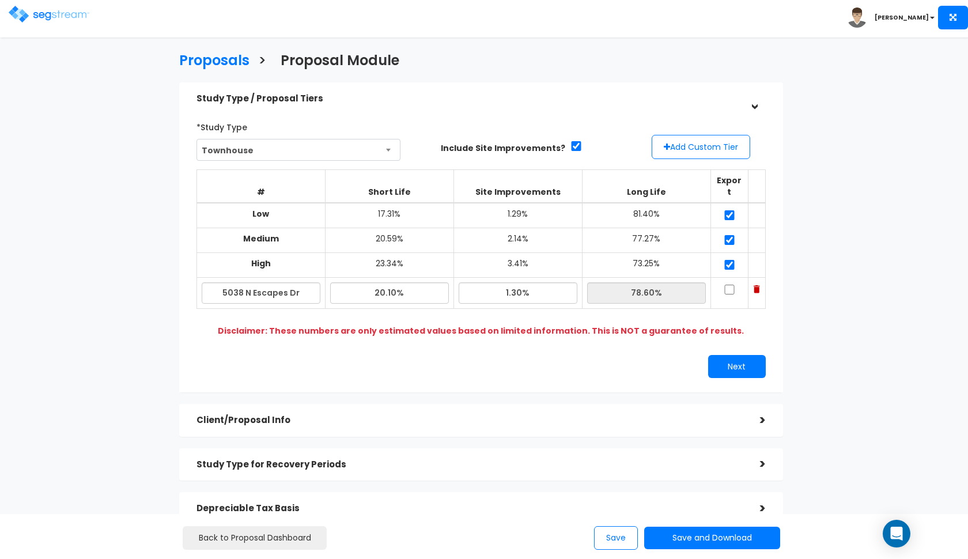
checkbox input "true"
click at [391, 282] on input "20.10%" at bounding box center [389, 292] width 119 height 21
type input "19.80%"
type input "78.90%"
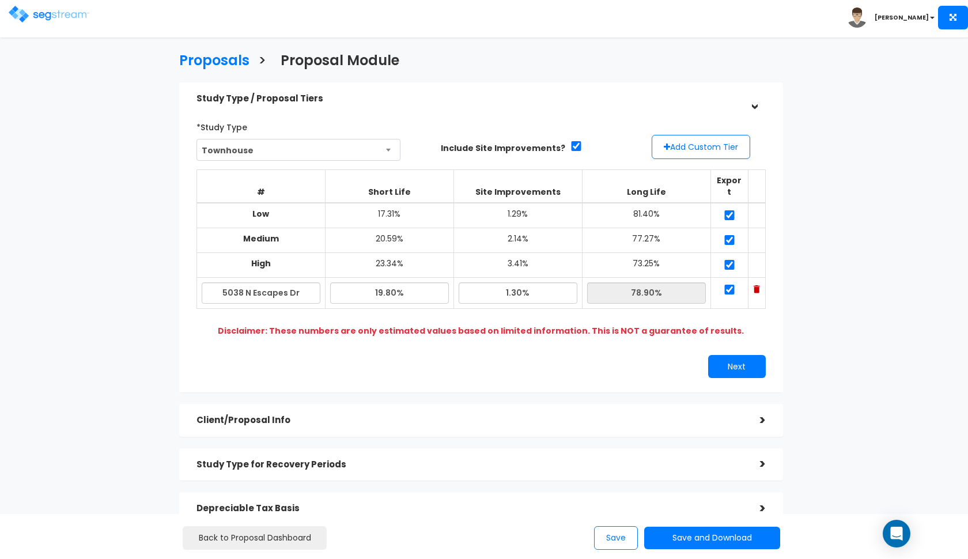
click at [516, 327] on div "*Study Type Single Family Home Assisted/Senior Living Auto Repair Shop Auto Dea…" at bounding box center [481, 248] width 587 height 272
click at [714, 355] on button "Next" at bounding box center [737, 366] width 58 height 23
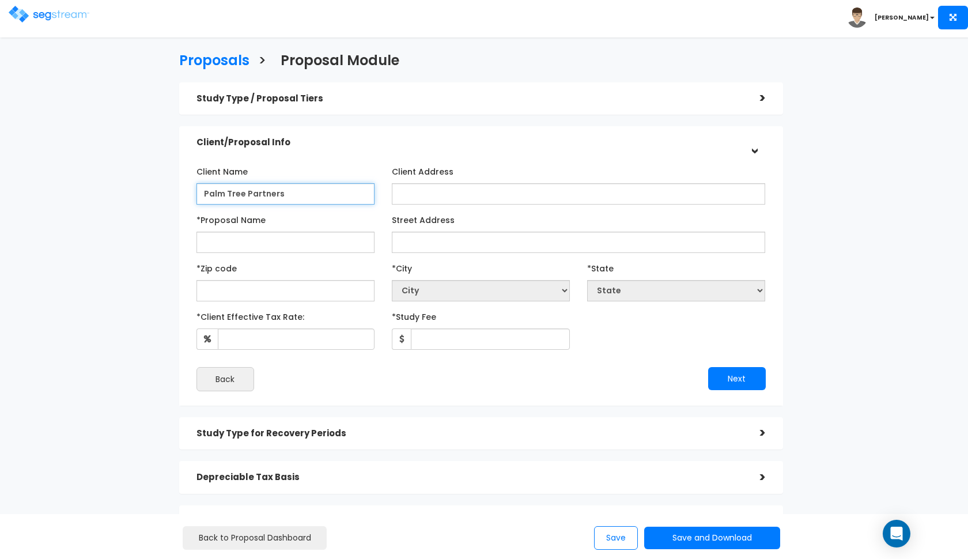
type input "Palm Tree Partners"
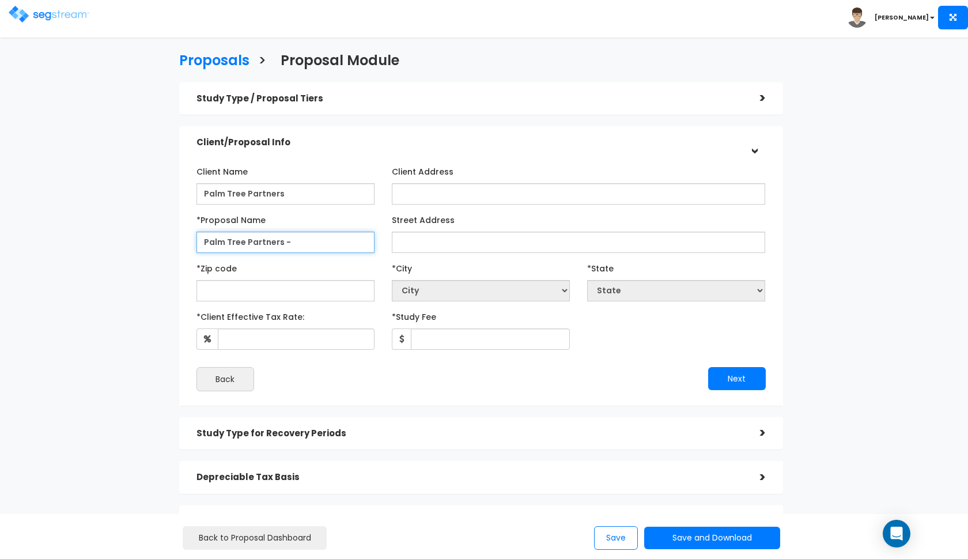
paste input "[STREET_ADDRESS][PERSON_NAME][PERSON_NAME]"
type input "Palm Tree Partners - 5038 N Escapes Dr"
click at [309, 185] on input "Palm Tree Partners" at bounding box center [286, 193] width 178 height 21
click at [305, 194] on input "Palm Tree Partners" at bounding box center [286, 193] width 178 height 21
type input "Palm Tree Partners LLC"
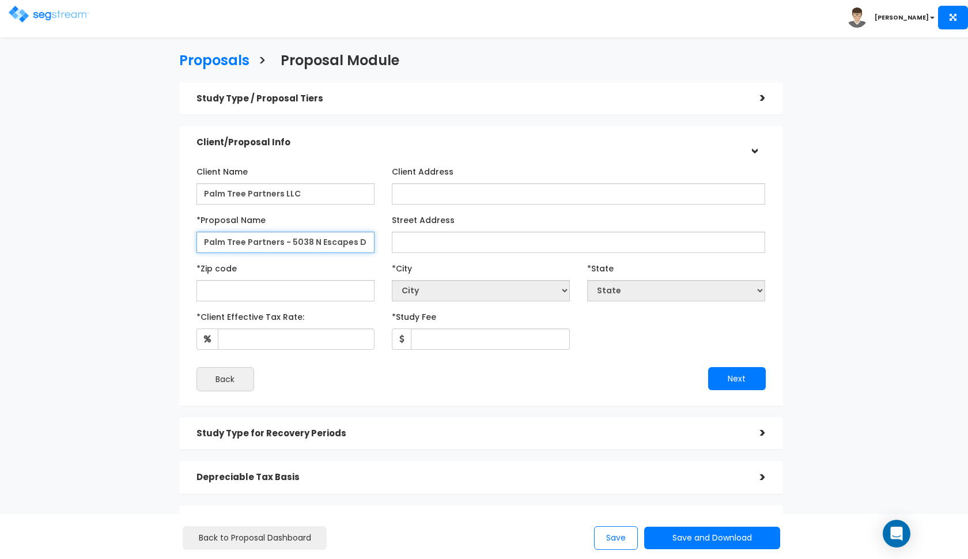
click at [283, 241] on input "Palm Tree Partners - 5038 N Escapes Dr" at bounding box center [286, 242] width 178 height 21
type input "Palm Tree Partners LLC - [STREET_ADDRESS]"
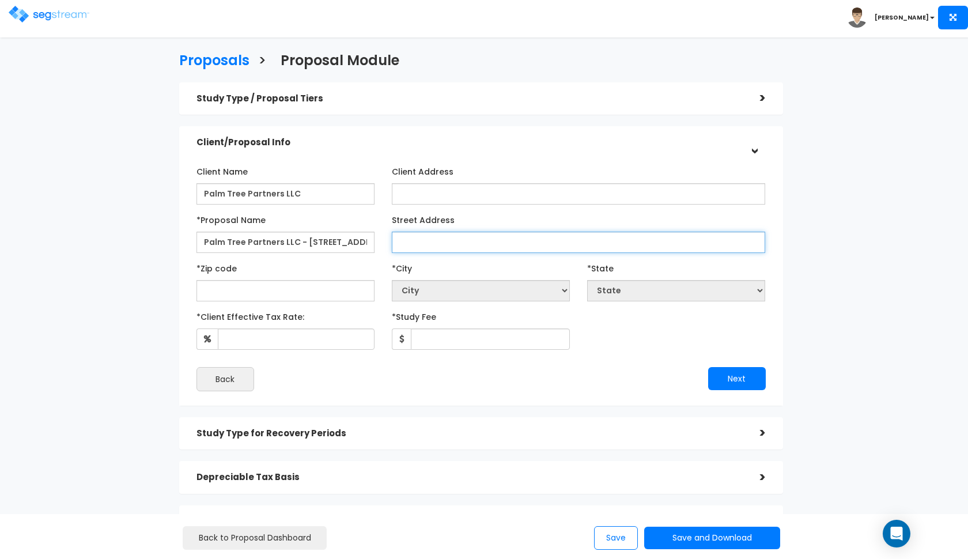
paste input "[STREET_ADDRESS][PERSON_NAME][PERSON_NAME]"
type input "5038 N Escapes Dr"
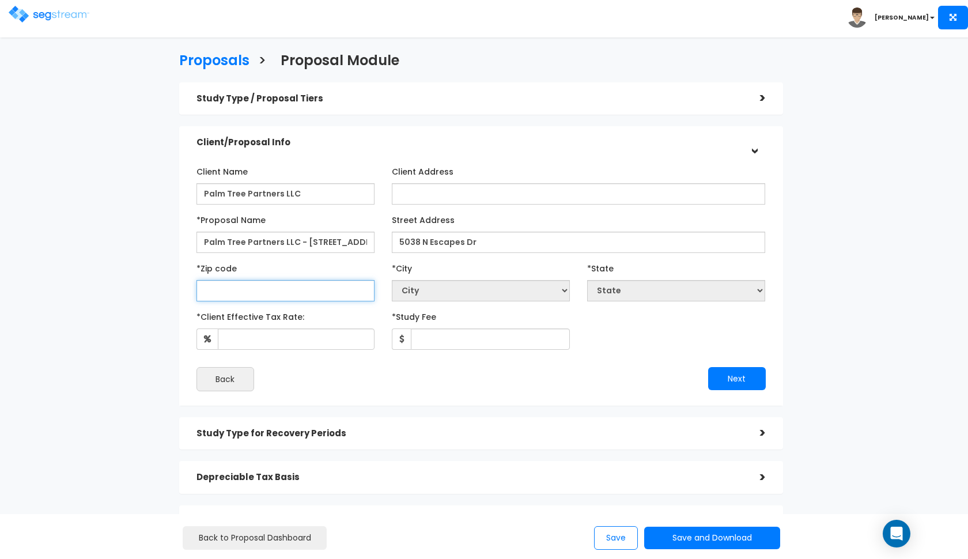
select select "National Average"
paste input "84770"
type input "84770"
select select "UT"
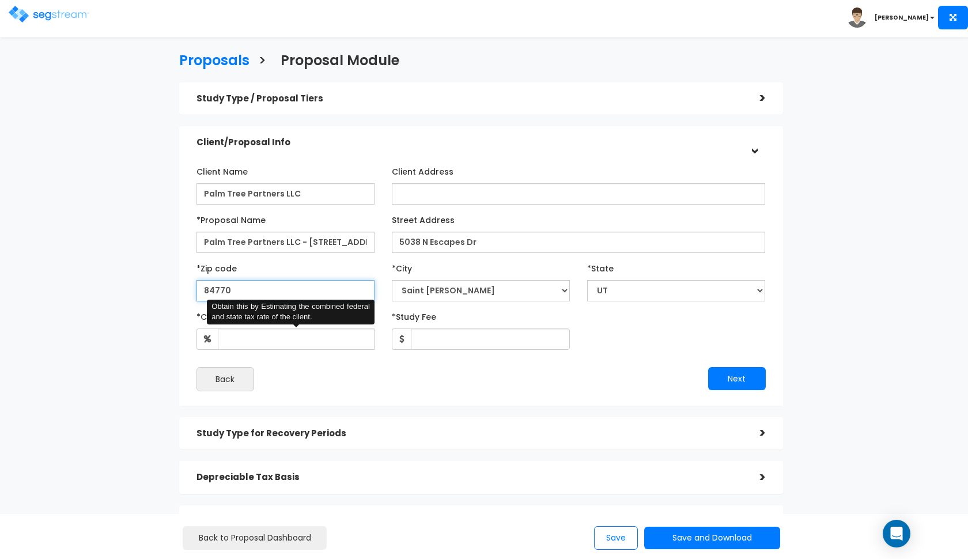
type input "84770"
click at [330, 334] on input "*Client Effective Tax Rate:" at bounding box center [296, 339] width 157 height 21
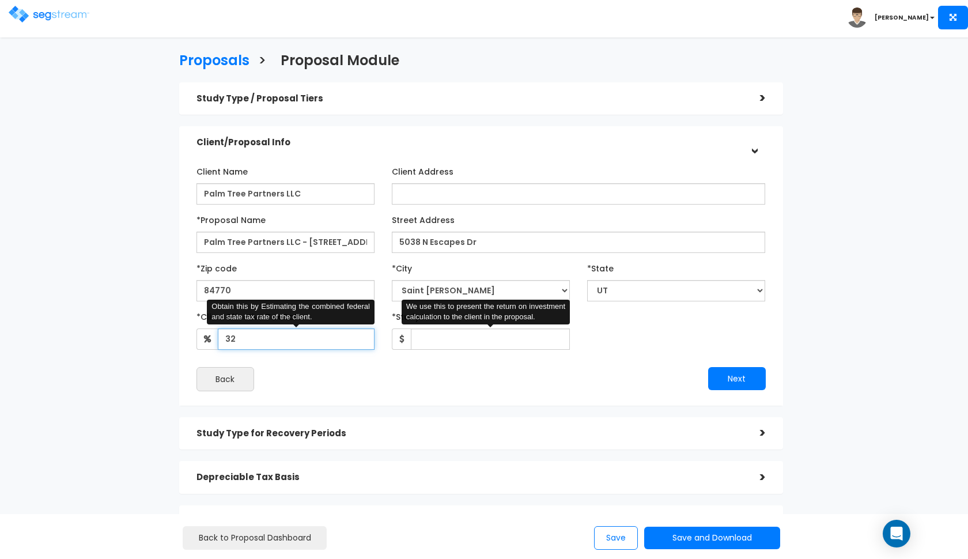
type input "32"
click at [425, 335] on input "*Study Fee" at bounding box center [490, 339] width 159 height 21
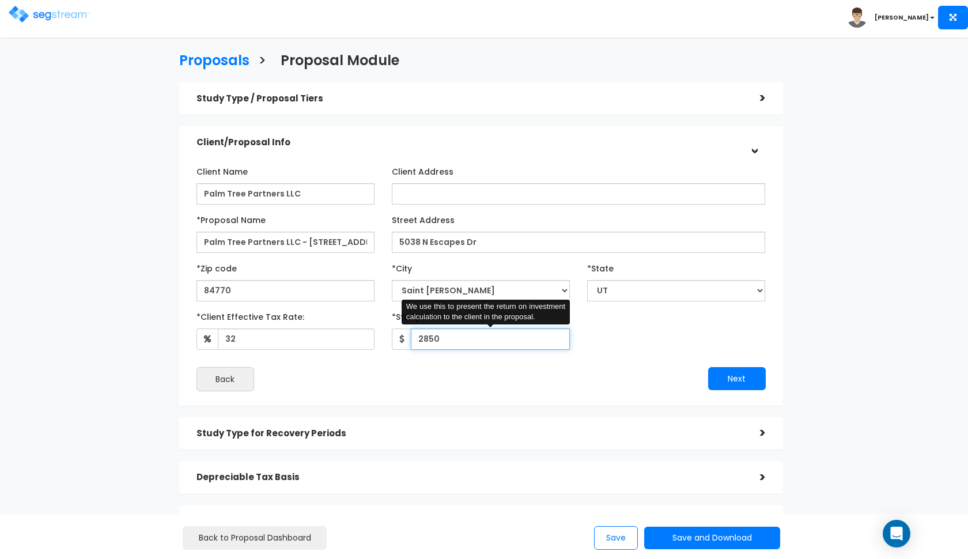
type input "2,850"
click at [722, 378] on button "Next" at bounding box center [737, 378] width 58 height 23
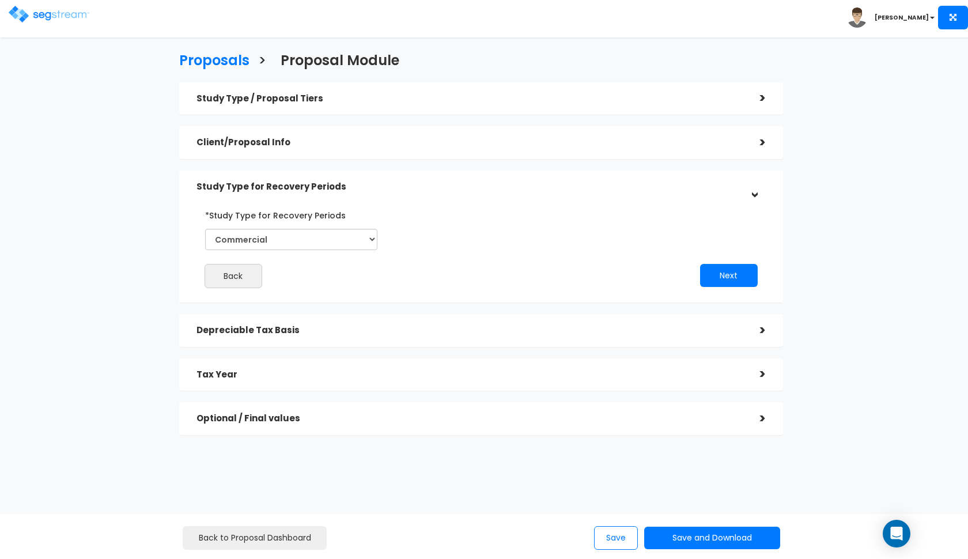
click at [316, 251] on div "*Study Type for Recovery Periods Commercial Residential" at bounding box center [292, 232] width 190 height 53
select select "Residential"
click at [730, 275] on button "Next" at bounding box center [729, 275] width 58 height 23
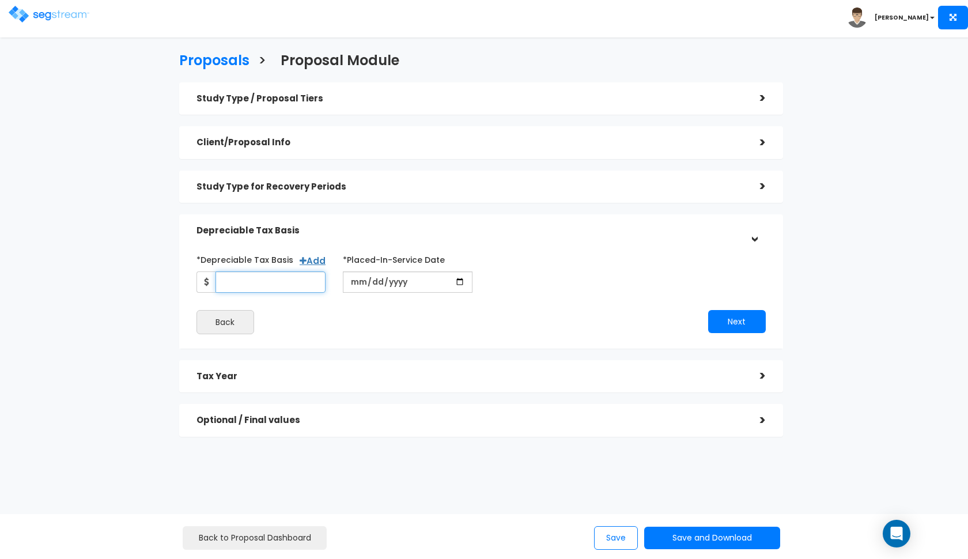
click at [290, 275] on input "*Depreciable Tax Basis" at bounding box center [271, 281] width 111 height 21
type input "108,000"
click at [360, 282] on input "date" at bounding box center [408, 281] width 130 height 21
type input "[DATE]"
click at [745, 318] on button "Next" at bounding box center [737, 321] width 58 height 23
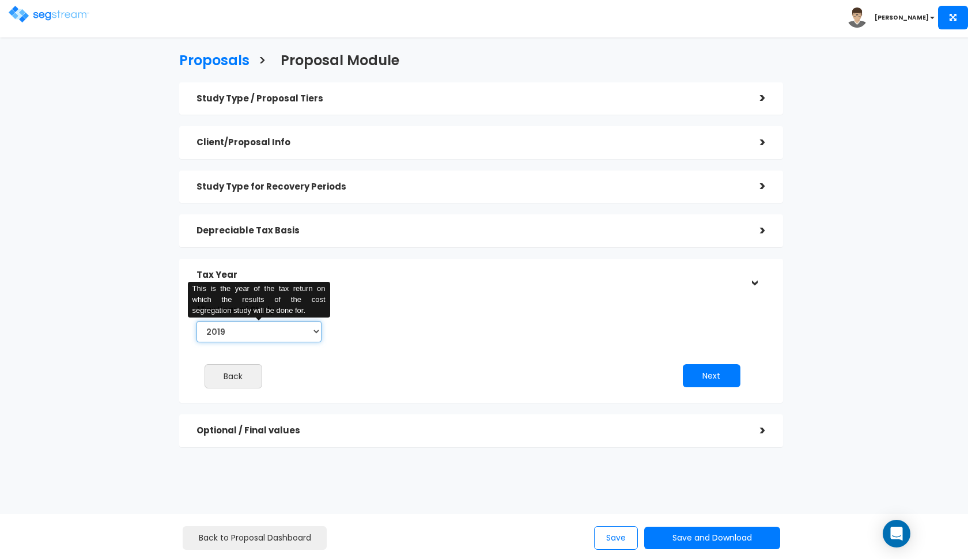
select select "2025"
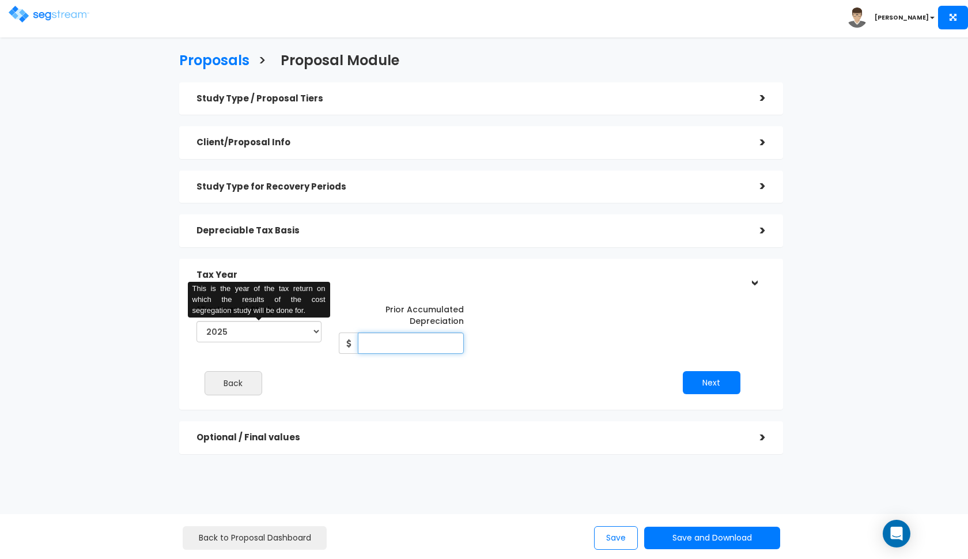
click at [421, 342] on input "Prior Accumulated Depreciation" at bounding box center [411, 343] width 106 height 21
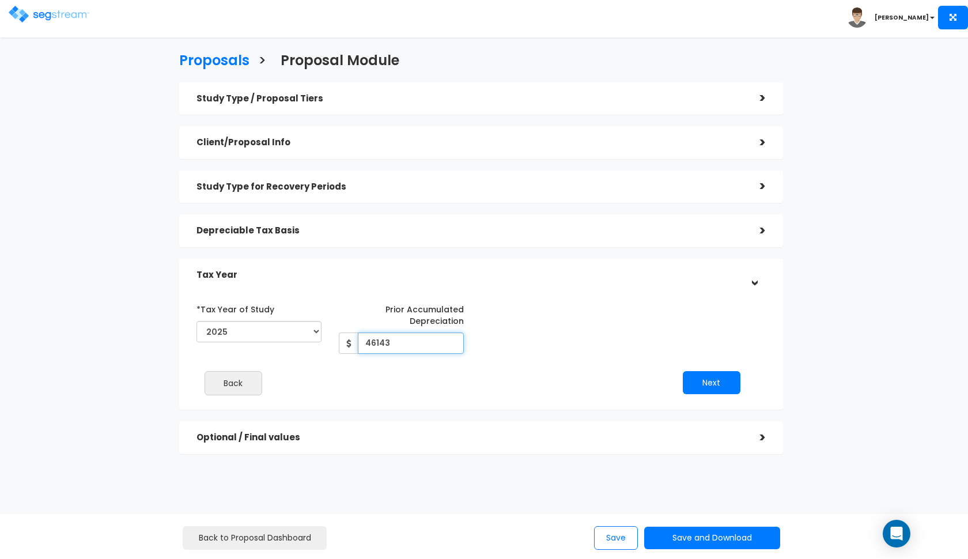
type input "46,143"
click at [712, 377] on button "Next" at bounding box center [712, 382] width 58 height 23
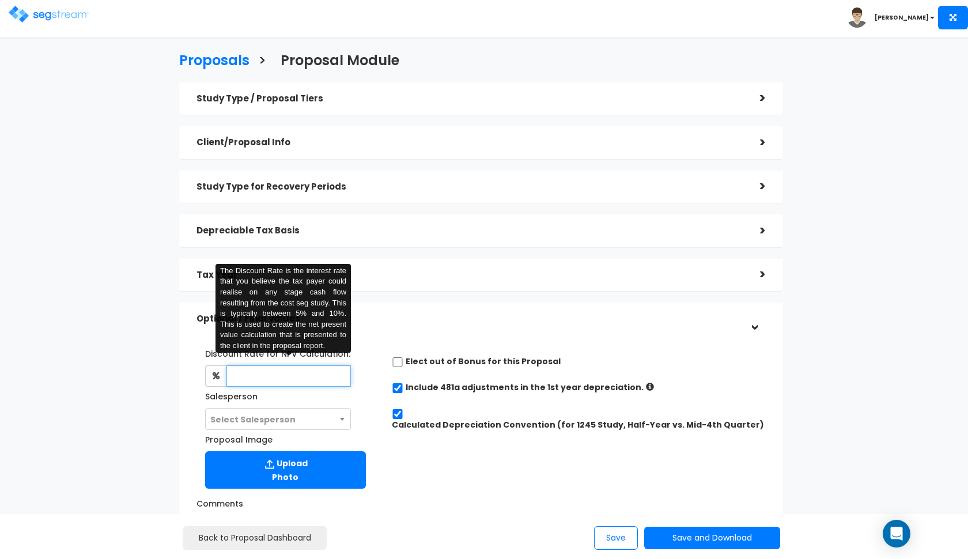
click at [289, 382] on input "text" at bounding box center [289, 375] width 125 height 21
type input "8"
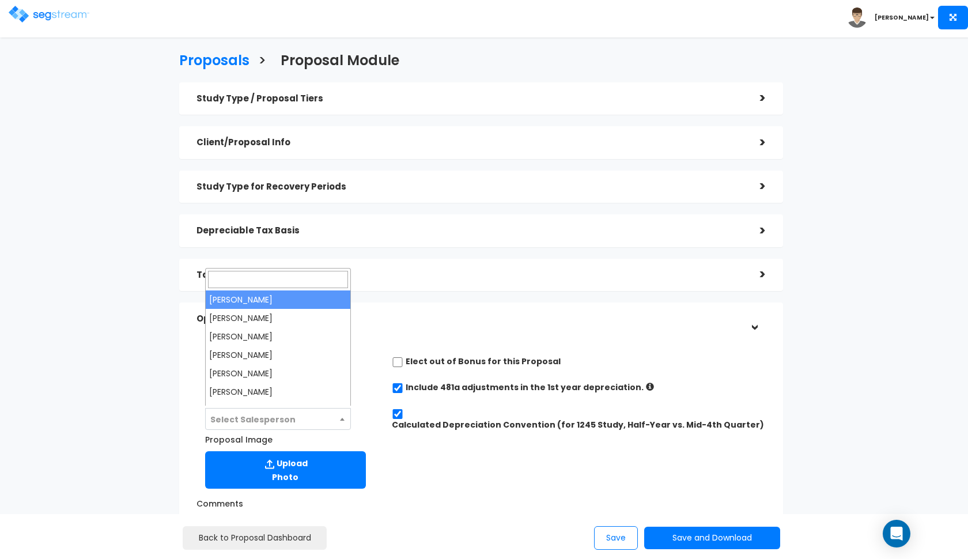
click at [281, 411] on span "Select Salesperson" at bounding box center [278, 420] width 145 height 22
click at [285, 418] on span "Select Salesperson" at bounding box center [252, 420] width 85 height 12
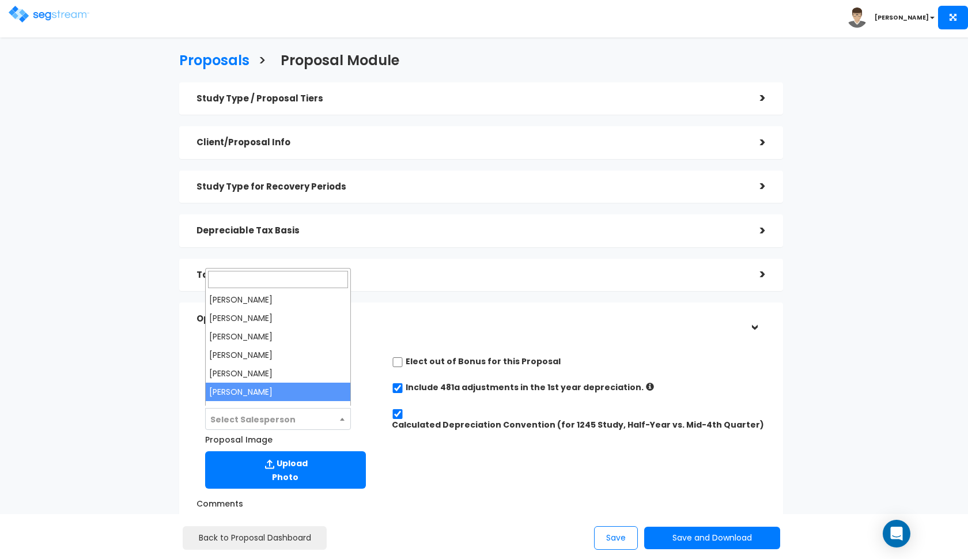
select select "190"
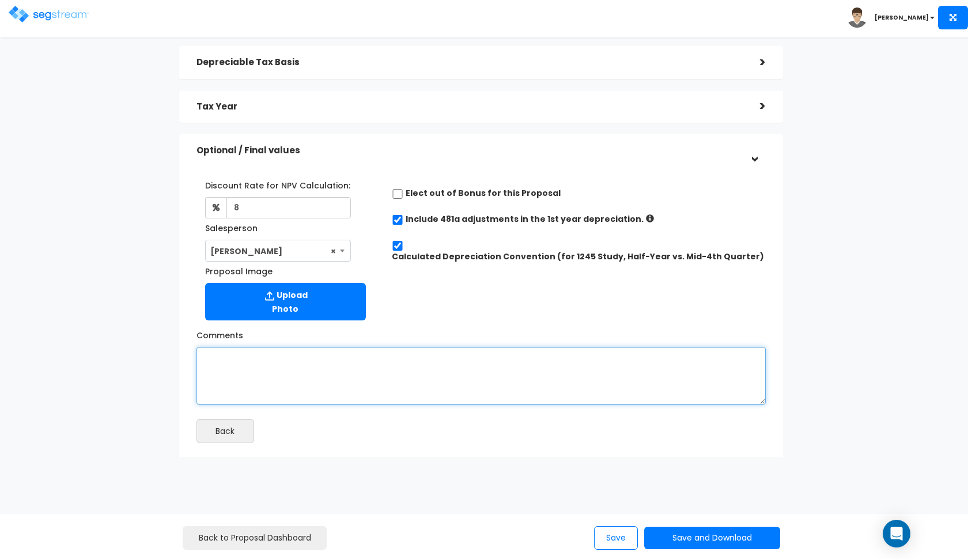
click at [288, 353] on textarea "Comments" at bounding box center [481, 376] width 569 height 58
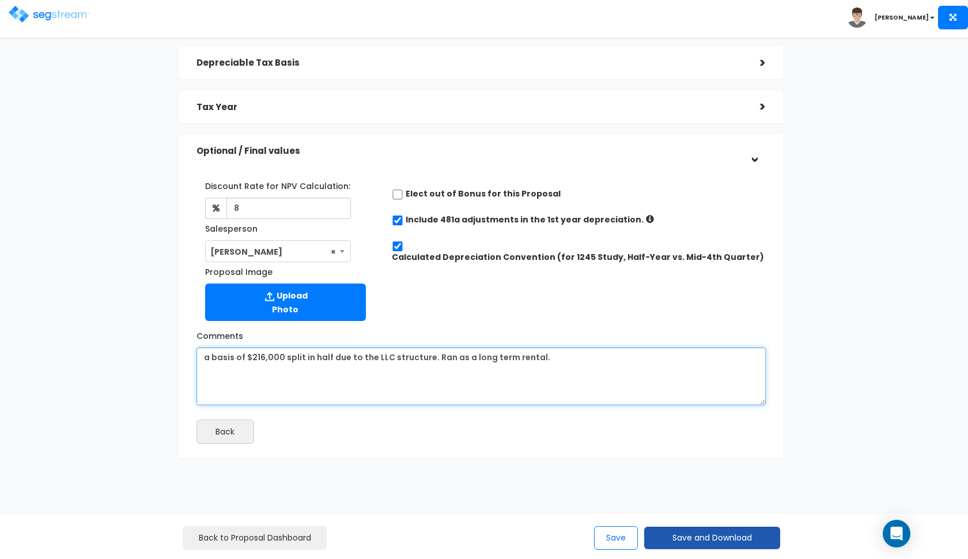
type textarea "a basis of $216,000 split in half due to the LLC structure. Ran as a long term …"
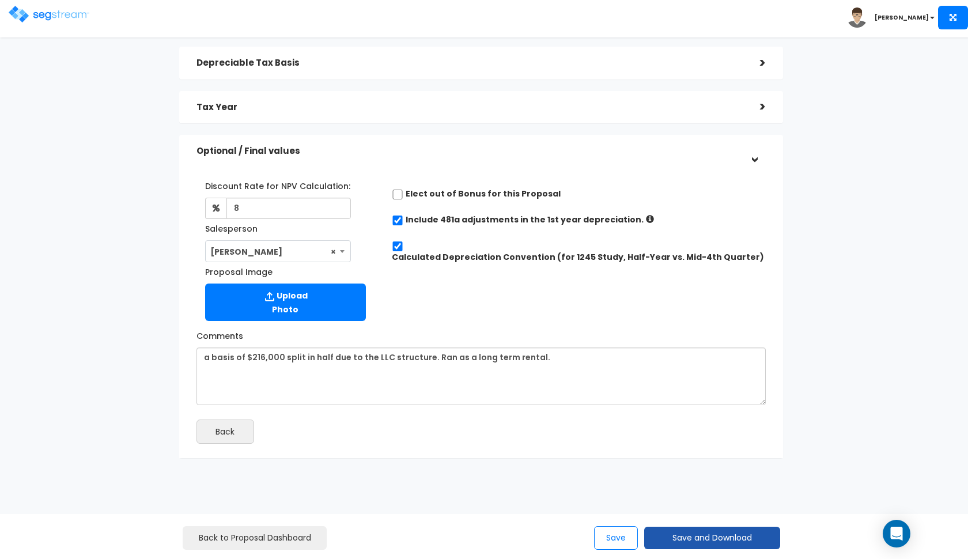
click at [712, 542] on button "Save and Download" at bounding box center [712, 538] width 136 height 22
click at [722, 482] on link "Custom Proposal" at bounding box center [741, 479] width 180 height 27
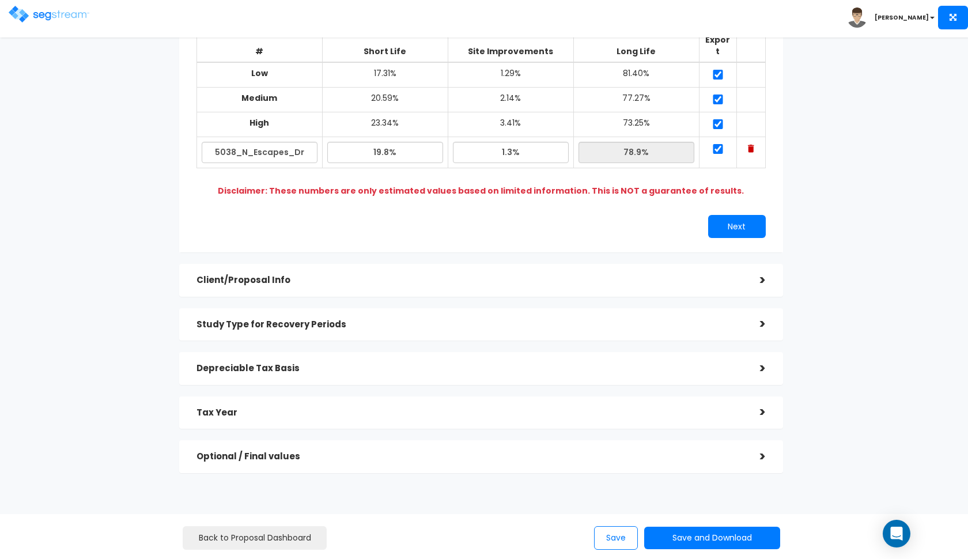
click at [352, 408] on h5 "Tax Year" at bounding box center [470, 413] width 546 height 10
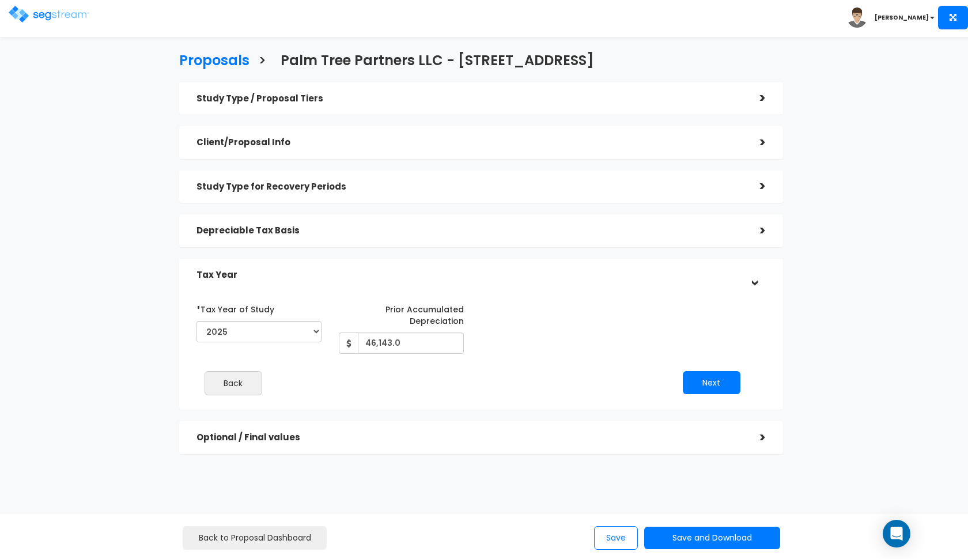
click at [443, 233] on h5 "Depreciable Tax Basis" at bounding box center [470, 231] width 546 height 10
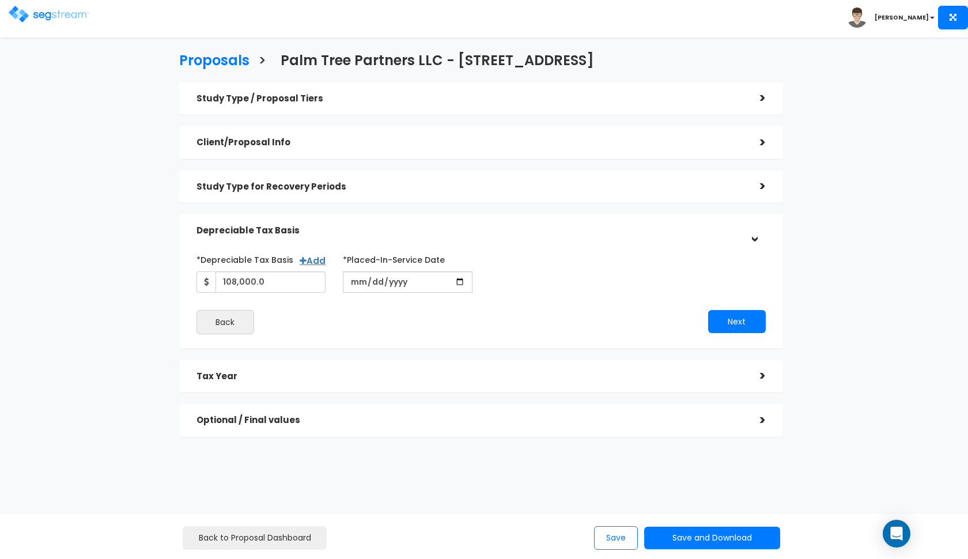
click at [443, 210] on div "Study Type / Proposal Tiers > *Study Type Townhouse Assisted/Senior Living Auto…" at bounding box center [481, 259] width 604 height 354
click at [439, 220] on div "Depreciable Tax Basis" at bounding box center [470, 230] width 546 height 21
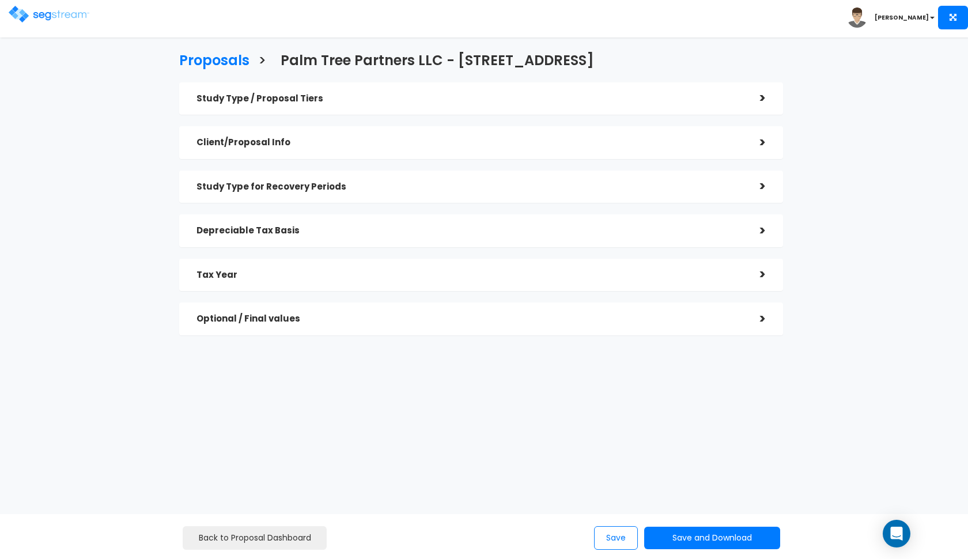
click at [364, 275] on h5 "Tax Year" at bounding box center [470, 275] width 546 height 10
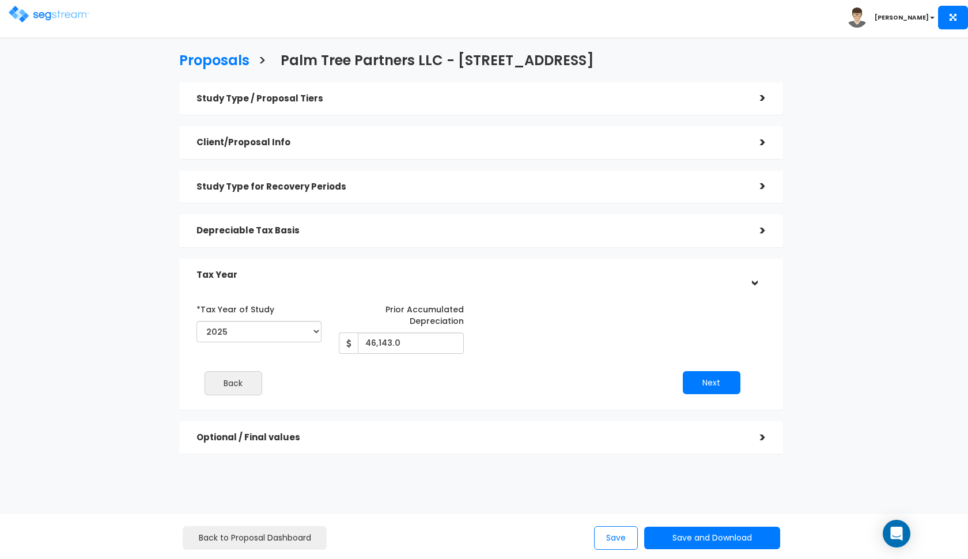
click at [377, 277] on h5 "Tax Year" at bounding box center [470, 275] width 546 height 10
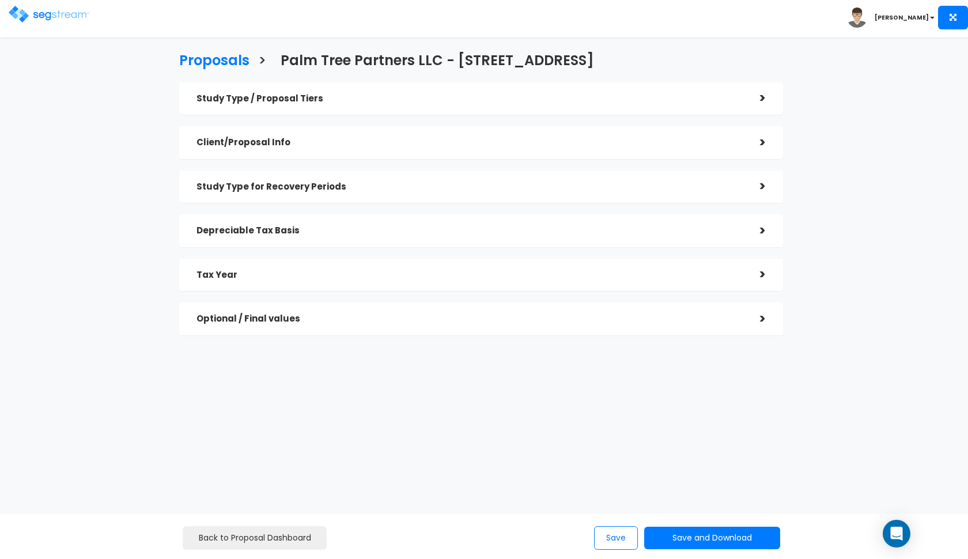
click at [377, 277] on h5 "Tax Year" at bounding box center [470, 275] width 546 height 10
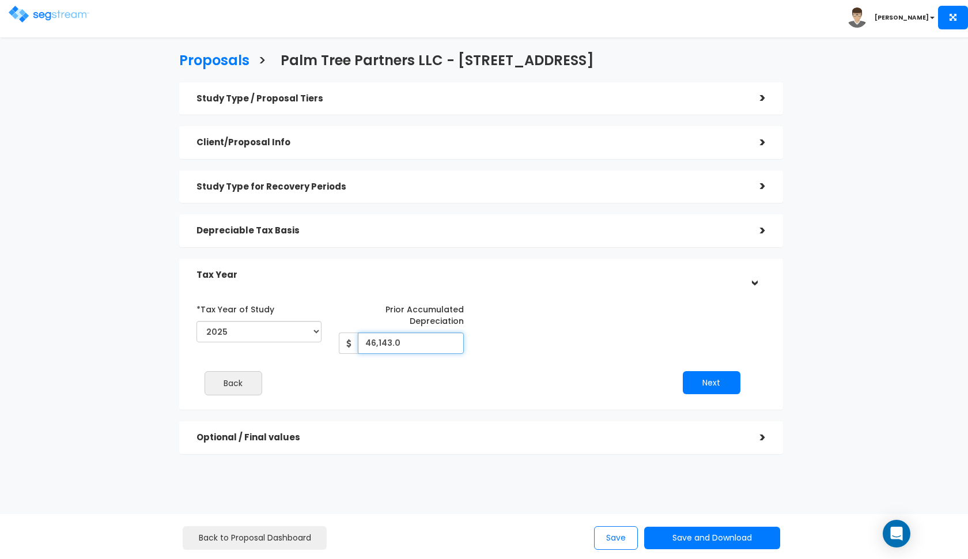
click at [380, 337] on input "46,143.0" at bounding box center [411, 343] width 106 height 21
type input "23,071"
click at [690, 376] on button "Next" at bounding box center [712, 382] width 58 height 23
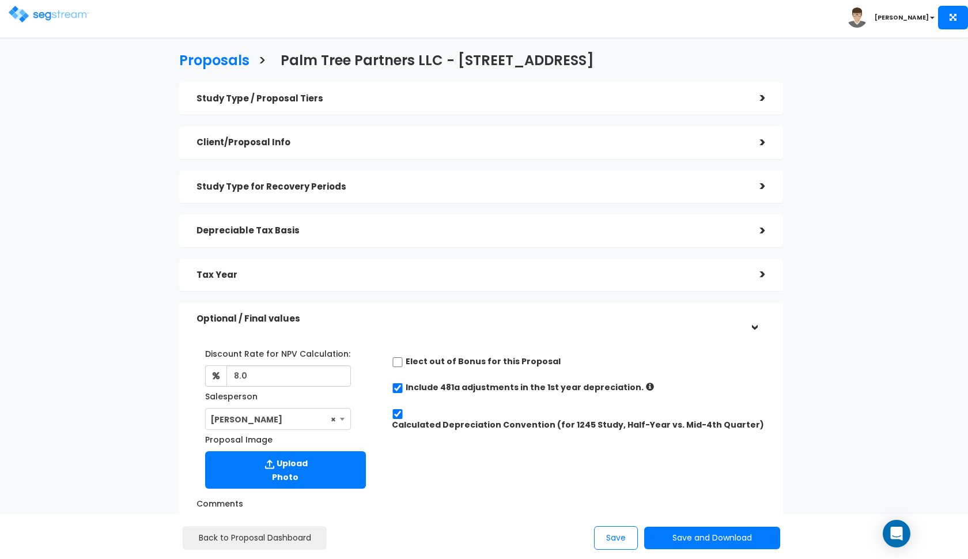
click at [675, 319] on h5 "Optional / Final values" at bounding box center [470, 319] width 546 height 10
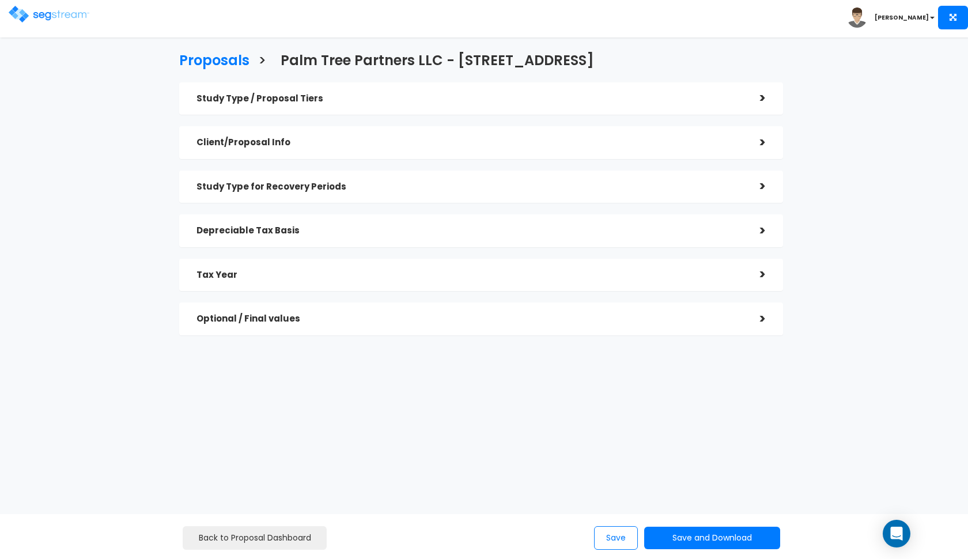
click at [675, 319] on h5 "Optional / Final values" at bounding box center [470, 319] width 546 height 10
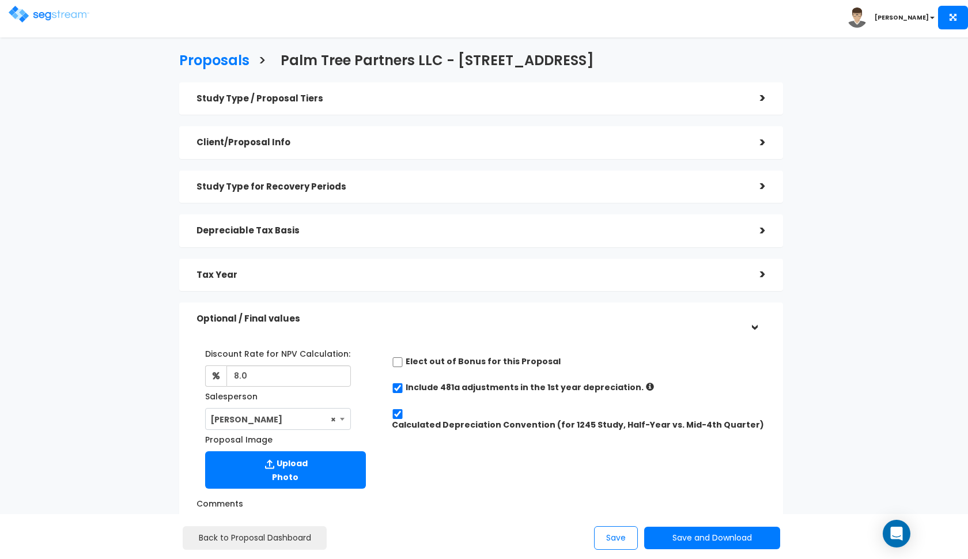
click at [329, 274] on h5 "Tax Year" at bounding box center [470, 275] width 546 height 10
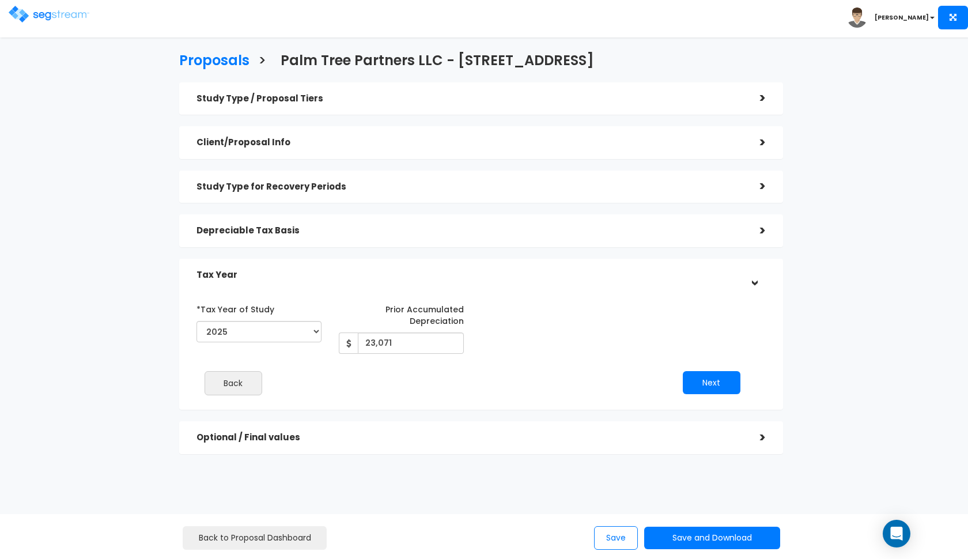
click at [356, 235] on div "Depreciable Tax Basis" at bounding box center [470, 230] width 546 height 21
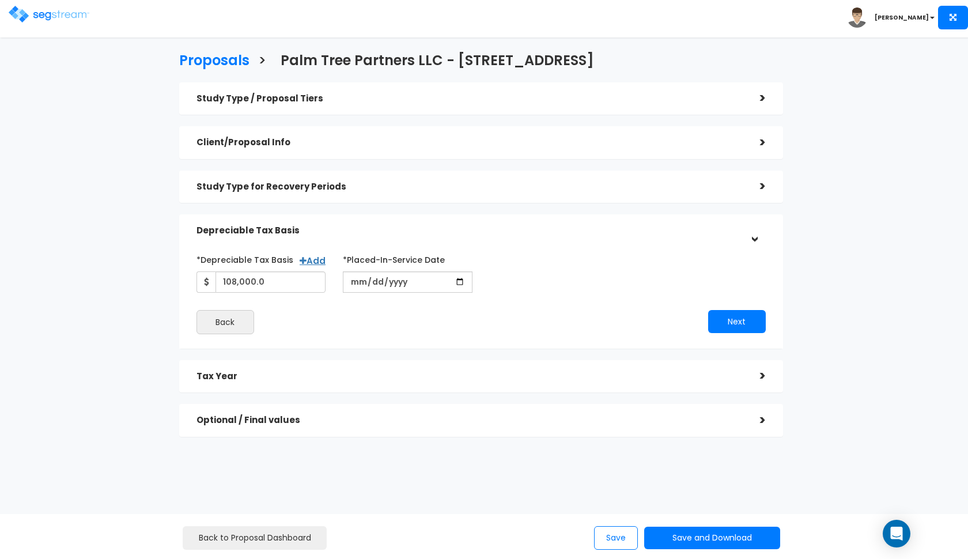
click at [356, 234] on div "Depreciable Tax Basis" at bounding box center [470, 230] width 546 height 21
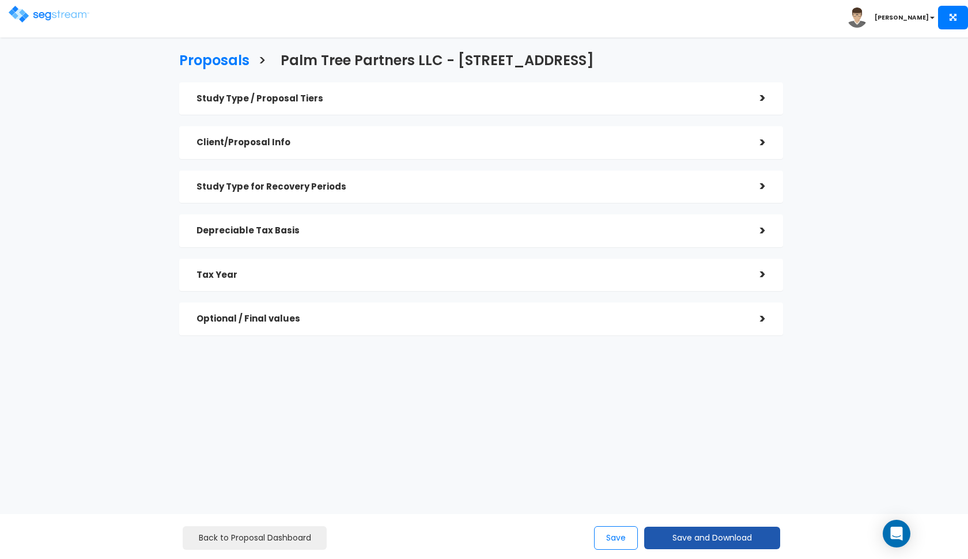
click at [716, 538] on button "Save and Download" at bounding box center [712, 538] width 136 height 22
click at [718, 485] on link "Custom Proposal" at bounding box center [741, 479] width 180 height 27
click at [257, 96] on h5 "Study Type / Proposal Tiers" at bounding box center [470, 99] width 546 height 10
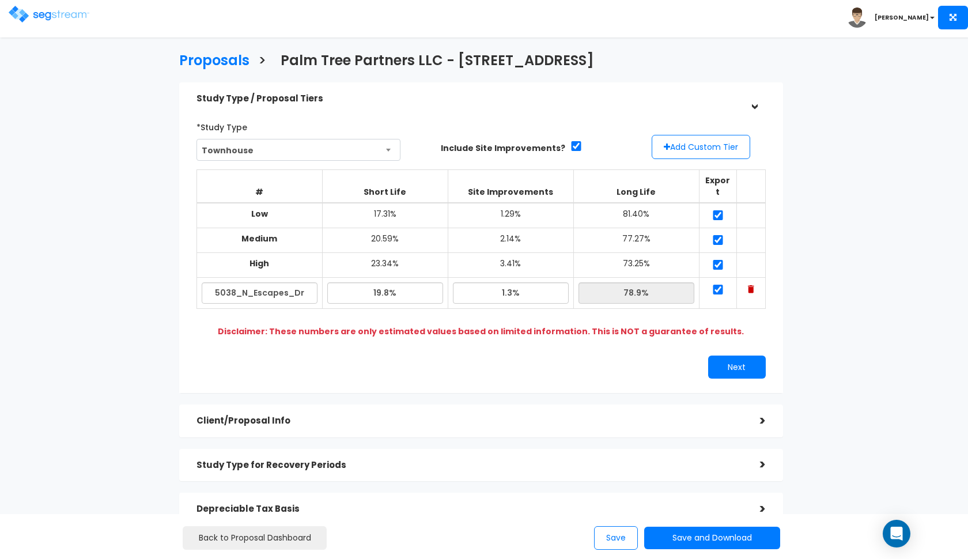
click at [257, 96] on h5 "Study Type / Proposal Tiers" at bounding box center [470, 99] width 546 height 10
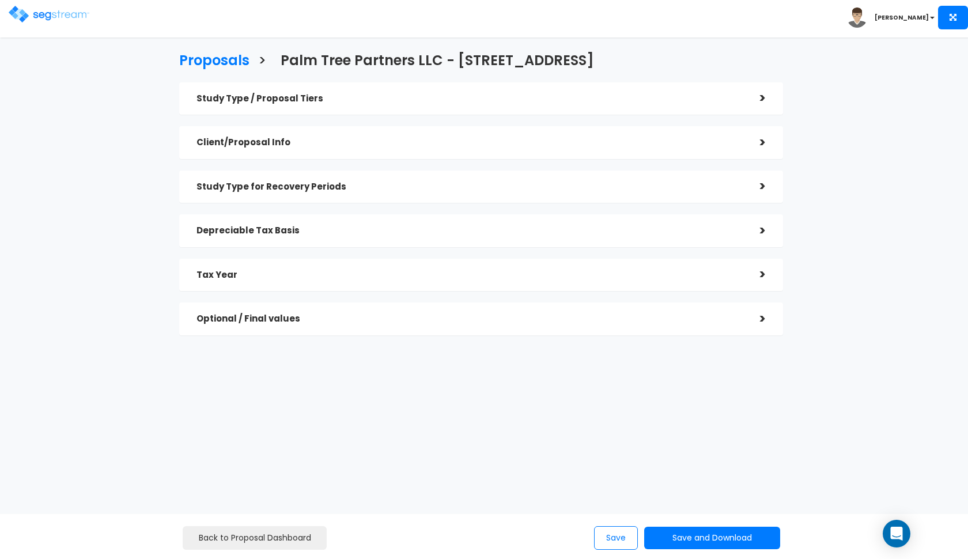
click at [69, 14] on img at bounding box center [49, 14] width 81 height 17
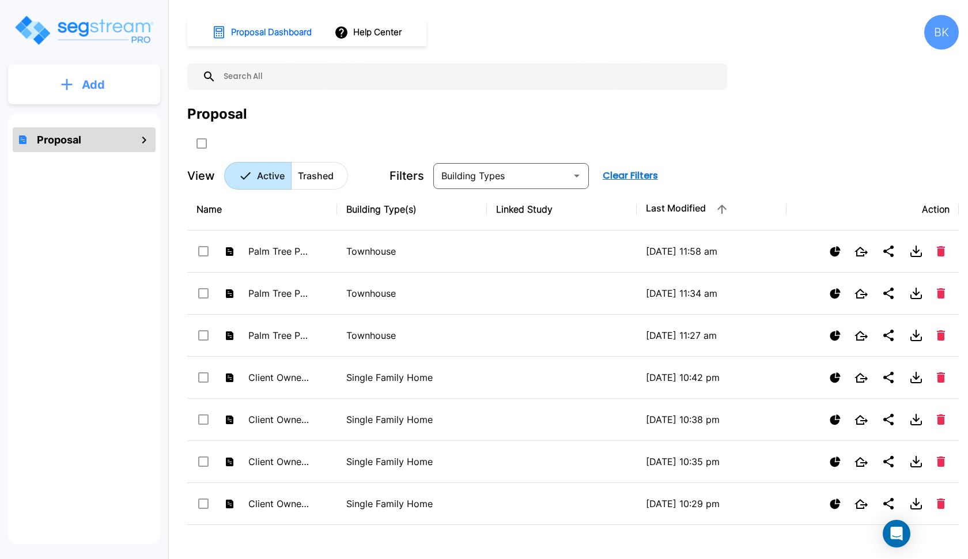
click at [111, 89] on button "Add" at bounding box center [84, 84] width 152 height 33
click at [88, 116] on p "Add Proposal" at bounding box center [91, 117] width 59 height 14
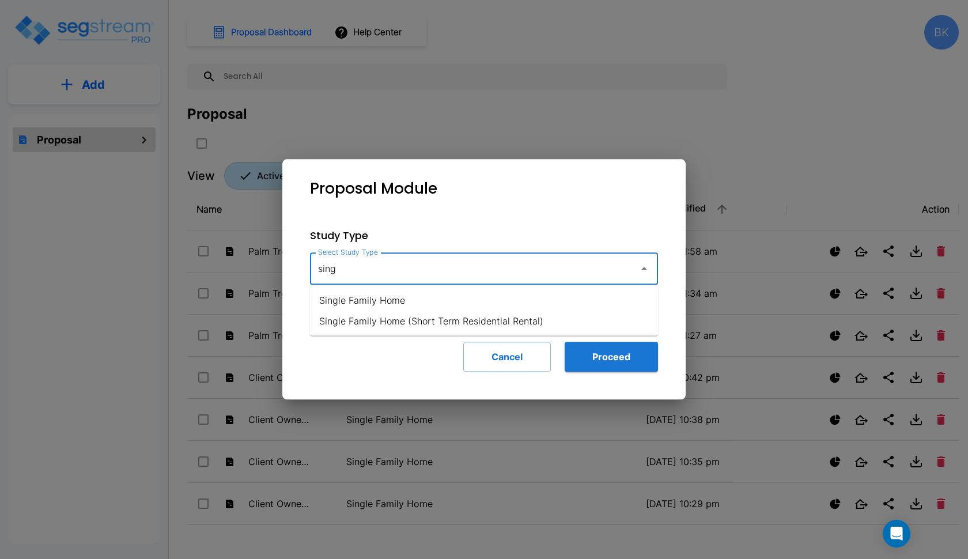
click at [398, 296] on li "Single Family Home" at bounding box center [484, 300] width 348 height 21
type input "Single Family Home"
click at [584, 348] on button "Proceed" at bounding box center [611, 357] width 93 height 30
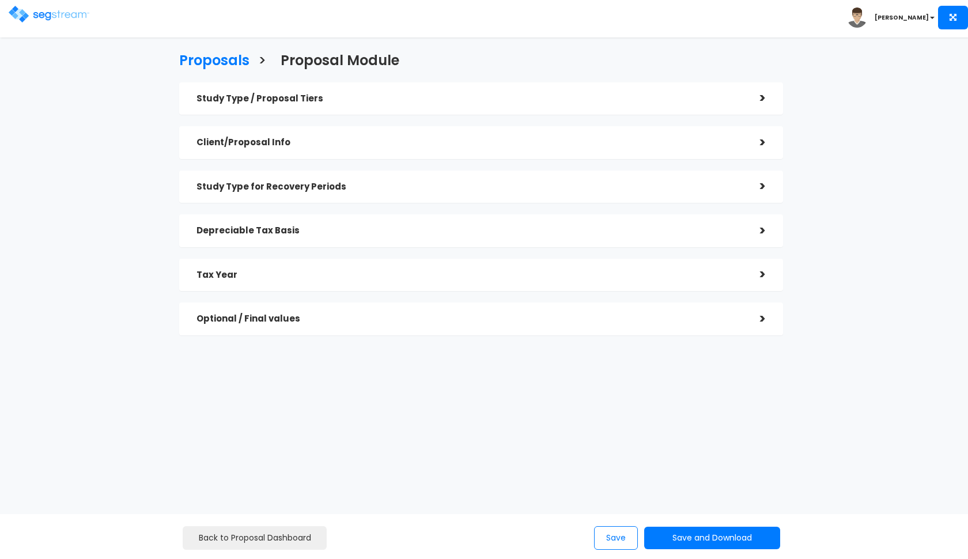
checkbox input "true"
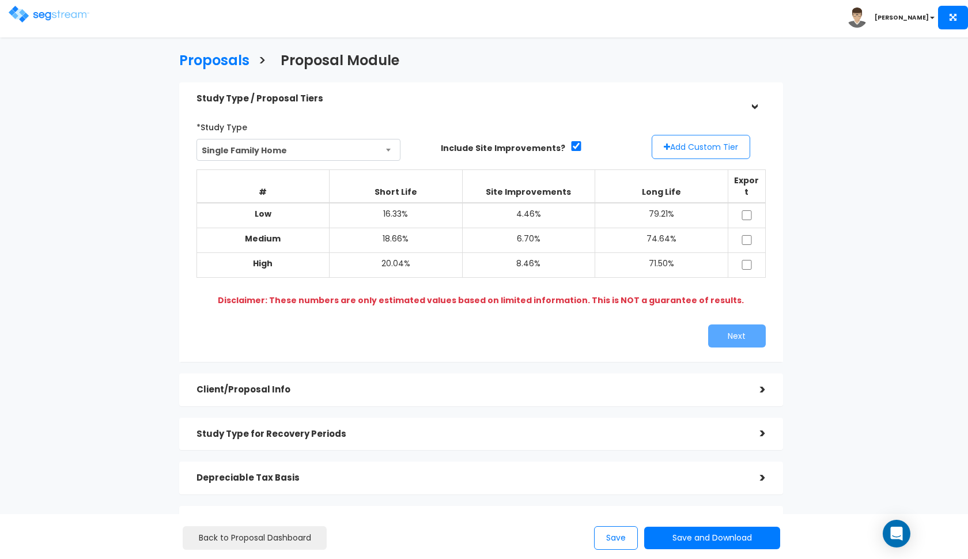
click at [668, 141] on button "Add Custom Tier" at bounding box center [701, 147] width 99 height 24
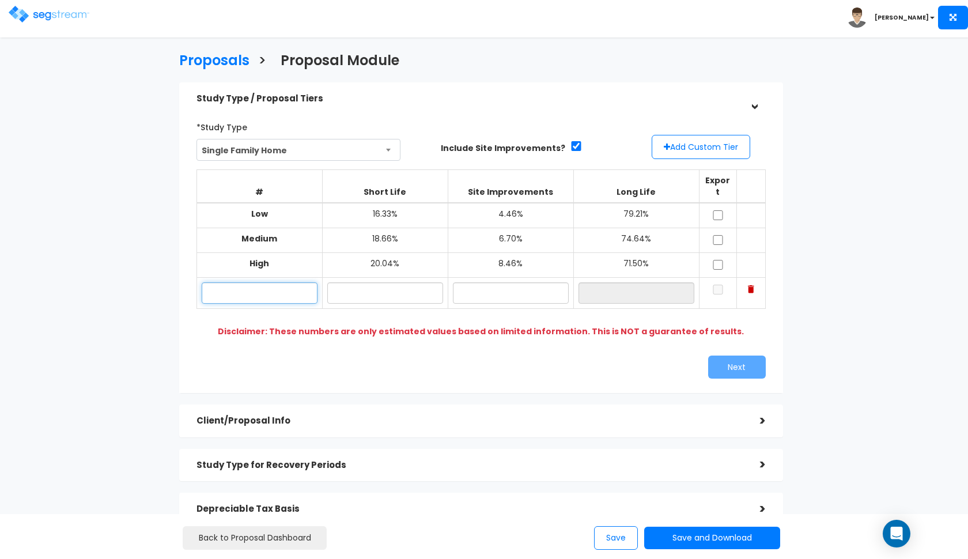
click at [236, 282] on input "text" at bounding box center [260, 292] width 116 height 21
paste input "[STREET_ADDRESS]"
type input "[STREET_ADDRESS]"
type input "17.90%"
click at [485, 282] on input "text" at bounding box center [511, 292] width 116 height 21
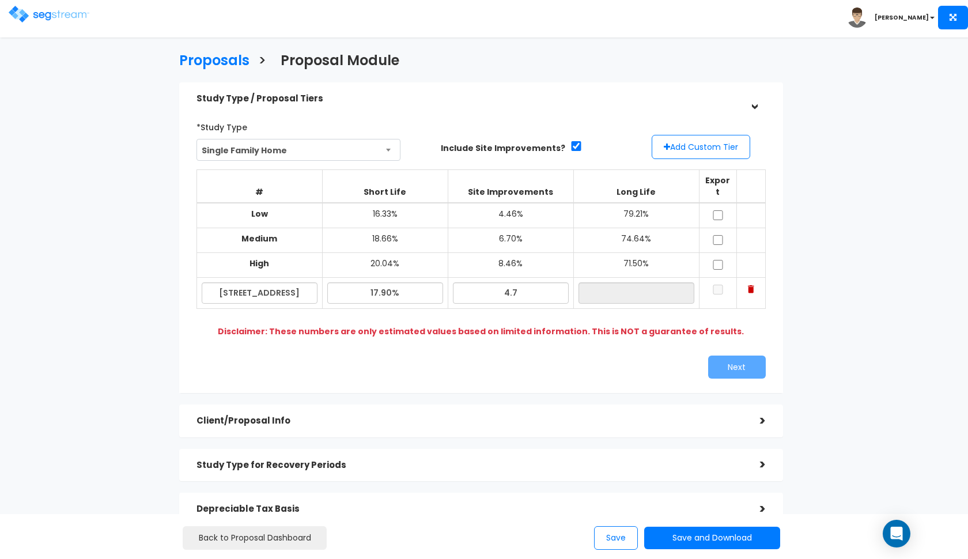
type input "4.70%"
type input "77.40%"
click at [531, 330] on div "*Study Type Single Family Home Assisted/Senior Living Auto Repair Shop Auto Dea…" at bounding box center [481, 248] width 587 height 273
click at [377, 282] on input "17.90%" at bounding box center [385, 292] width 116 height 21
click at [720, 203] on td at bounding box center [717, 215] width 37 height 25
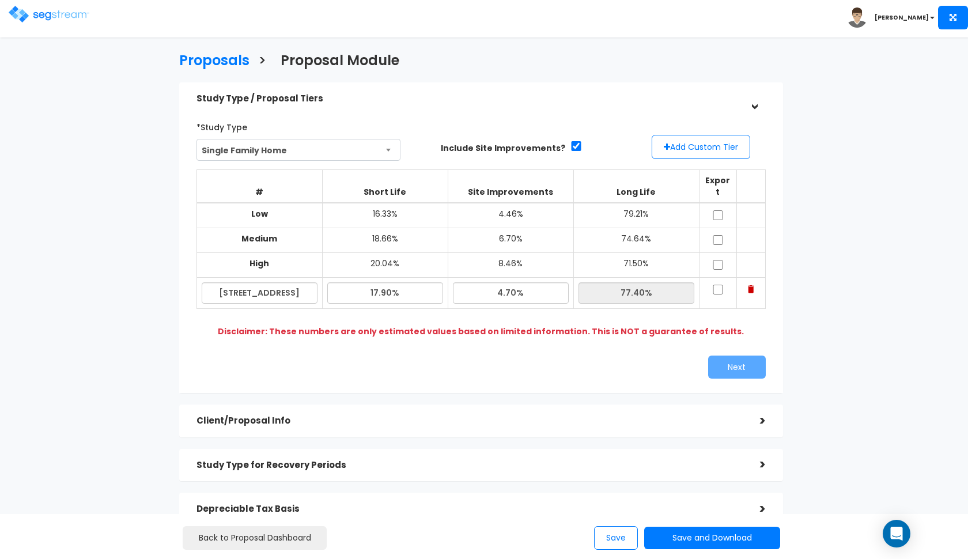
click at [719, 235] on input "checkbox" at bounding box center [718, 240] width 12 height 10
checkbox input "true"
click at [719, 210] on input "checkbox" at bounding box center [718, 215] width 12 height 10
checkbox input "true"
click at [716, 260] on input "checkbox" at bounding box center [718, 265] width 12 height 10
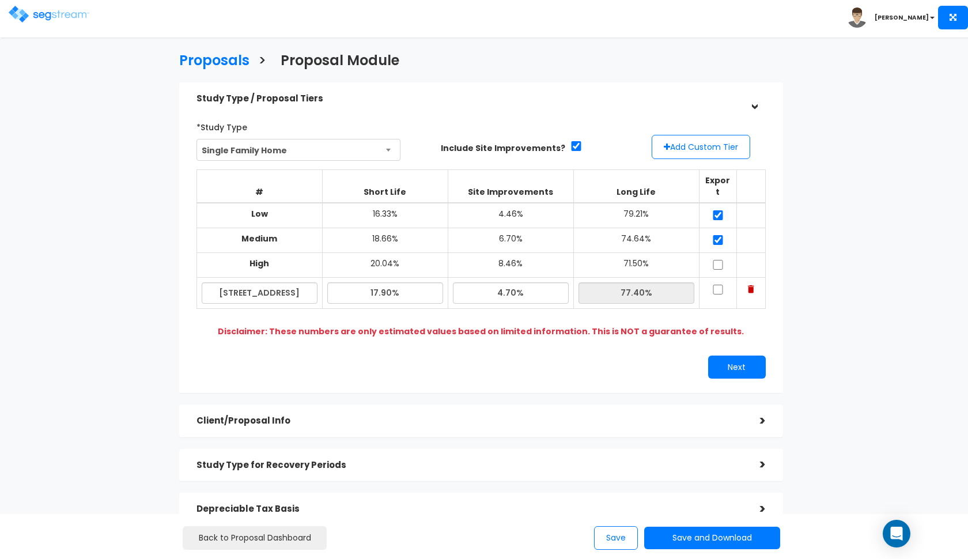
checkbox input "true"
click at [716, 285] on input "checkbox" at bounding box center [718, 290] width 12 height 10
checkbox input "true"
click at [726, 356] on button "Next" at bounding box center [737, 367] width 58 height 23
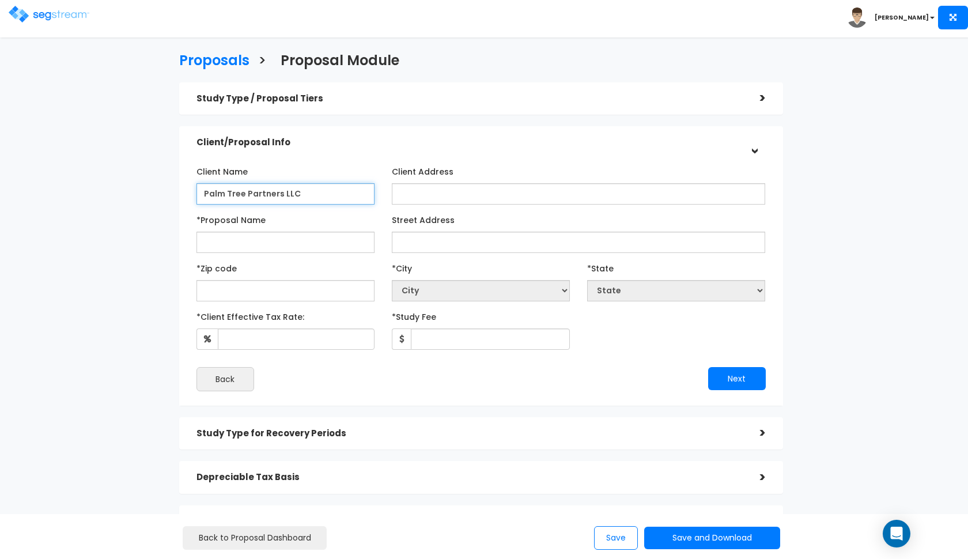
type input "Palm Tree Partners LLC"
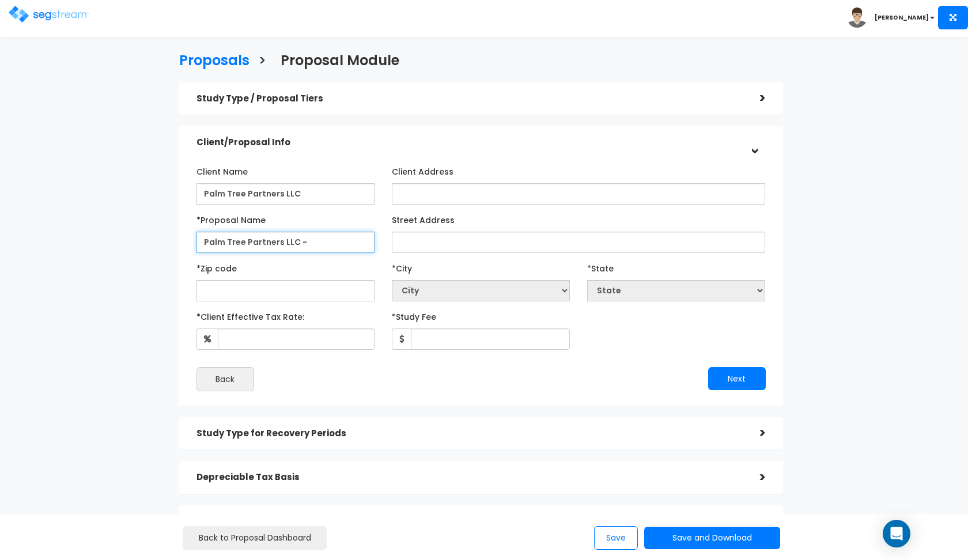
paste input "[STREET_ADDRESS]"
type input "Palm Tree Partners LLC - [STREET_ADDRESS]"
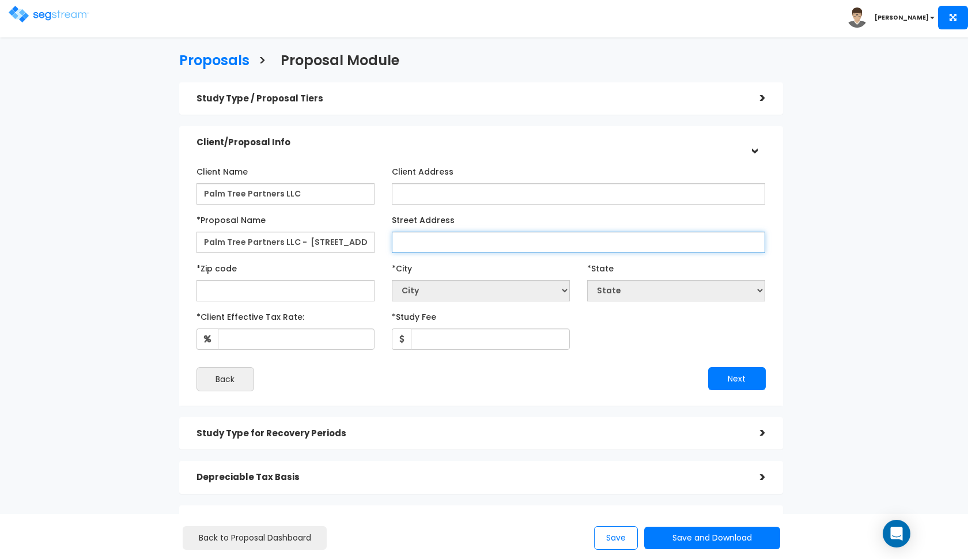
paste input "[STREET_ADDRESS]"
type input "[STREET_ADDRESS]"
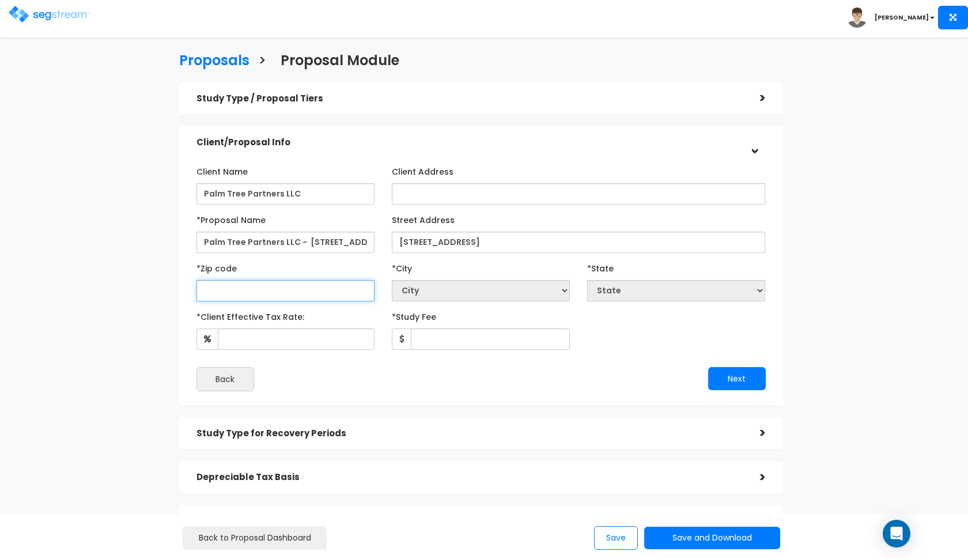
select select "National Average"
paste input "84028"
type input "84028"
select select "UT"
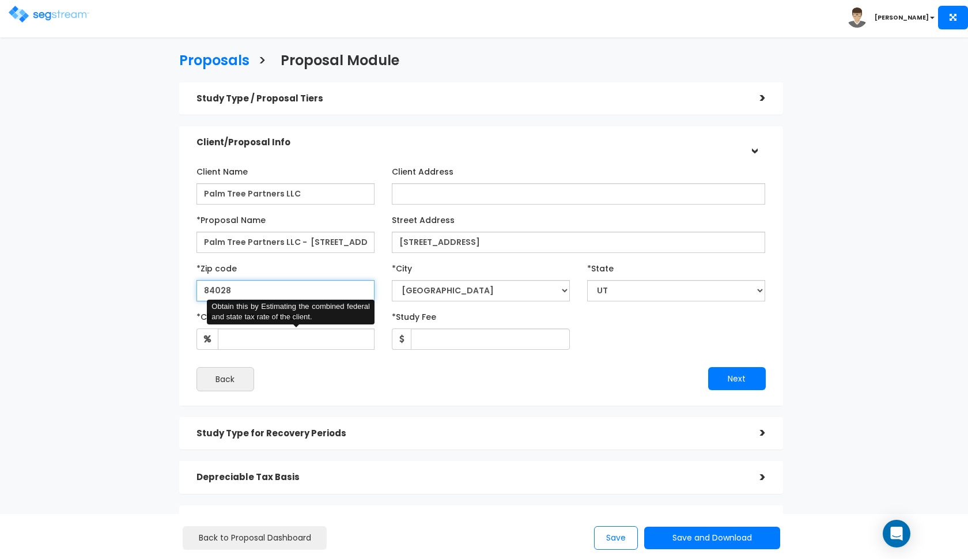
type input "84028"
click at [263, 336] on input "*Client Effective Tax Rate:" at bounding box center [296, 339] width 157 height 21
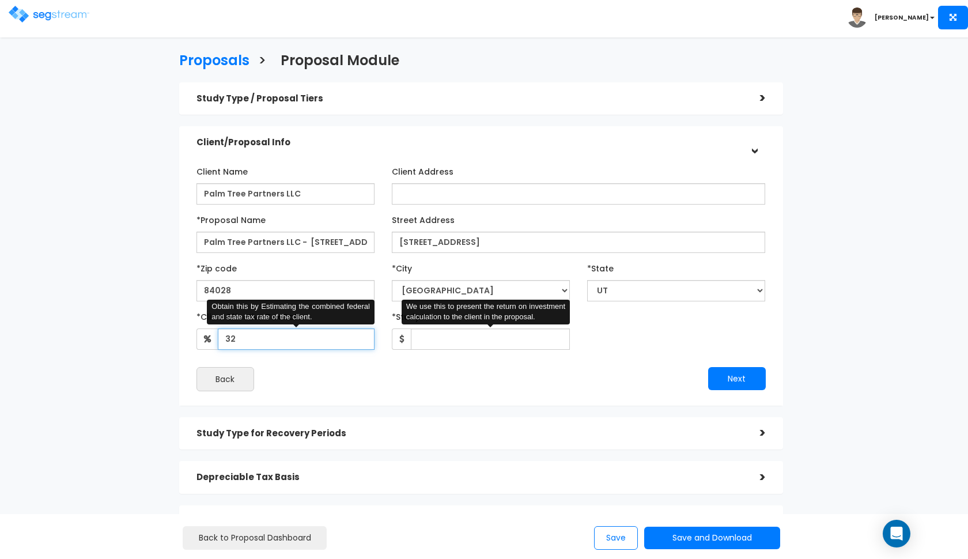
type input "32"
click at [437, 345] on input "*Study Fee" at bounding box center [490, 339] width 159 height 21
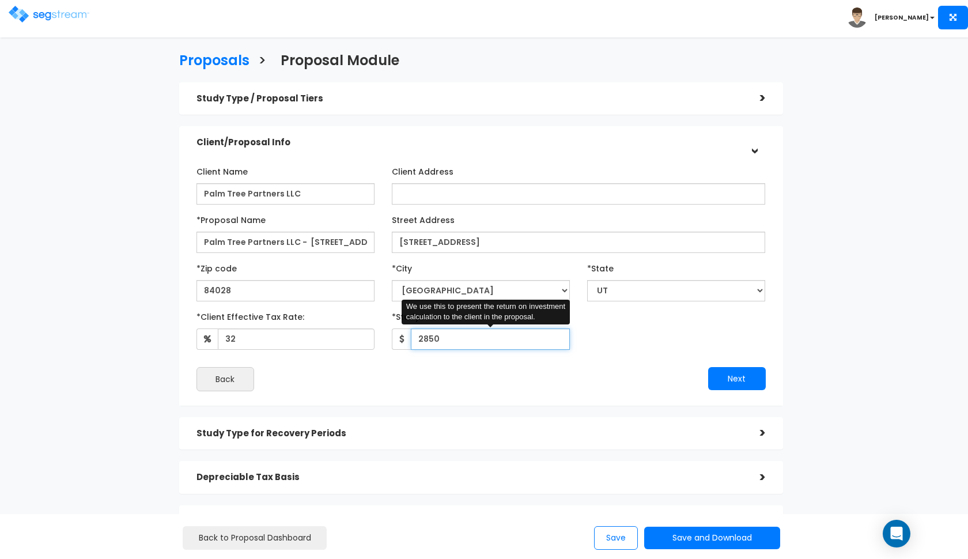
type input "2,850"
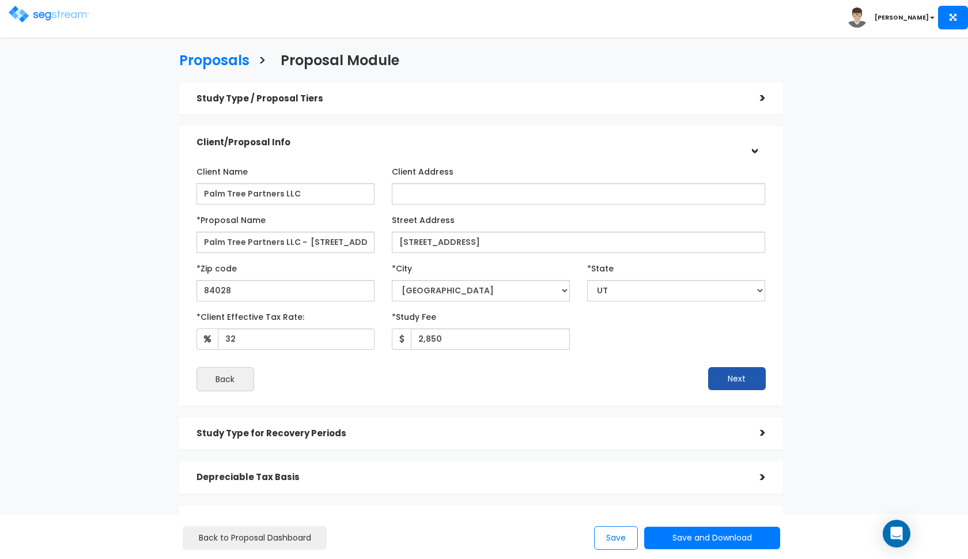
click at [735, 373] on button "Next" at bounding box center [737, 378] width 58 height 23
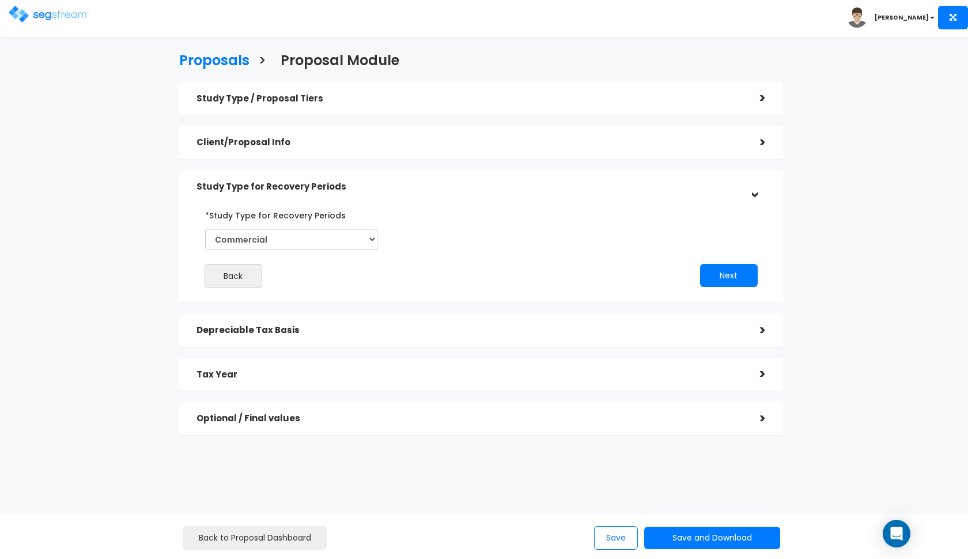
click at [373, 149] on div "Client/Proposal Info" at bounding box center [470, 142] width 546 height 21
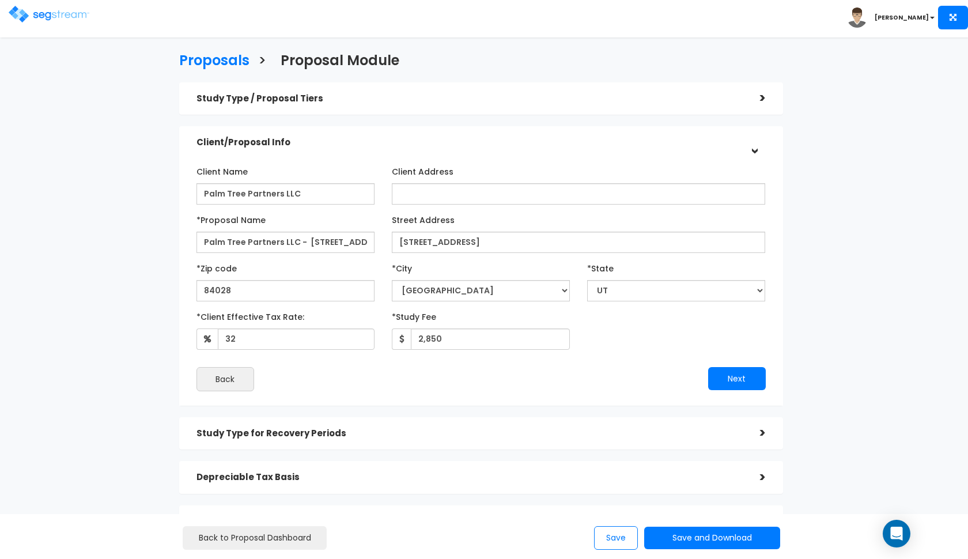
click at [373, 140] on h5 "Client/Proposal Info" at bounding box center [470, 143] width 546 height 10
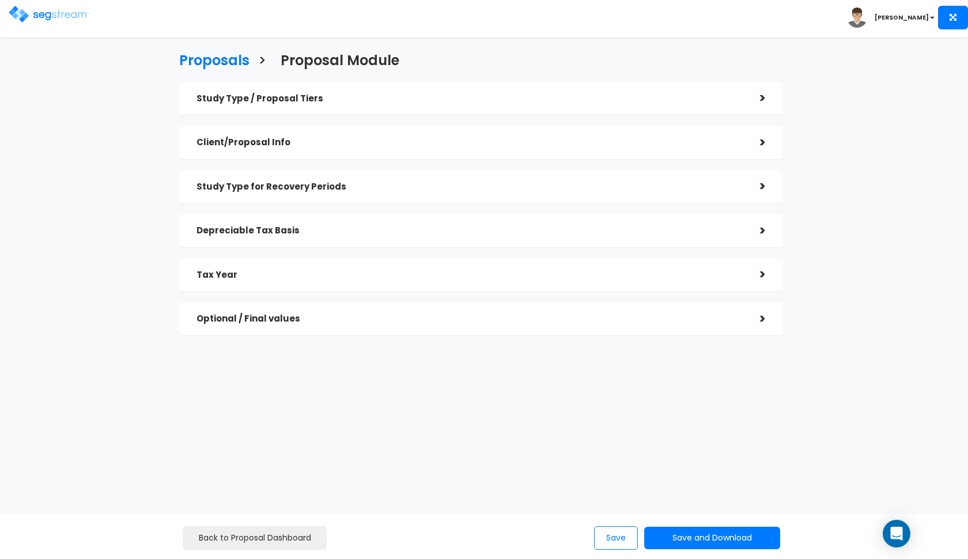
click at [344, 185] on h5 "Study Type for Recovery Periods" at bounding box center [470, 187] width 546 height 10
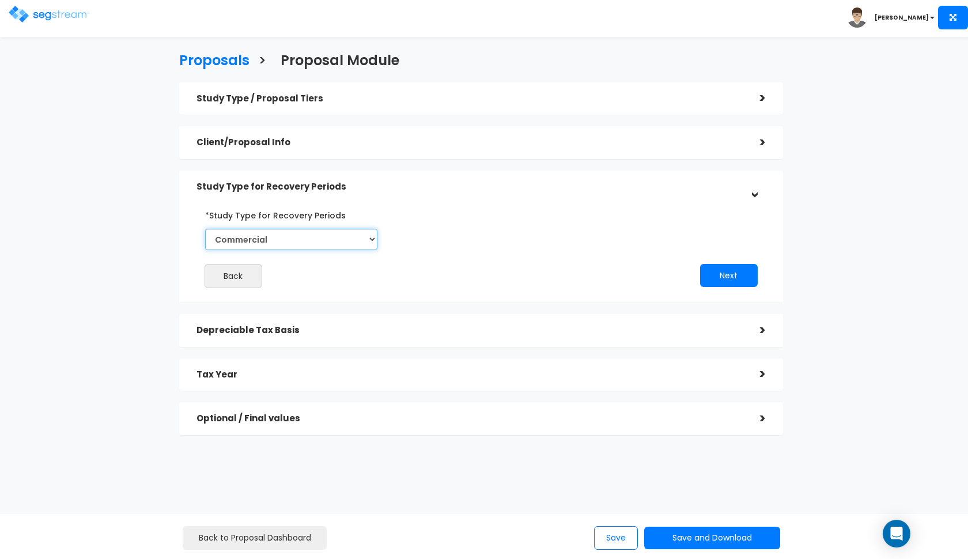
select select "Residential"
click at [732, 281] on button "Next" at bounding box center [729, 275] width 58 height 23
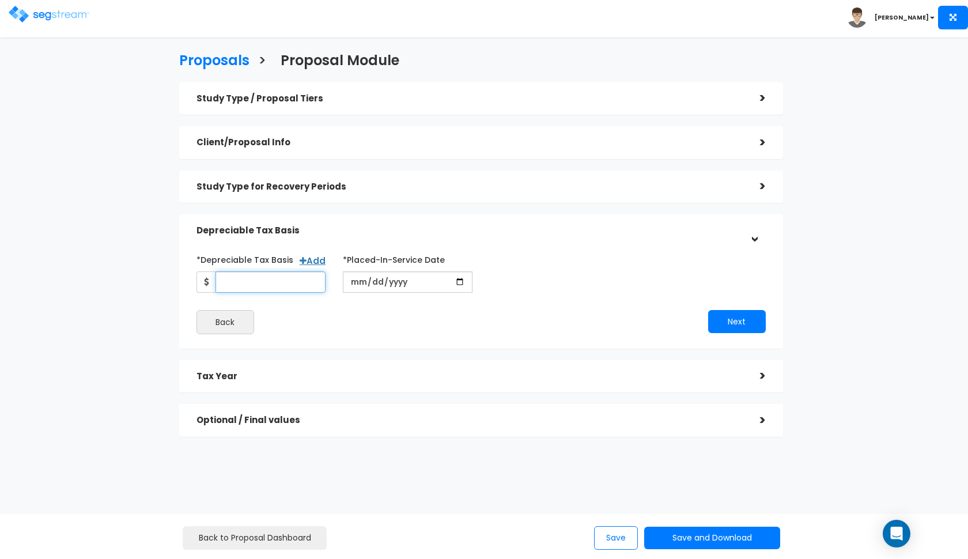
click at [292, 271] on input "*Depreciable Tax Basis" at bounding box center [271, 281] width 111 height 21
type input "1,073,269"
click at [355, 287] on input "date" at bounding box center [408, 281] width 130 height 21
type input "[DATE]"
click at [722, 316] on button "Next" at bounding box center [737, 321] width 58 height 23
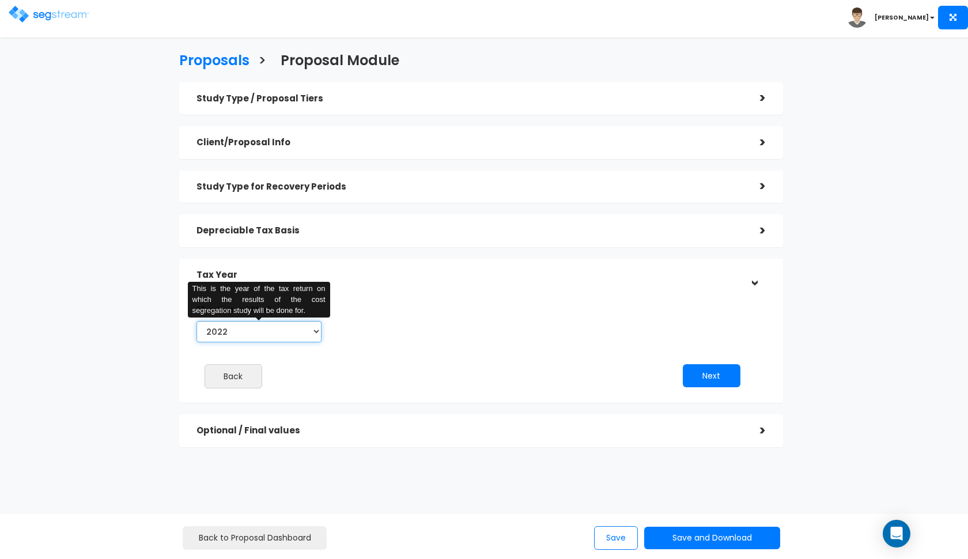
select select "2025"
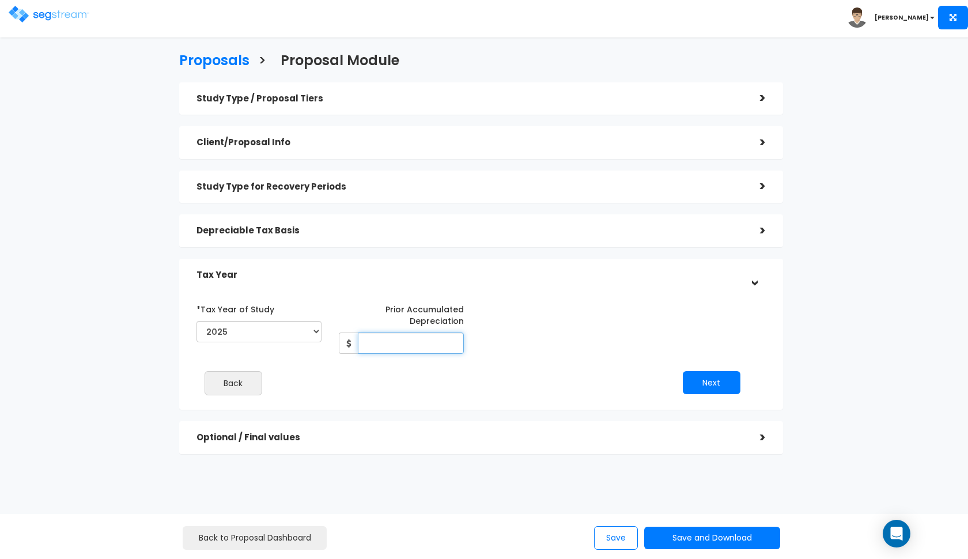
click at [407, 337] on input "Prior Accumulated Depreciation" at bounding box center [411, 343] width 106 height 21
click at [367, 242] on div "Depreciable Tax Basis >" at bounding box center [481, 230] width 604 height 33
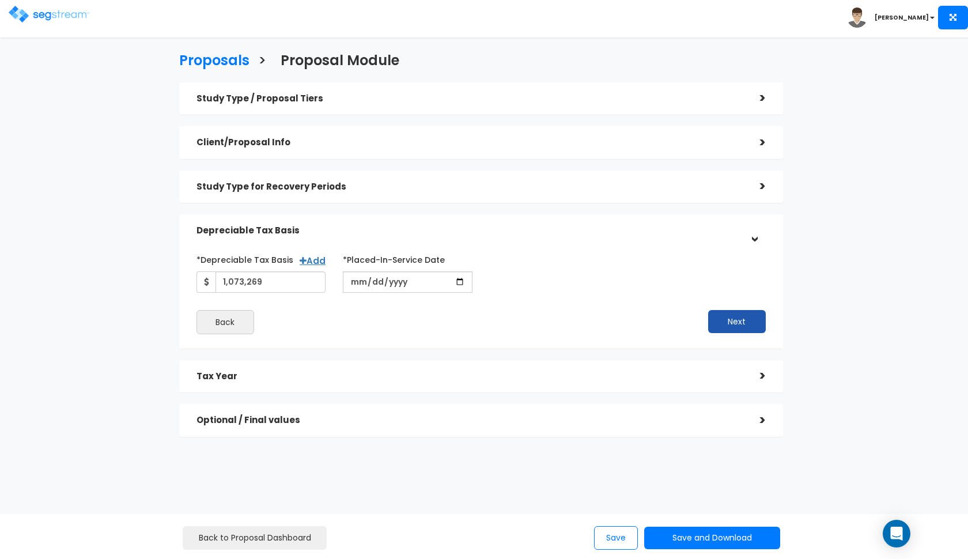
click at [732, 315] on button "Next" at bounding box center [737, 321] width 58 height 23
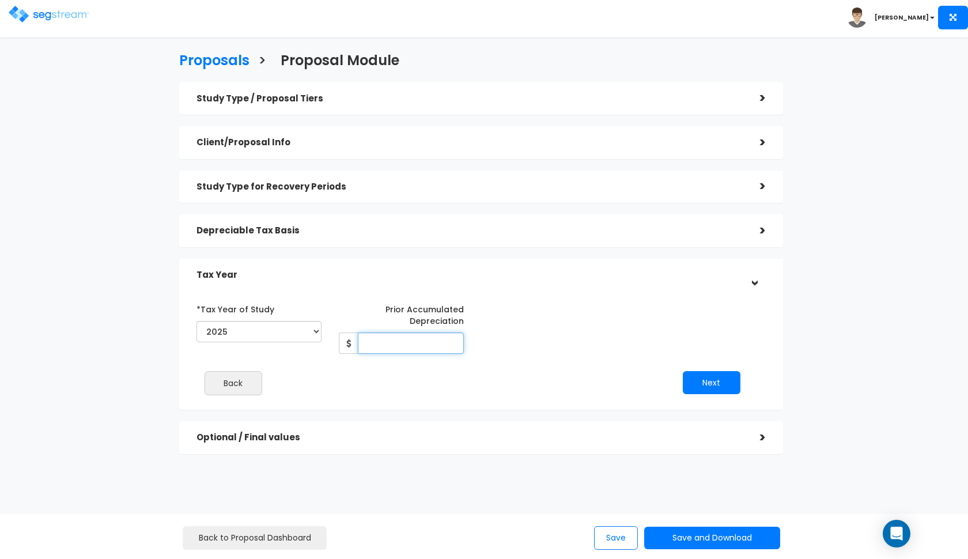
click at [427, 349] on input "Prior Accumulated Depreciation" at bounding box center [411, 343] width 106 height 21
type input "90,000"
click at [704, 375] on button "Next" at bounding box center [712, 382] width 58 height 23
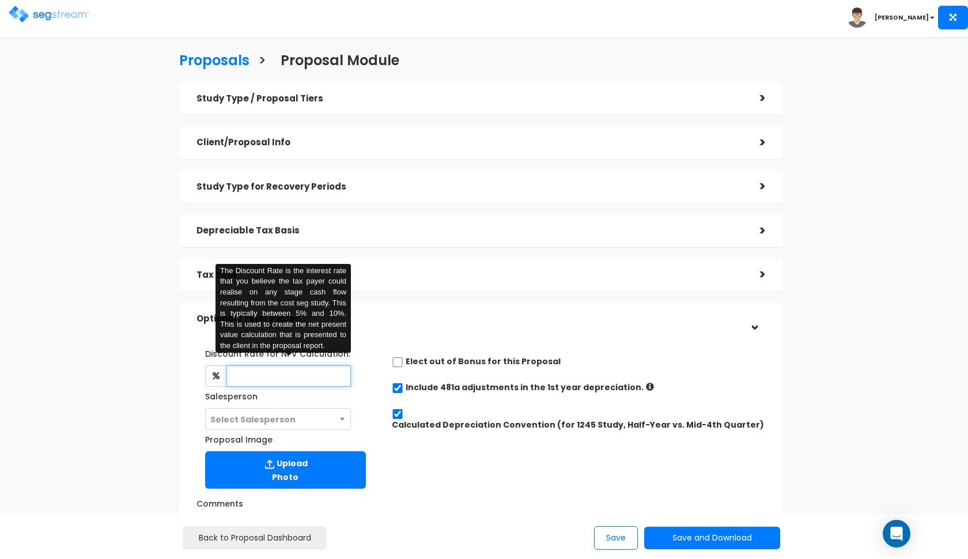
click at [298, 384] on input "text" at bounding box center [289, 375] width 125 height 21
type input "8"
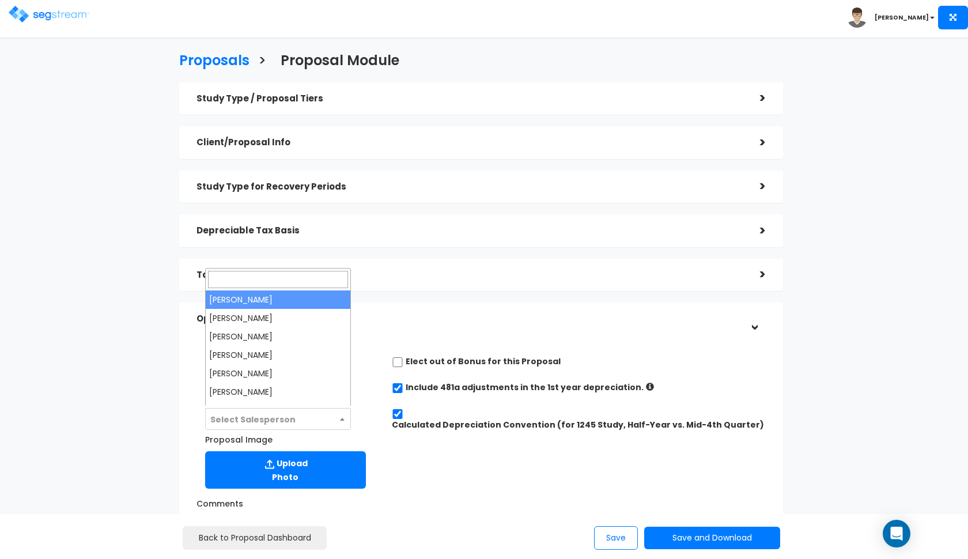
click at [273, 423] on span "Select Salesperson" at bounding box center [252, 420] width 85 height 12
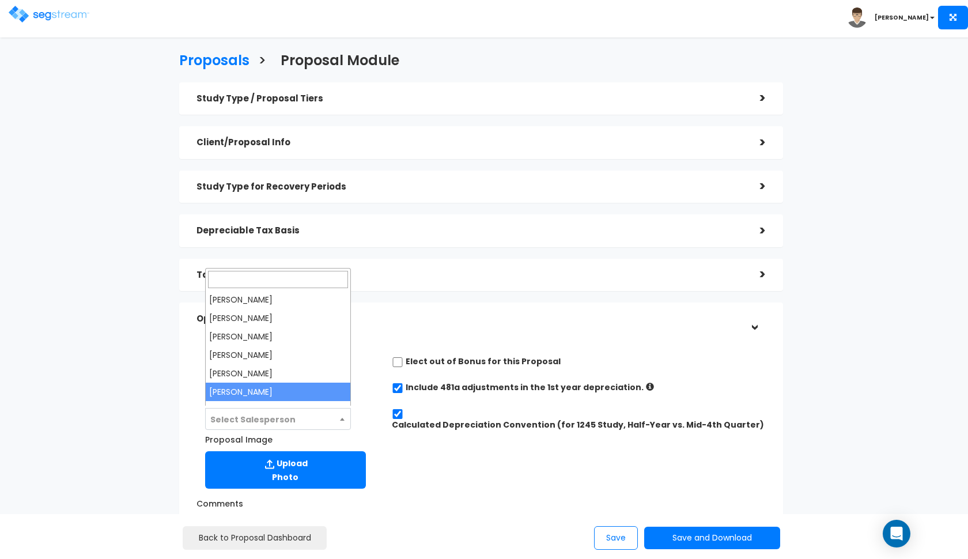
select select "190"
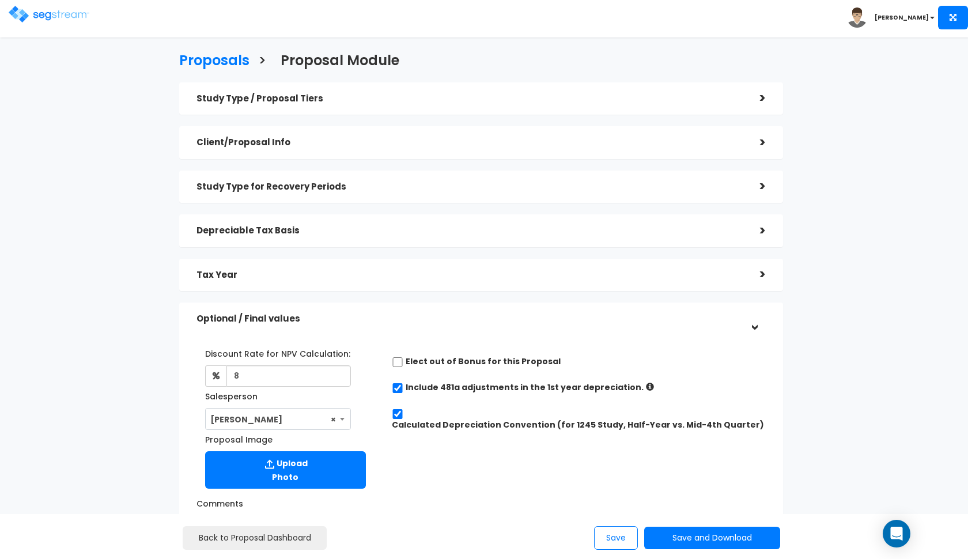
scroll to position [167, 0]
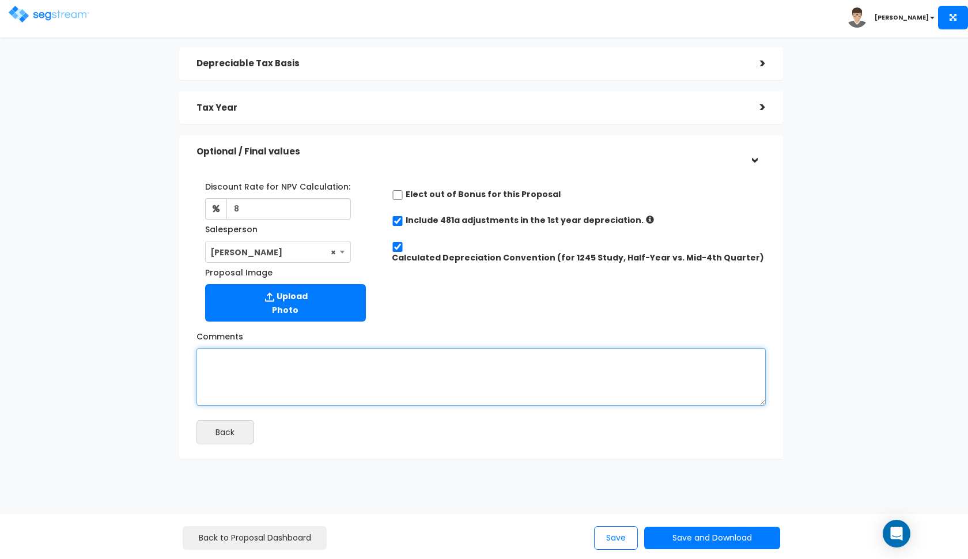
click at [296, 372] on textarea "Comments" at bounding box center [481, 377] width 569 height 58
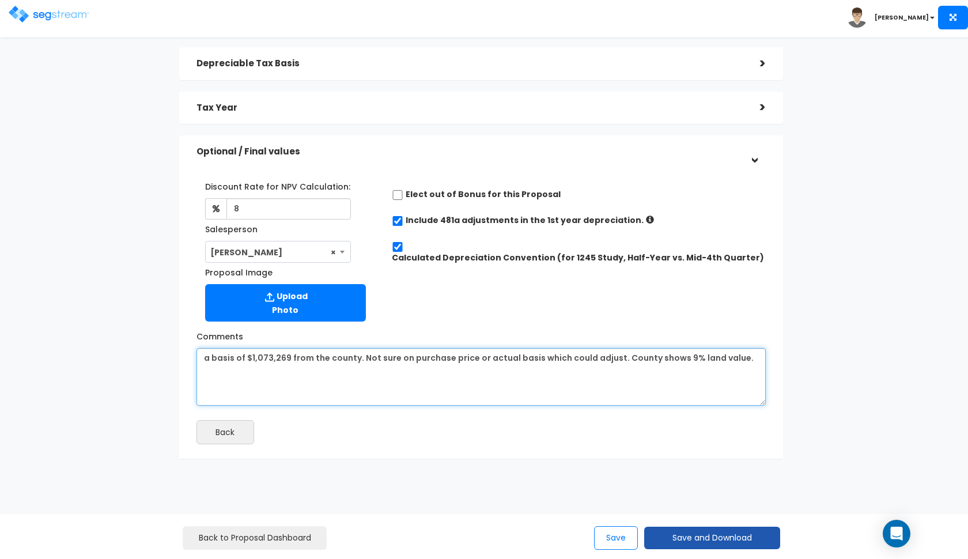
type textarea "a basis of $1,073,269 from the county. Not sure on purchase price or actual bas…"
click at [700, 540] on button "Save and Download" at bounding box center [712, 538] width 136 height 22
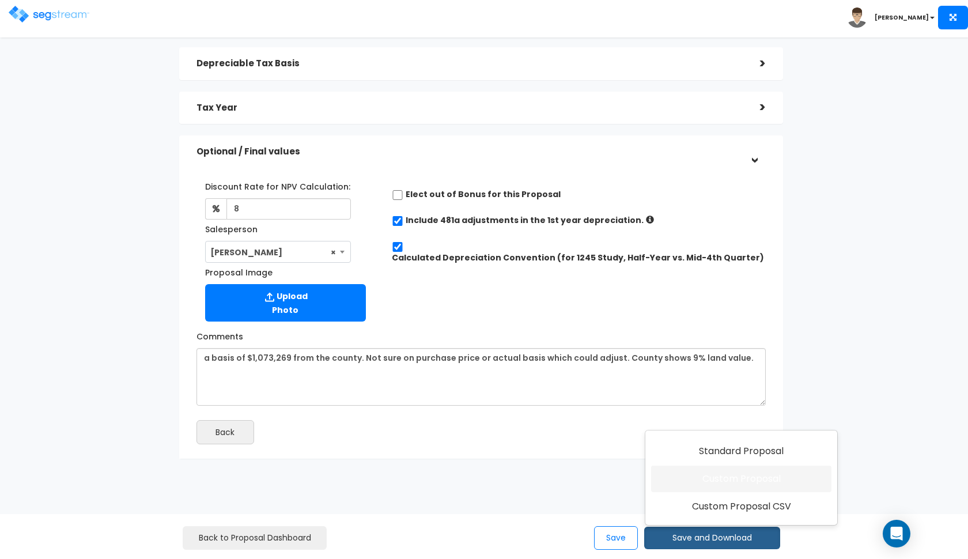
click at [697, 483] on link "Custom Proposal" at bounding box center [741, 479] width 180 height 27
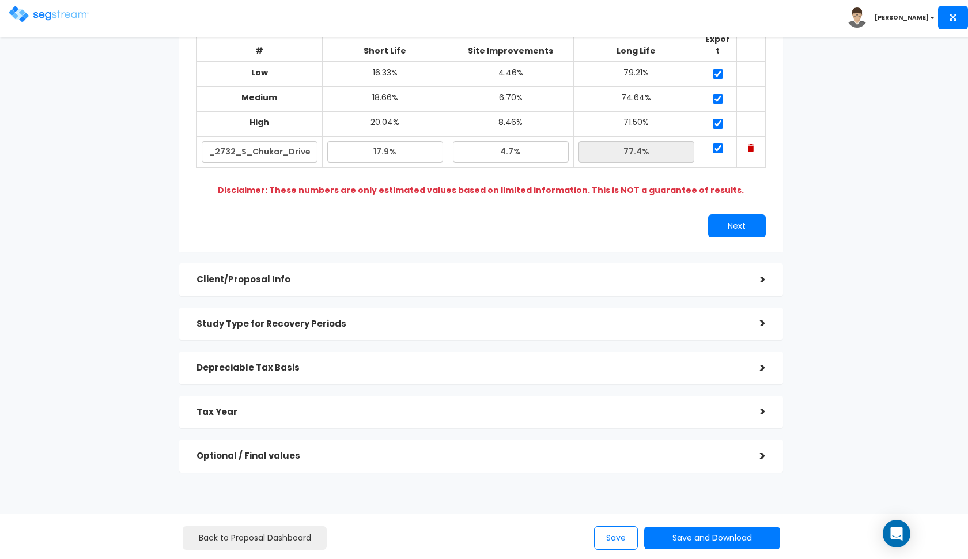
scroll to position [141, 0]
click at [349, 364] on h5 "Depreciable Tax Basis" at bounding box center [470, 369] width 546 height 10
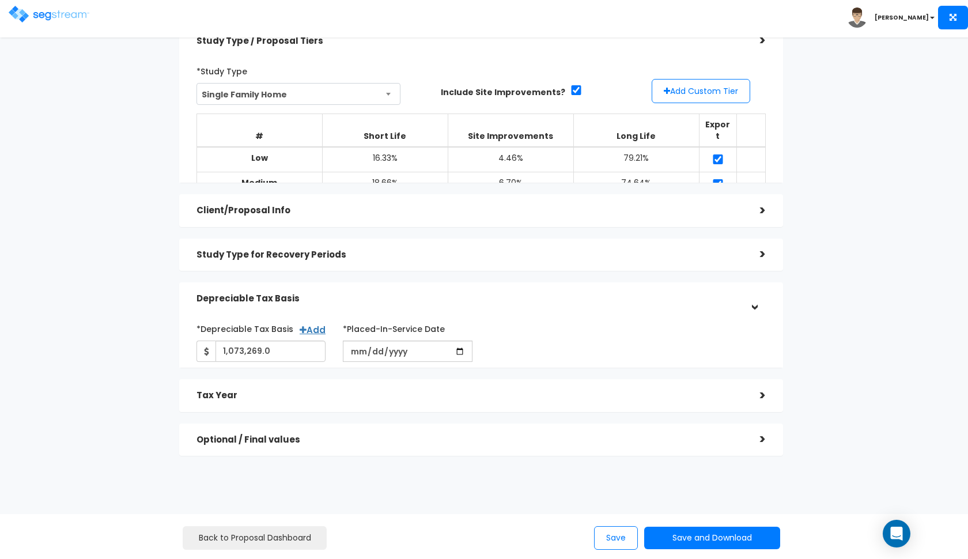
scroll to position [0, 0]
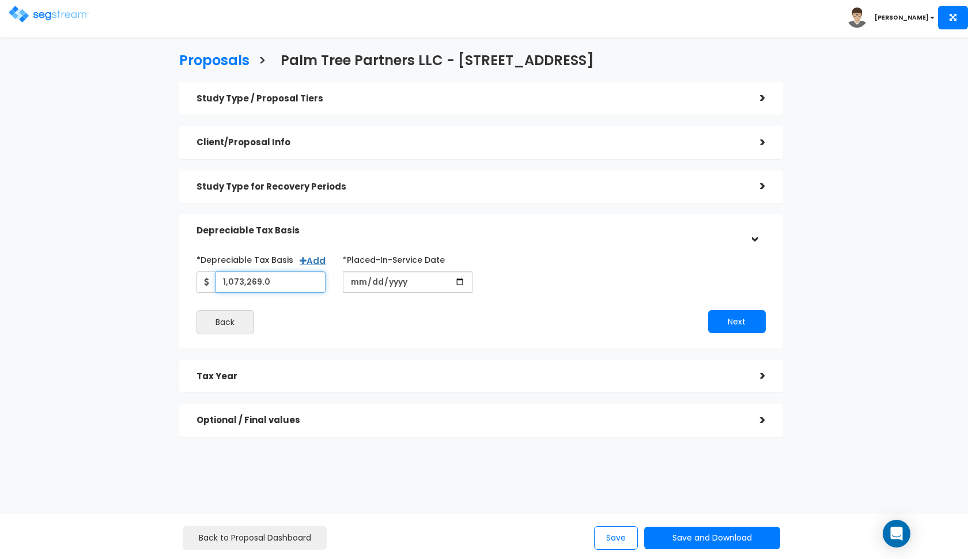
click at [266, 281] on input "1,073,269.0" at bounding box center [271, 281] width 111 height 21
type input "354,178"
click at [722, 314] on button "Next" at bounding box center [737, 321] width 58 height 23
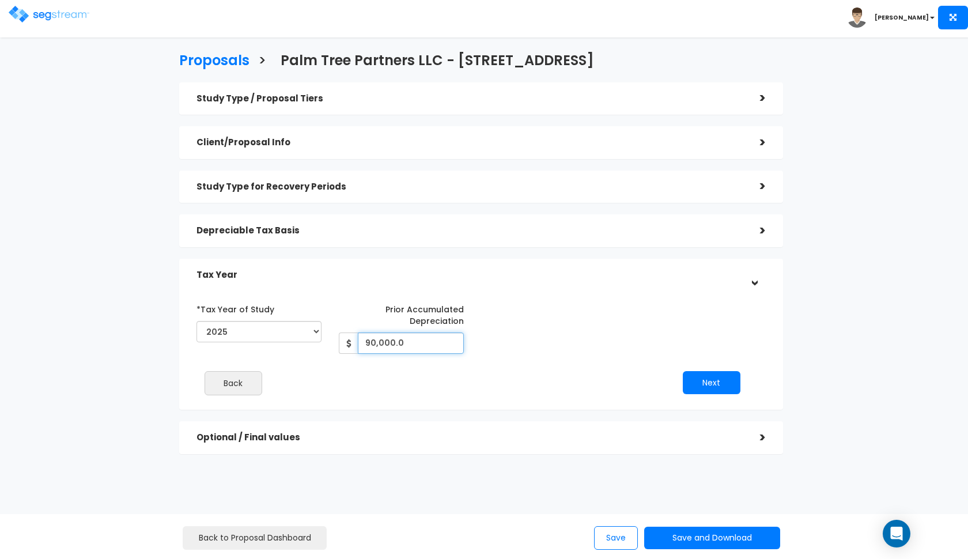
click at [399, 341] on input "90,000.0" at bounding box center [411, 343] width 106 height 21
type input "30,000"
click at [616, 371] on div "Next" at bounding box center [615, 382] width 285 height 23
drag, startPoint x: 734, startPoint y: 0, endPoint x: 348, endPoint y: 281, distance: 478.2
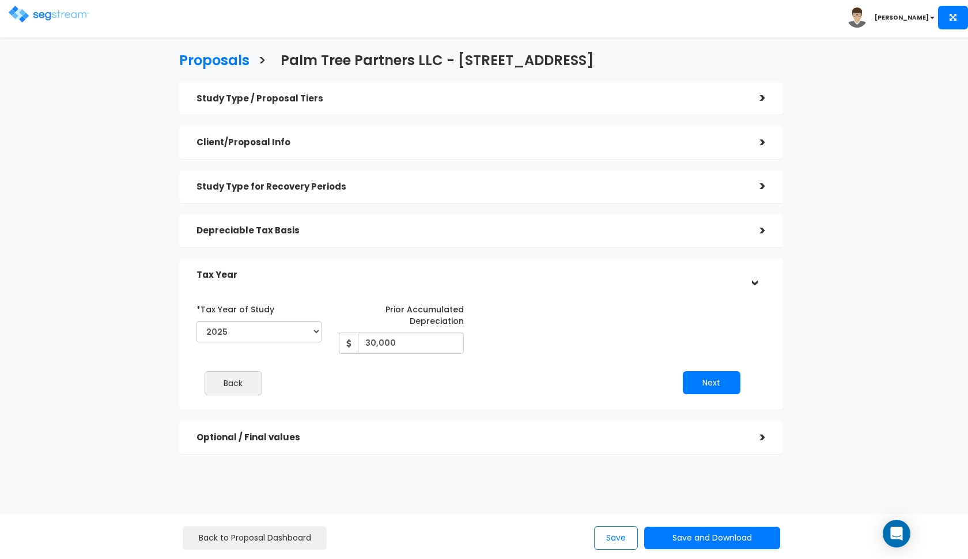
click at [348, 281] on div "Tax Year" at bounding box center [470, 275] width 546 height 21
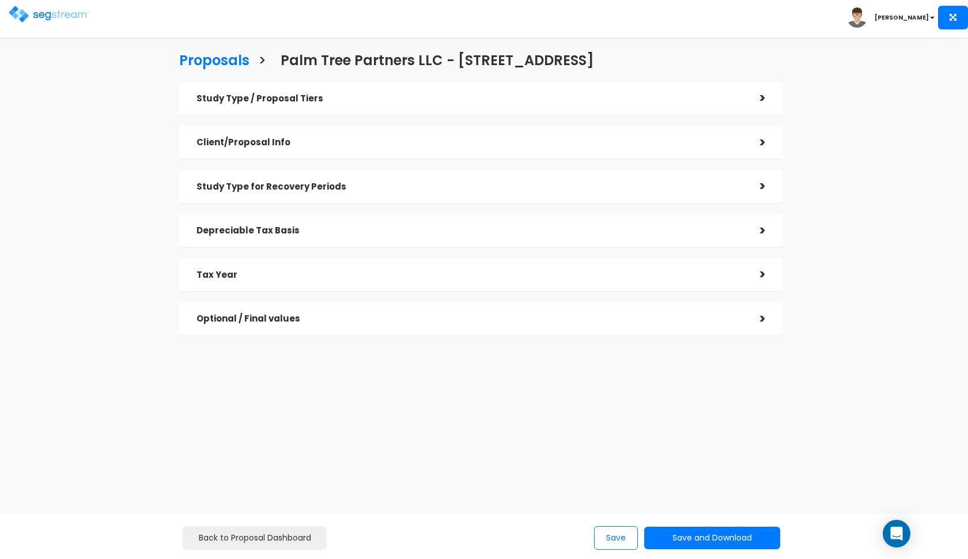
click at [467, 268] on div "Tax Year" at bounding box center [470, 275] width 546 height 21
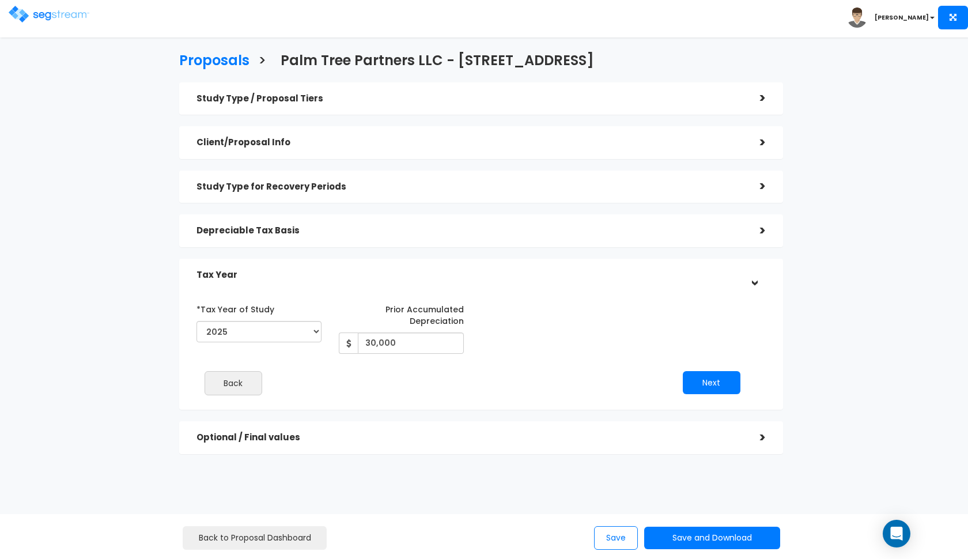
click at [505, 235] on div "Depreciable Tax Basis" at bounding box center [470, 230] width 546 height 21
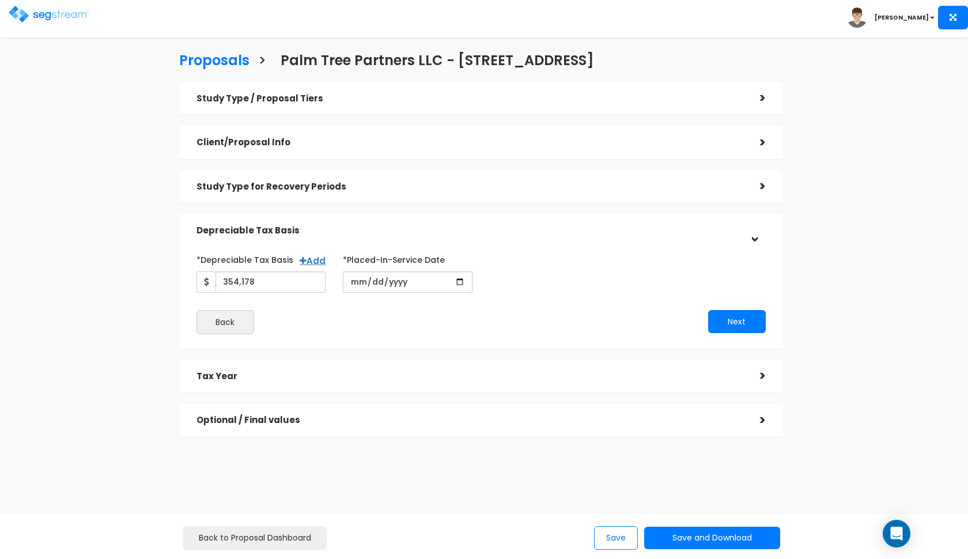
click at [505, 235] on div "Depreciable Tax Basis" at bounding box center [470, 230] width 546 height 21
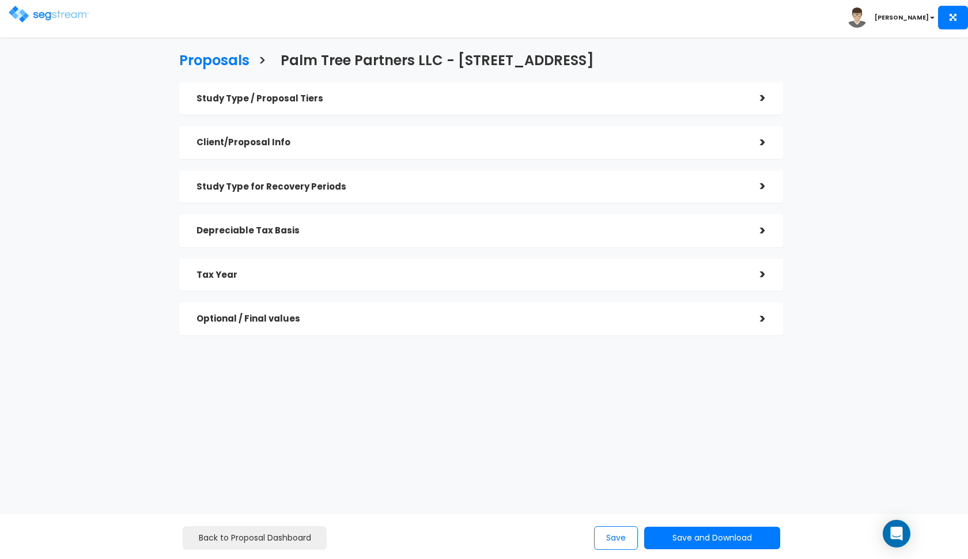
click at [527, 326] on div "Optional / Final values" at bounding box center [470, 318] width 546 height 21
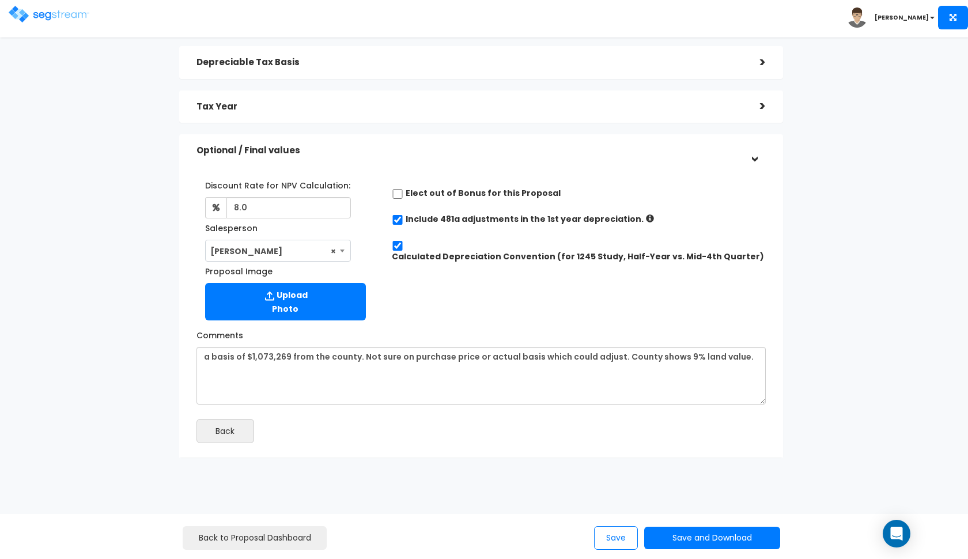
scroll to position [168, 0]
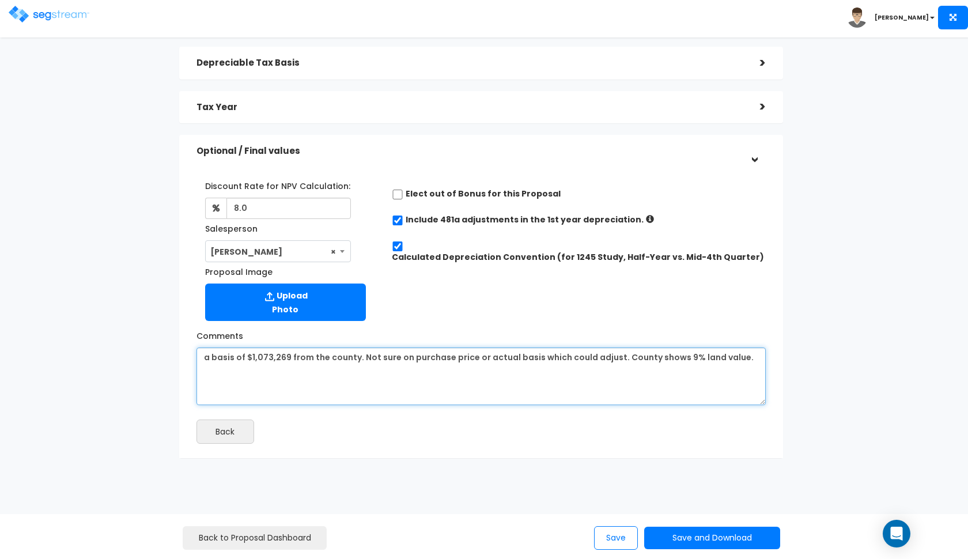
click at [351, 355] on textarea "a basis of $1,073,269 from the county. Not sure on purchase price or actual bas…" at bounding box center [481, 377] width 569 height 58
type textarea "a basis of $1,073,269 from the county and then applied 33%. Not sure on purchas…"
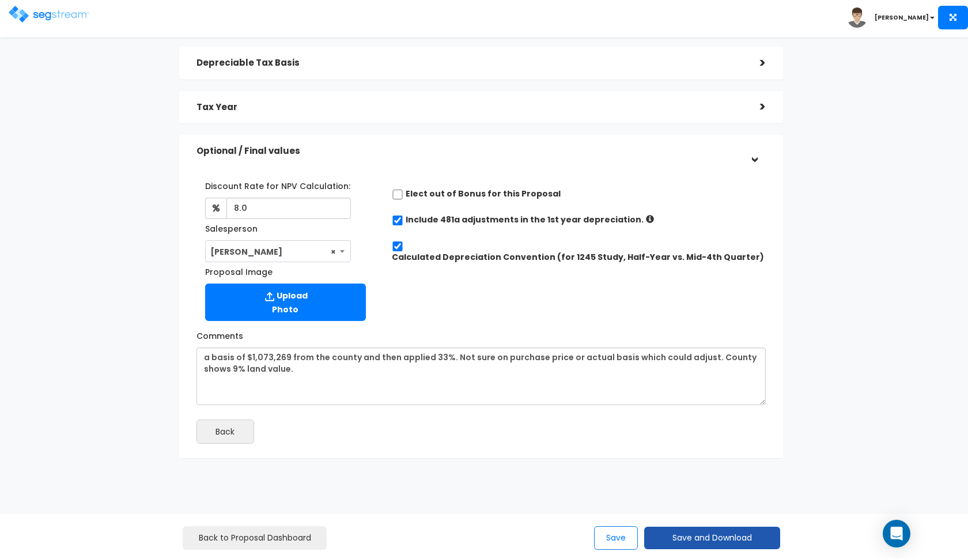
click at [712, 541] on button "Save and Download" at bounding box center [712, 538] width 136 height 22
click at [749, 480] on link "Custom Proposal" at bounding box center [741, 479] width 180 height 27
